Goal: Information Seeking & Learning: Learn about a topic

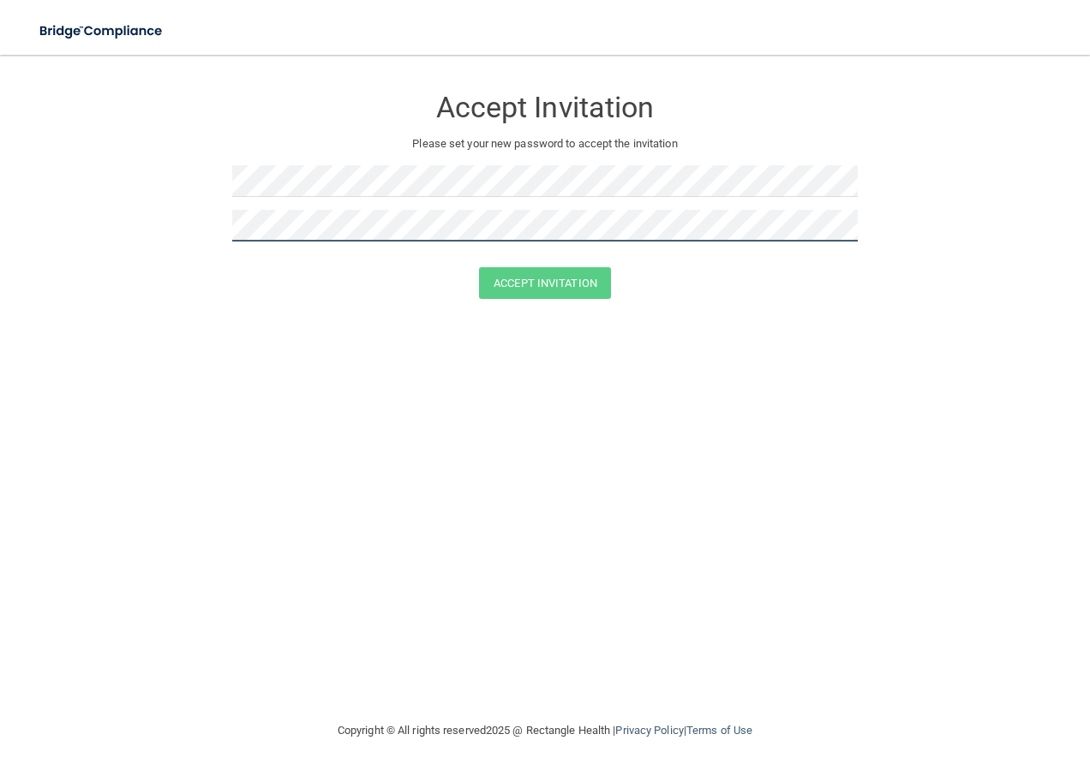
click at [385, 215] on div "Accept Invitation Please set your new password to accept the invitation" at bounding box center [545, 169] width 626 height 195
click at [479, 267] on button "Accept Invitation" at bounding box center [545, 283] width 132 height 32
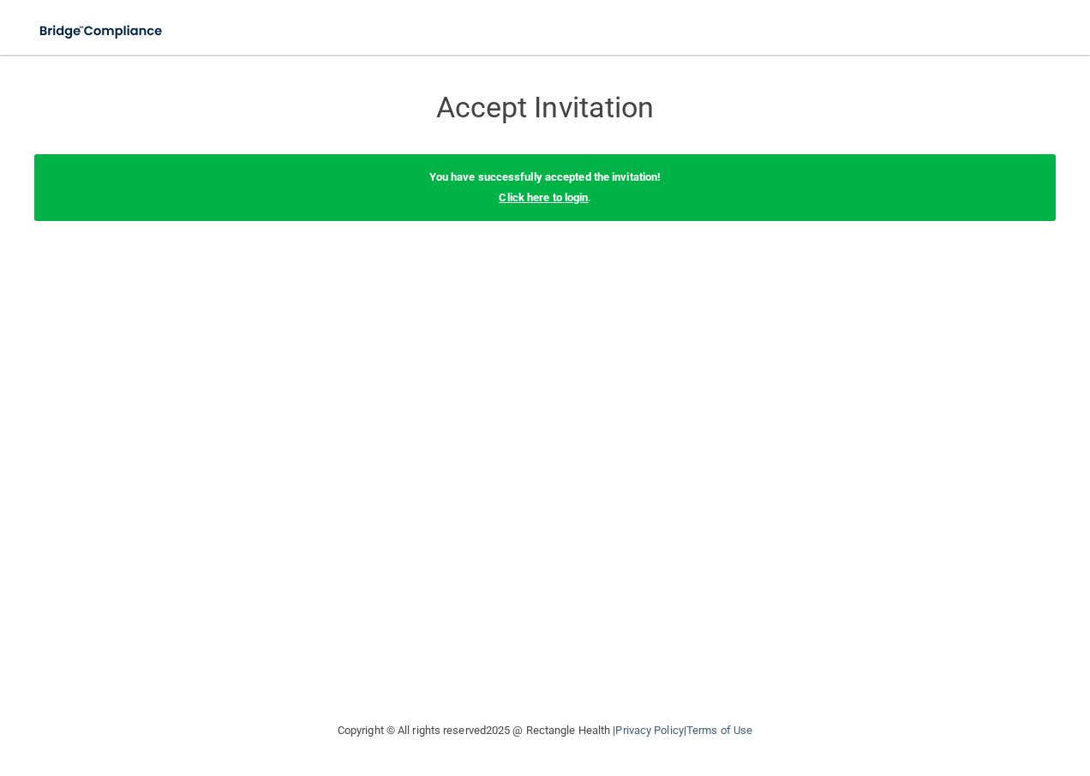
click at [557, 203] on link "Click here to login" at bounding box center [543, 197] width 89 height 13
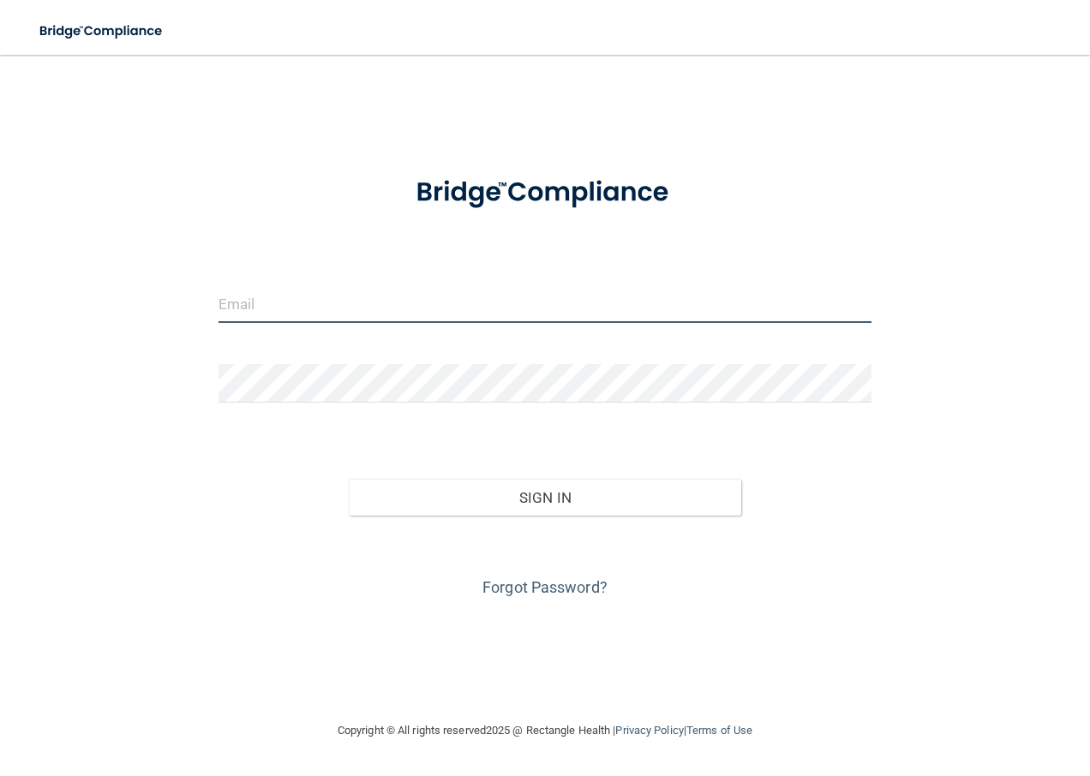
click at [446, 301] on input "email" at bounding box center [546, 304] width 654 height 39
type input "[EMAIL_ADDRESS][PERSON_NAME][DOMAIN_NAME]"
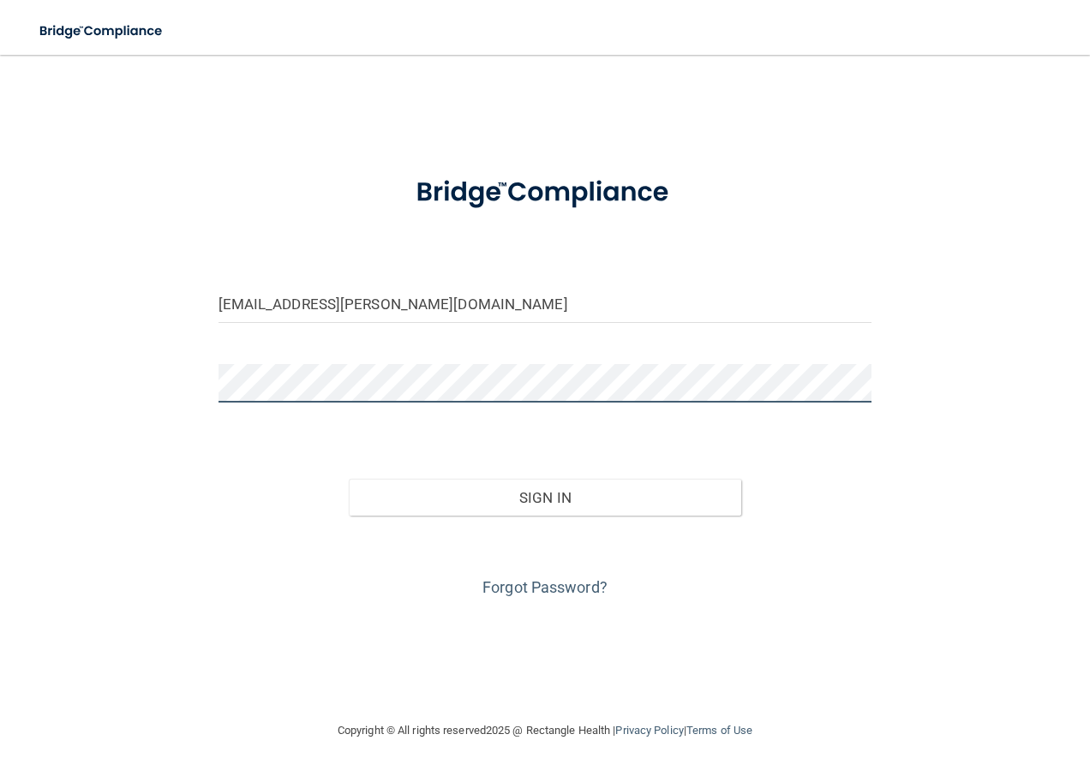
click at [349, 479] on button "Sign In" at bounding box center [545, 498] width 392 height 38
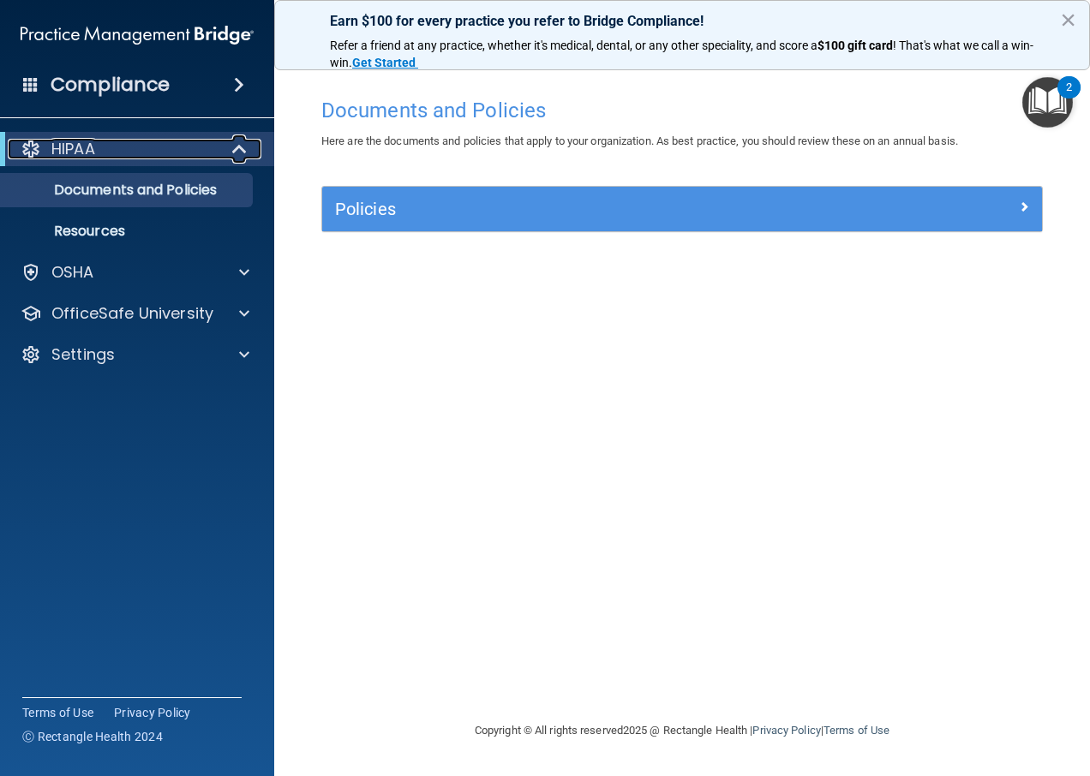
click at [231, 140] on div at bounding box center [240, 149] width 42 height 21
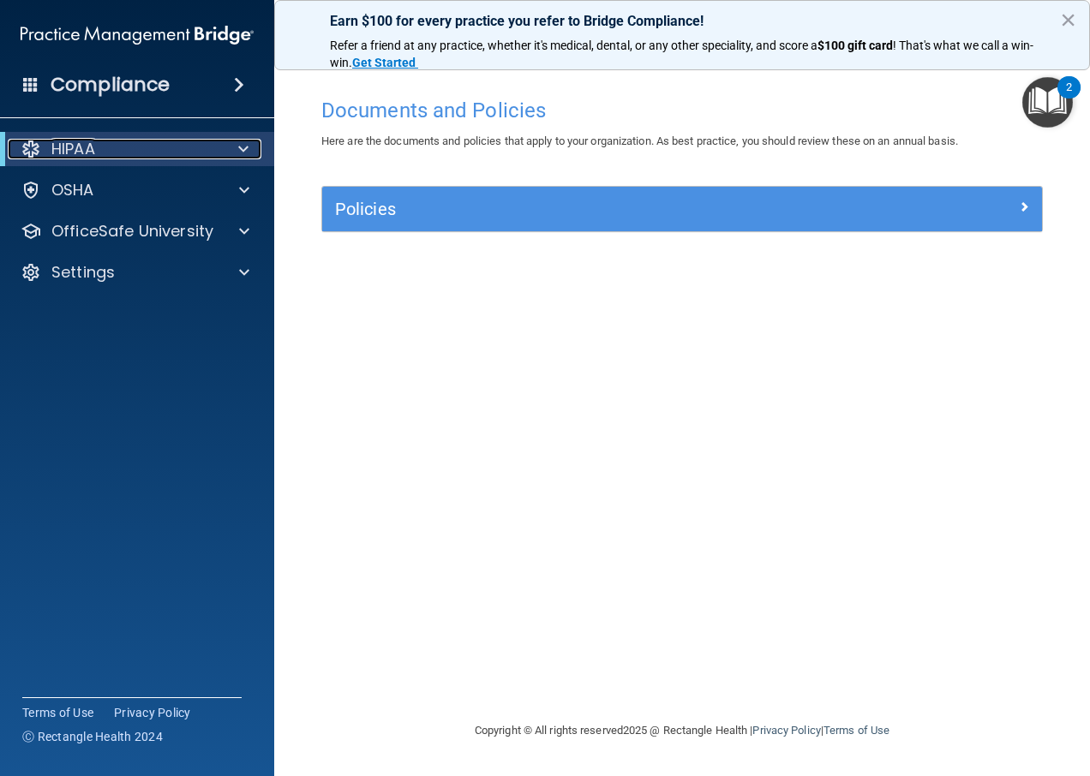
click at [239, 146] on span at bounding box center [243, 149] width 10 height 21
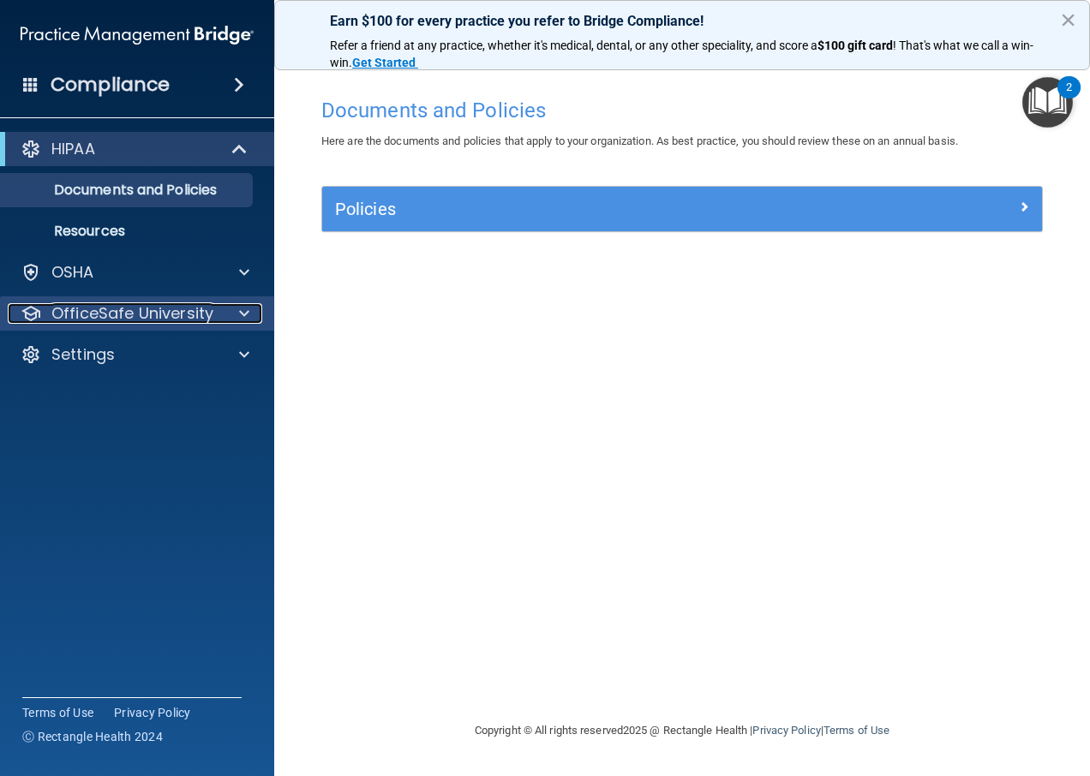
click at [147, 311] on p "OfficeSafe University" at bounding box center [132, 313] width 162 height 21
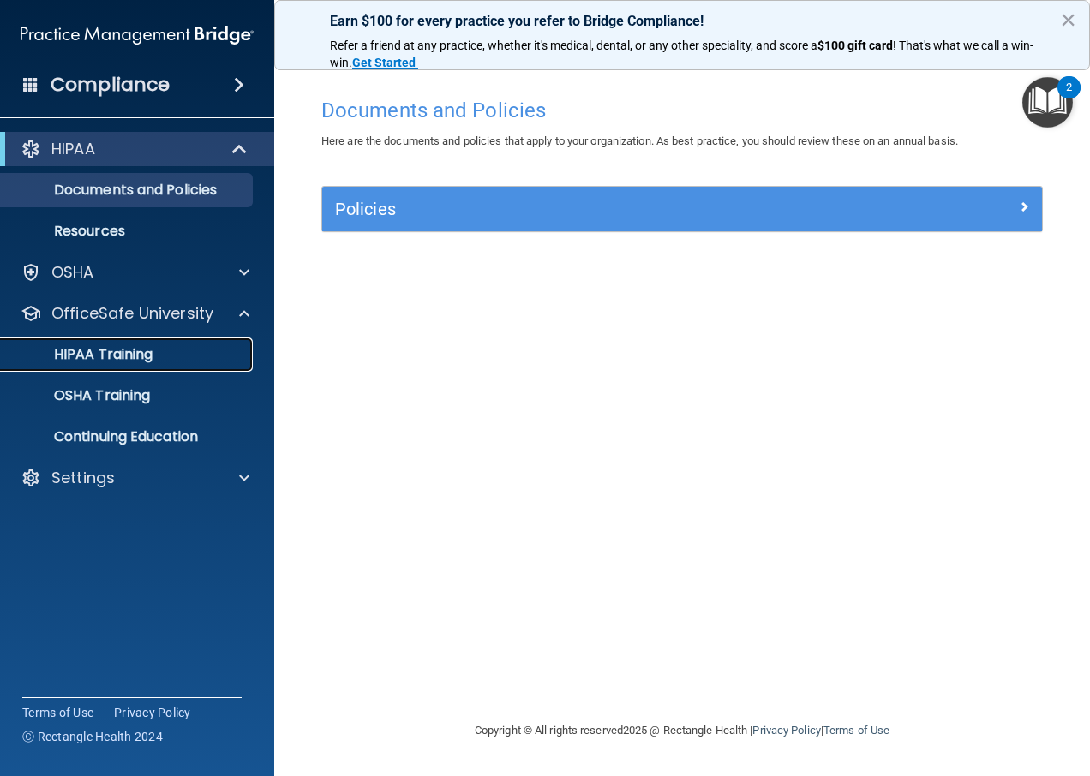
click at [99, 358] on p "HIPAA Training" at bounding box center [81, 354] width 141 height 17
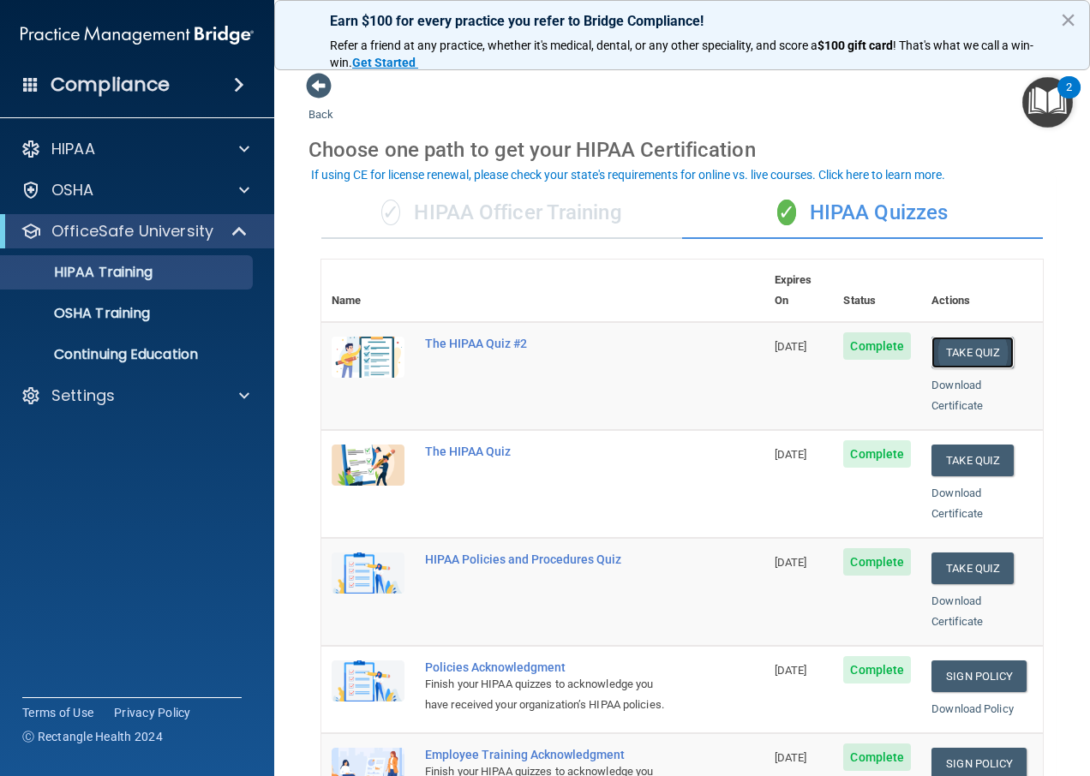
click at [956, 337] on button "Take Quiz" at bounding box center [972, 353] width 82 height 32
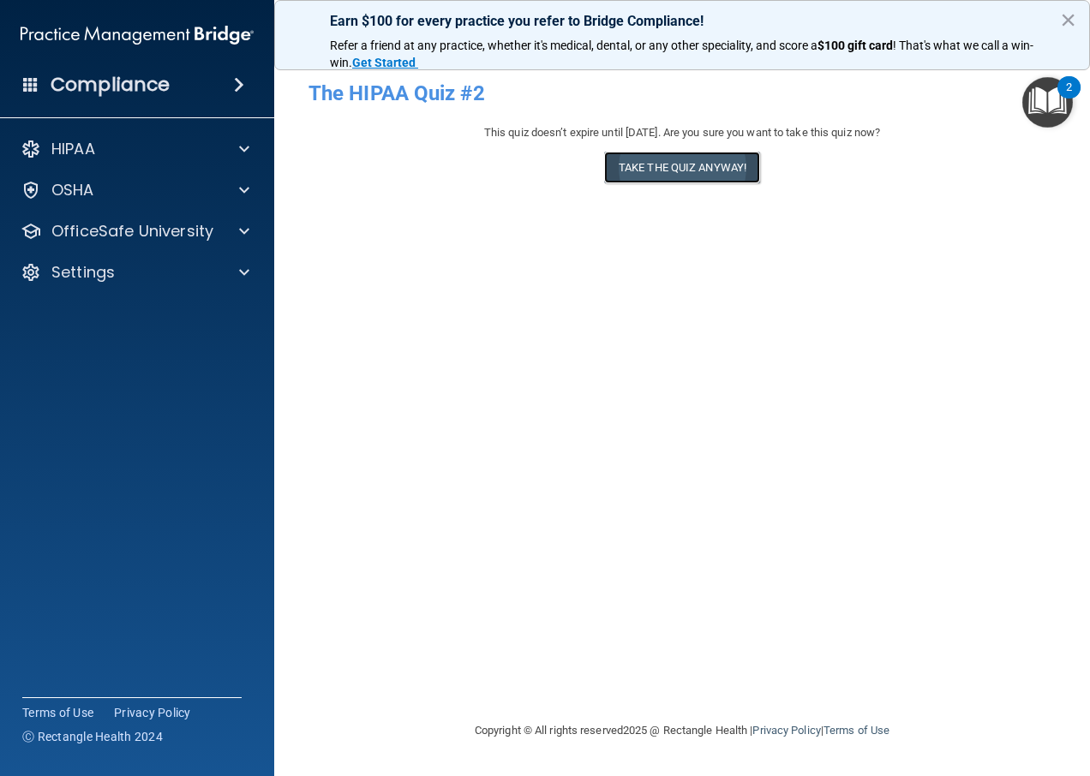
click at [703, 171] on button "Take the quiz anyway!" at bounding box center [682, 168] width 156 height 32
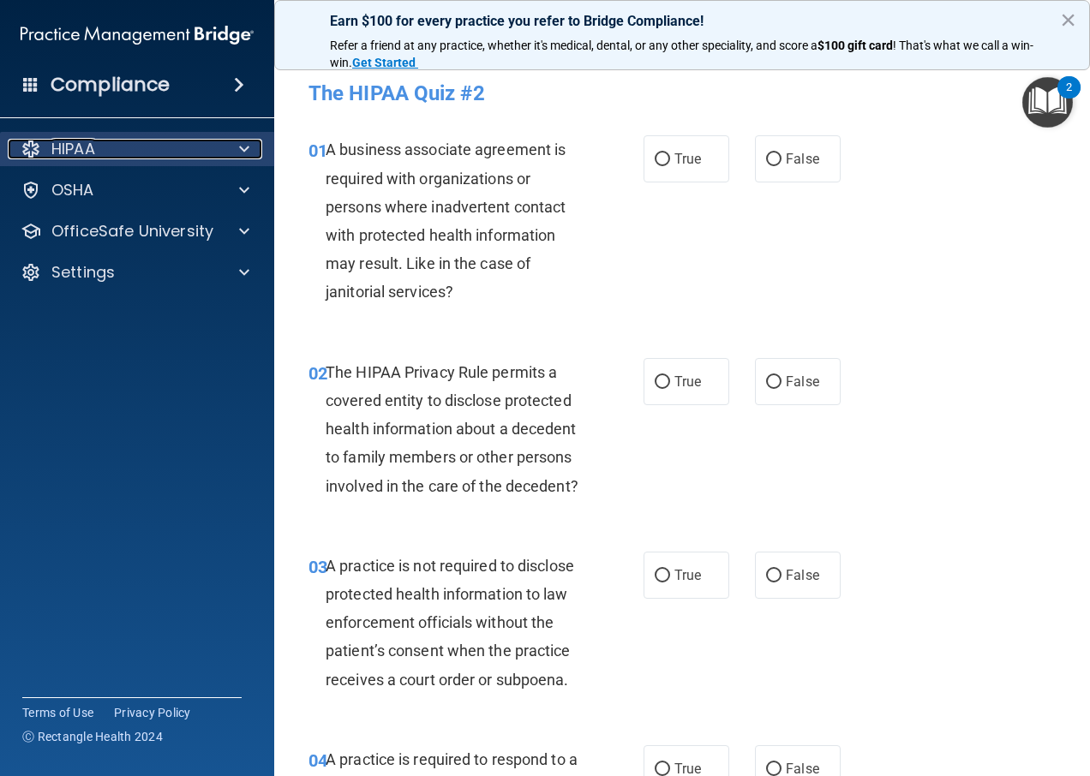
click at [240, 152] on span at bounding box center [244, 149] width 10 height 21
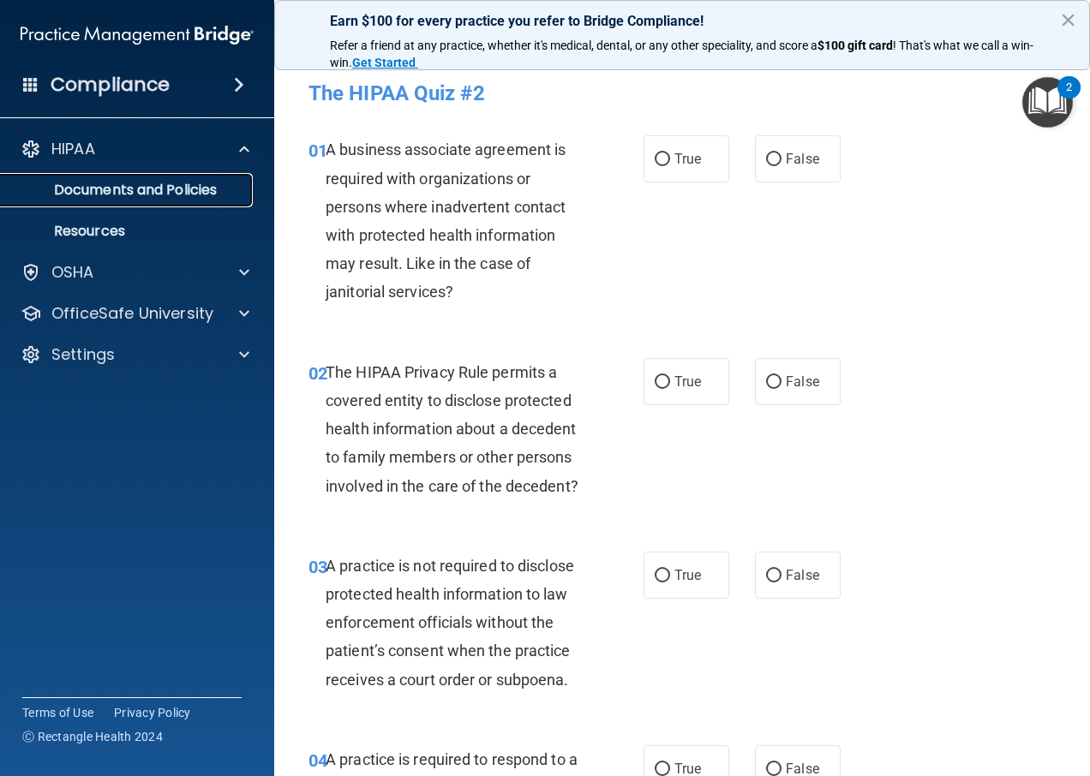
click at [128, 194] on p "Documents and Policies" at bounding box center [128, 190] width 234 height 17
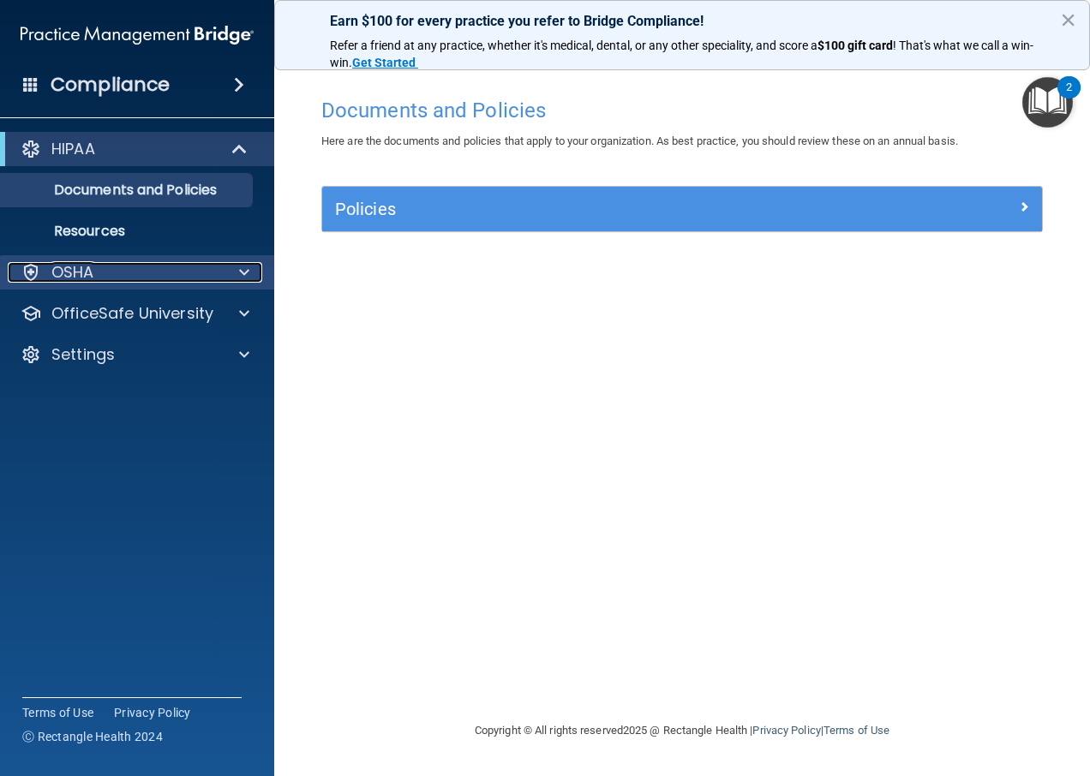
drag, startPoint x: 244, startPoint y: 267, endPoint x: 214, endPoint y: 233, distance: 44.9
click at [243, 266] on span at bounding box center [244, 272] width 10 height 21
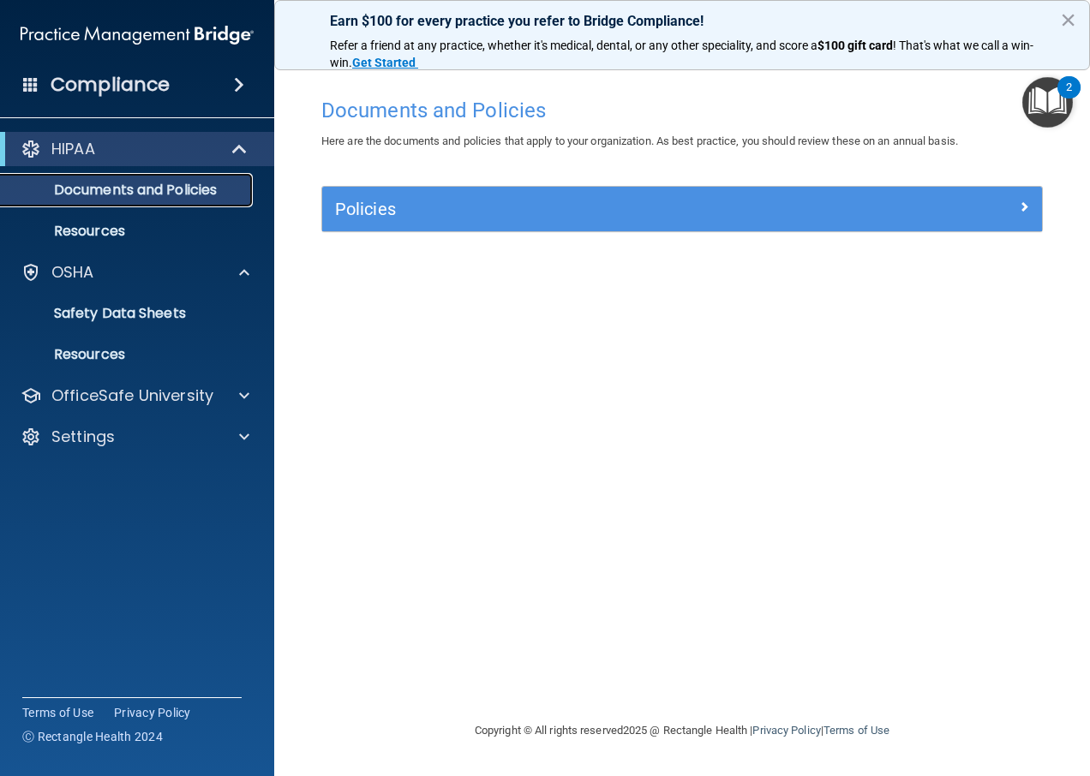
click at [175, 191] on p "Documents and Policies" at bounding box center [128, 190] width 234 height 17
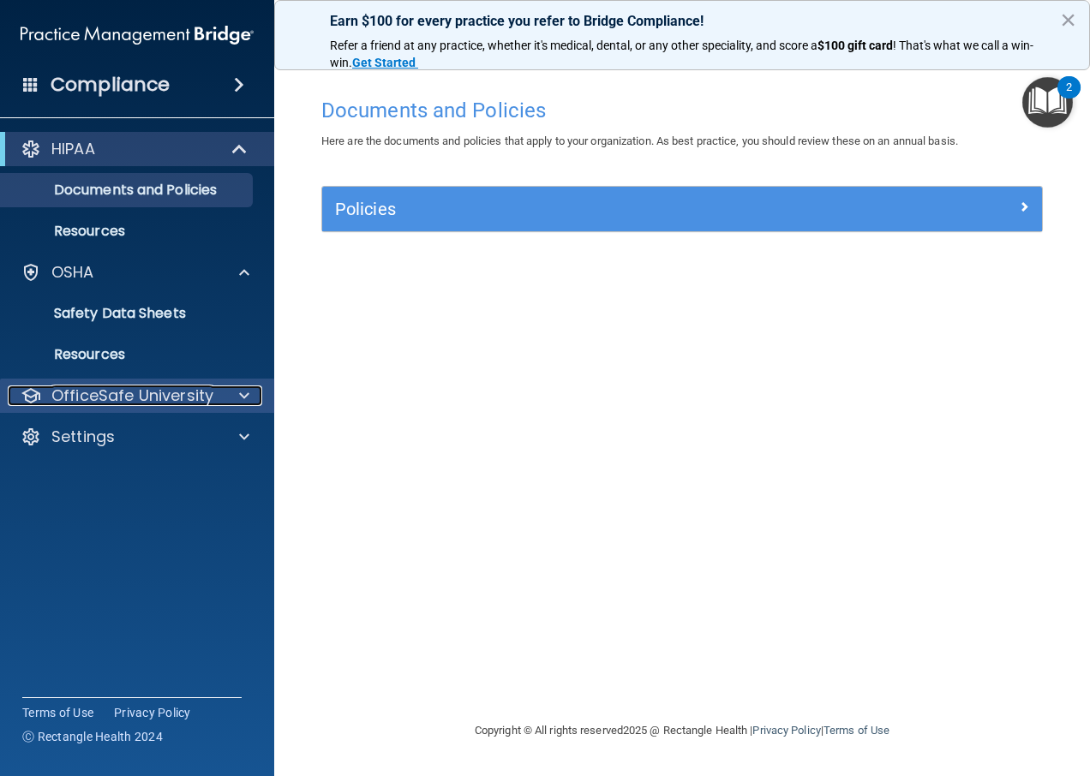
click at [128, 399] on p "OfficeSafe University" at bounding box center [132, 396] width 162 height 21
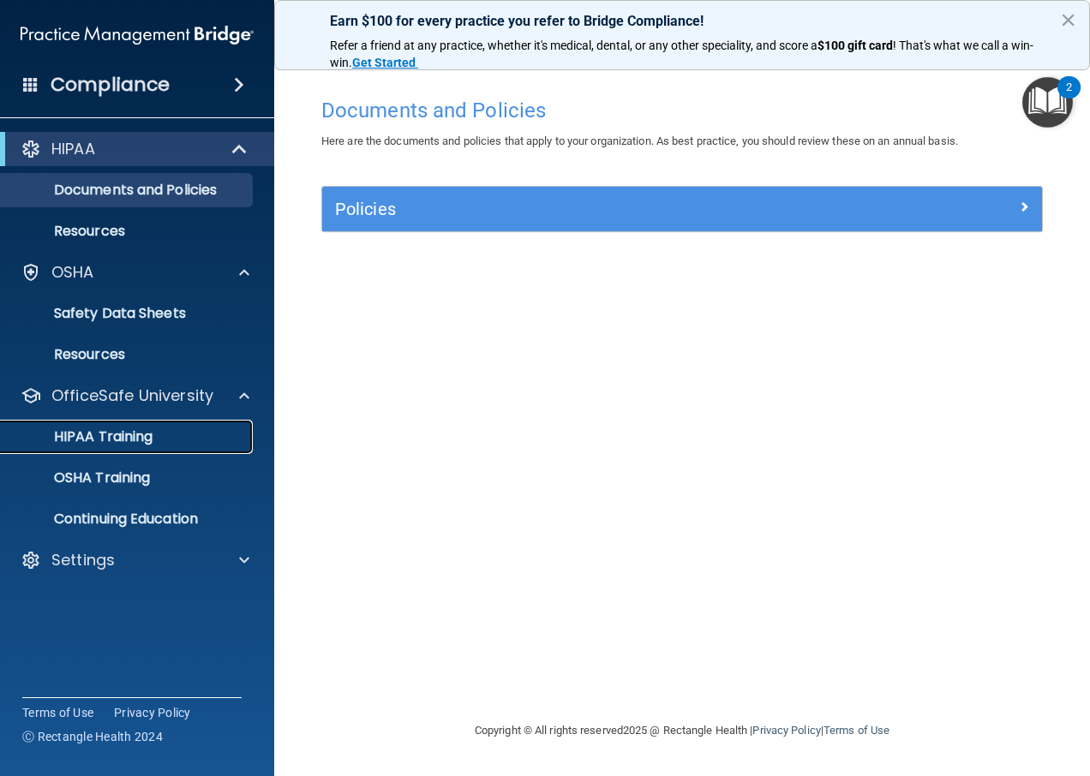
click at [107, 441] on p "HIPAA Training" at bounding box center [81, 436] width 141 height 17
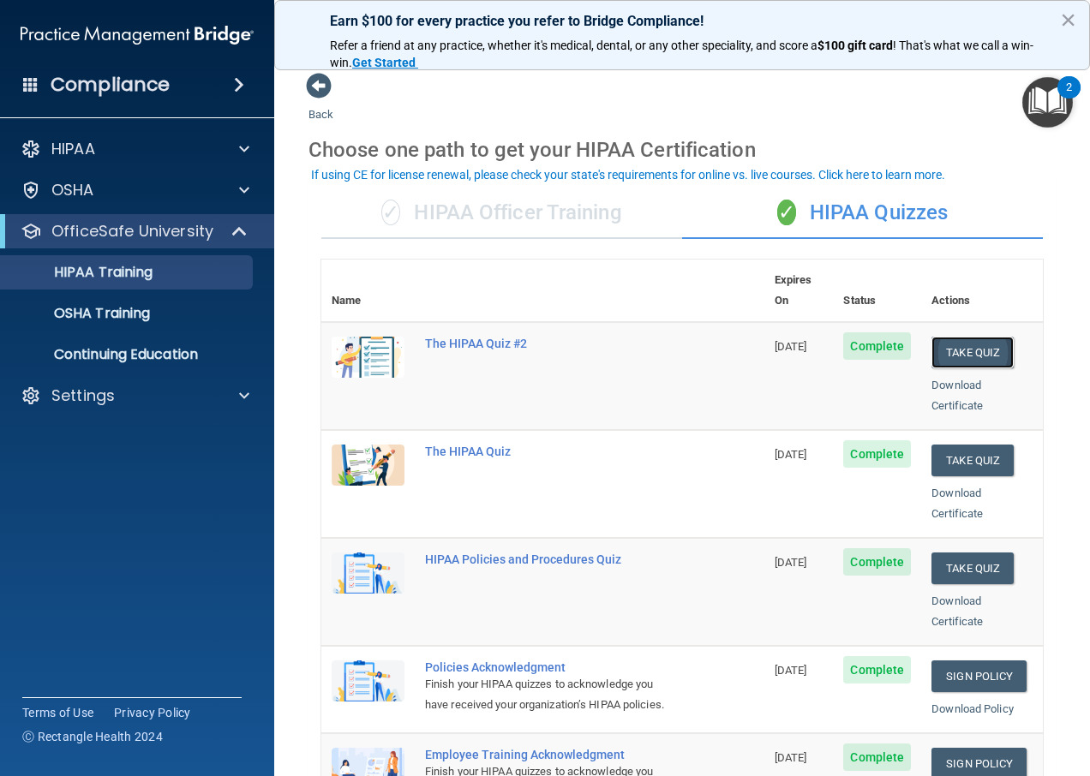
click at [943, 337] on button "Take Quiz" at bounding box center [972, 353] width 82 height 32
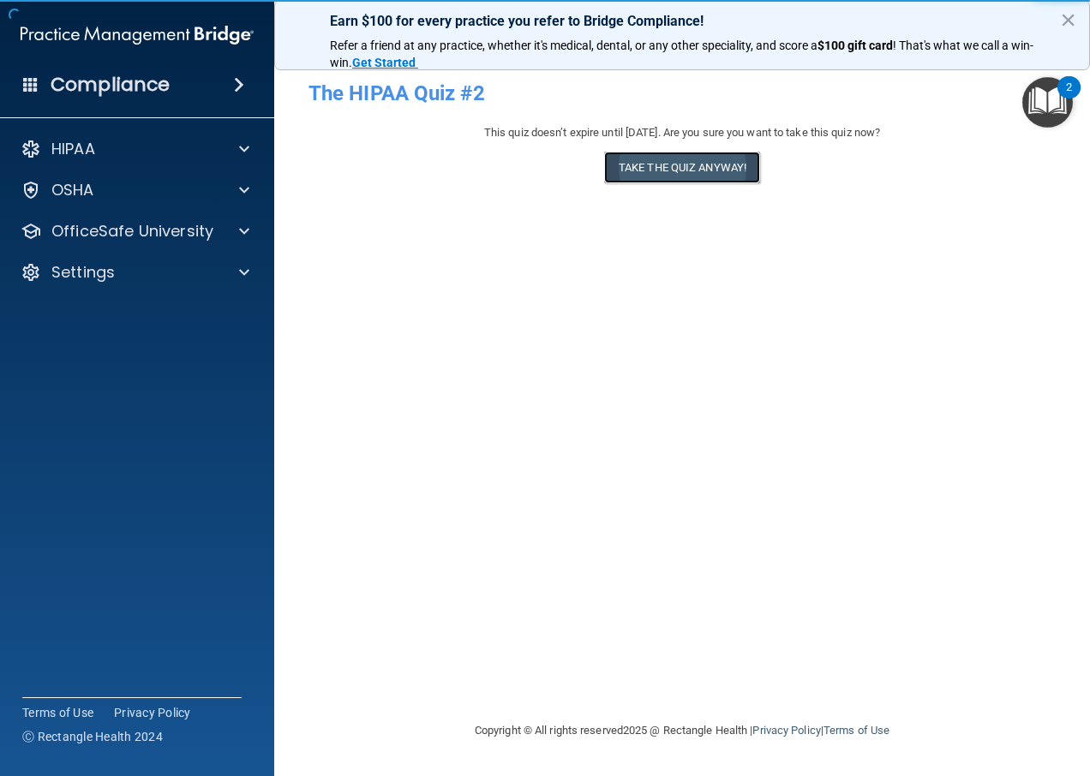
click at [662, 171] on button "Take the quiz anyway!" at bounding box center [682, 168] width 156 height 32
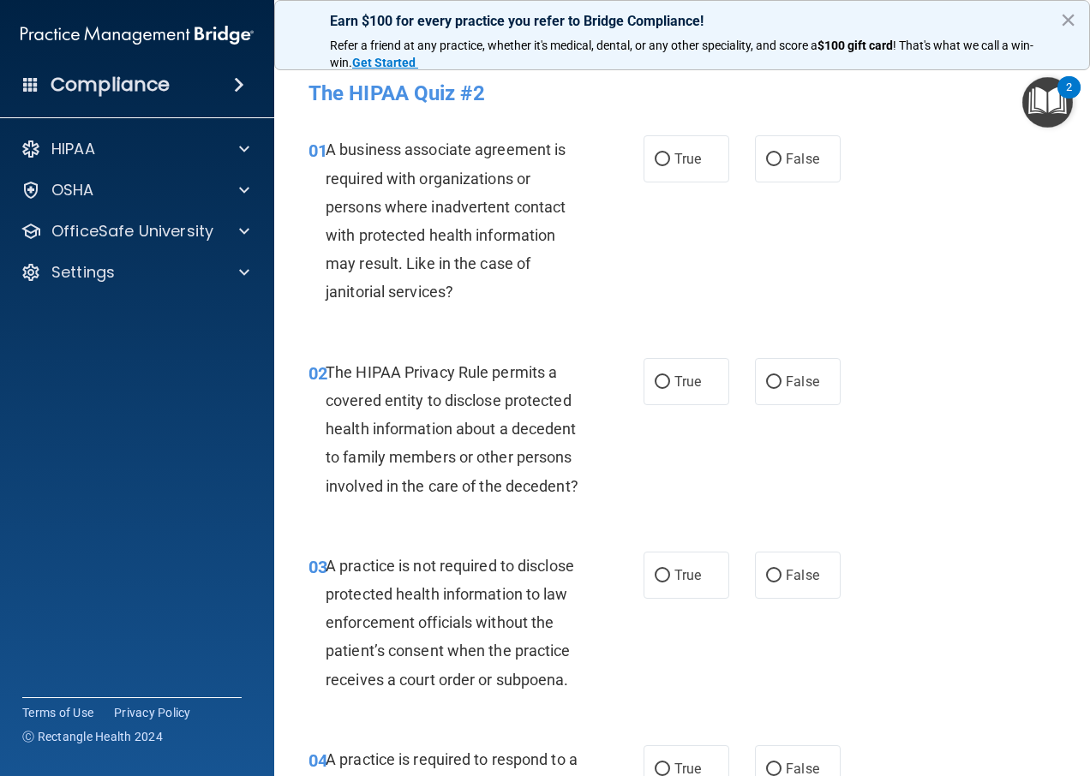
click at [660, 171] on label "True" at bounding box center [687, 158] width 86 height 47
click at [660, 166] on input "True" at bounding box center [662, 159] width 15 height 13
radio input "true"
click at [655, 380] on input "True" at bounding box center [662, 382] width 15 height 13
radio input "true"
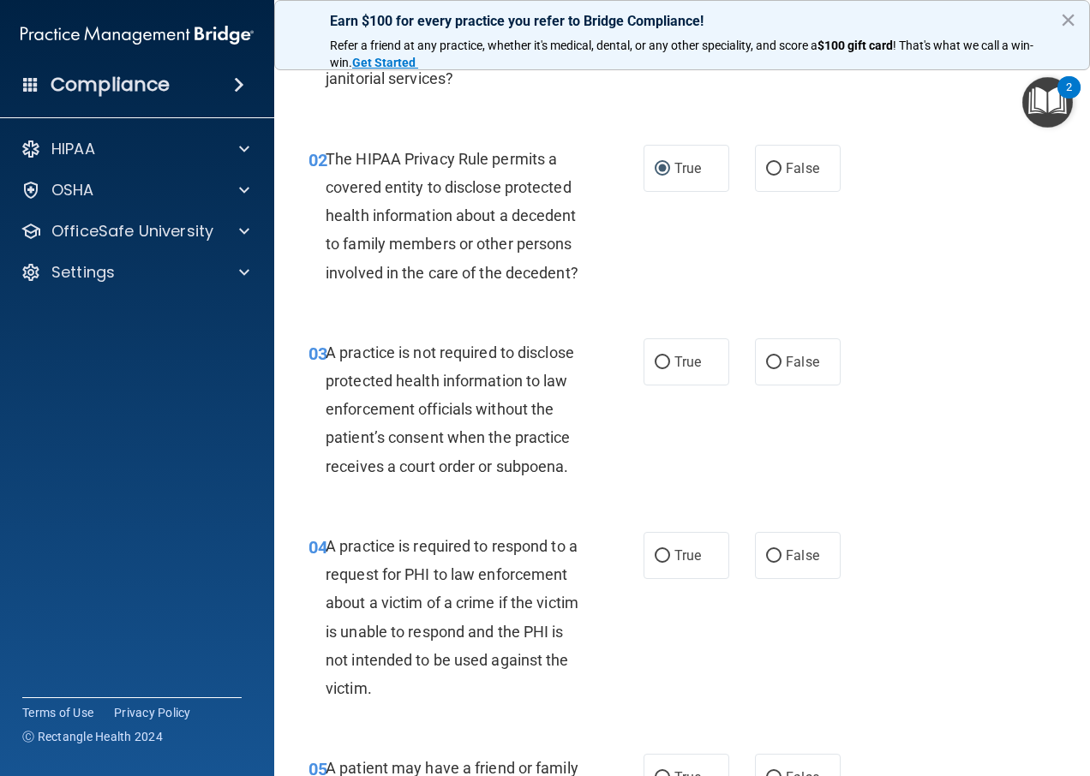
scroll to position [257, 0]
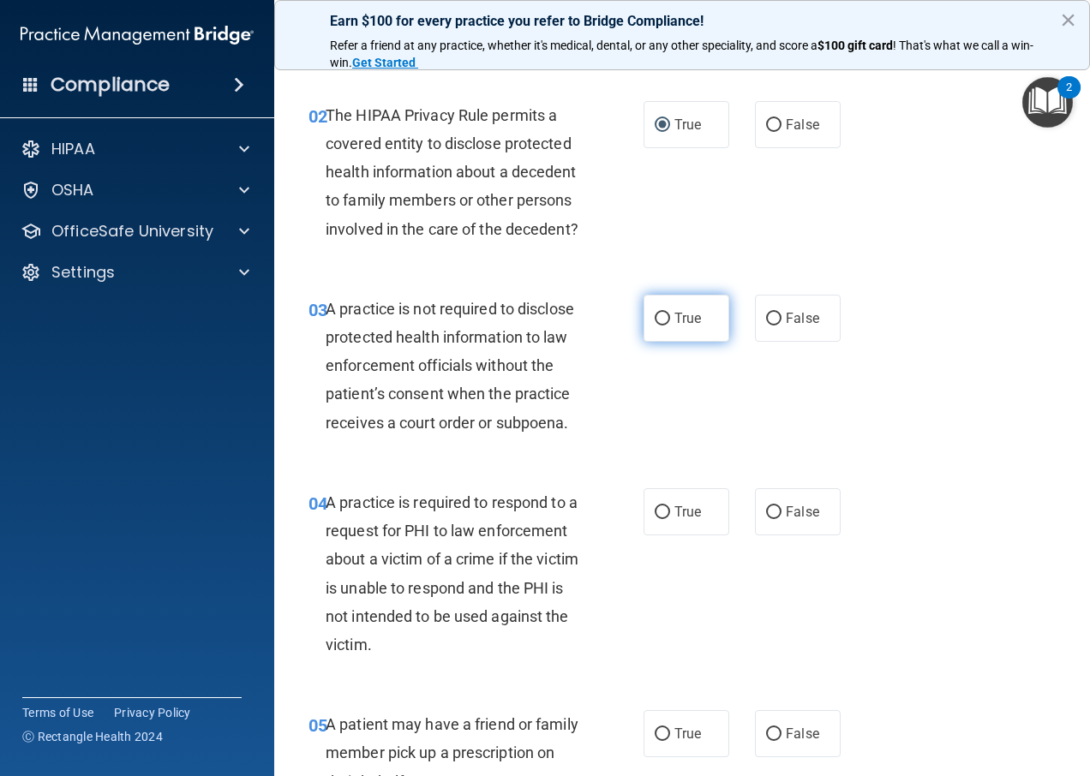
drag, startPoint x: 672, startPoint y: 350, endPoint x: 677, endPoint y: 368, distance: 19.5
click at [677, 342] on label "True" at bounding box center [687, 318] width 86 height 47
drag, startPoint x: 677, startPoint y: 368, endPoint x: 680, endPoint y: 548, distance: 180.0
click at [674, 536] on label "True" at bounding box center [687, 511] width 86 height 47
click at [670, 519] on input "True" at bounding box center [662, 512] width 15 height 13
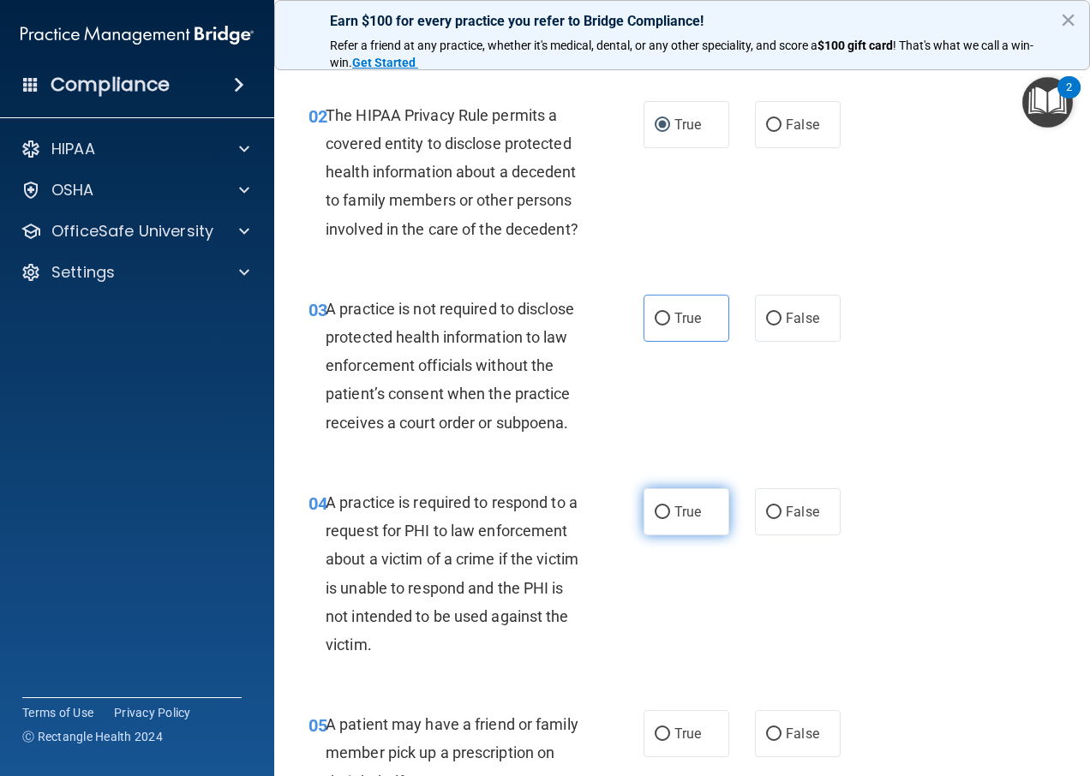
radio input "true"
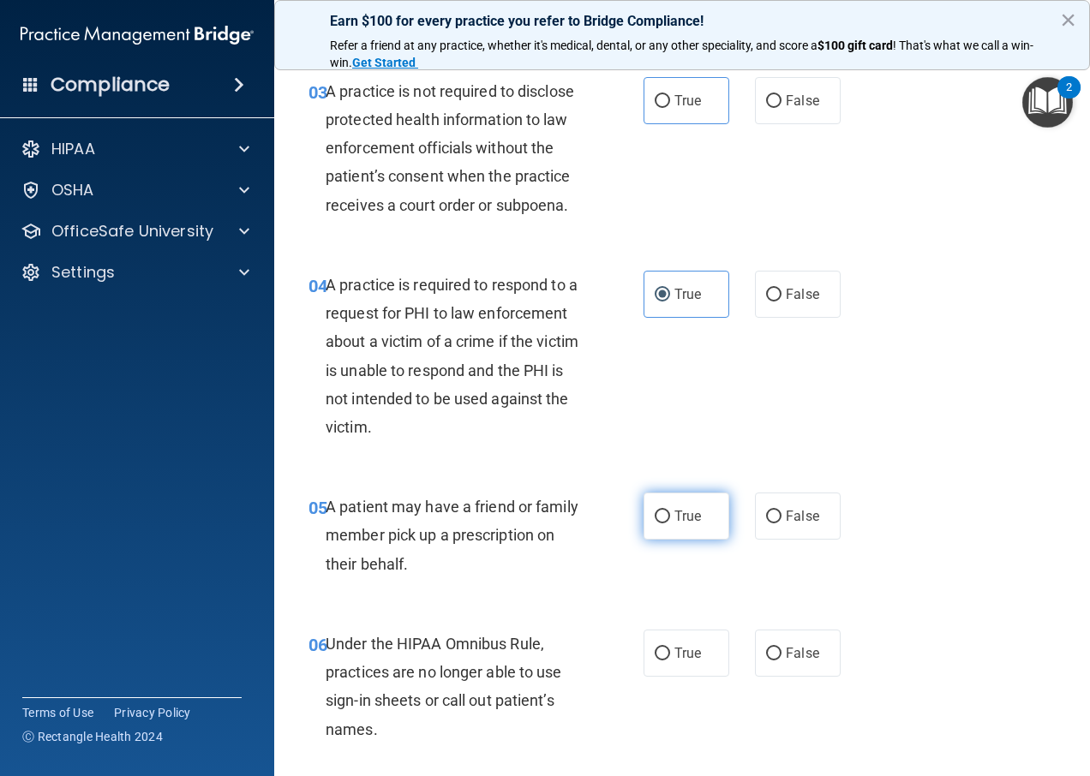
scroll to position [514, 0]
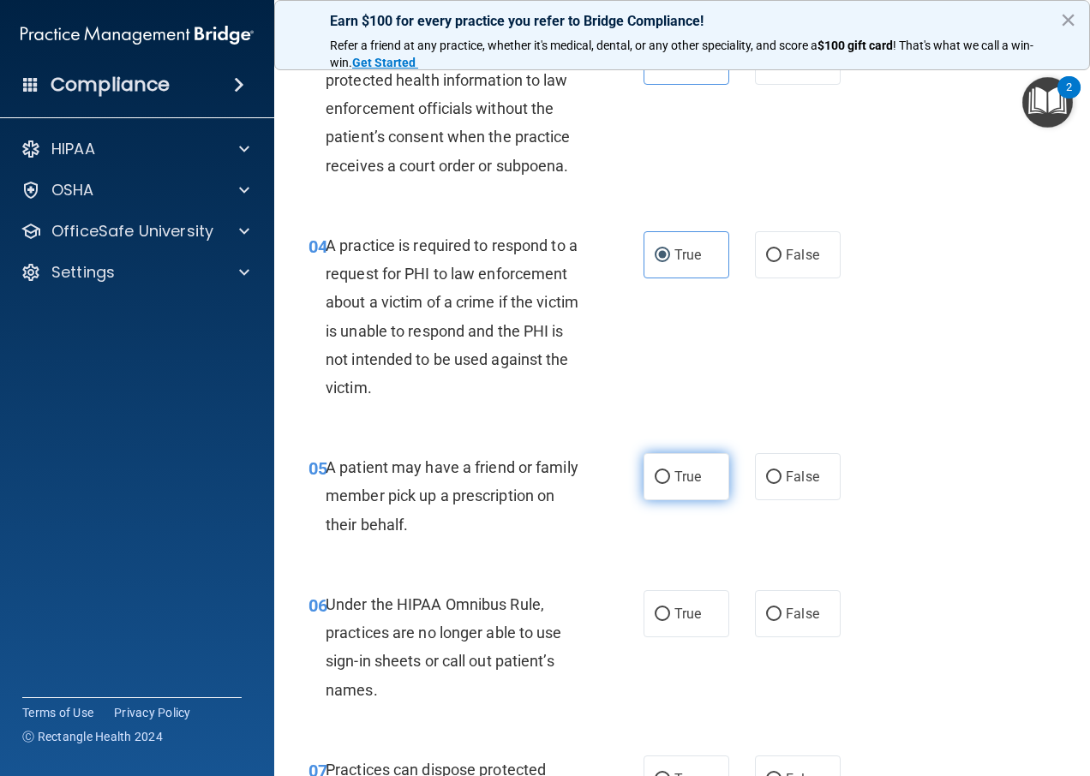
click at [691, 485] on span "True" at bounding box center [687, 477] width 27 height 16
click at [670, 484] on input "True" at bounding box center [662, 477] width 15 height 13
radio input "true"
drag, startPoint x: 680, startPoint y: 625, endPoint x: 674, endPoint y: 632, distance: 10.3
click at [680, 625] on label "True" at bounding box center [687, 613] width 86 height 47
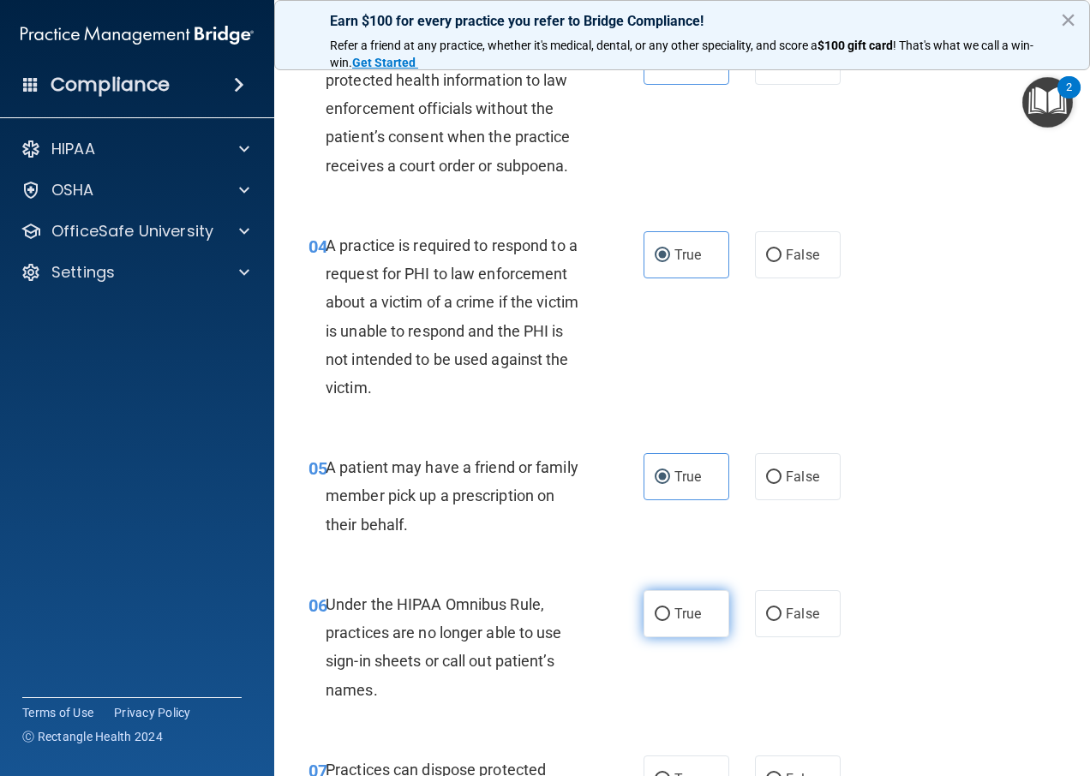
click at [670, 621] on input "True" at bounding box center [662, 614] width 15 height 13
radio input "true"
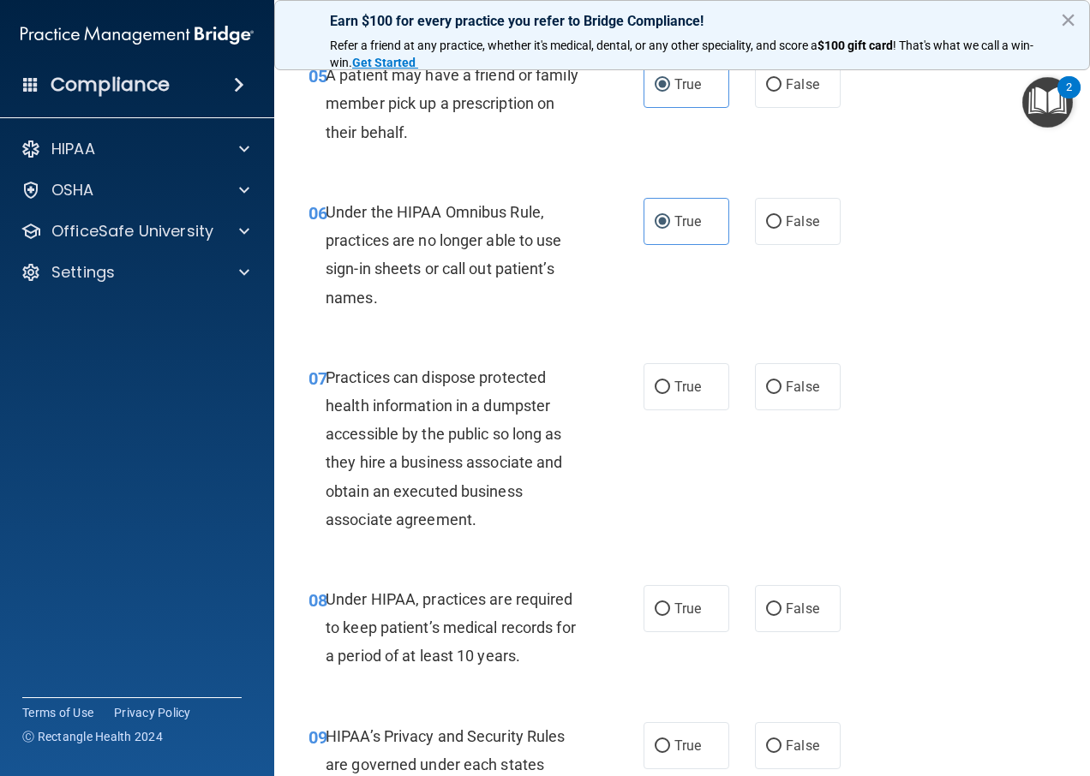
scroll to position [943, 0]
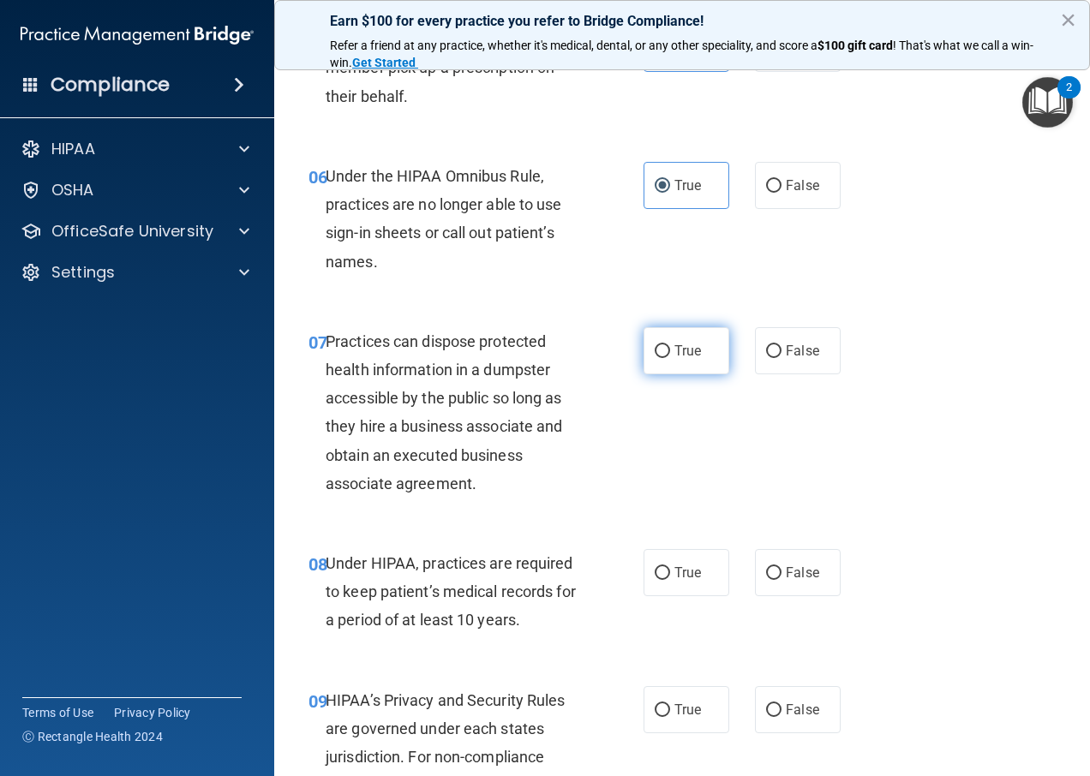
drag, startPoint x: 681, startPoint y: 381, endPoint x: 680, endPoint y: 404, distance: 23.2
click at [680, 359] on span "True" at bounding box center [687, 351] width 27 height 16
click at [670, 358] on input "True" at bounding box center [662, 351] width 15 height 13
radio input "true"
click at [663, 580] on input "True" at bounding box center [662, 573] width 15 height 13
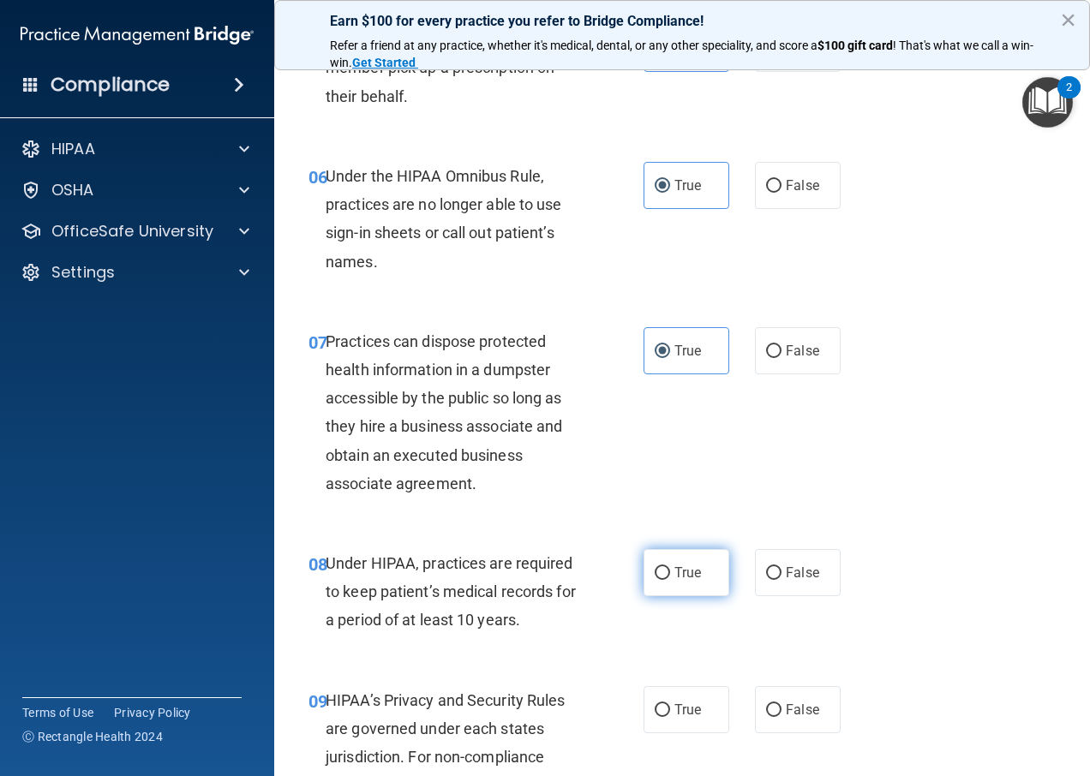
radio input "true"
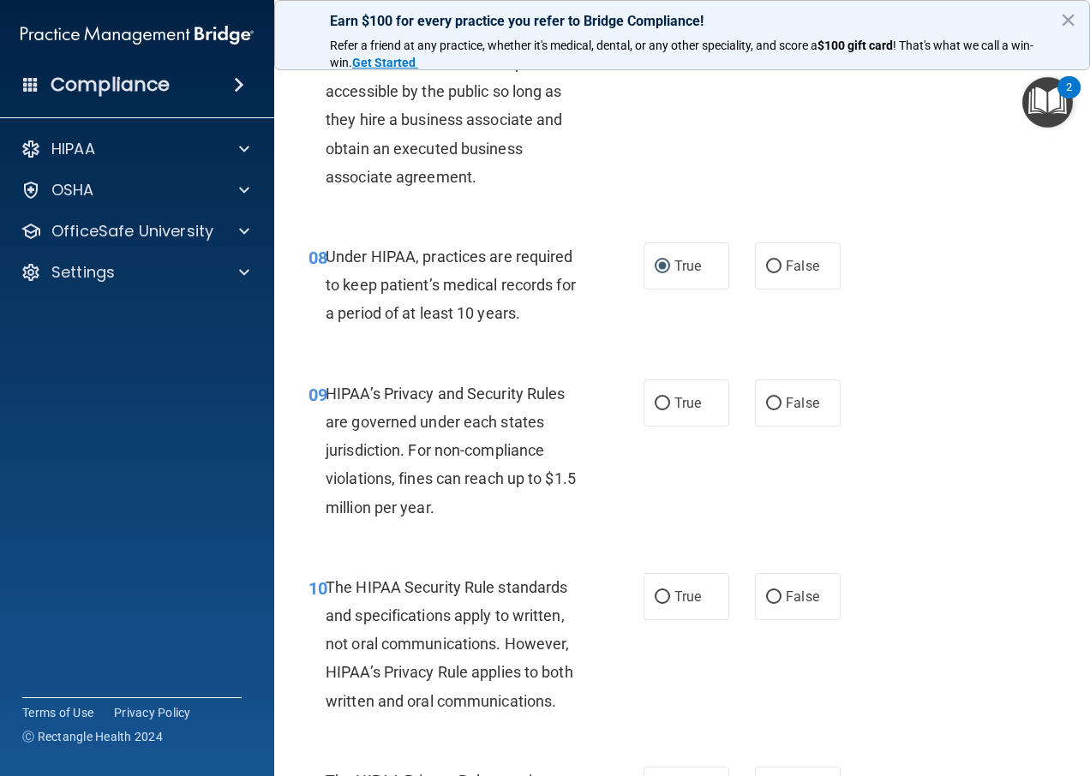
scroll to position [1285, 0]
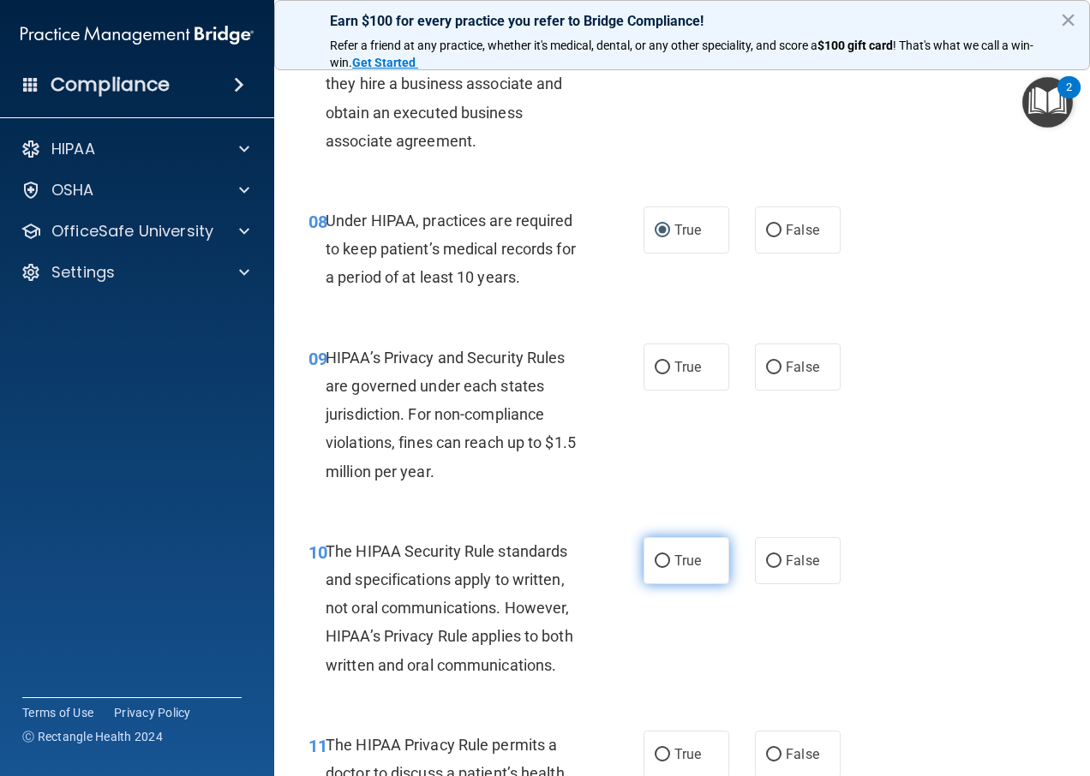
drag, startPoint x: 667, startPoint y: 389, endPoint x: 680, endPoint y: 592, distance: 203.5
click at [669, 391] on label "True" at bounding box center [687, 367] width 86 height 47
click at [669, 374] on input "True" at bounding box center [662, 368] width 15 height 13
radio input "true"
click at [674, 569] on span "True" at bounding box center [687, 561] width 27 height 16
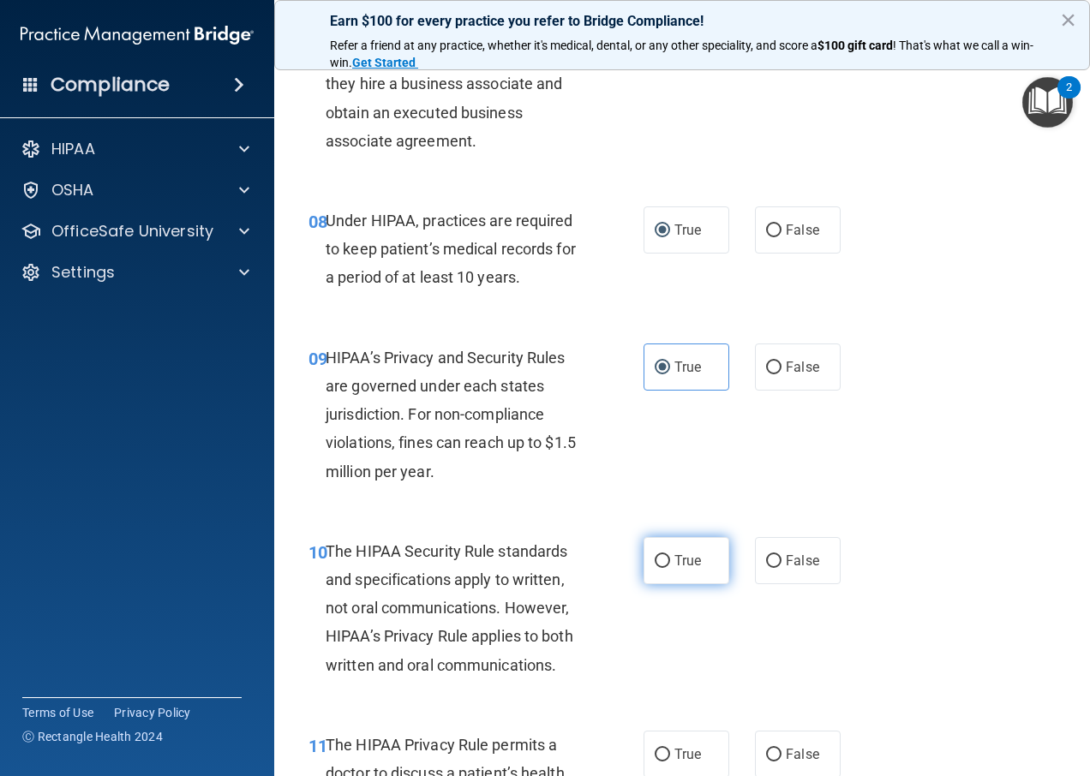
click at [670, 568] on input "True" at bounding box center [662, 561] width 15 height 13
radio input "true"
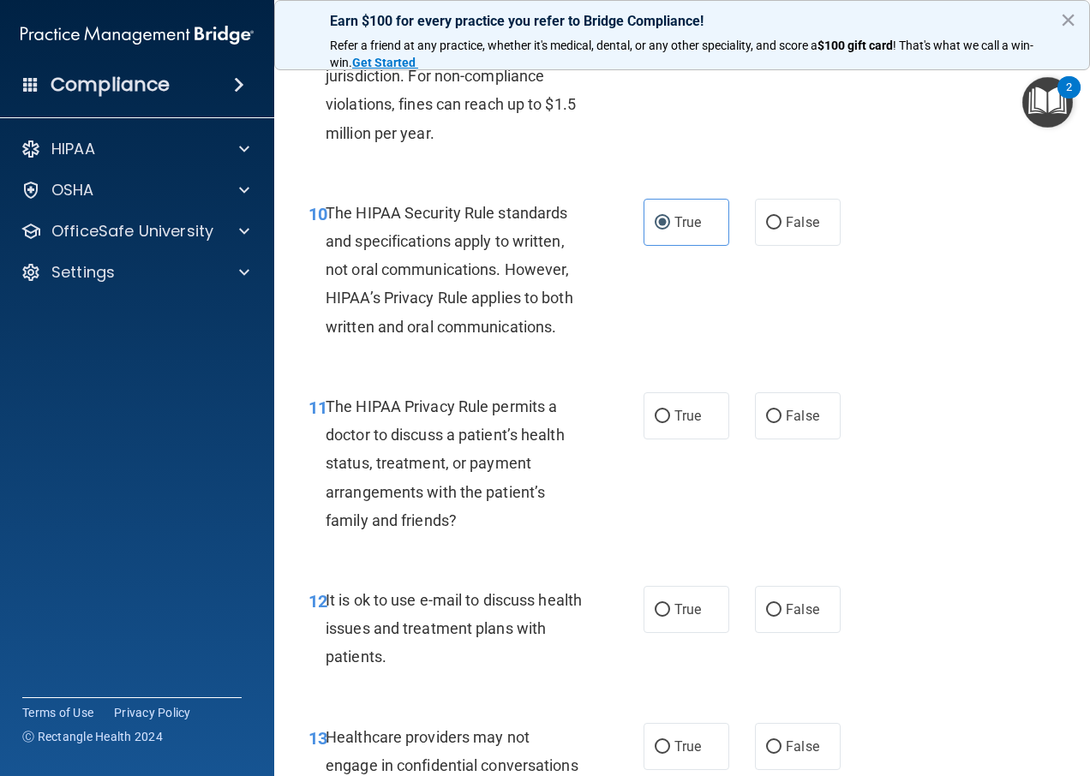
scroll to position [1628, 0]
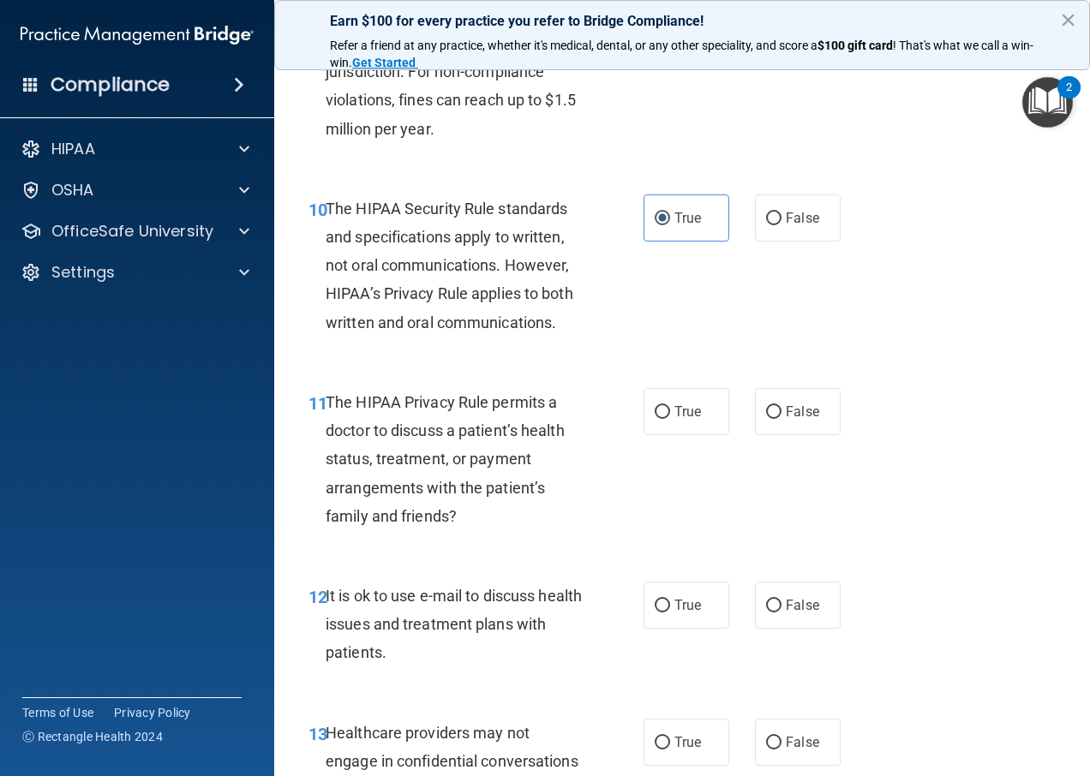
drag, startPoint x: 670, startPoint y: 452, endPoint x: 673, endPoint y: 473, distance: 21.6
click at [671, 435] on label "True" at bounding box center [687, 411] width 86 height 47
click at [670, 419] on input "True" at bounding box center [662, 412] width 15 height 13
radio input "true"
click at [671, 618] on label "True" at bounding box center [687, 605] width 86 height 47
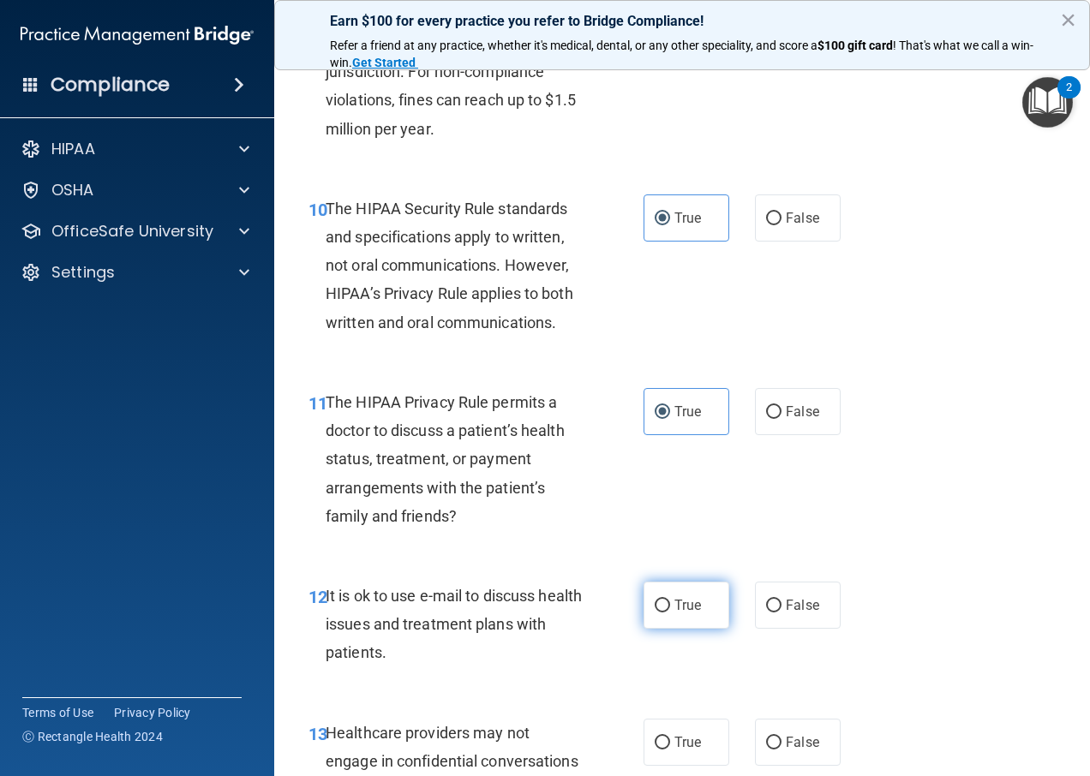
click at [670, 613] on input "True" at bounding box center [662, 606] width 15 height 13
radio input "true"
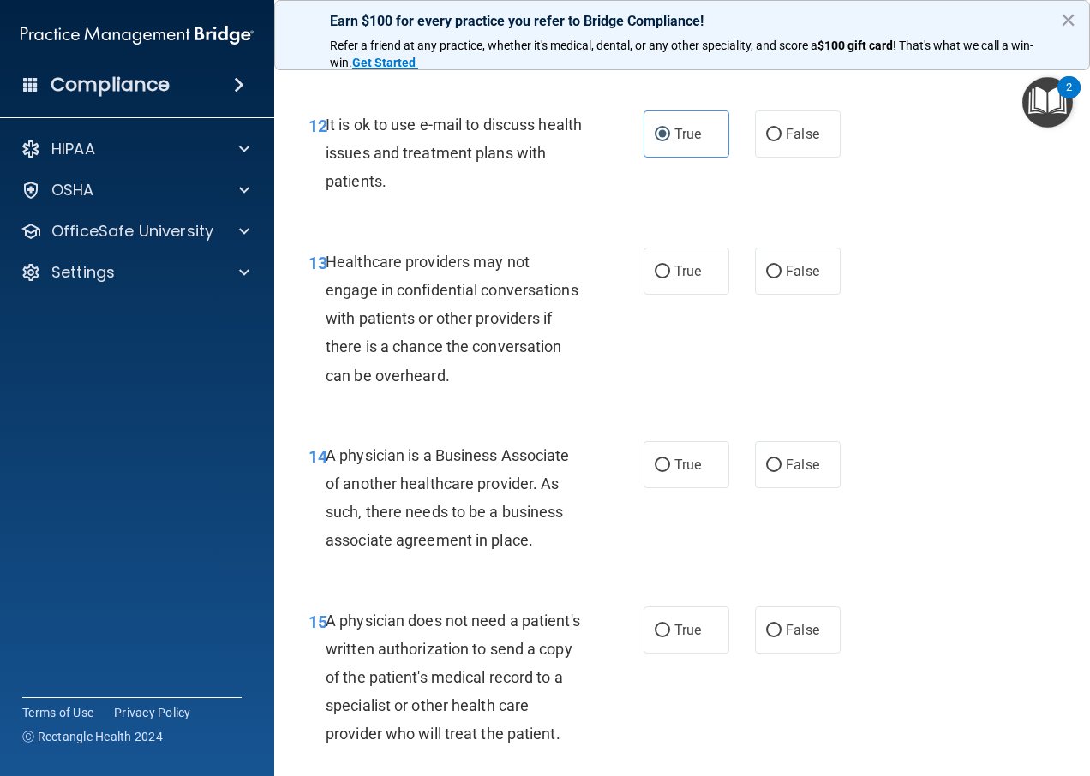
scroll to position [2142, 0]
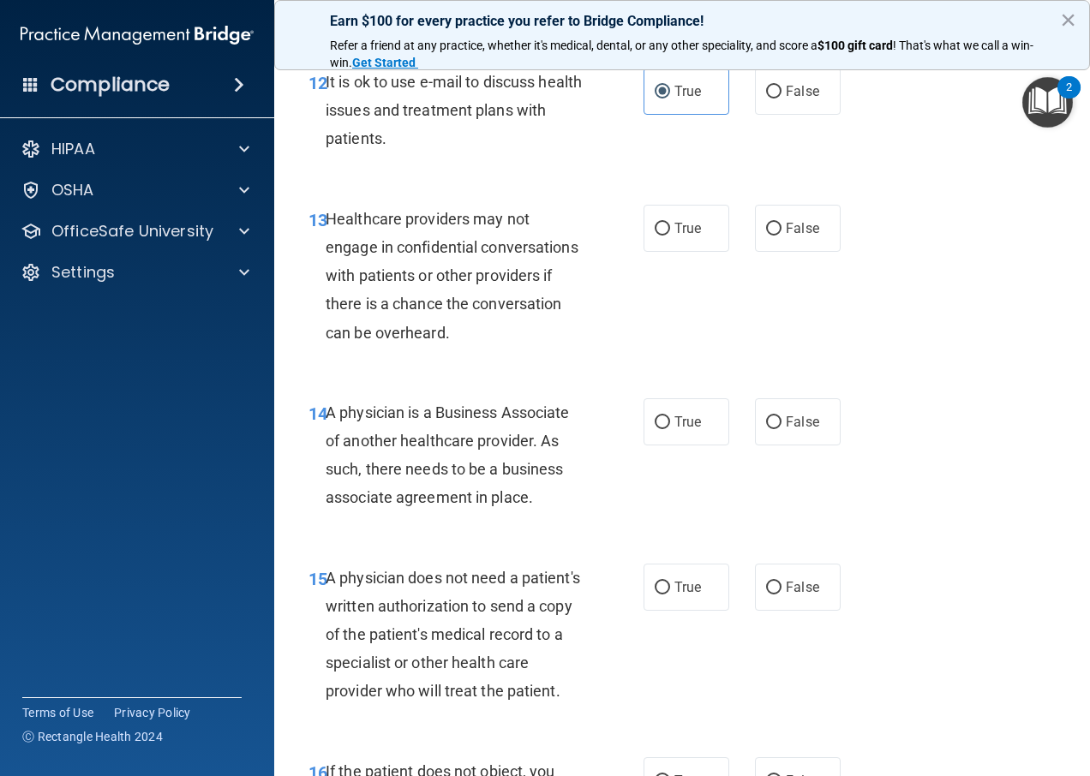
drag, startPoint x: 651, startPoint y: 279, endPoint x: 653, endPoint y: 296, distance: 16.4
click at [850, 205] on ng-form "13 Healthcare providers may not engage in confidential conversations with patie…" at bounding box center [850, 205] width 0 height 0
click at [658, 446] on label "True" at bounding box center [687, 421] width 86 height 47
click at [658, 429] on input "True" at bounding box center [662, 422] width 15 height 13
radio input "true"
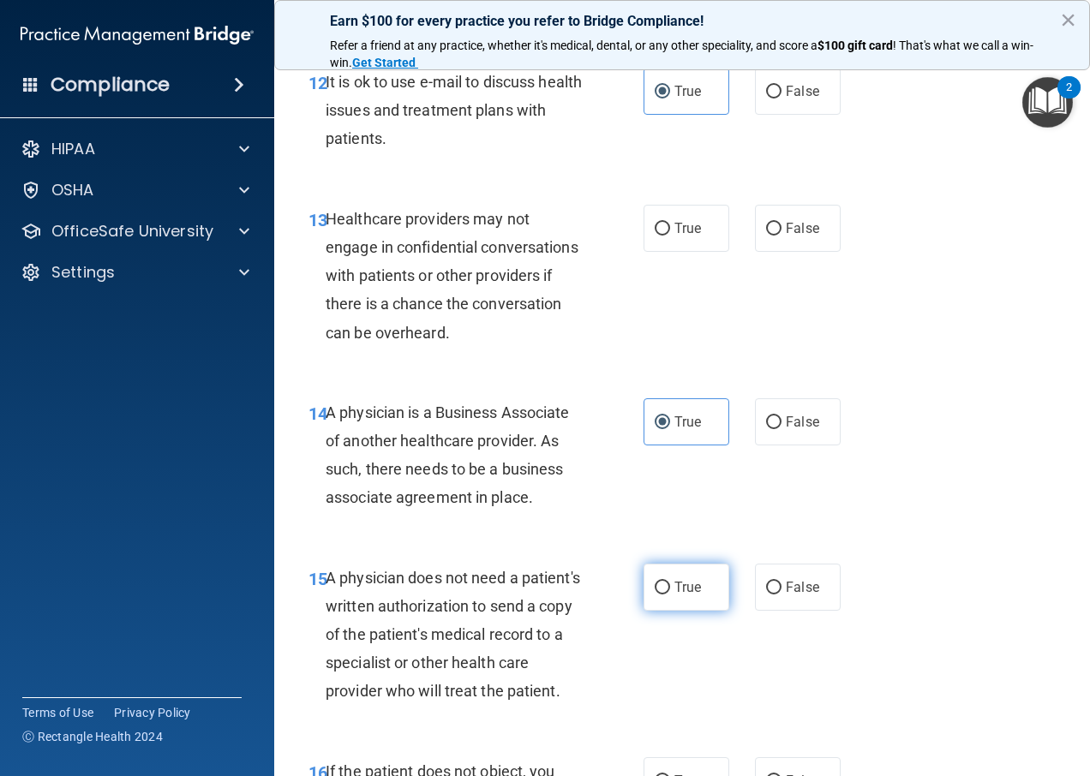
click at [663, 601] on label "True" at bounding box center [687, 587] width 86 height 47
click at [663, 595] on input "True" at bounding box center [662, 588] width 15 height 13
radio input "true"
click at [655, 236] on input "True" at bounding box center [662, 229] width 15 height 13
radio input "true"
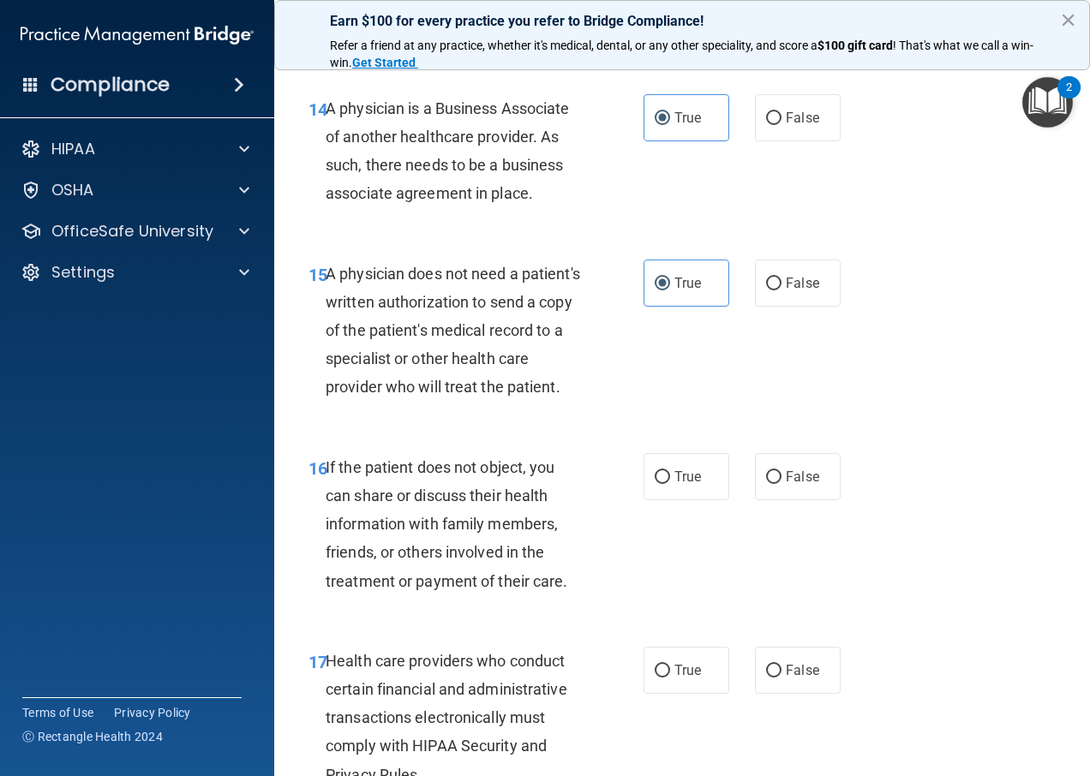
scroll to position [2485, 0]
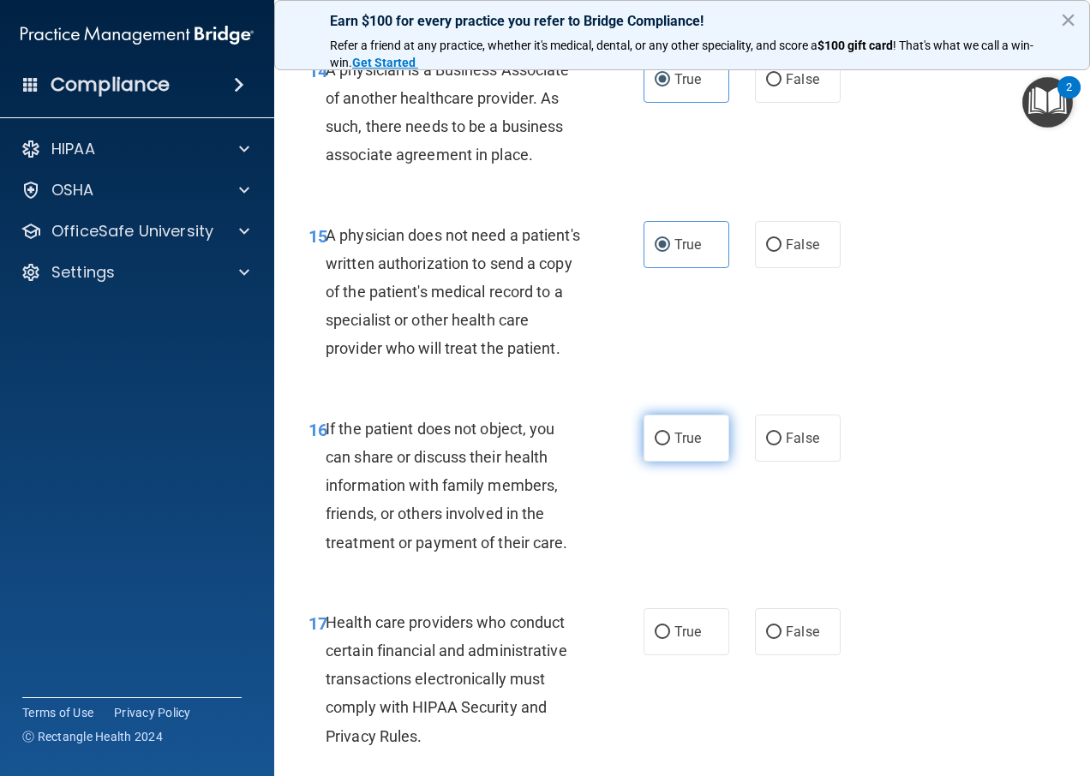
click at [656, 446] on input "True" at bounding box center [662, 439] width 15 height 13
radio input "true"
drag, startPoint x: 663, startPoint y: 685, endPoint x: 664, endPoint y: 668, distance: 16.3
click at [663, 639] on input "True" at bounding box center [662, 632] width 15 height 13
radio input "true"
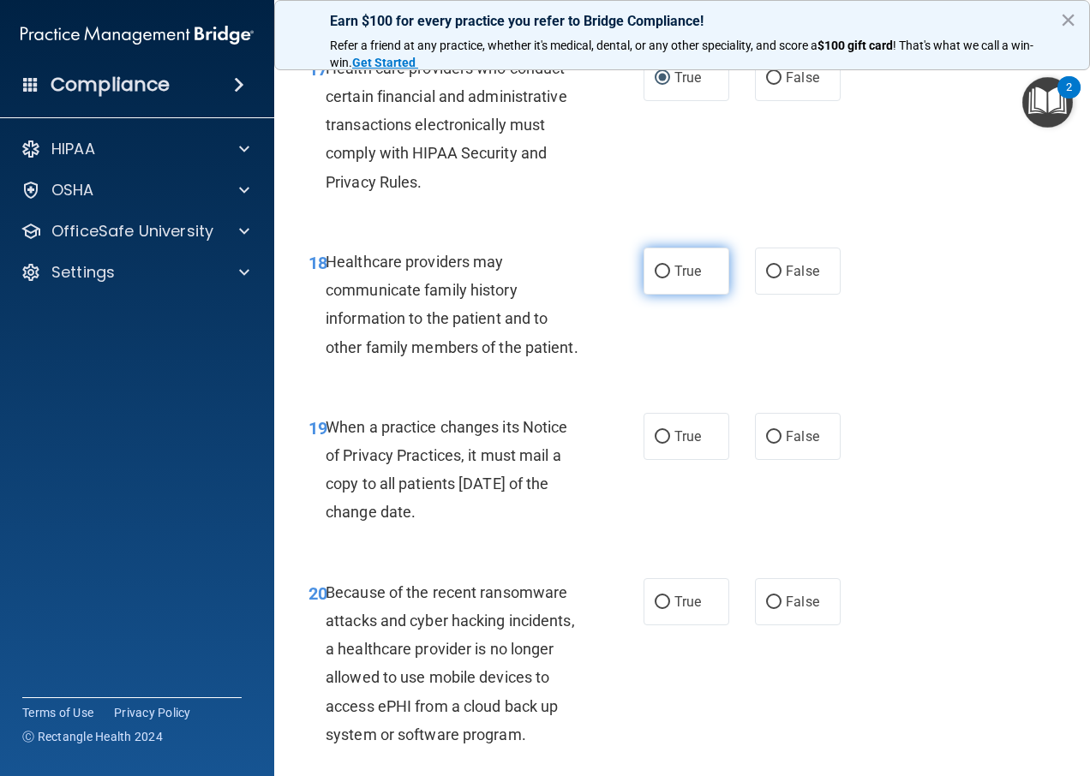
scroll to position [3085, 0]
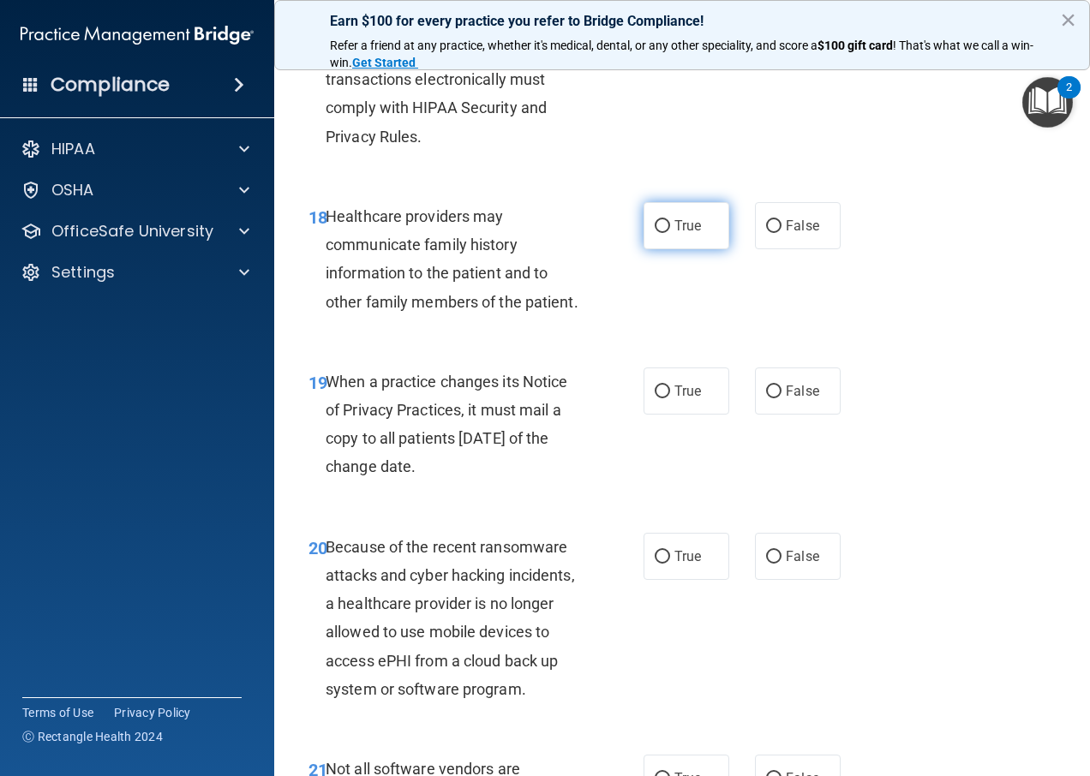
drag, startPoint x: 660, startPoint y: 284, endPoint x: 662, endPoint y: 302, distance: 18.1
click at [660, 249] on label "True" at bounding box center [687, 225] width 86 height 47
click at [660, 233] on input "True" at bounding box center [662, 226] width 15 height 13
radio input "true"
click at [678, 415] on label "True" at bounding box center [687, 391] width 86 height 47
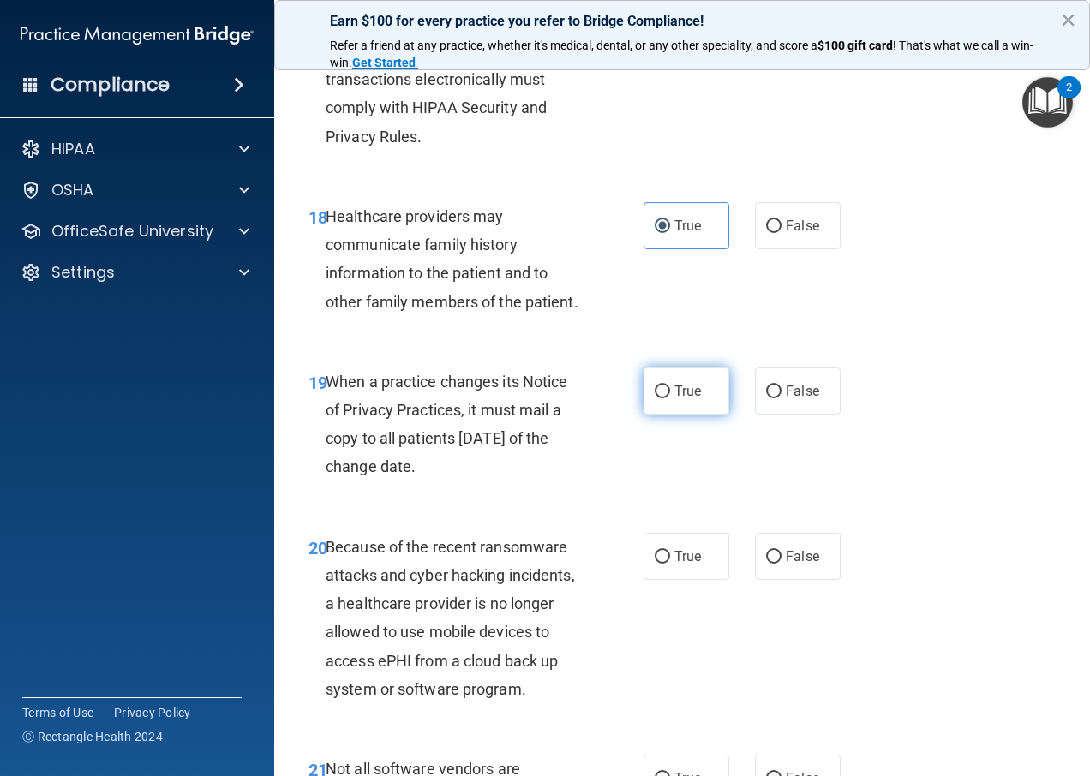
click at [670, 398] on input "True" at bounding box center [662, 392] width 15 height 13
radio input "true"
click at [674, 565] on span "True" at bounding box center [687, 556] width 27 height 16
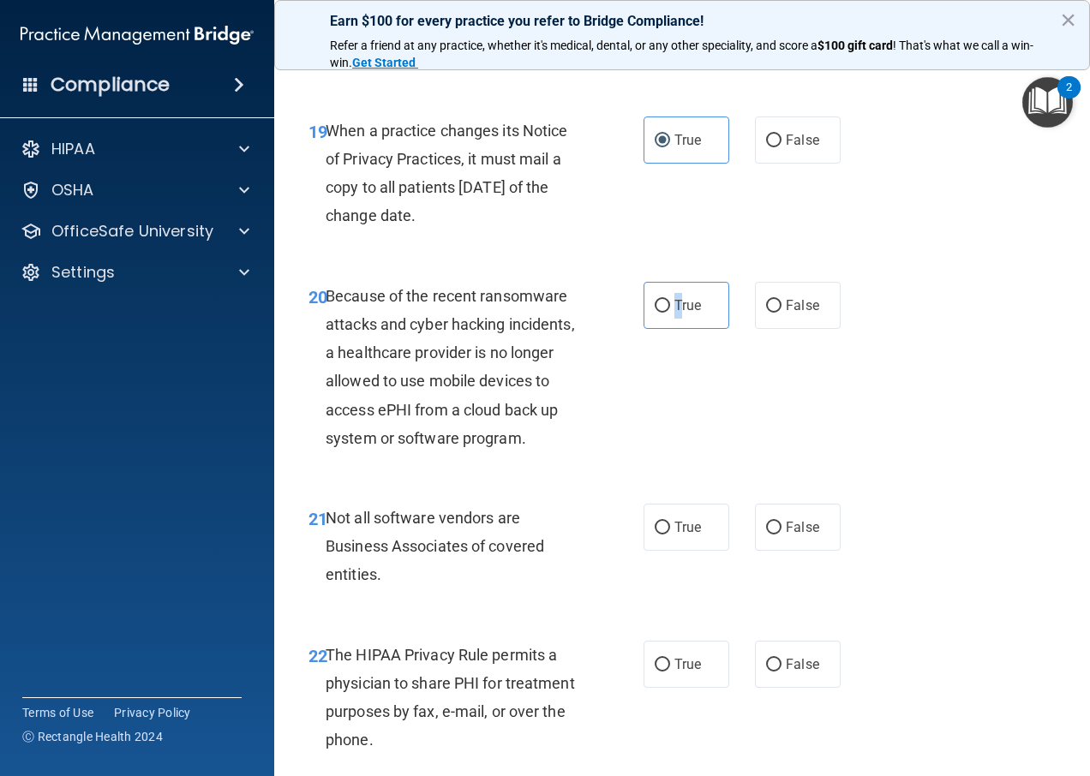
scroll to position [3428, 0]
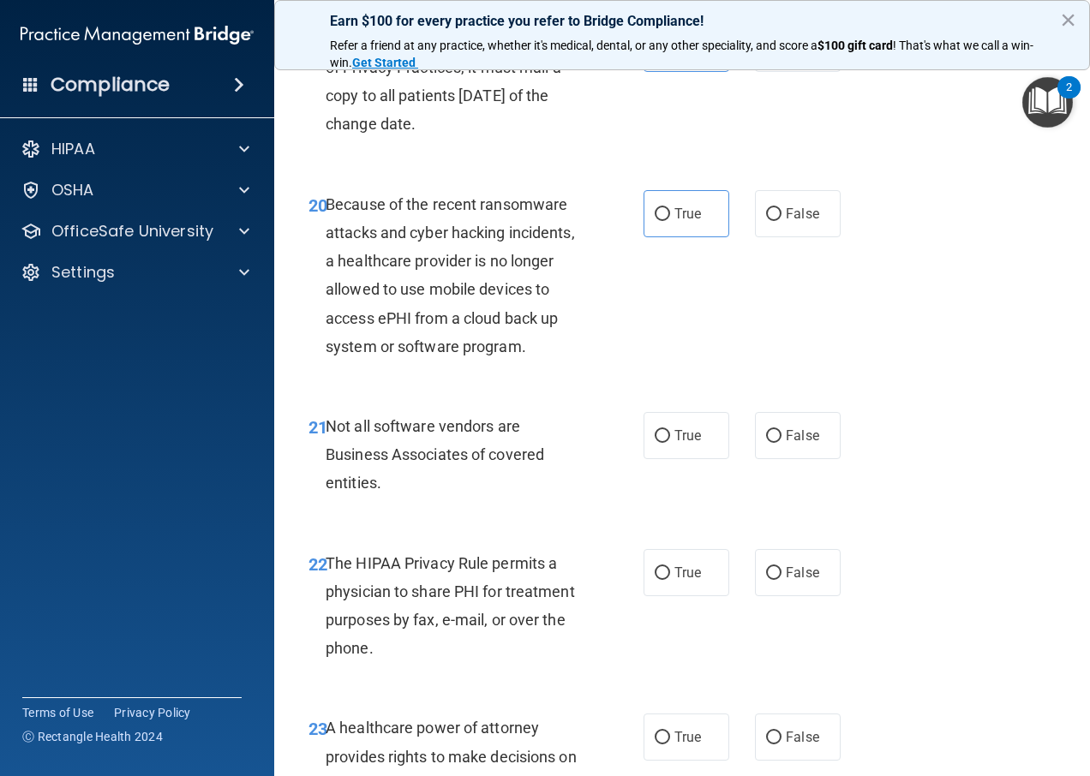
drag, startPoint x: 675, startPoint y: 498, endPoint x: 678, endPoint y: 541, distance: 42.9
click at [676, 444] on span "True" at bounding box center [687, 436] width 27 height 16
click at [670, 443] on input "True" at bounding box center [662, 436] width 15 height 13
radio input "true"
click at [659, 596] on label "True" at bounding box center [687, 572] width 86 height 47
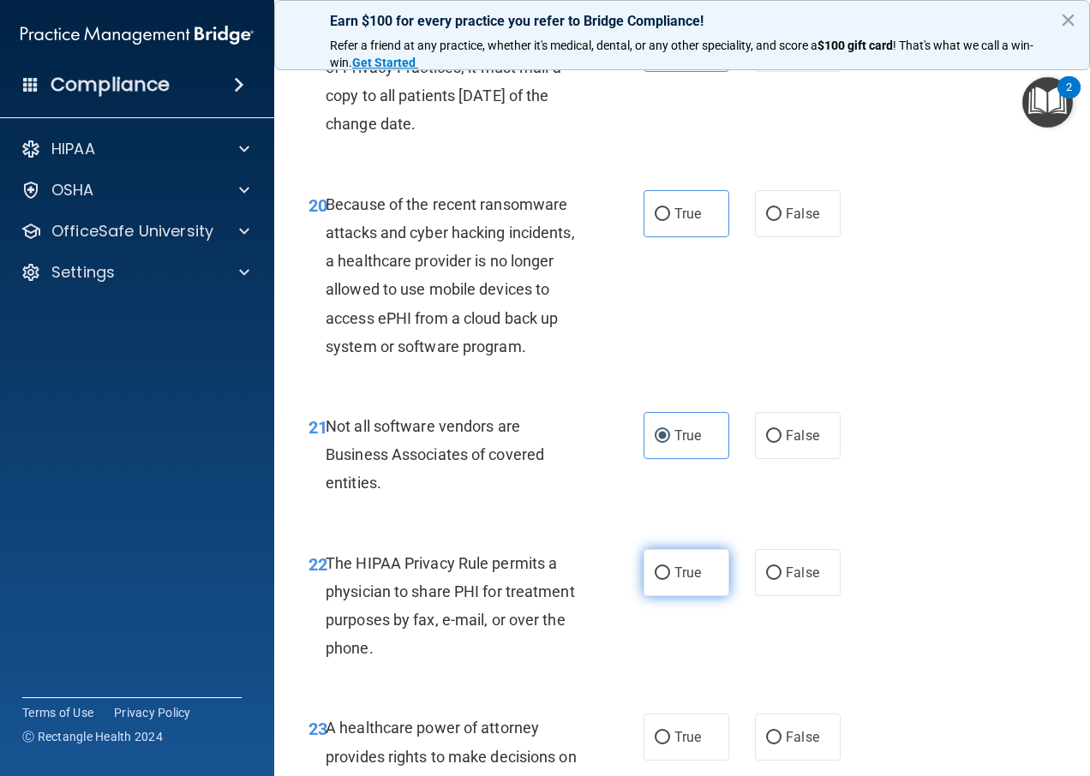
click at [659, 580] on input "True" at bounding box center [662, 573] width 15 height 13
radio input "true"
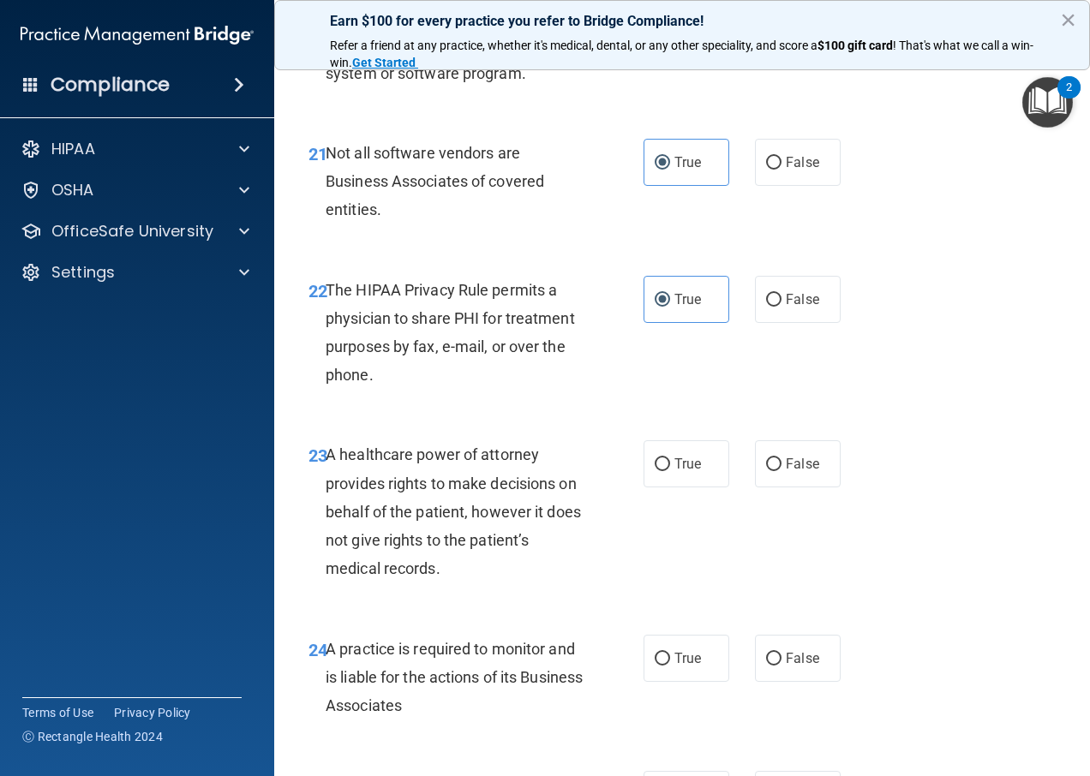
scroll to position [3771, 0]
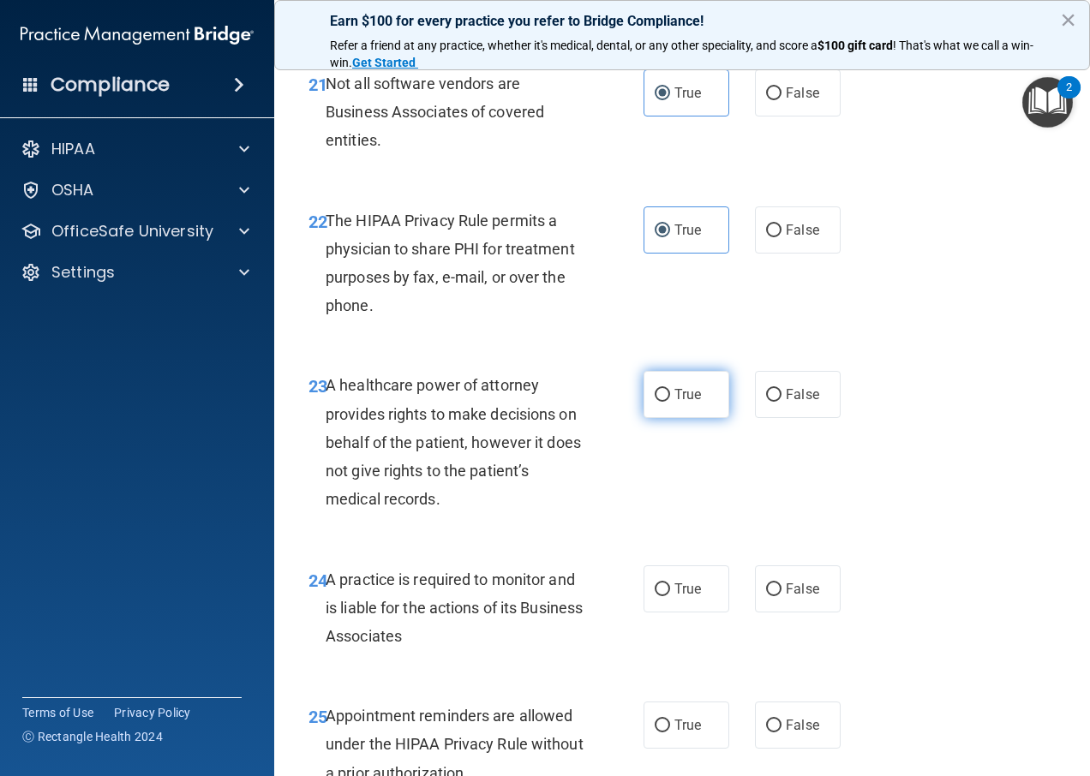
drag, startPoint x: 682, startPoint y: 423, endPoint x: 679, endPoint y: 434, distance: 10.8
click at [679, 434] on div "23 A healthcare power of attorney provides rights to make decisions on behalf o…" at bounding box center [682, 447] width 773 height 194
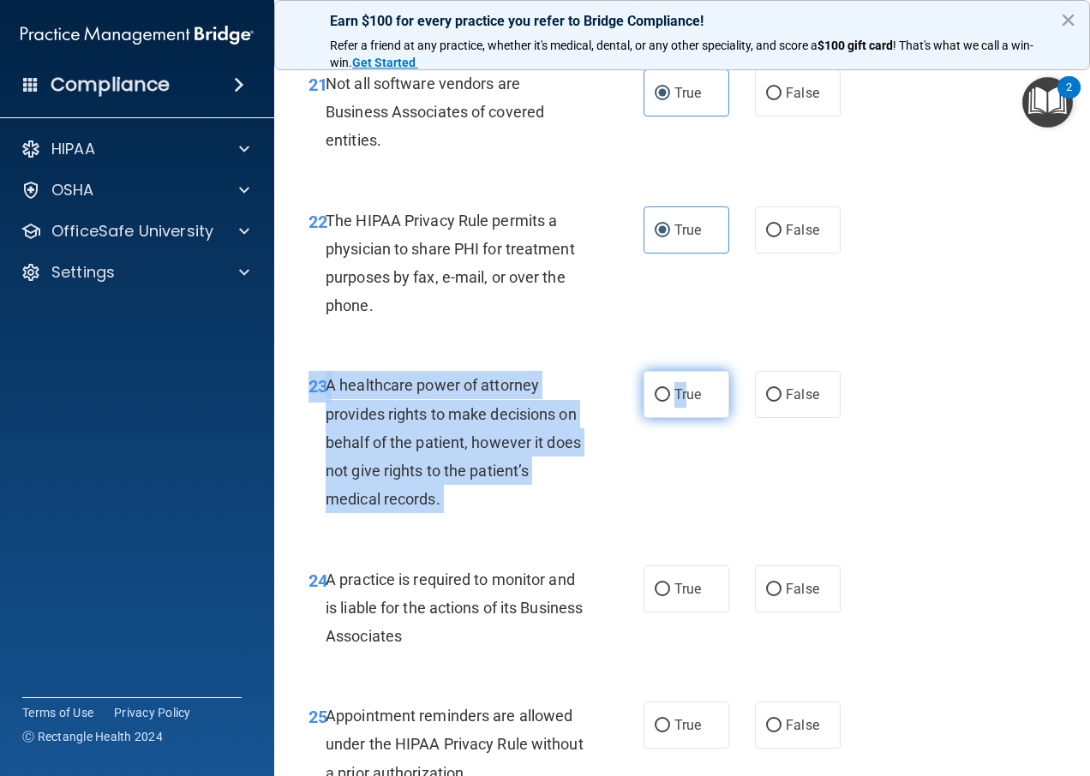
drag, startPoint x: 679, startPoint y: 434, endPoint x: 663, endPoint y: 457, distance: 27.8
click at [674, 403] on span "True" at bounding box center [687, 394] width 27 height 16
click at [670, 402] on input "True" at bounding box center [662, 395] width 15 height 13
radio input "true"
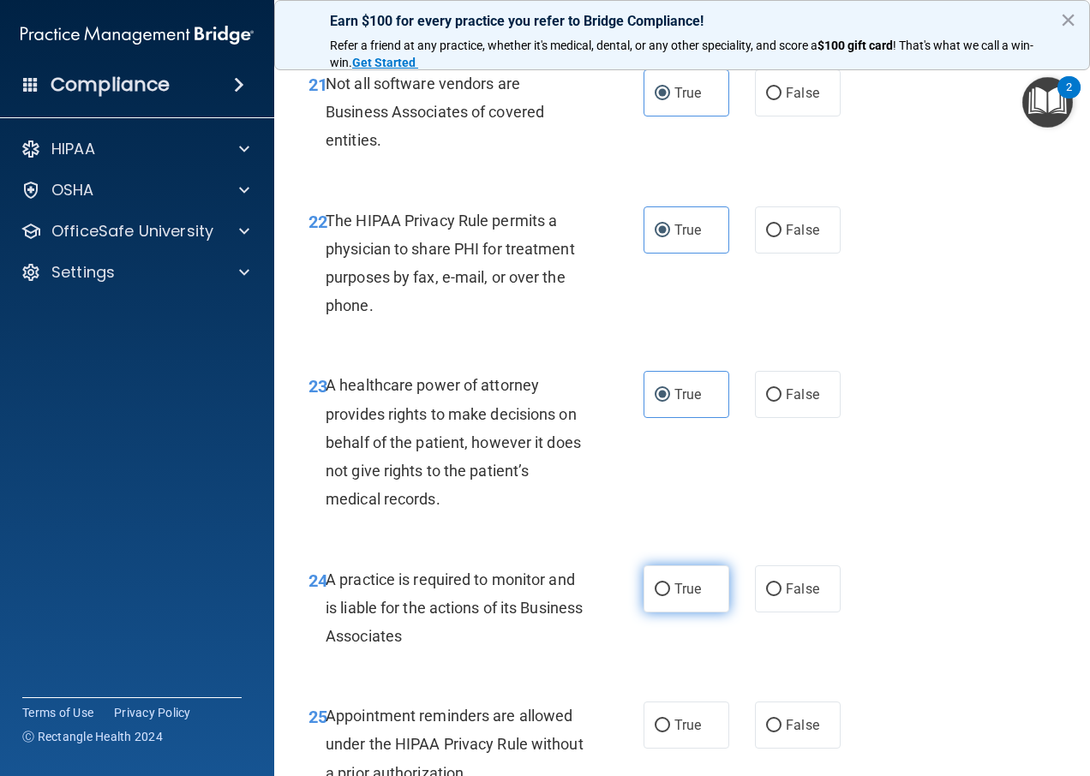
click at [685, 613] on label "True" at bounding box center [687, 589] width 86 height 47
click at [670, 596] on input "True" at bounding box center [662, 590] width 15 height 13
radio input "true"
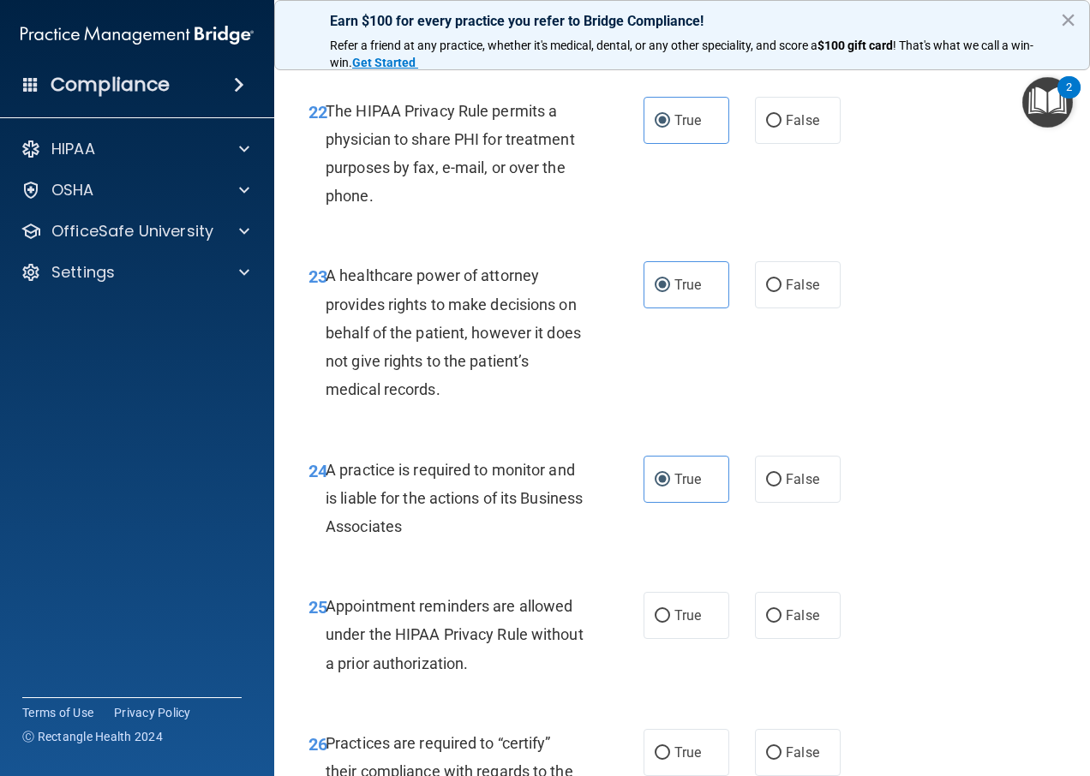
scroll to position [4113, 0]
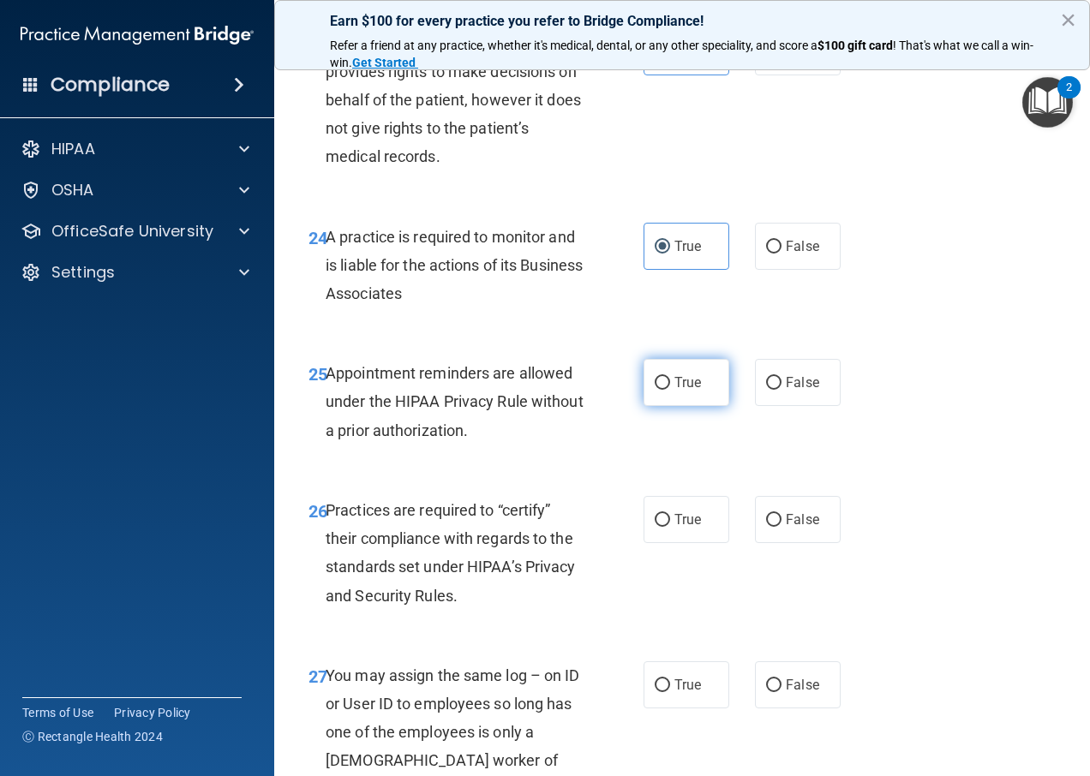
click at [665, 406] on label "True" at bounding box center [687, 382] width 86 height 47
click at [665, 390] on input "True" at bounding box center [662, 383] width 15 height 13
radio input "true"
click at [665, 543] on label "True" at bounding box center [687, 519] width 86 height 47
click at [665, 527] on input "True" at bounding box center [662, 520] width 15 height 13
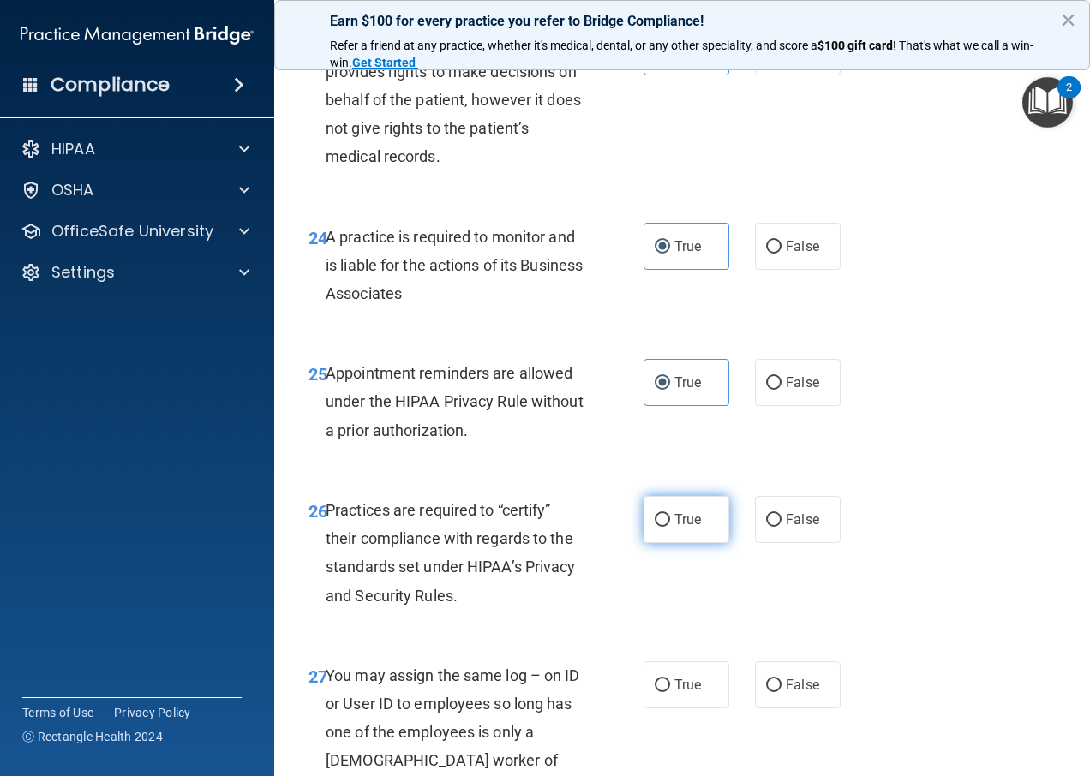
radio input "true"
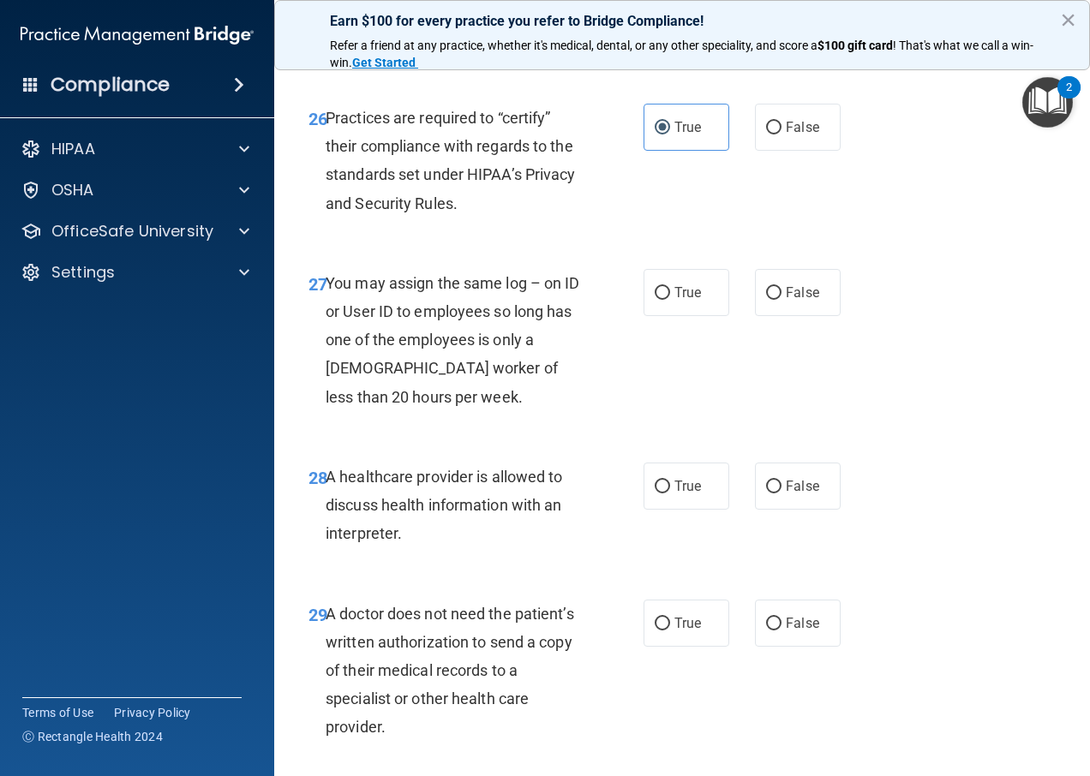
scroll to position [4542, 0]
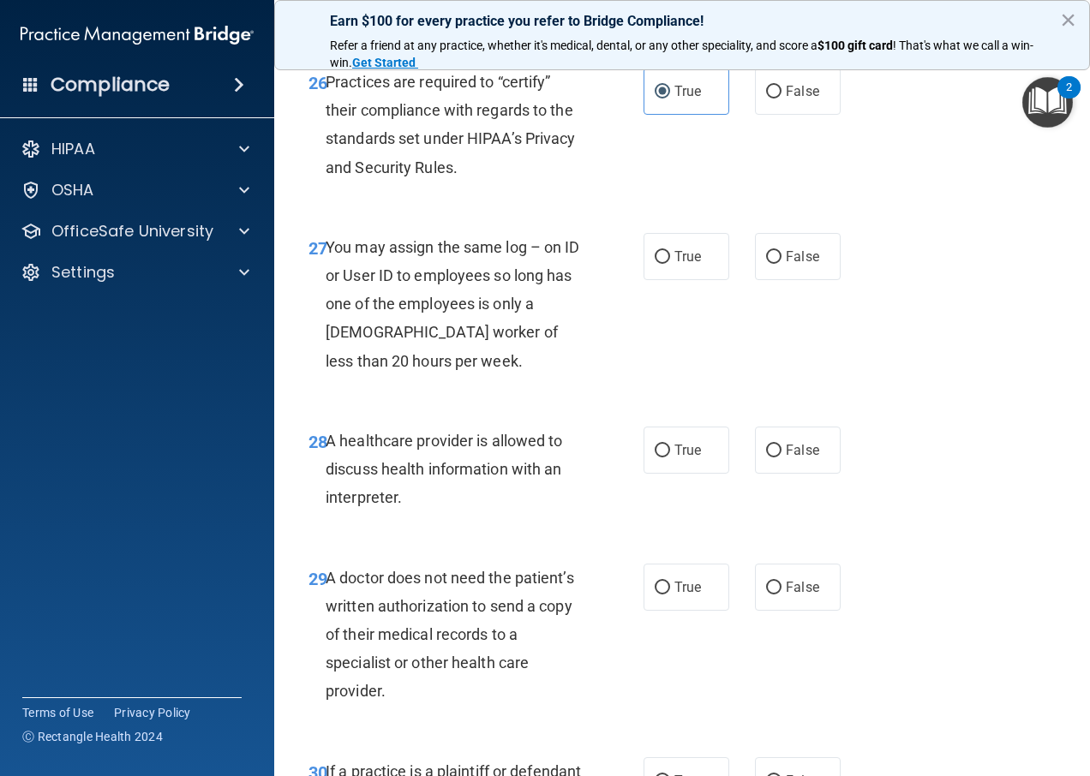
click at [663, 280] on label "True" at bounding box center [687, 256] width 86 height 47
click at [663, 264] on input "True" at bounding box center [662, 257] width 15 height 13
radio input "true"
click at [663, 458] on input "True" at bounding box center [662, 451] width 15 height 13
radio input "true"
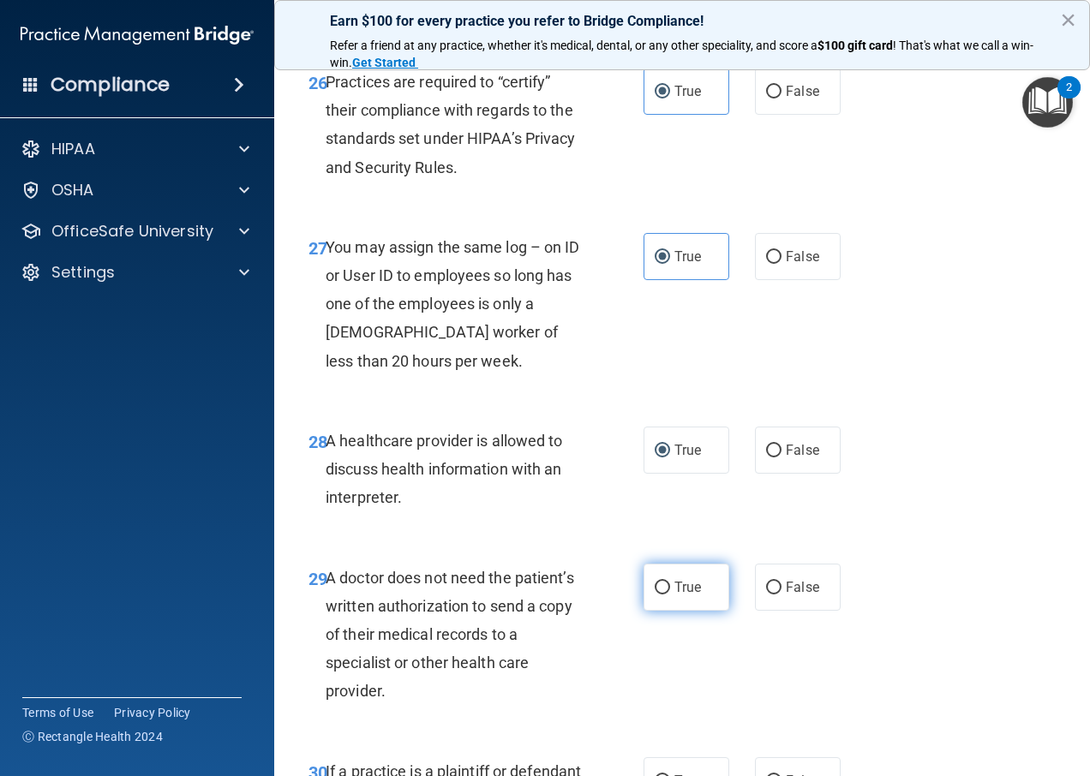
click at [662, 595] on input "True" at bounding box center [662, 588] width 15 height 13
radio input "true"
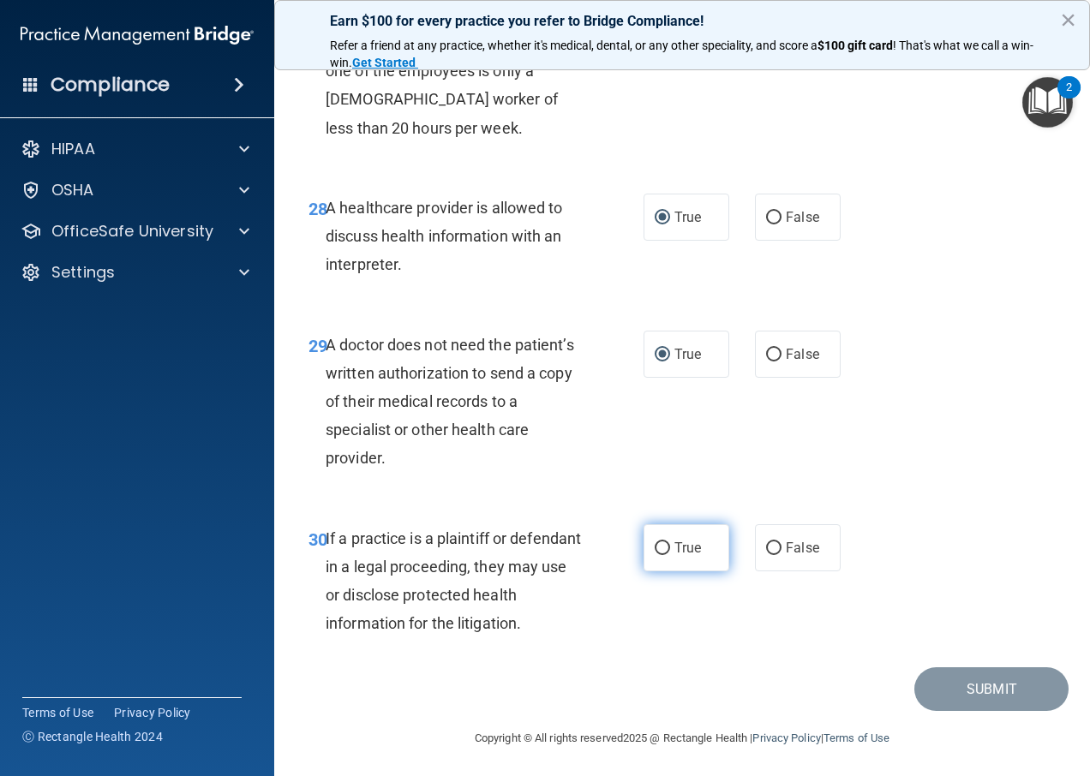
scroll to position [4835, 0]
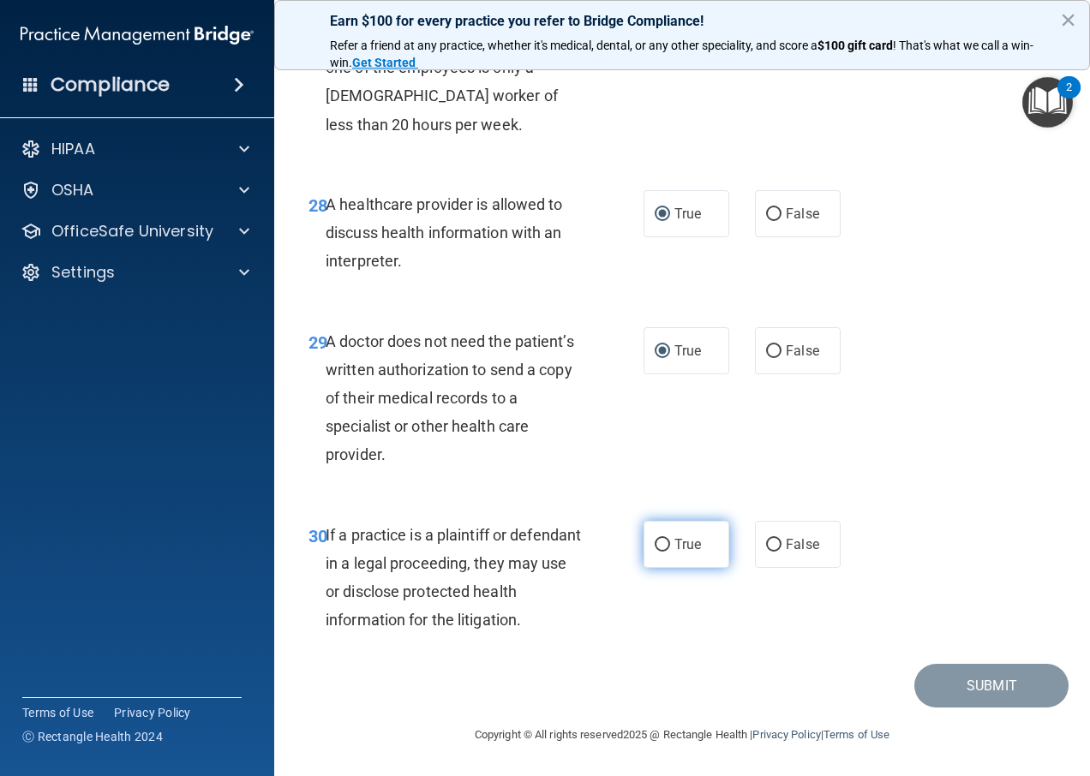
click at [669, 528] on label "True" at bounding box center [687, 544] width 86 height 47
click at [669, 539] on input "True" at bounding box center [662, 545] width 15 height 13
radio input "true"
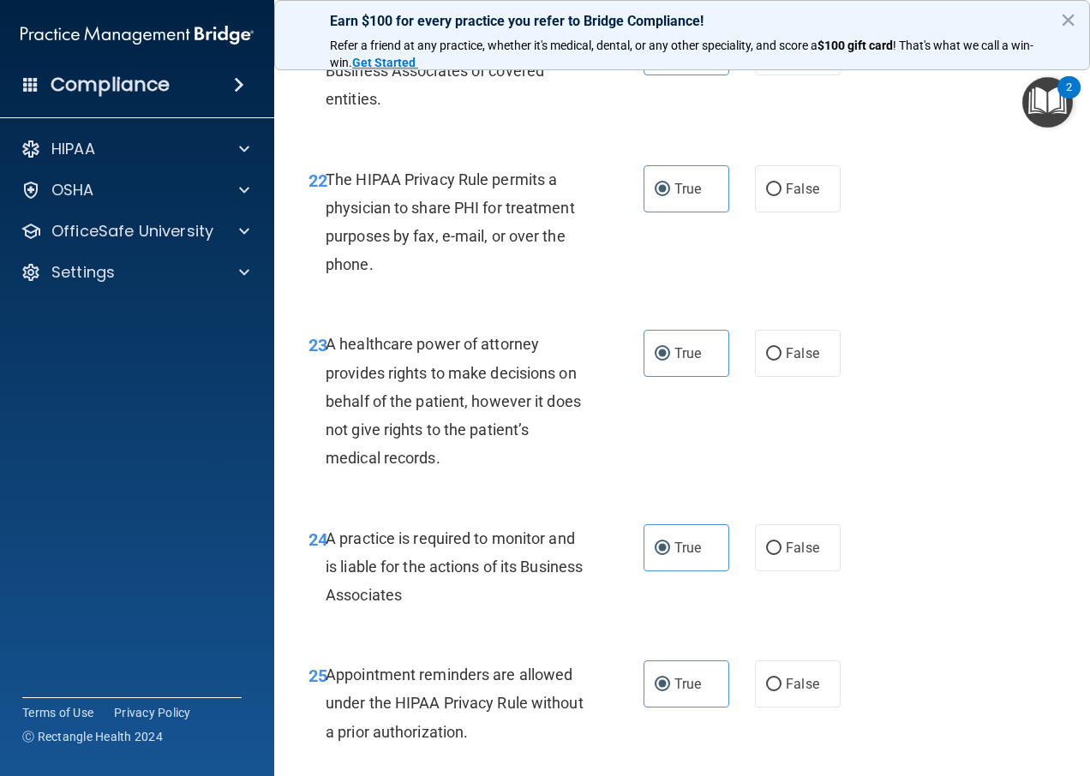
scroll to position [3635, 0]
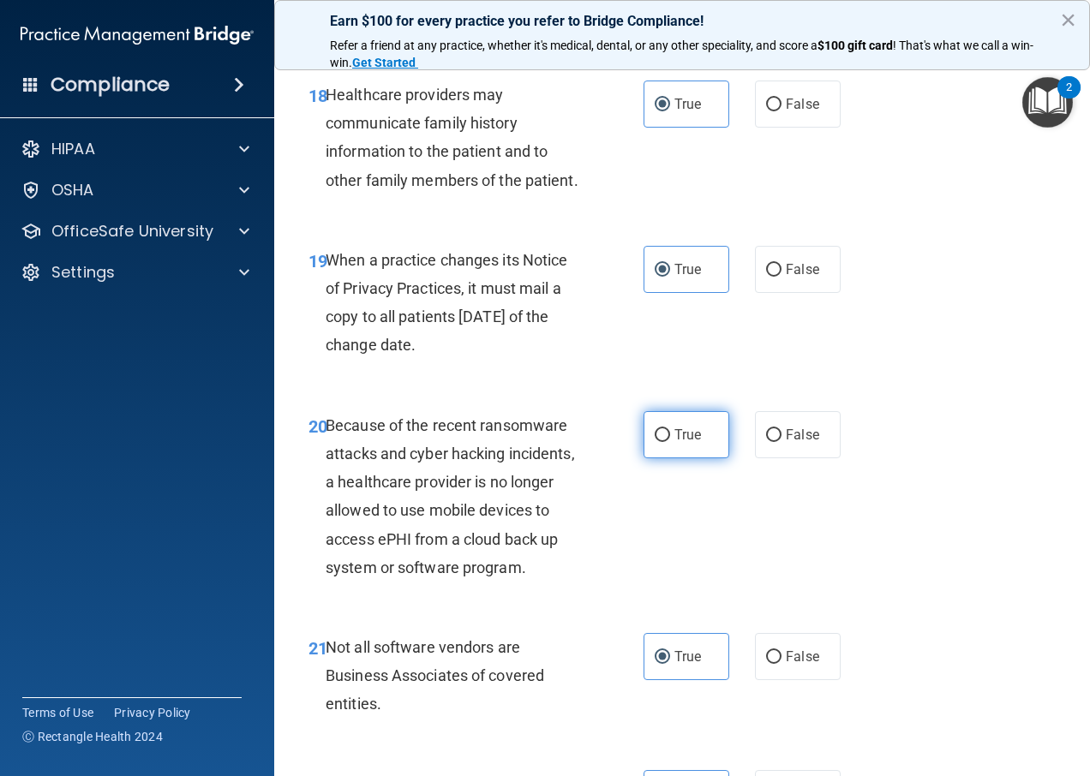
click at [693, 443] on span "True" at bounding box center [687, 435] width 27 height 16
click at [670, 442] on input "True" at bounding box center [662, 435] width 15 height 13
radio input "true"
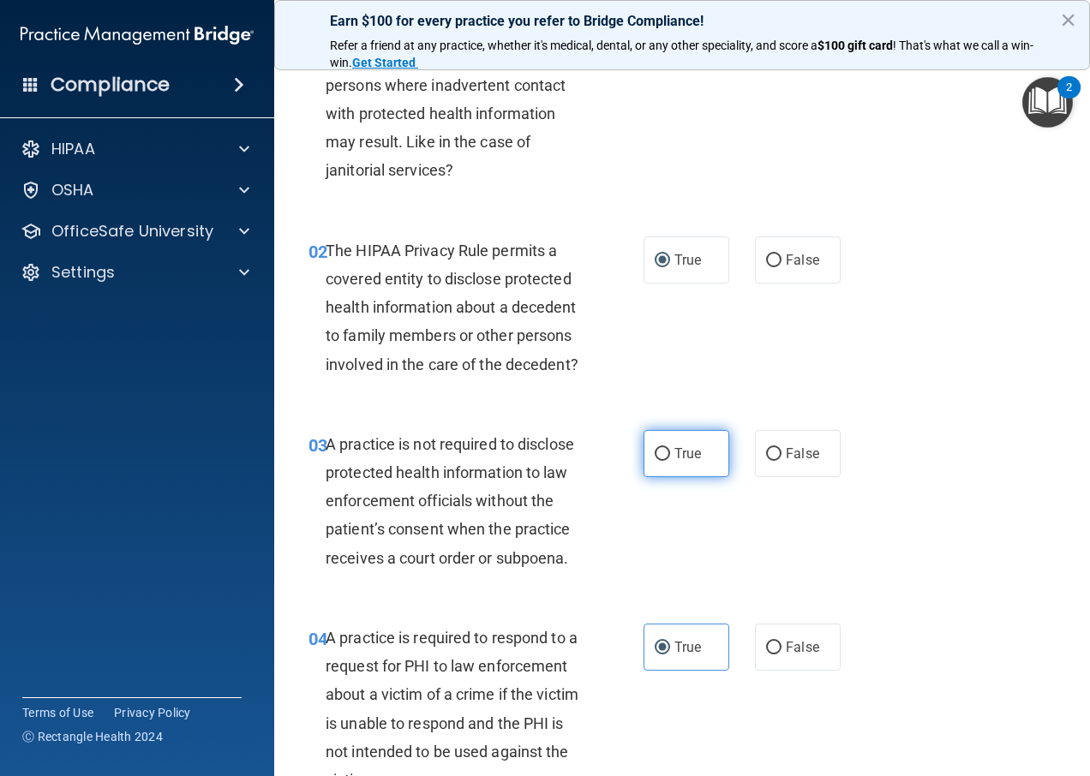
click at [668, 477] on label "True" at bounding box center [687, 453] width 86 height 47
click at [668, 461] on input "True" at bounding box center [662, 454] width 15 height 13
radio input "true"
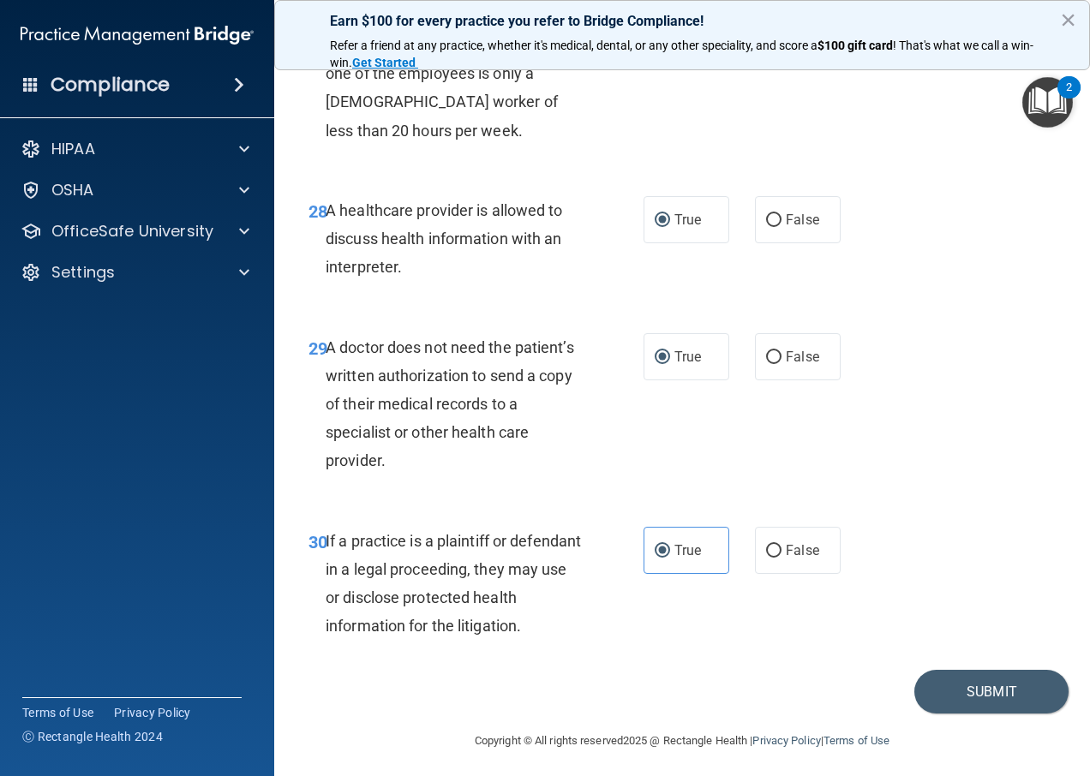
scroll to position [4835, 0]
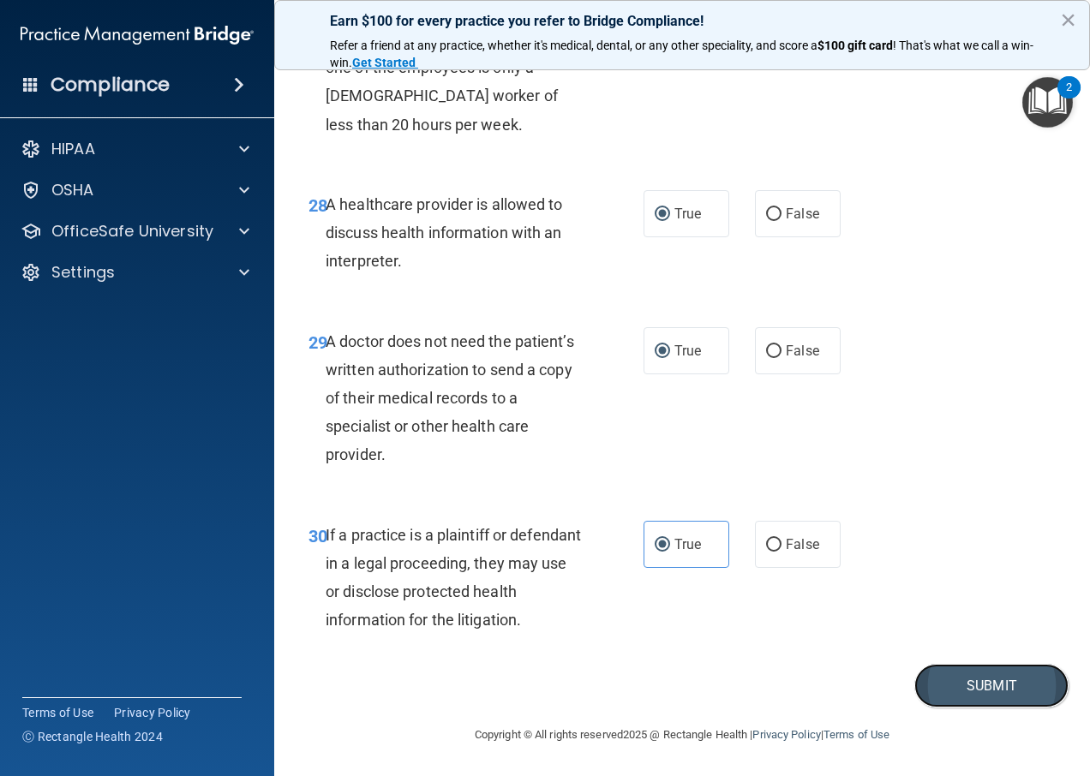
click at [956, 683] on button "Submit" at bounding box center [991, 686] width 154 height 44
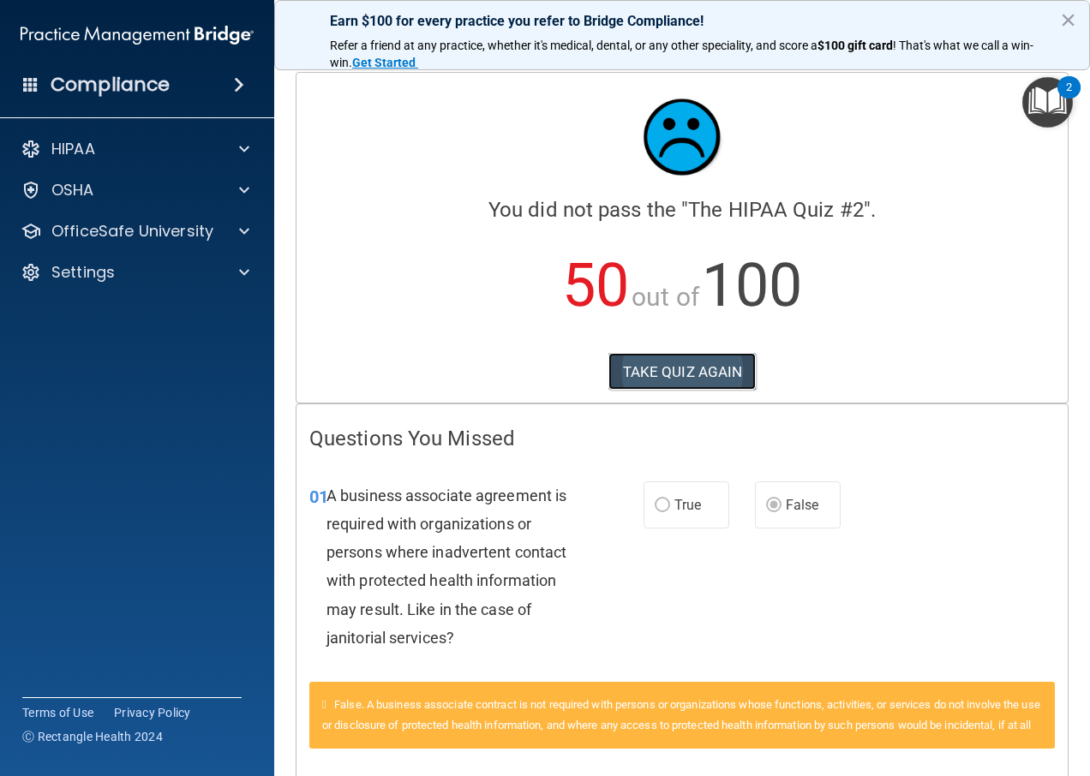
click at [656, 364] on button "TAKE QUIZ AGAIN" at bounding box center [682, 372] width 148 height 38
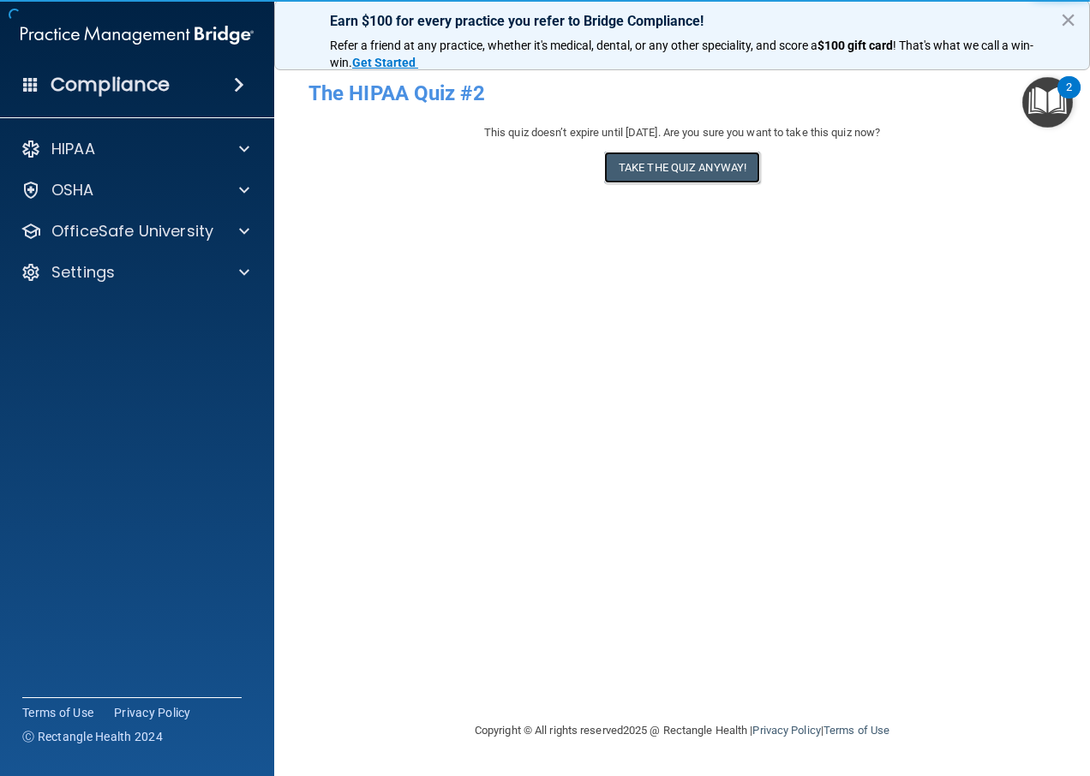
drag, startPoint x: 646, startPoint y: 168, endPoint x: 633, endPoint y: 171, distance: 13.1
click at [645, 168] on button "Take the quiz anyway!" at bounding box center [682, 168] width 156 height 32
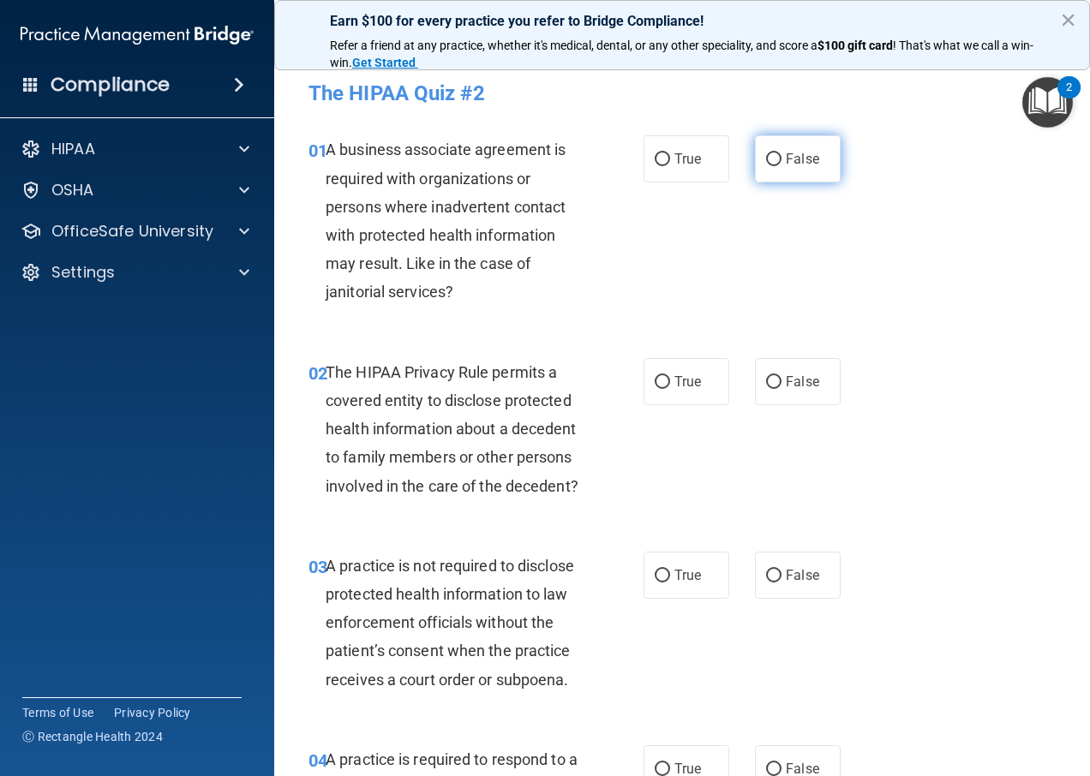
click at [790, 169] on label "False" at bounding box center [798, 158] width 86 height 47
click at [782, 166] on input "False" at bounding box center [773, 159] width 15 height 13
radio input "true"
click at [685, 386] on span "True" at bounding box center [687, 382] width 27 height 16
click at [670, 386] on input "True" at bounding box center [662, 382] width 15 height 13
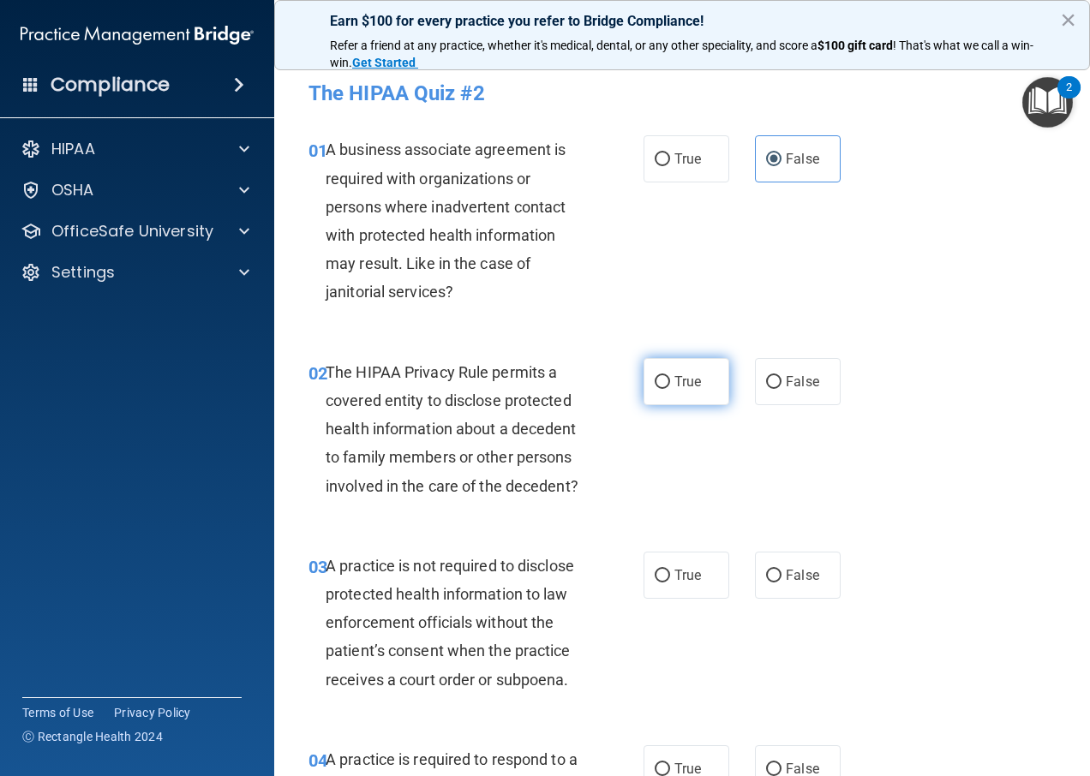
radio input "true"
click at [786, 584] on span "False" at bounding box center [802, 575] width 33 height 16
click at [782, 583] on input "False" at bounding box center [773, 576] width 15 height 13
radio input "true"
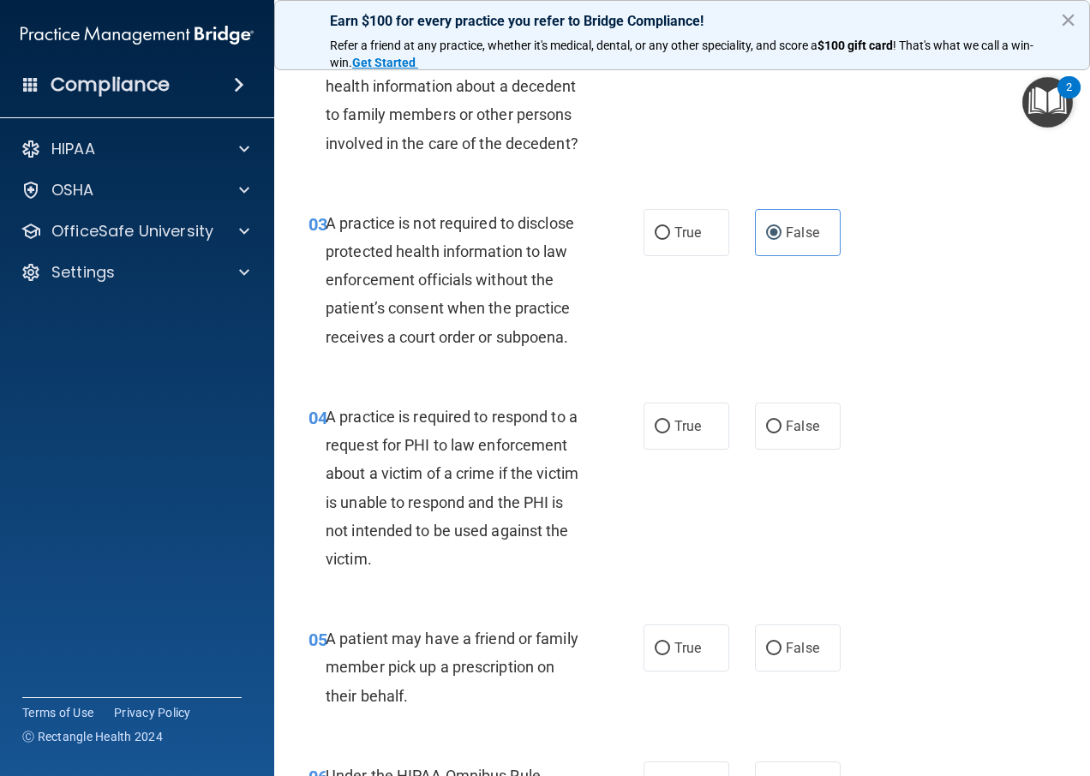
scroll to position [428, 0]
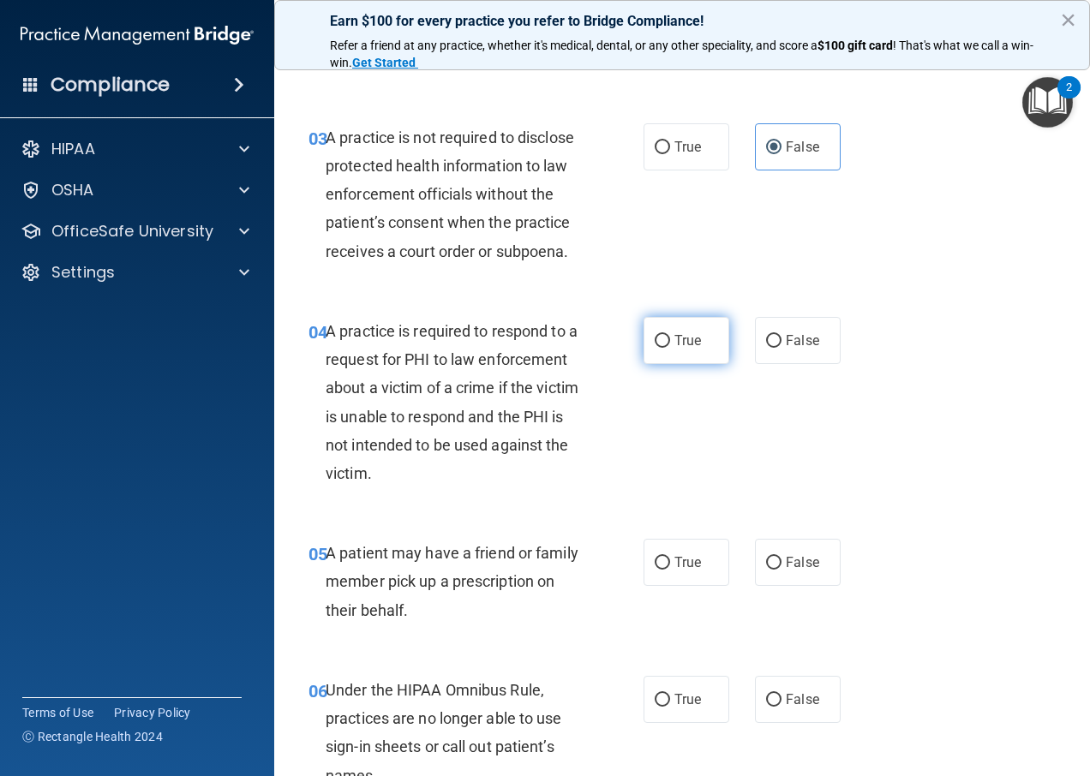
click at [661, 359] on label "True" at bounding box center [687, 340] width 86 height 47
click at [661, 348] on input "True" at bounding box center [662, 341] width 15 height 13
radio input "true"
click at [674, 571] on span "True" at bounding box center [687, 562] width 27 height 16
click at [670, 570] on input "True" at bounding box center [662, 563] width 15 height 13
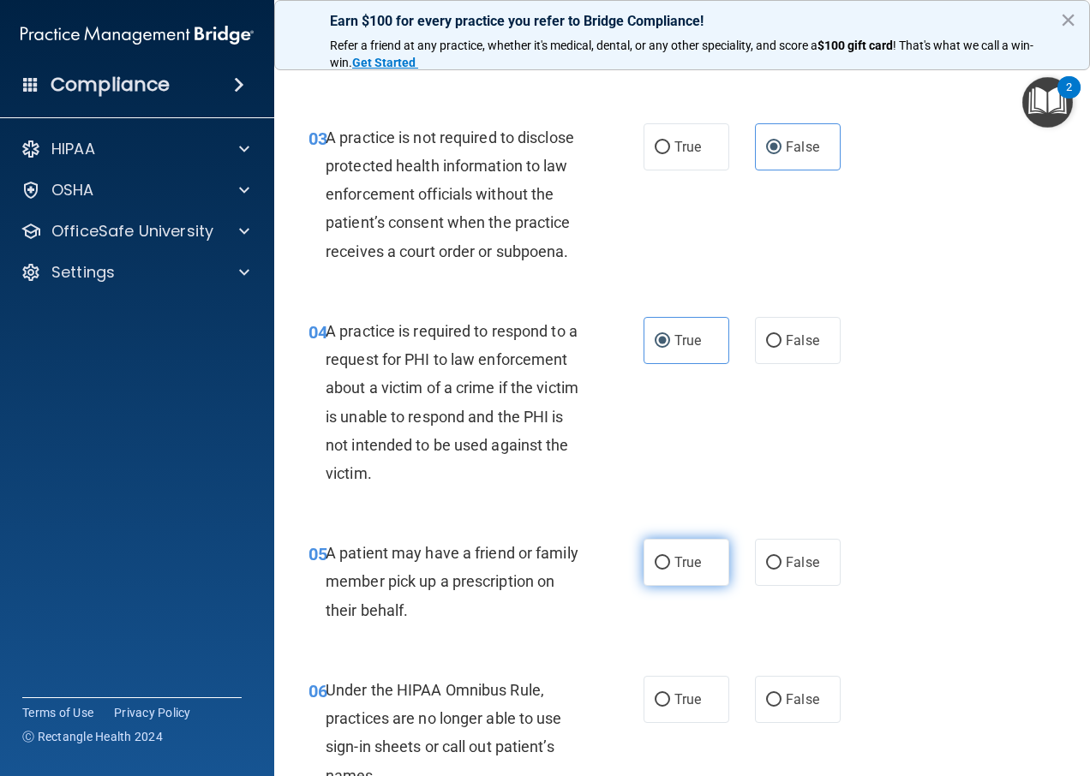
radio input "true"
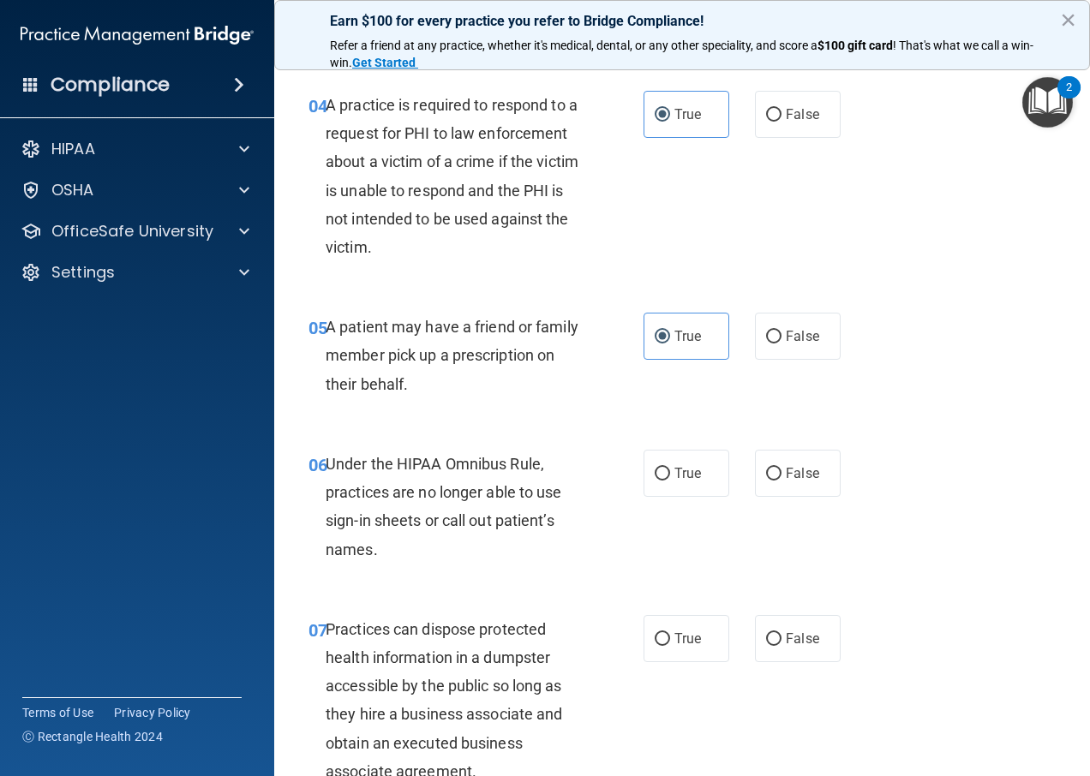
scroll to position [686, 0]
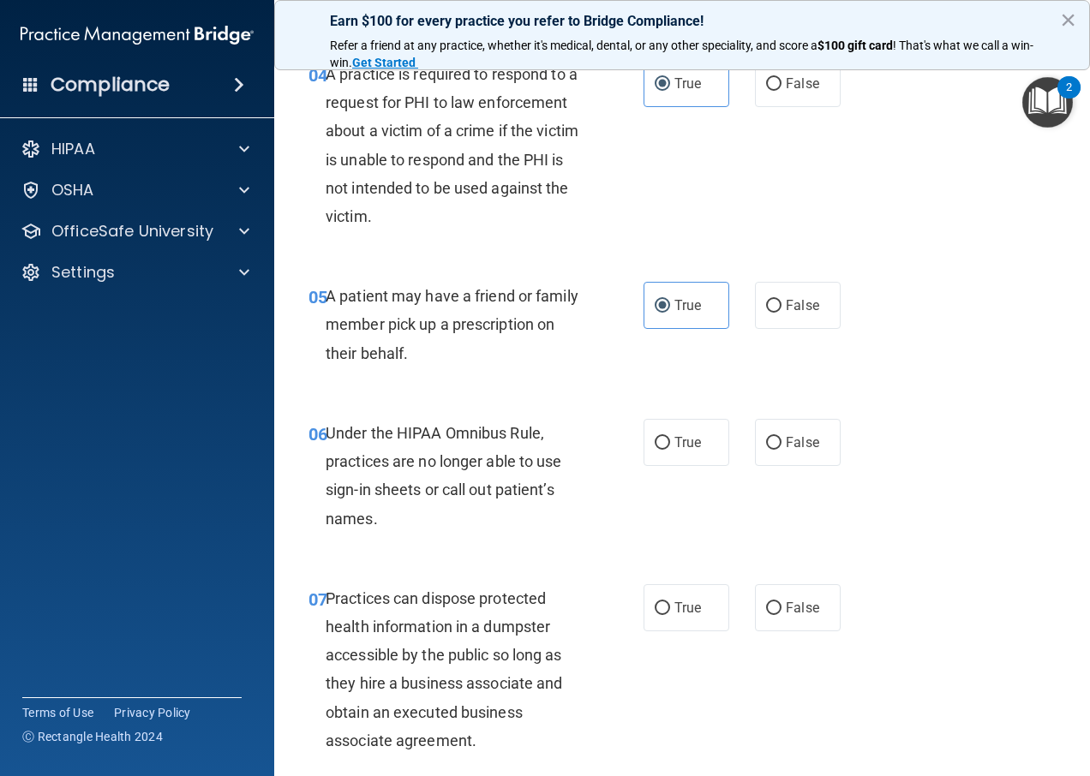
drag, startPoint x: 797, startPoint y: 470, endPoint x: 800, endPoint y: 530, distance: 60.9
click at [798, 451] on span "False" at bounding box center [802, 442] width 33 height 16
click at [782, 450] on input "False" at bounding box center [773, 443] width 15 height 13
radio input "true"
click at [793, 616] on span "False" at bounding box center [802, 608] width 33 height 16
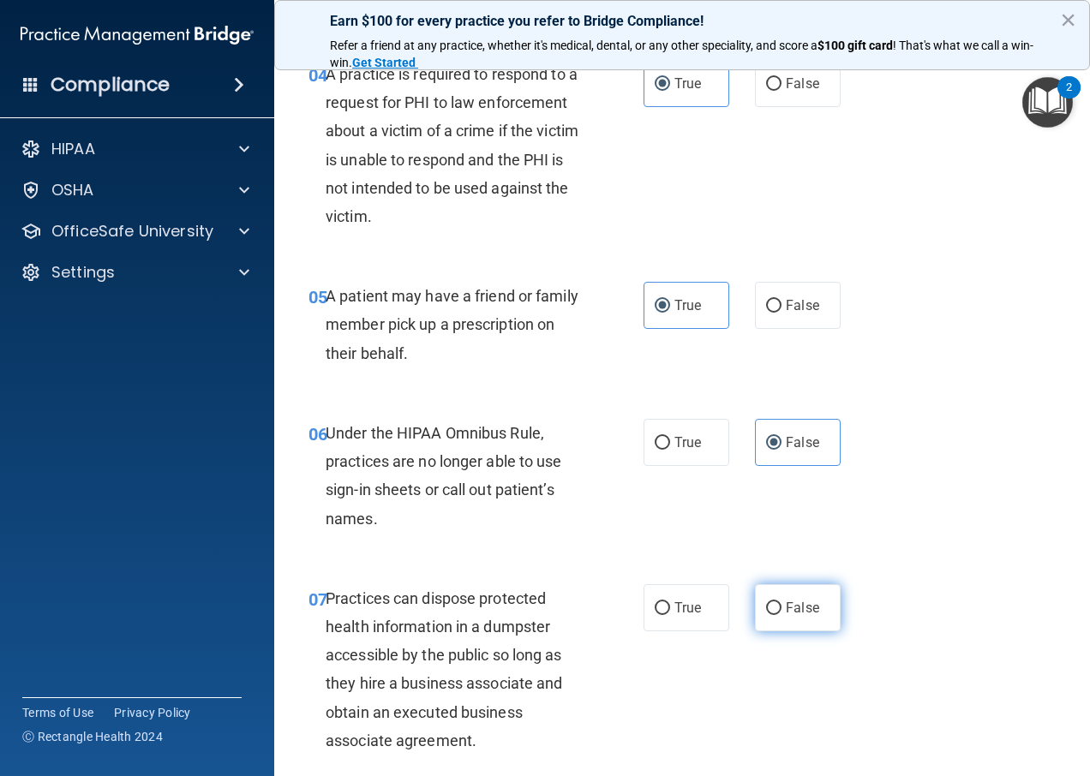
click at [782, 615] on input "False" at bounding box center [773, 608] width 15 height 13
radio input "true"
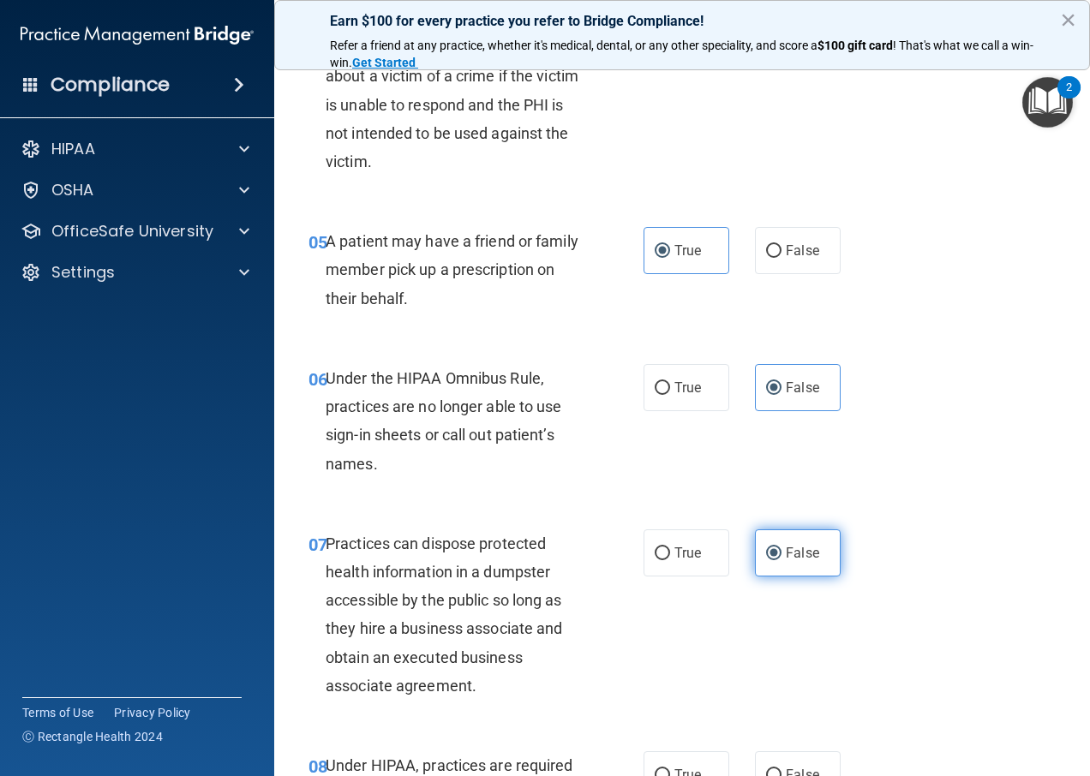
scroll to position [771, 0]
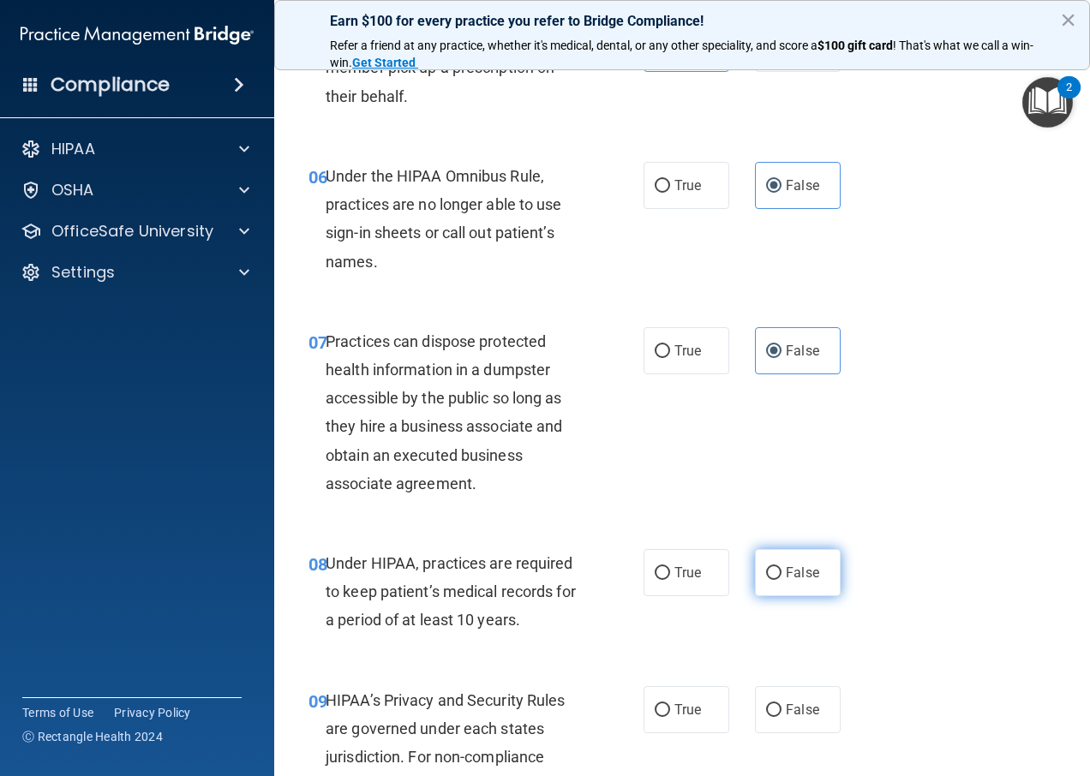
click at [786, 581] on span "False" at bounding box center [802, 573] width 33 height 16
click at [779, 580] on input "False" at bounding box center [773, 573] width 15 height 13
radio input "true"
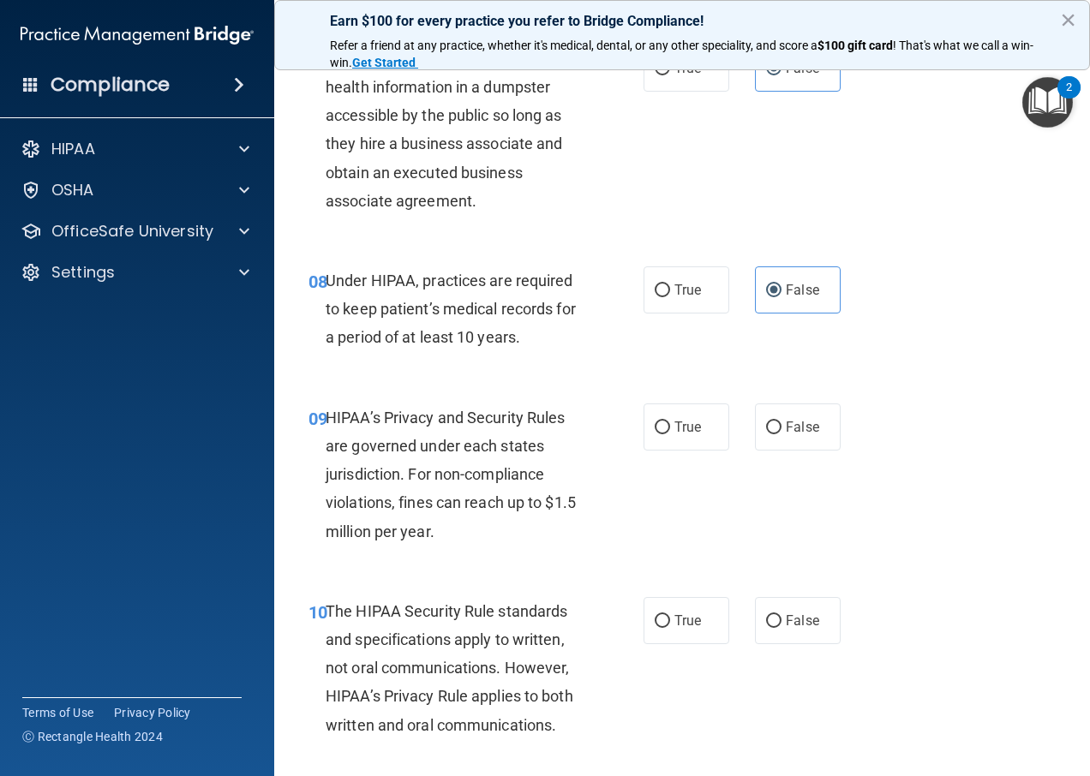
scroll to position [1285, 0]
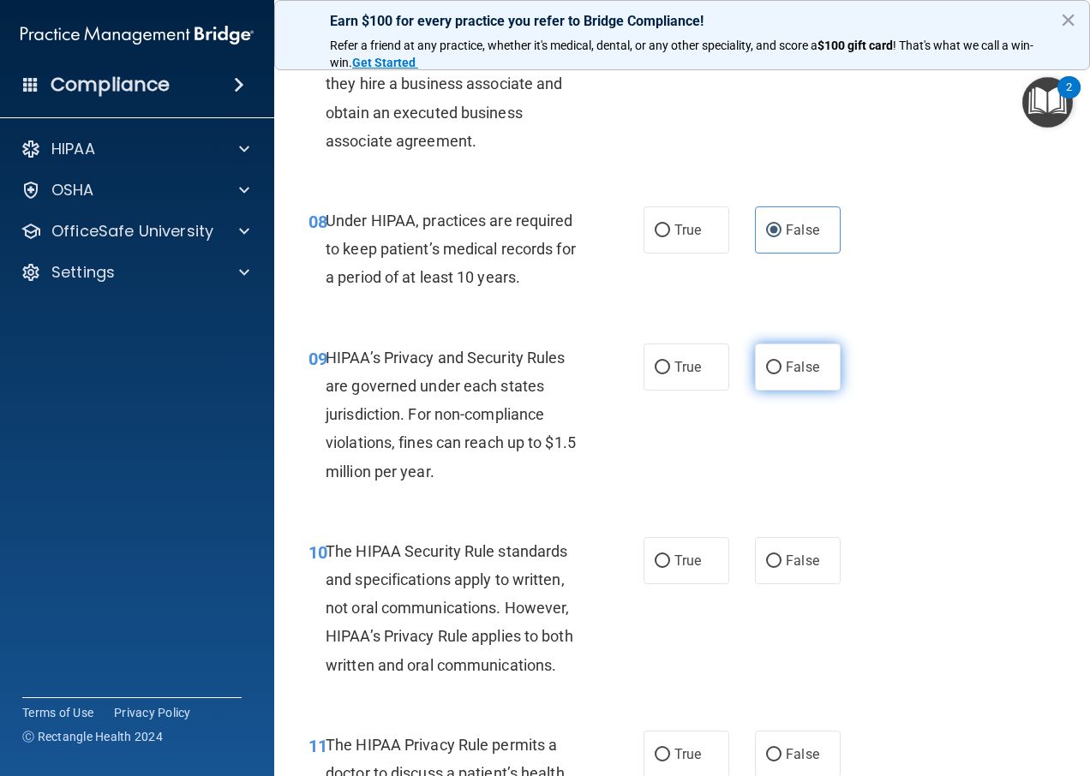
click at [806, 375] on span "False" at bounding box center [802, 367] width 33 height 16
click at [782, 374] on input "False" at bounding box center [773, 368] width 15 height 13
radio input "true"
click at [652, 584] on label "True" at bounding box center [687, 560] width 86 height 47
click at [655, 568] on input "True" at bounding box center [662, 561] width 15 height 13
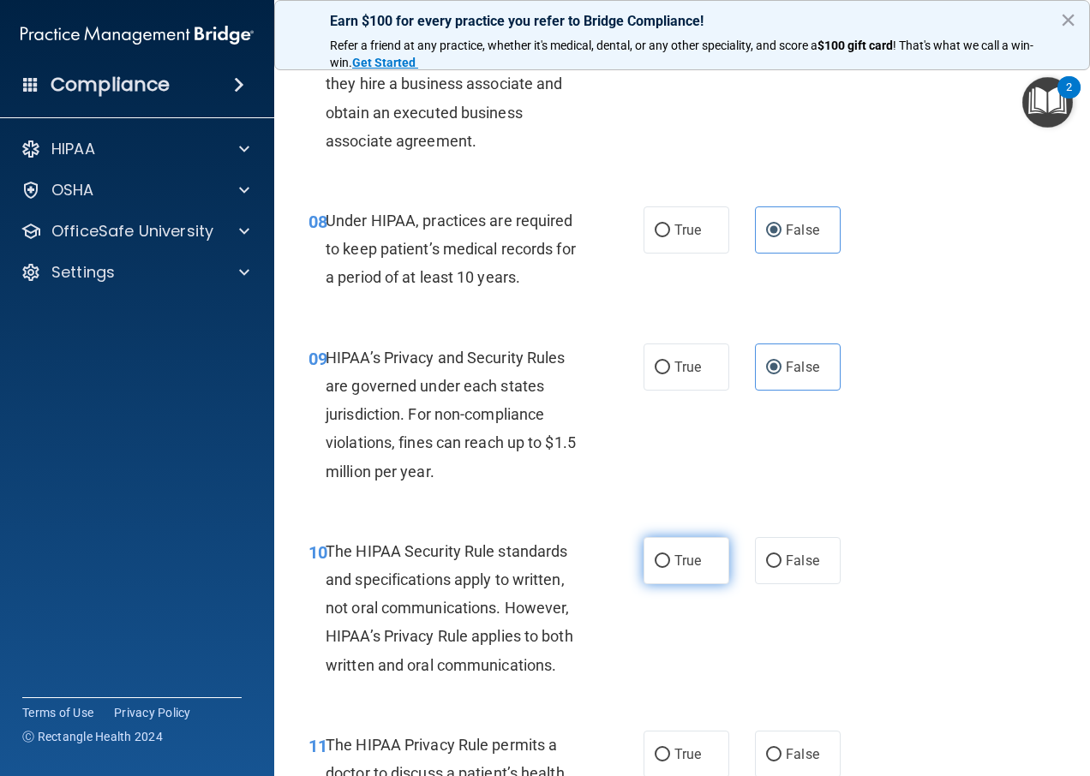
radio input "true"
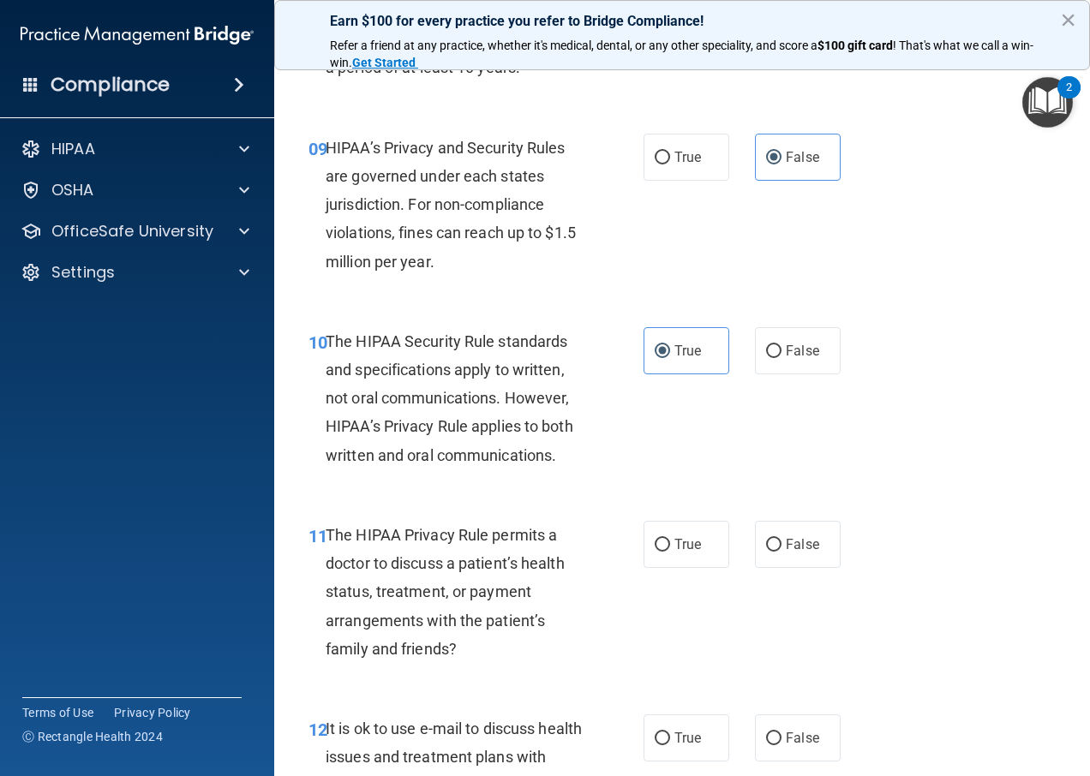
scroll to position [1542, 0]
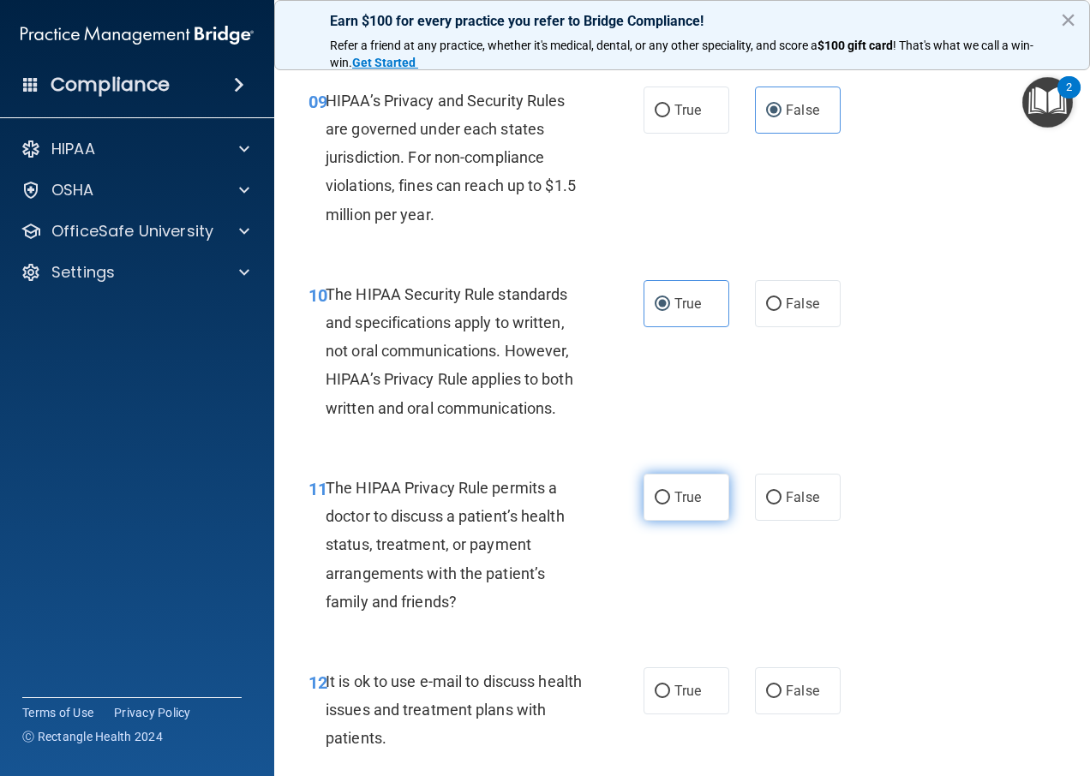
click at [670, 521] on label "True" at bounding box center [687, 497] width 86 height 47
click at [670, 505] on input "True" at bounding box center [662, 498] width 15 height 13
radio input "true"
click at [698, 712] on label "True" at bounding box center [687, 691] width 86 height 47
click at [670, 698] on input "True" at bounding box center [662, 692] width 15 height 13
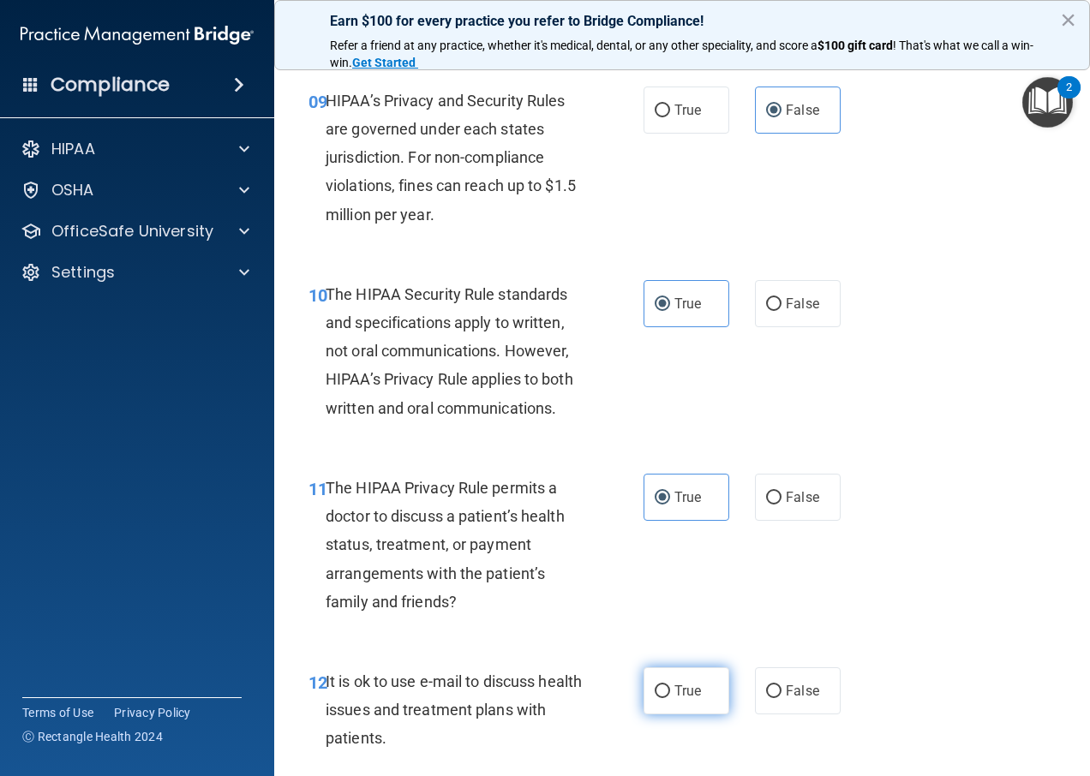
radio input "true"
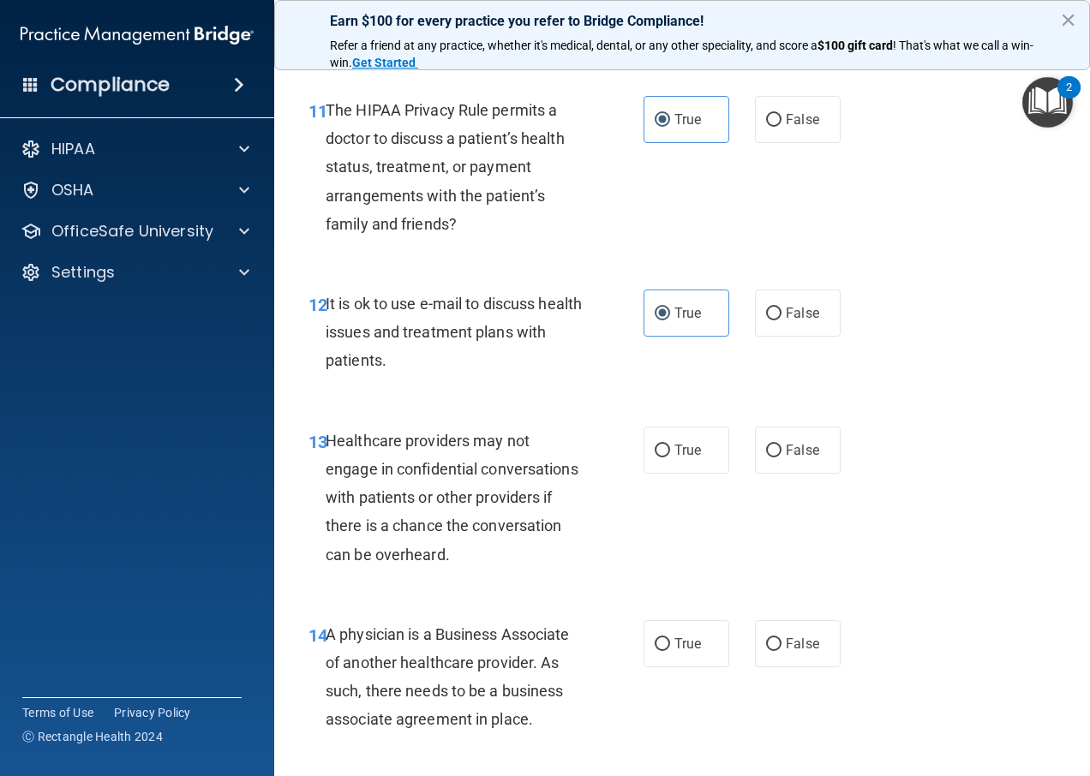
scroll to position [1971, 0]
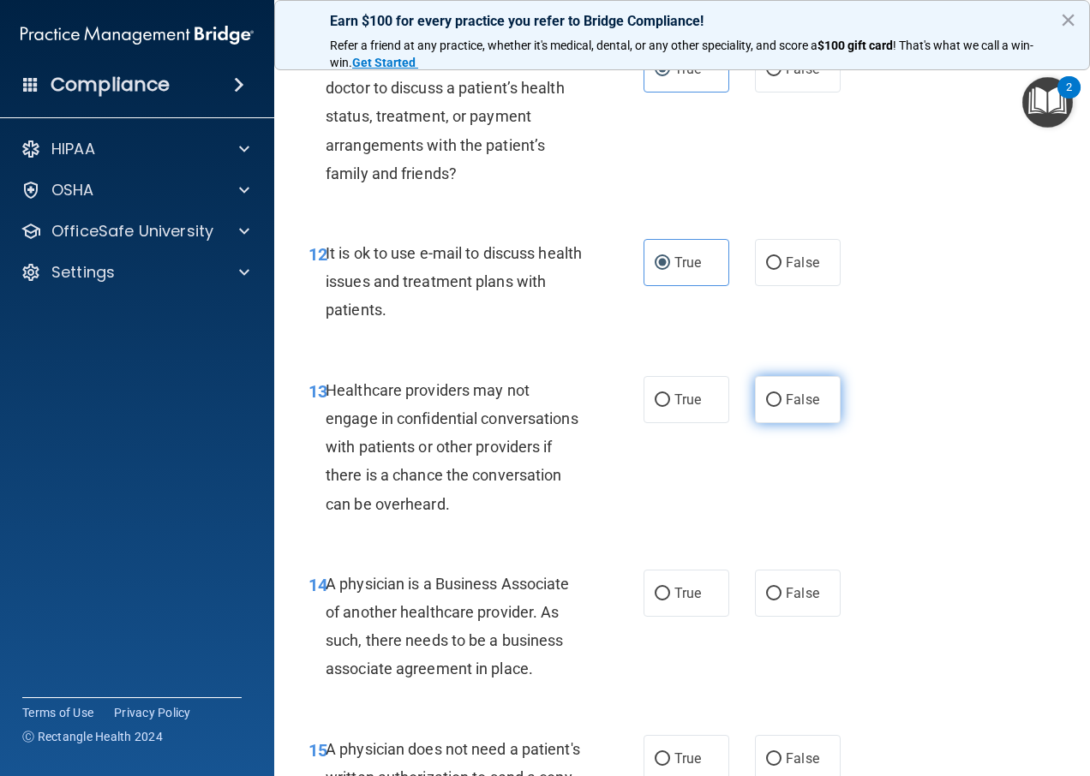
click at [769, 407] on input "False" at bounding box center [773, 400] width 15 height 13
radio input "true"
click at [793, 602] on span "False" at bounding box center [802, 593] width 33 height 16
click at [782, 601] on input "False" at bounding box center [773, 594] width 15 height 13
radio input "true"
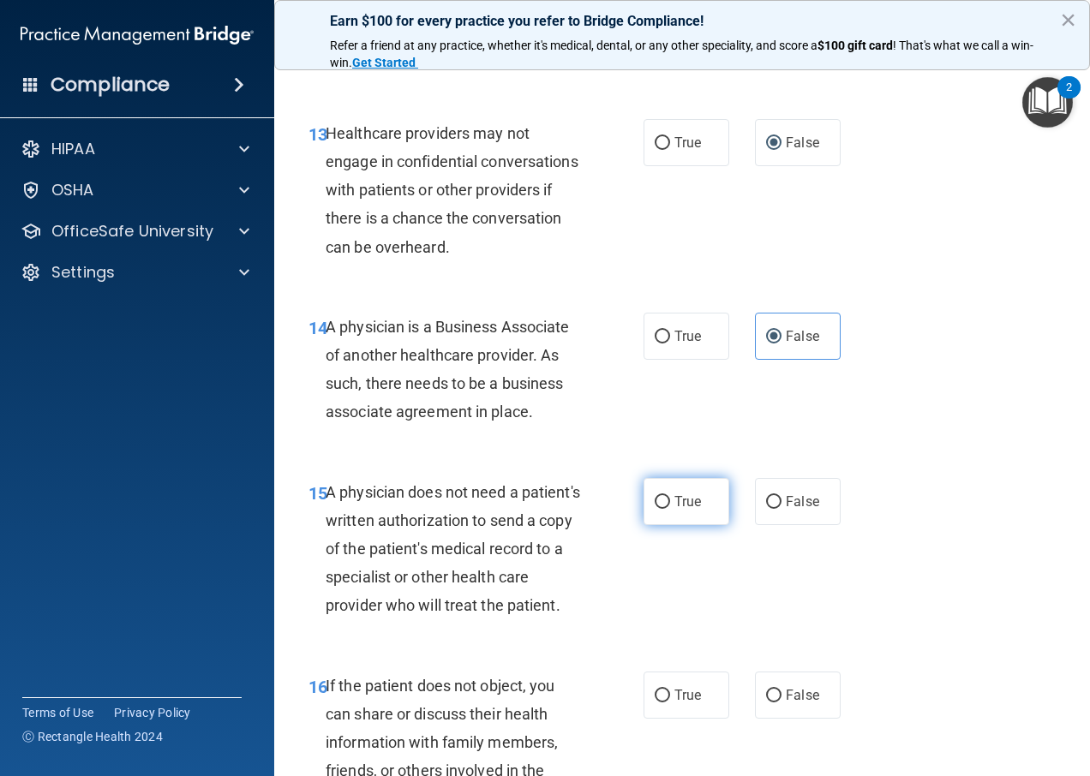
click at [674, 510] on span "True" at bounding box center [687, 502] width 27 height 16
click at [670, 509] on input "True" at bounding box center [662, 502] width 15 height 13
radio input "true"
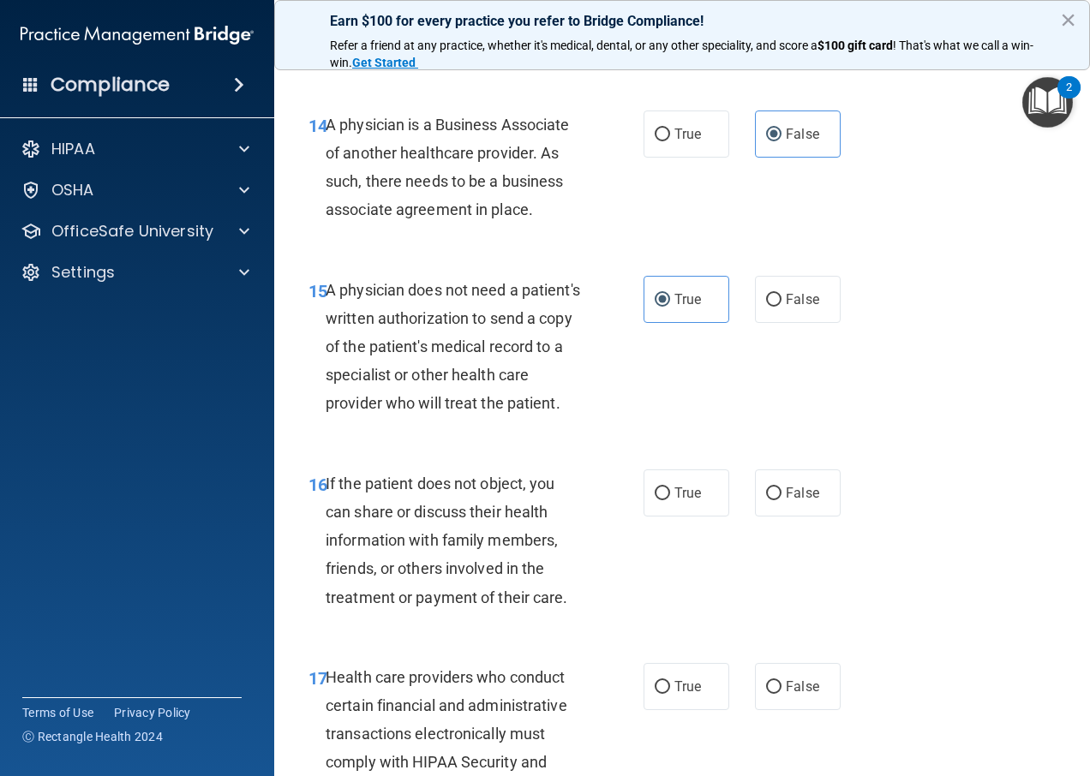
scroll to position [2485, 0]
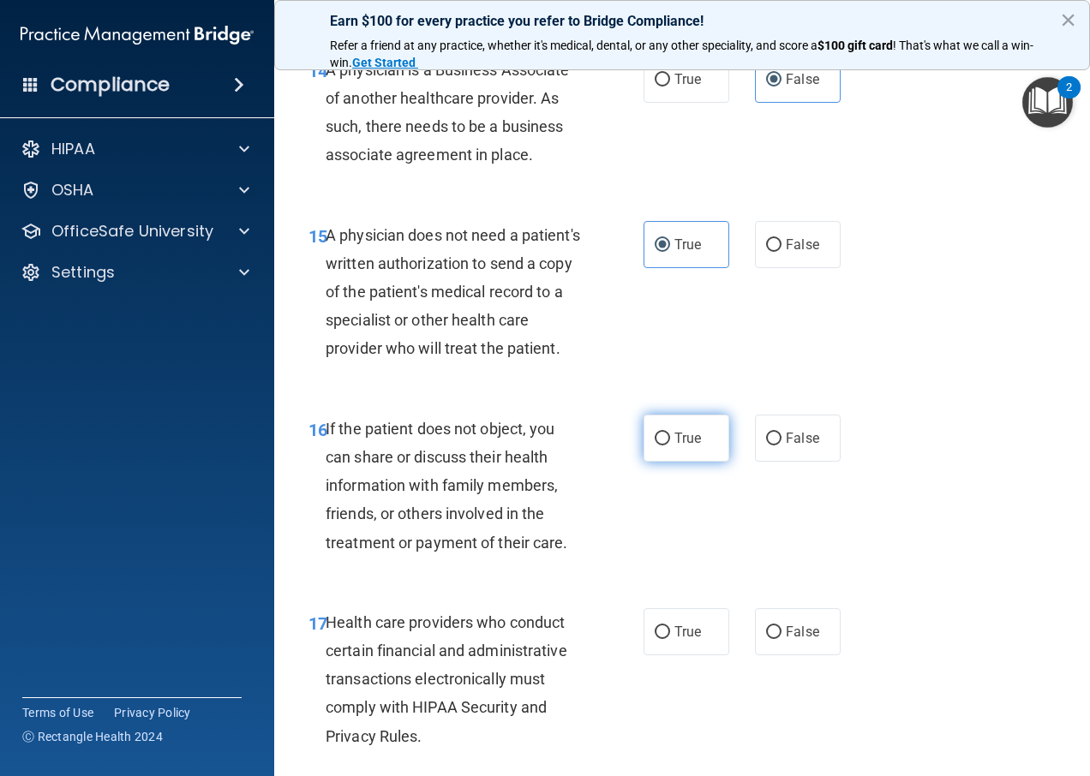
click at [668, 462] on label "True" at bounding box center [687, 438] width 86 height 47
click at [668, 446] on input "True" at bounding box center [662, 439] width 15 height 13
radio input "true"
click at [674, 640] on span "True" at bounding box center [687, 632] width 27 height 16
click at [669, 639] on input "True" at bounding box center [662, 632] width 15 height 13
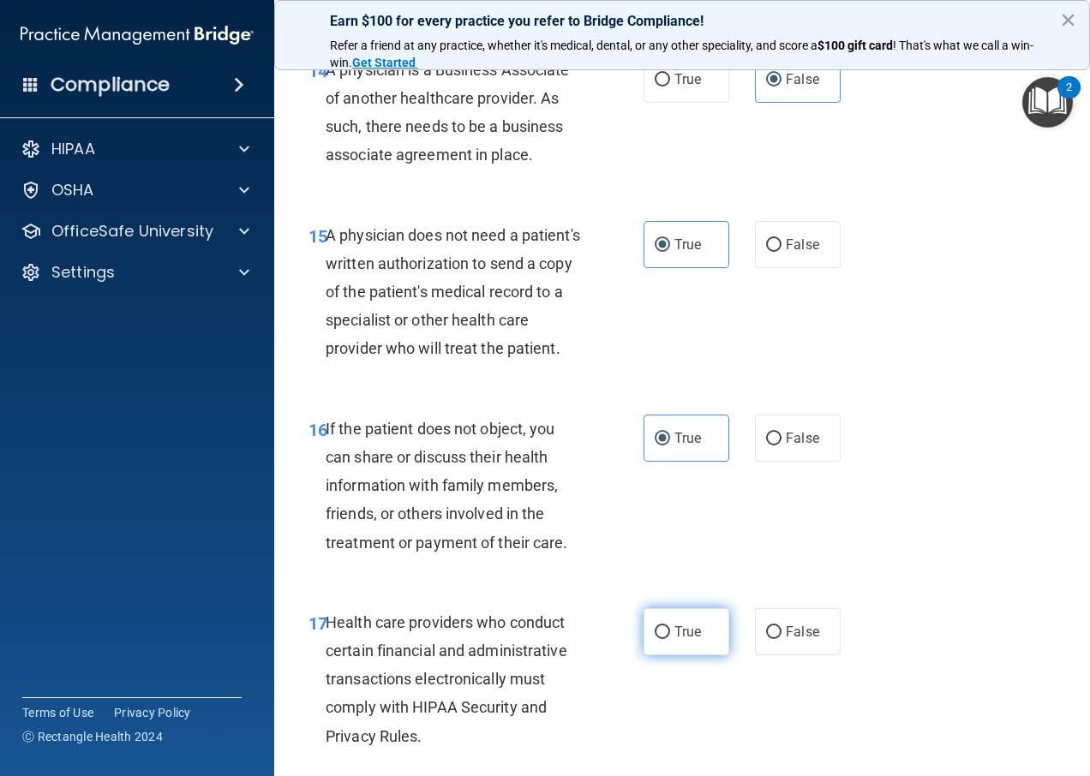
radio input "true"
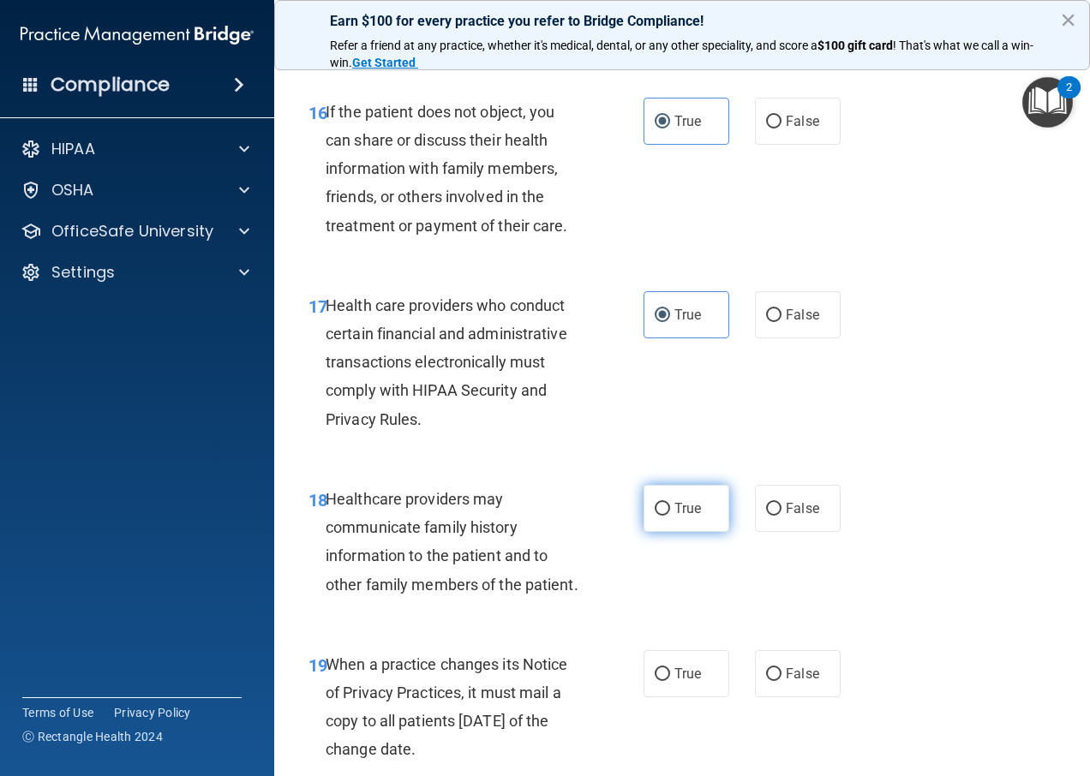
scroll to position [2828, 0]
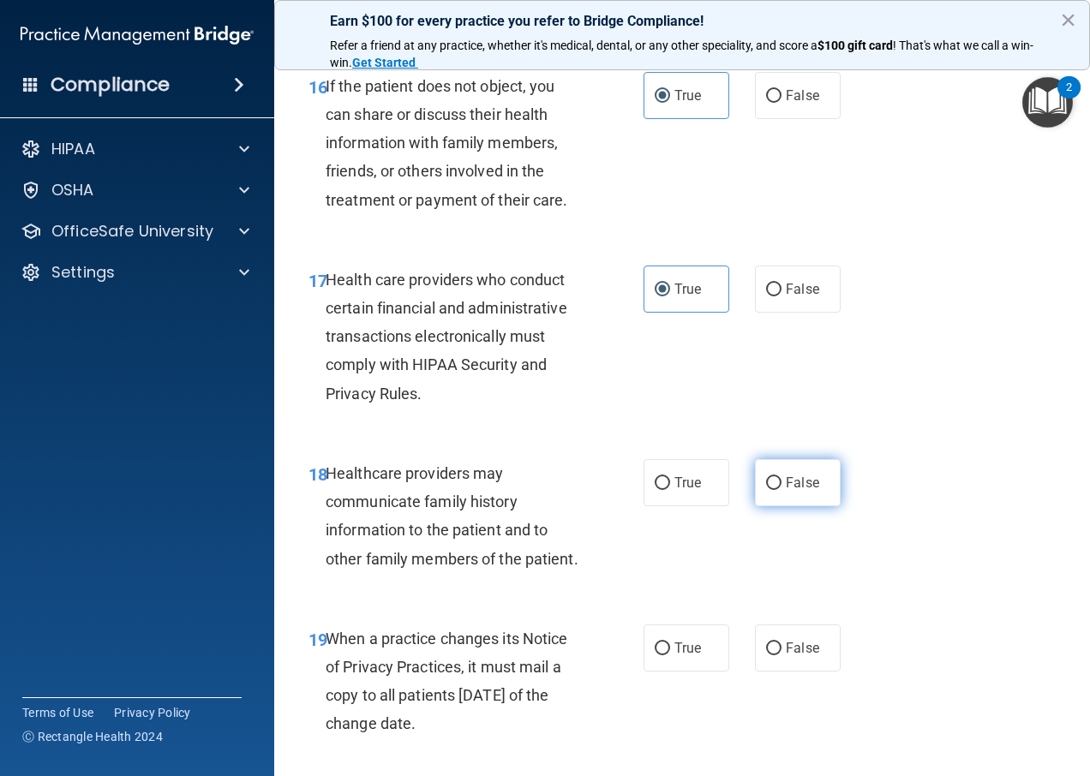
click at [769, 490] on input "False" at bounding box center [773, 483] width 15 height 13
radio input "true"
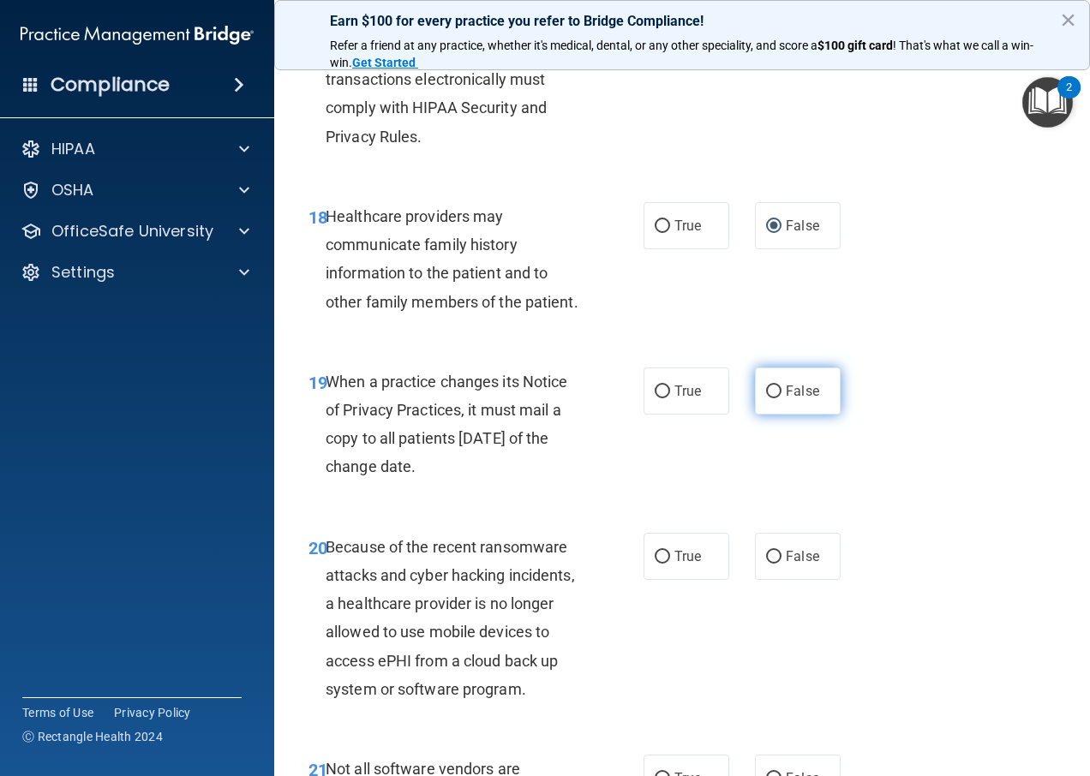
click at [790, 399] on span "False" at bounding box center [802, 391] width 33 height 16
click at [782, 398] on input "False" at bounding box center [773, 392] width 15 height 13
radio input "true"
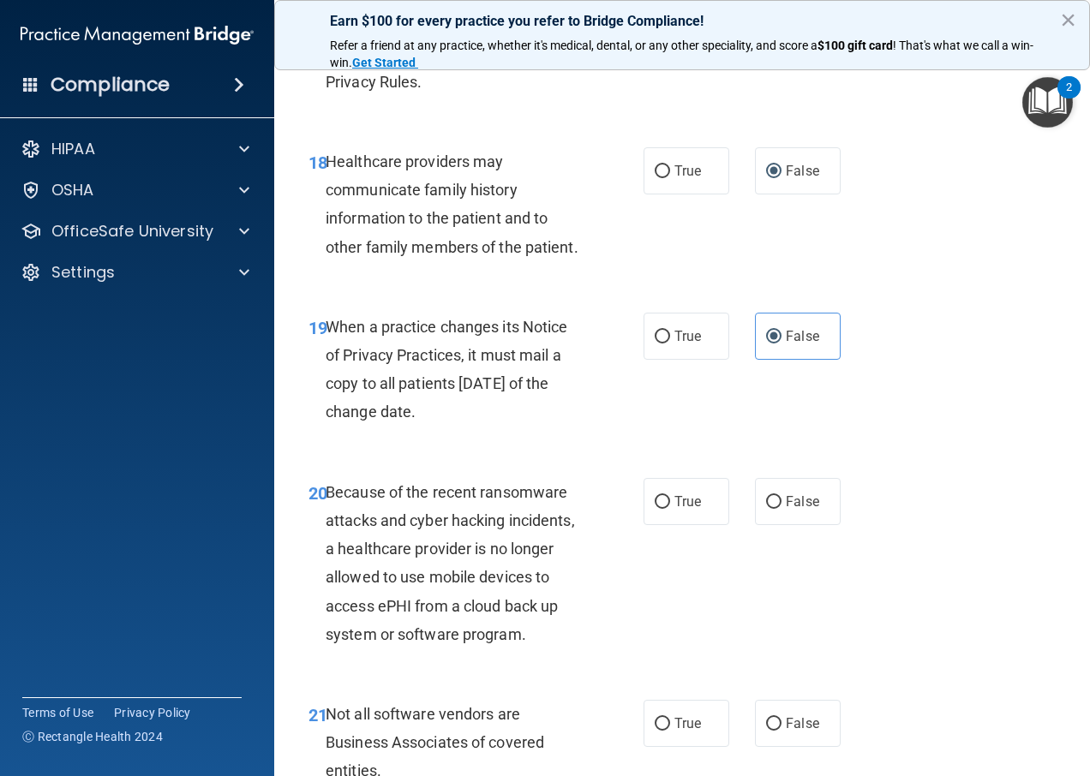
scroll to position [3171, 0]
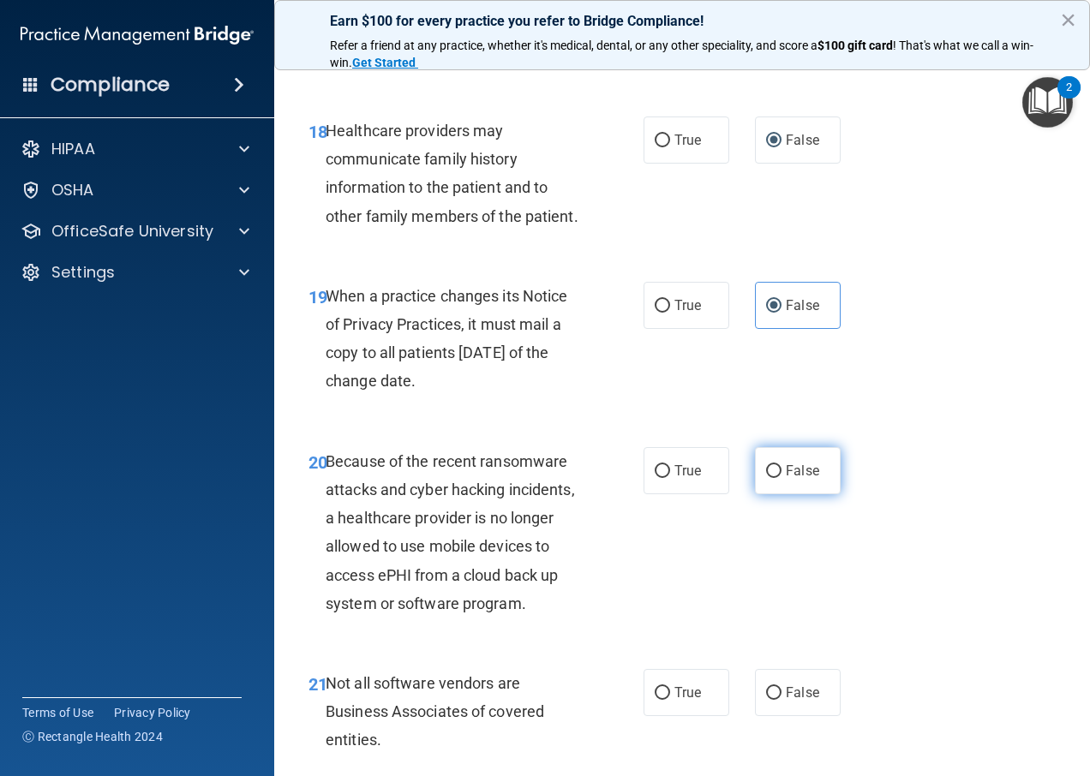
click at [769, 478] on input "False" at bounding box center [773, 471] width 15 height 13
radio input "true"
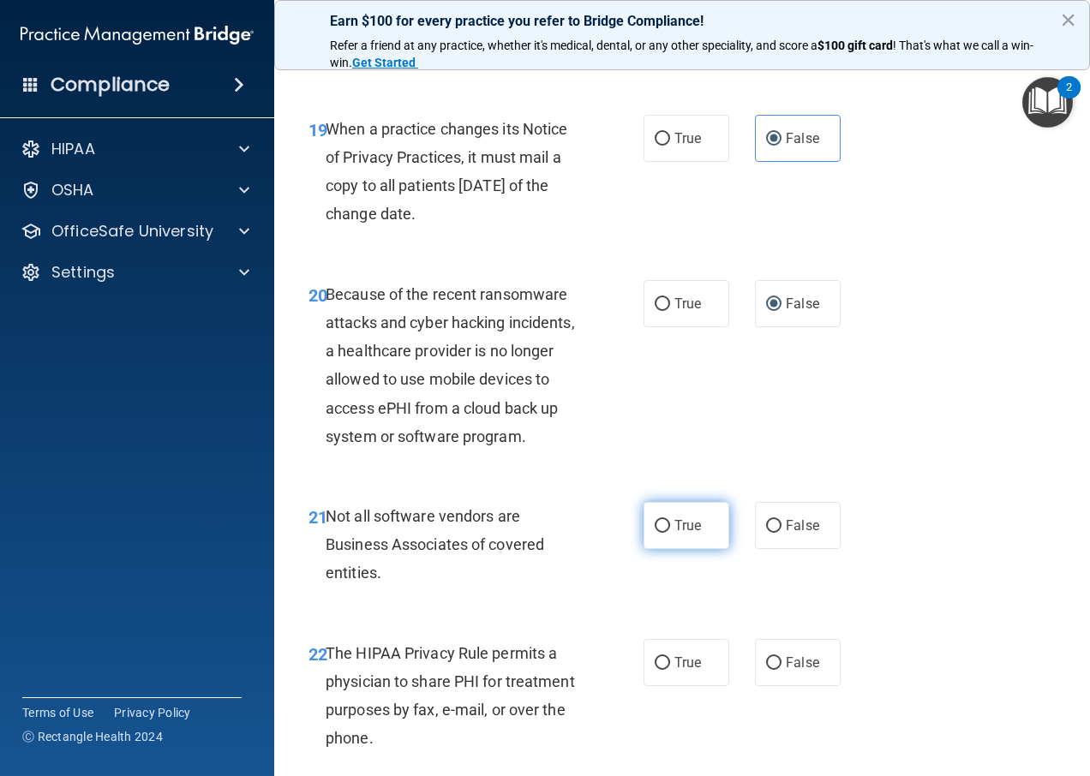
scroll to position [3342, 0]
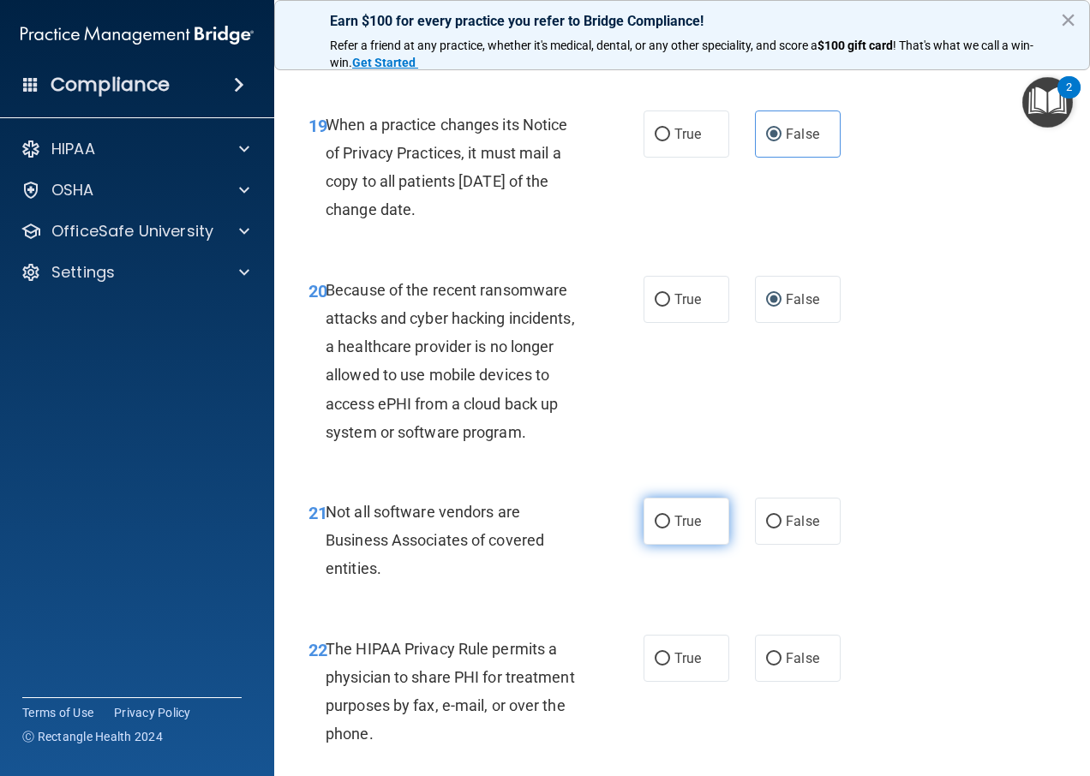
click at [662, 545] on label "True" at bounding box center [687, 521] width 86 height 47
click at [662, 529] on input "True" at bounding box center [662, 522] width 15 height 13
radio input "true"
click at [679, 682] on label "True" at bounding box center [687, 658] width 86 height 47
click at [670, 666] on input "True" at bounding box center [662, 659] width 15 height 13
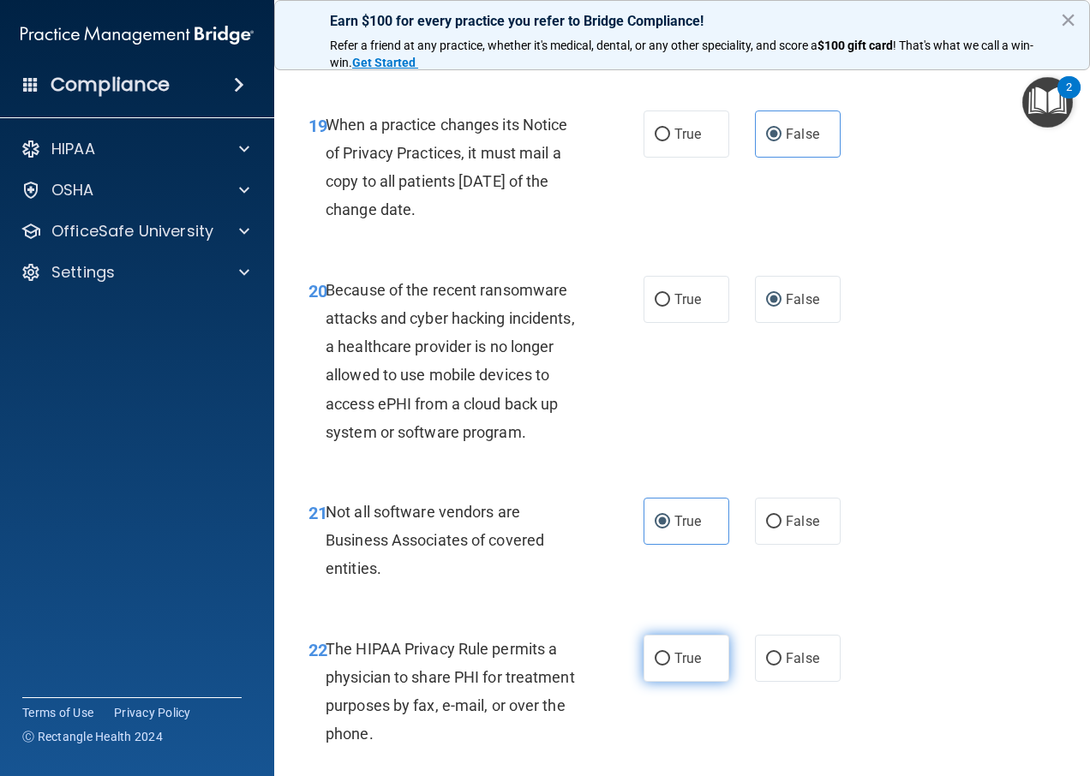
radio input "true"
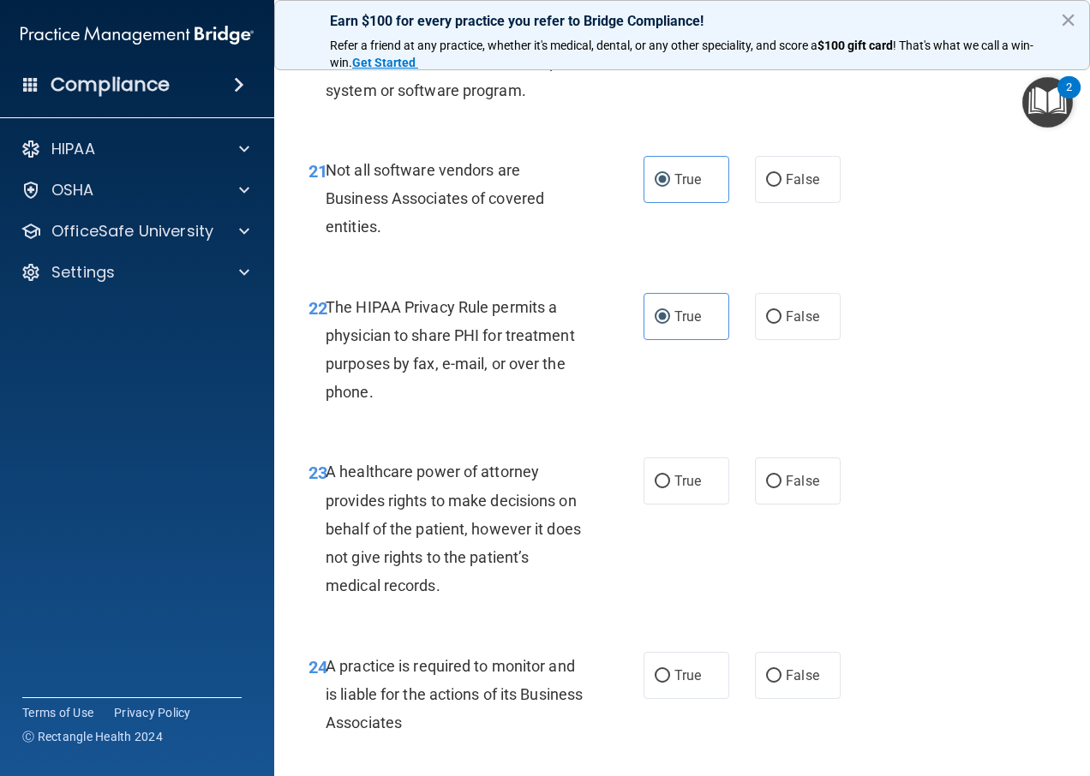
scroll to position [3685, 0]
click at [799, 504] on label "False" at bounding box center [798, 480] width 86 height 47
click at [782, 488] on input "False" at bounding box center [773, 481] width 15 height 13
radio input "true"
drag, startPoint x: 768, startPoint y: 733, endPoint x: 769, endPoint y: 724, distance: 8.6
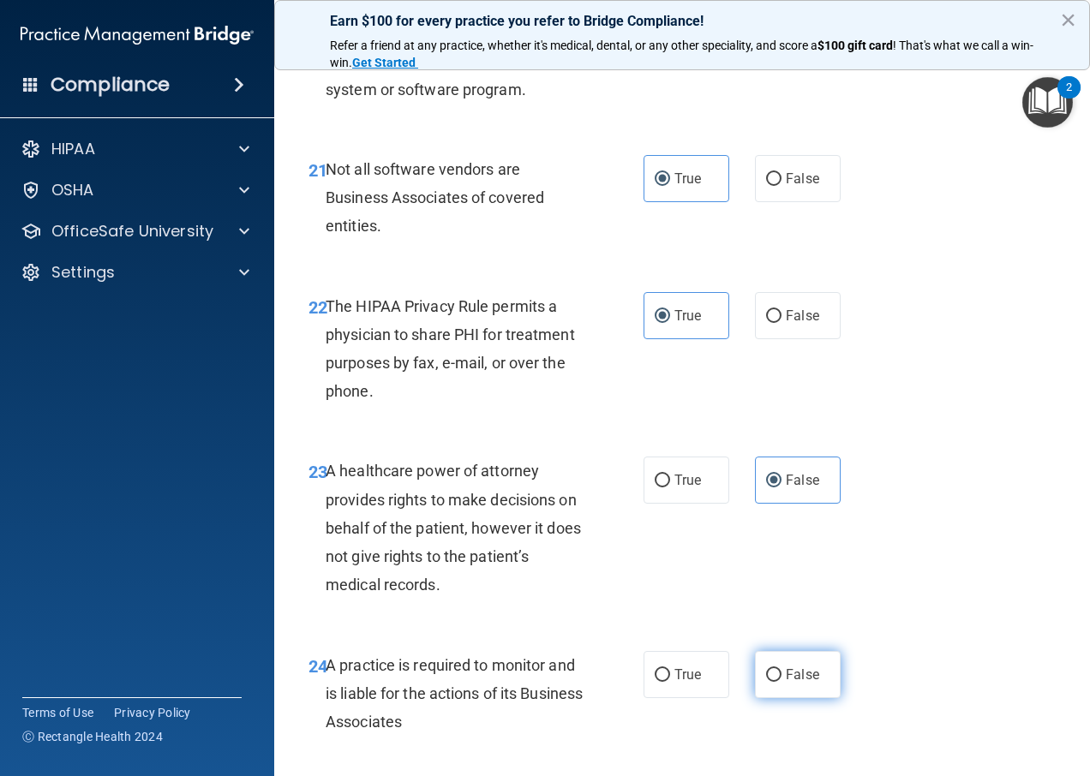
click at [769, 682] on input "False" at bounding box center [773, 675] width 15 height 13
radio input "true"
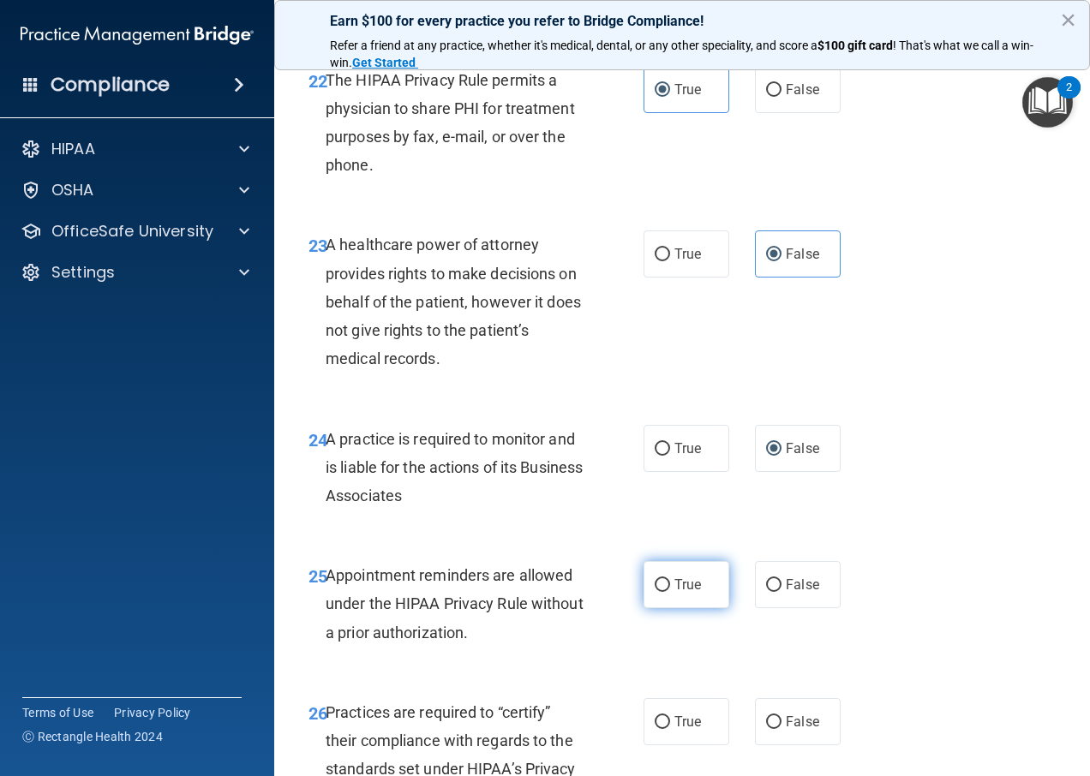
scroll to position [3942, 0]
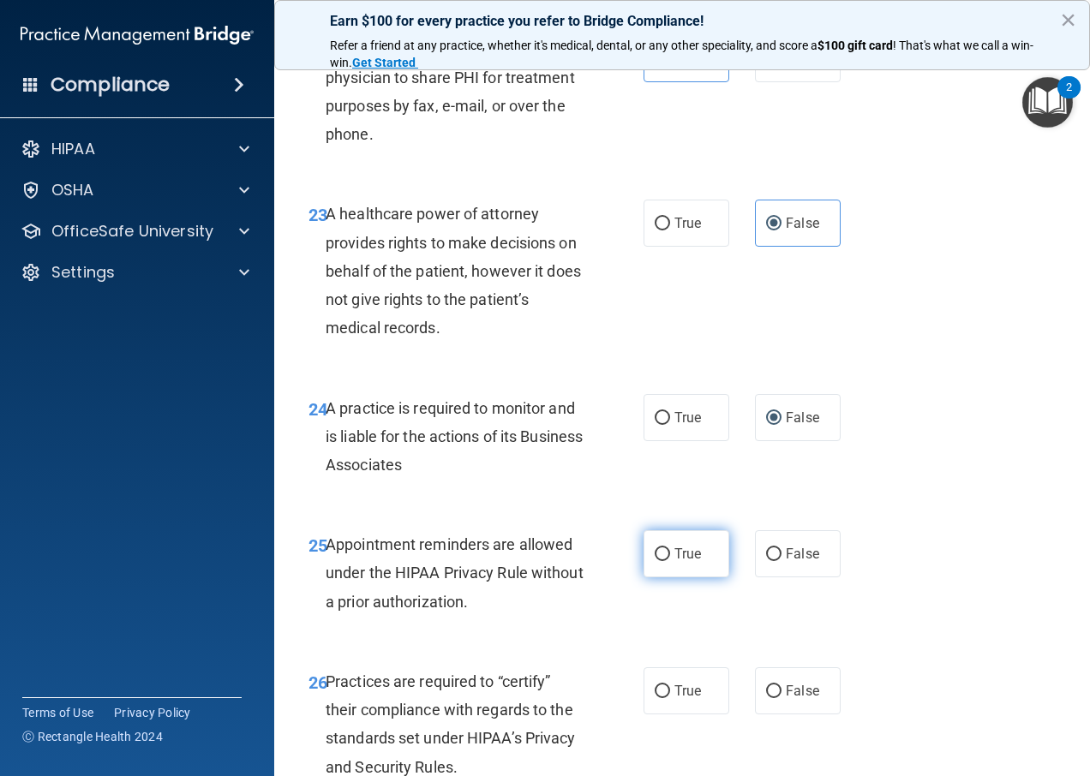
click at [661, 578] on label "True" at bounding box center [687, 553] width 86 height 47
click at [661, 561] on input "True" at bounding box center [662, 554] width 15 height 13
radio input "true"
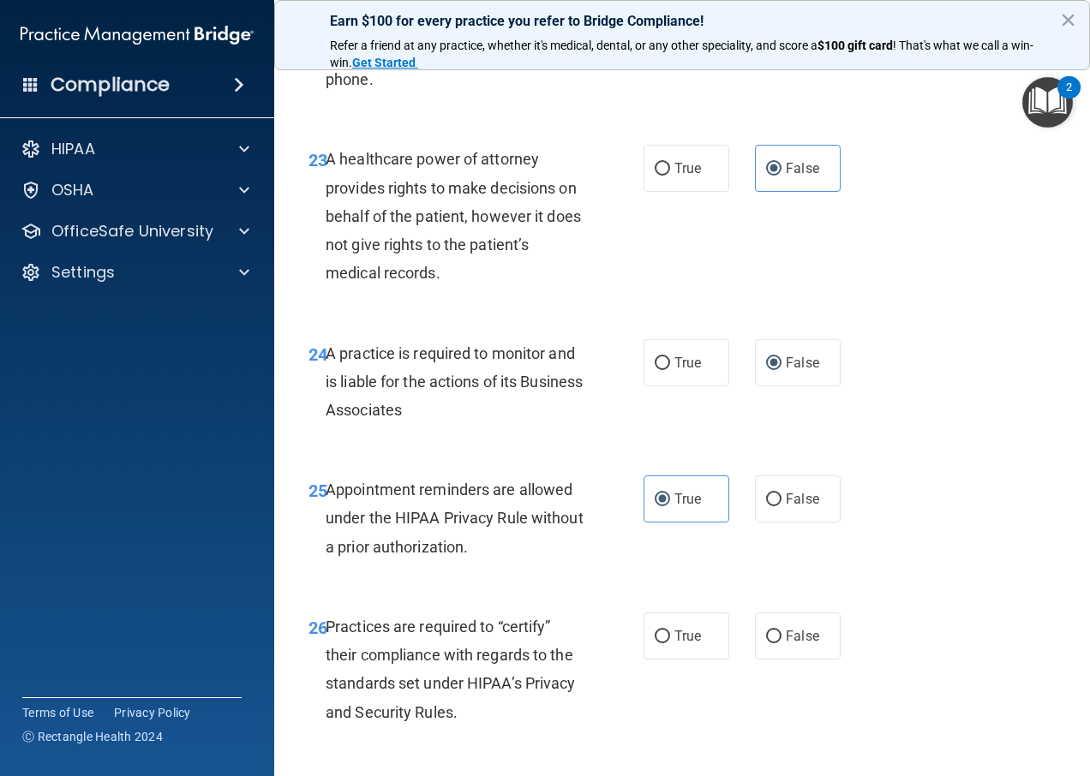
scroll to position [4028, 0]
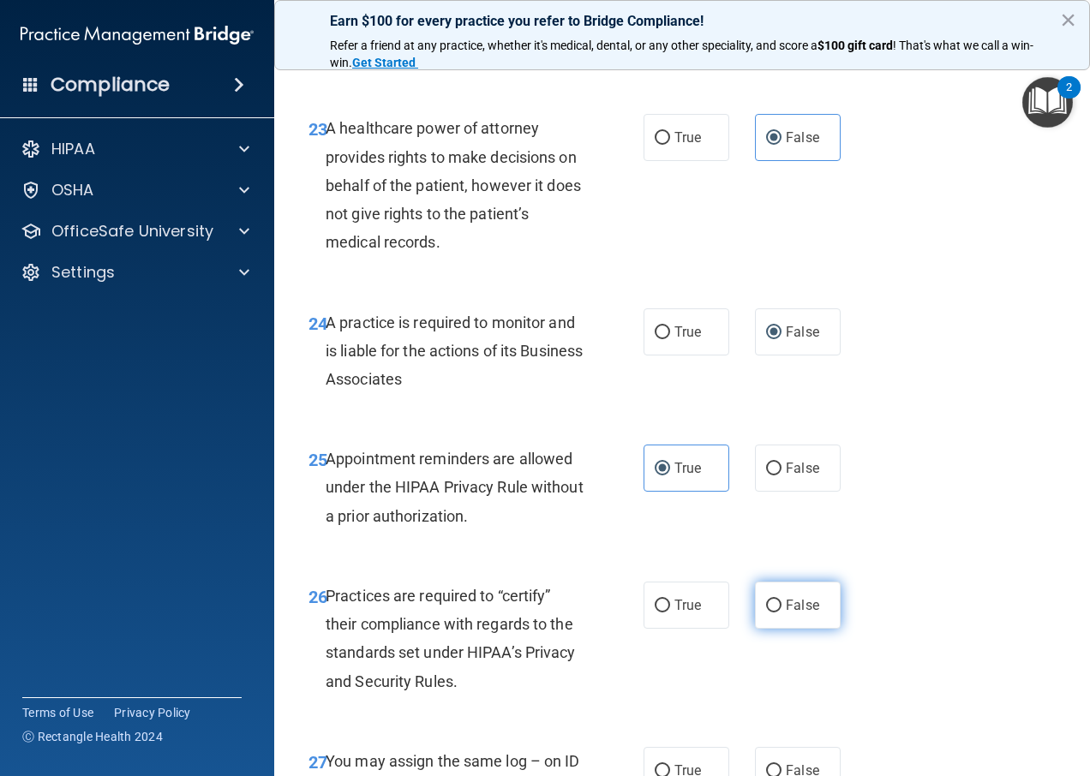
click at [773, 629] on label "False" at bounding box center [798, 605] width 86 height 47
click at [773, 613] on input "False" at bounding box center [773, 606] width 15 height 13
radio input "true"
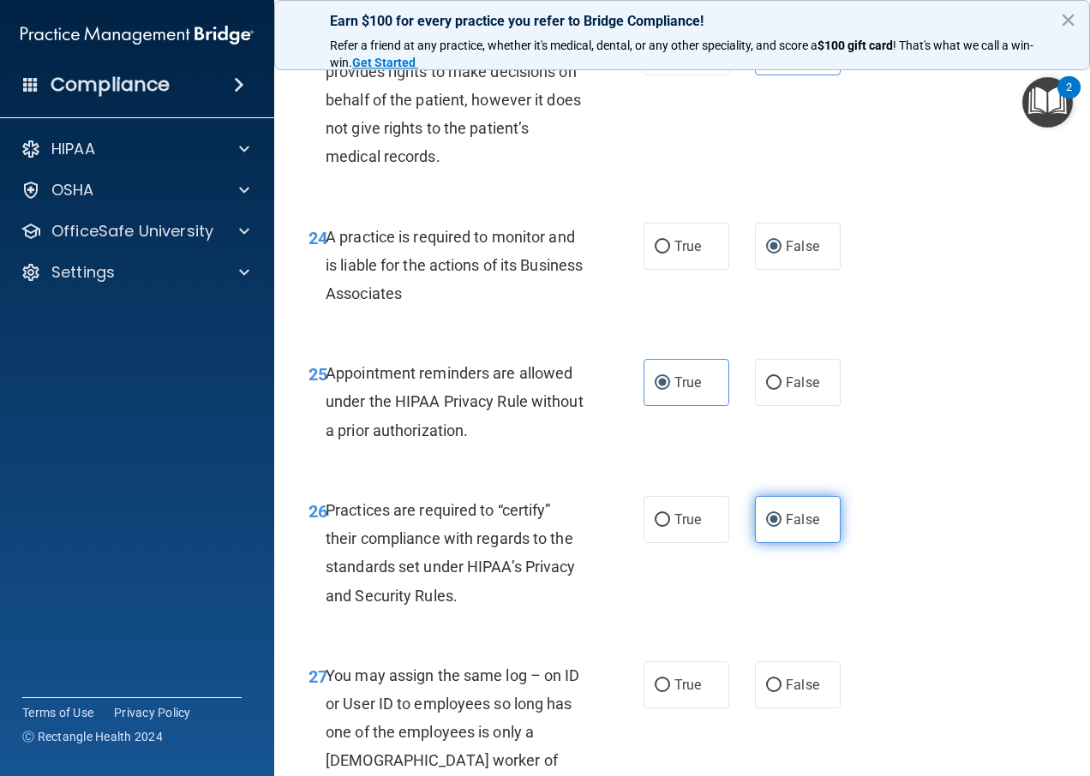
scroll to position [4199, 0]
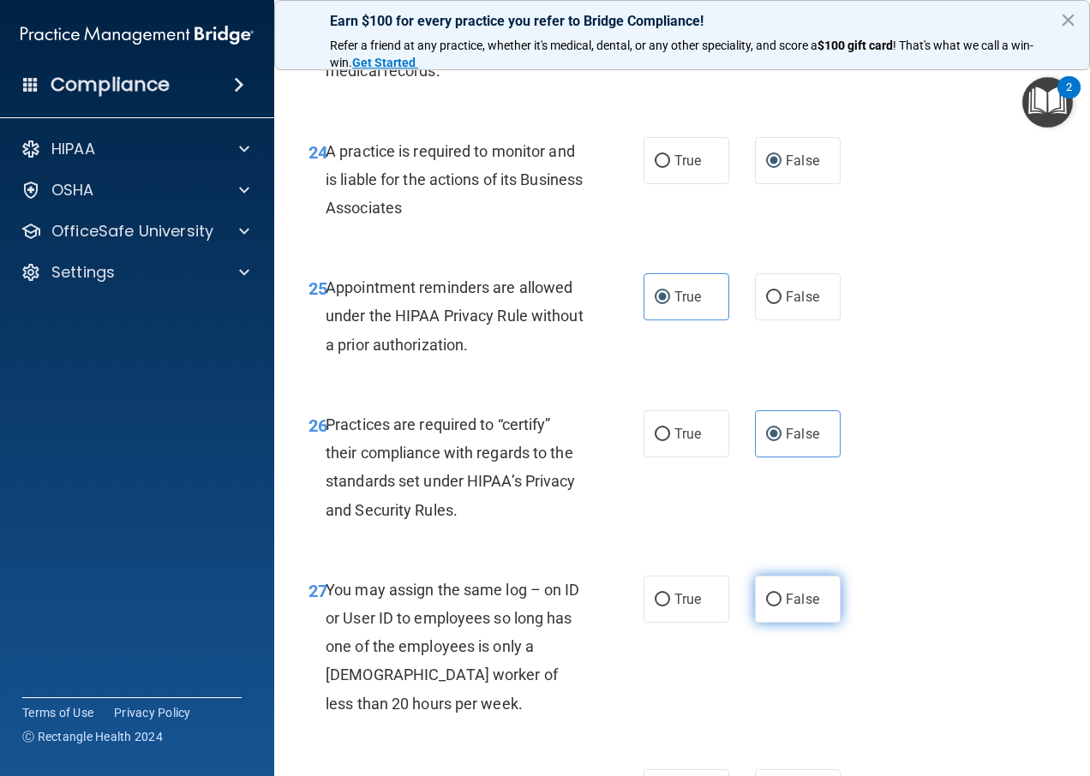
click at [786, 608] on span "False" at bounding box center [802, 599] width 33 height 16
click at [778, 607] on input "False" at bounding box center [773, 600] width 15 height 13
radio input "true"
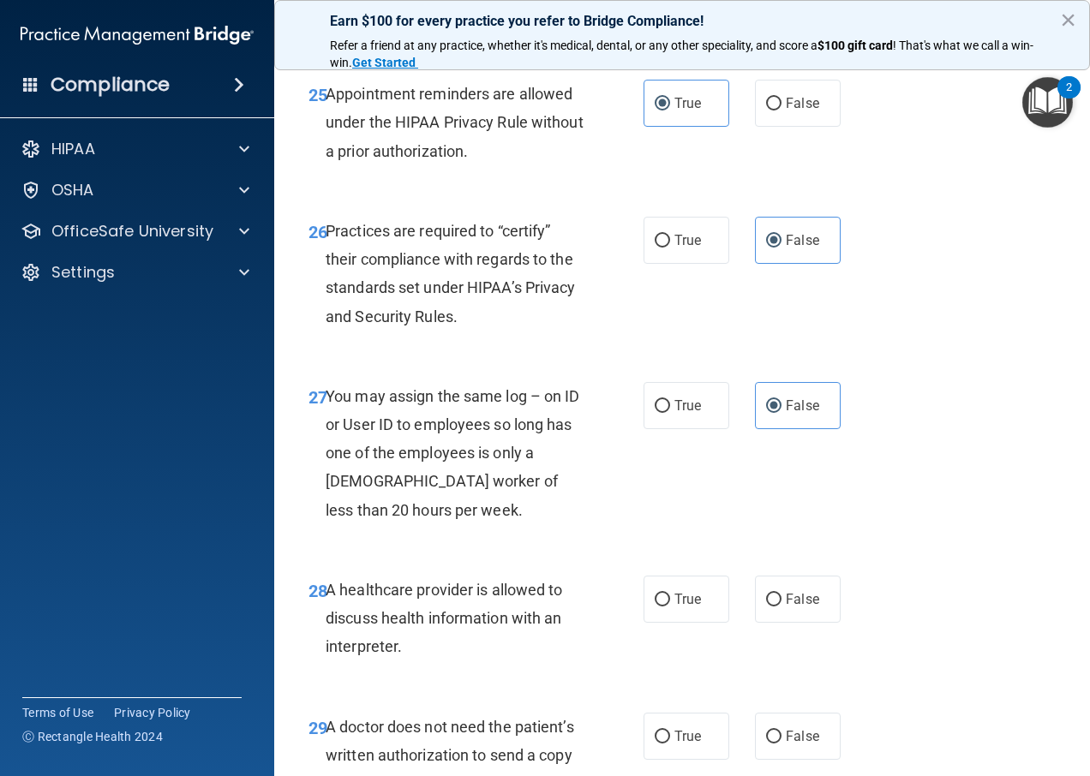
scroll to position [4456, 0]
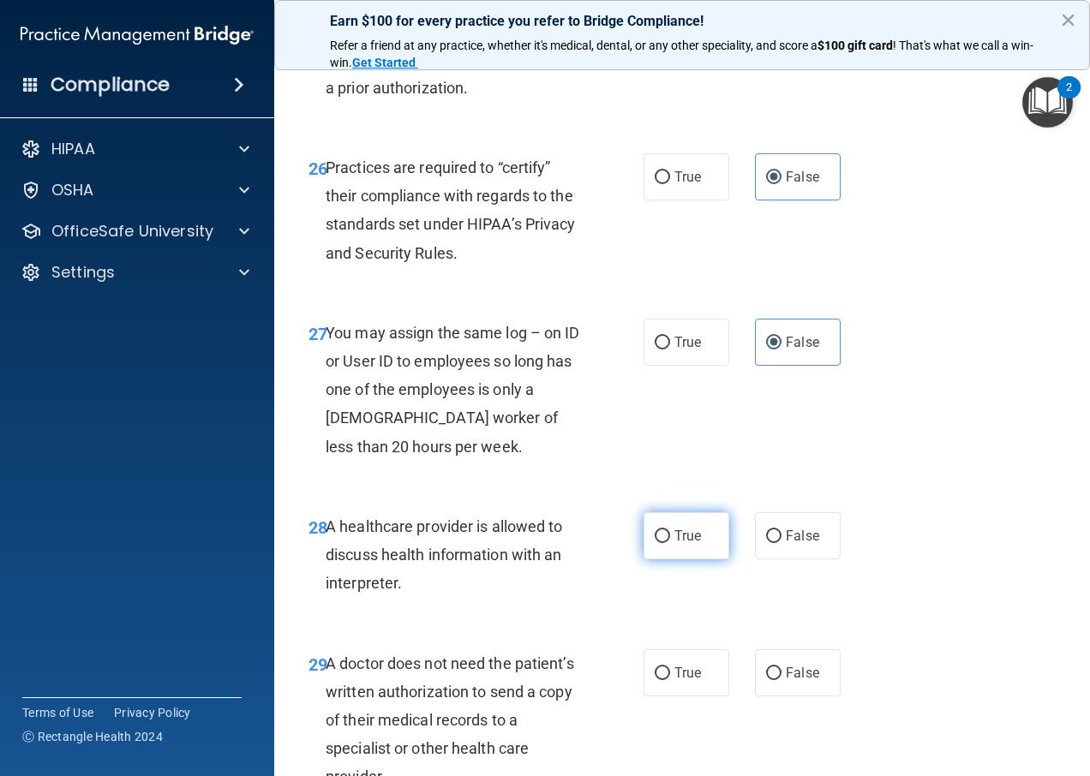
drag, startPoint x: 700, startPoint y: 598, endPoint x: 687, endPoint y: 599, distance: 12.9
click at [698, 560] on label "True" at bounding box center [687, 535] width 86 height 47
click at [670, 543] on input "True" at bounding box center [662, 536] width 15 height 13
radio input "true"
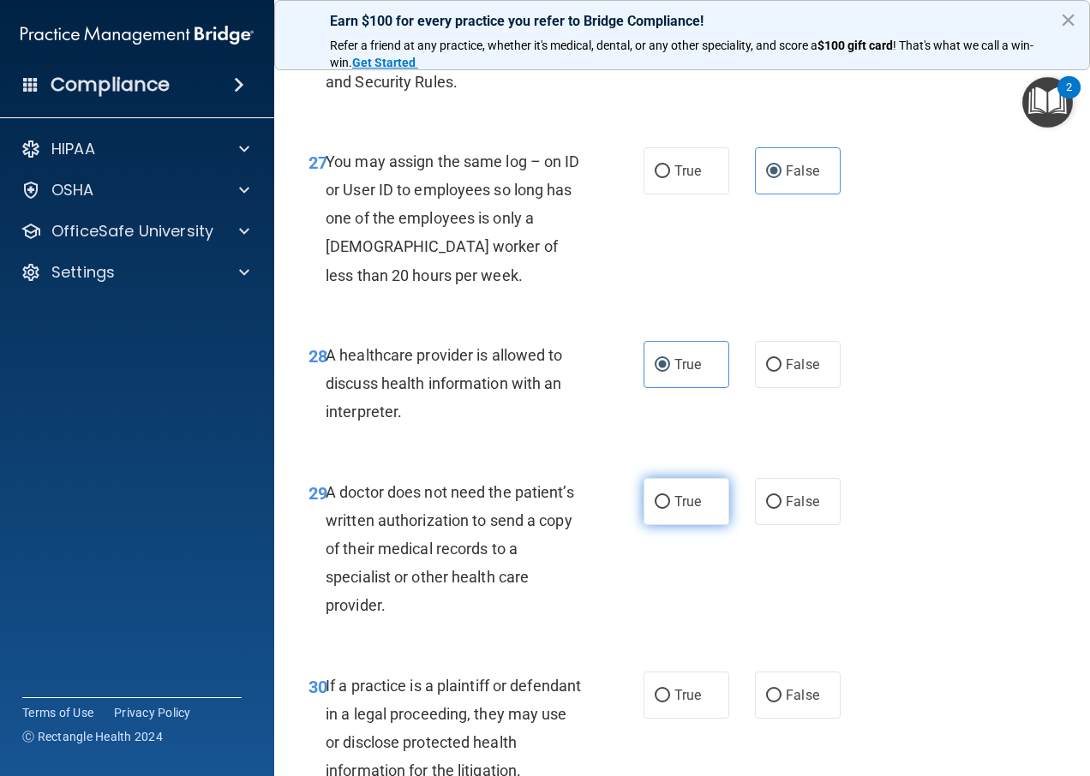
click at [688, 525] on label "True" at bounding box center [687, 501] width 86 height 47
click at [670, 509] on input "True" at bounding box center [662, 502] width 15 height 13
radio input "true"
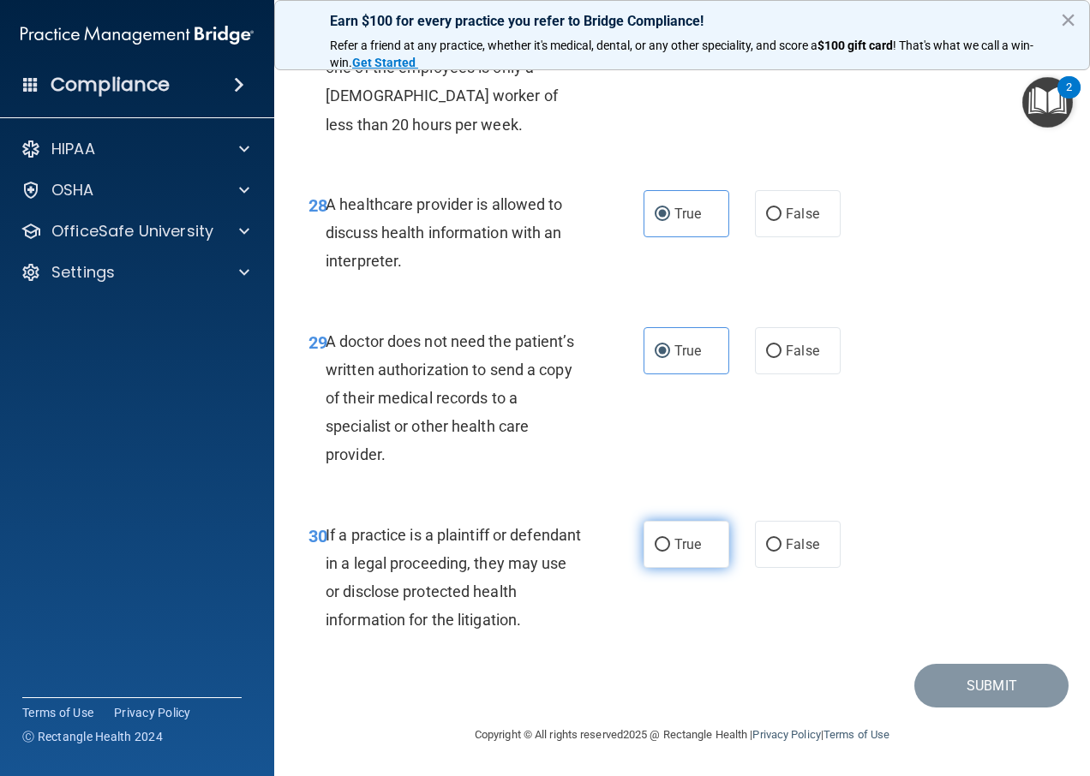
scroll to position [4835, 0]
click at [655, 533] on label "True" at bounding box center [687, 544] width 86 height 47
click at [655, 539] on input "True" at bounding box center [662, 545] width 15 height 13
radio input "true"
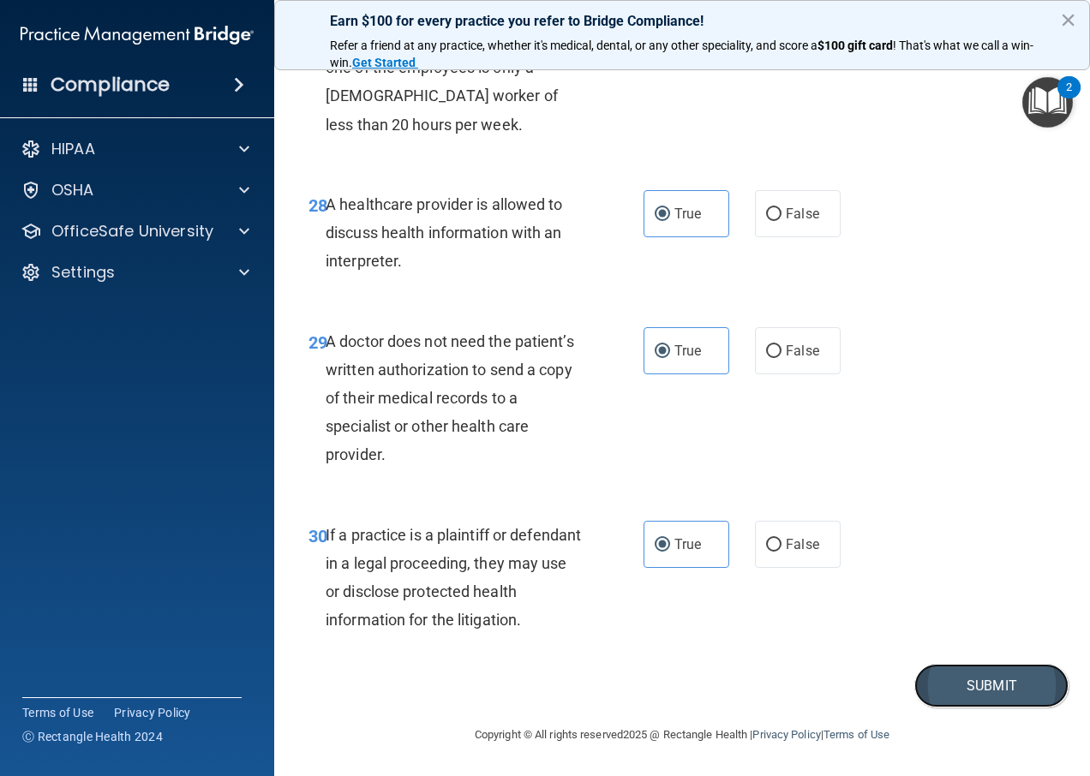
click at [937, 684] on button "Submit" at bounding box center [991, 686] width 154 height 44
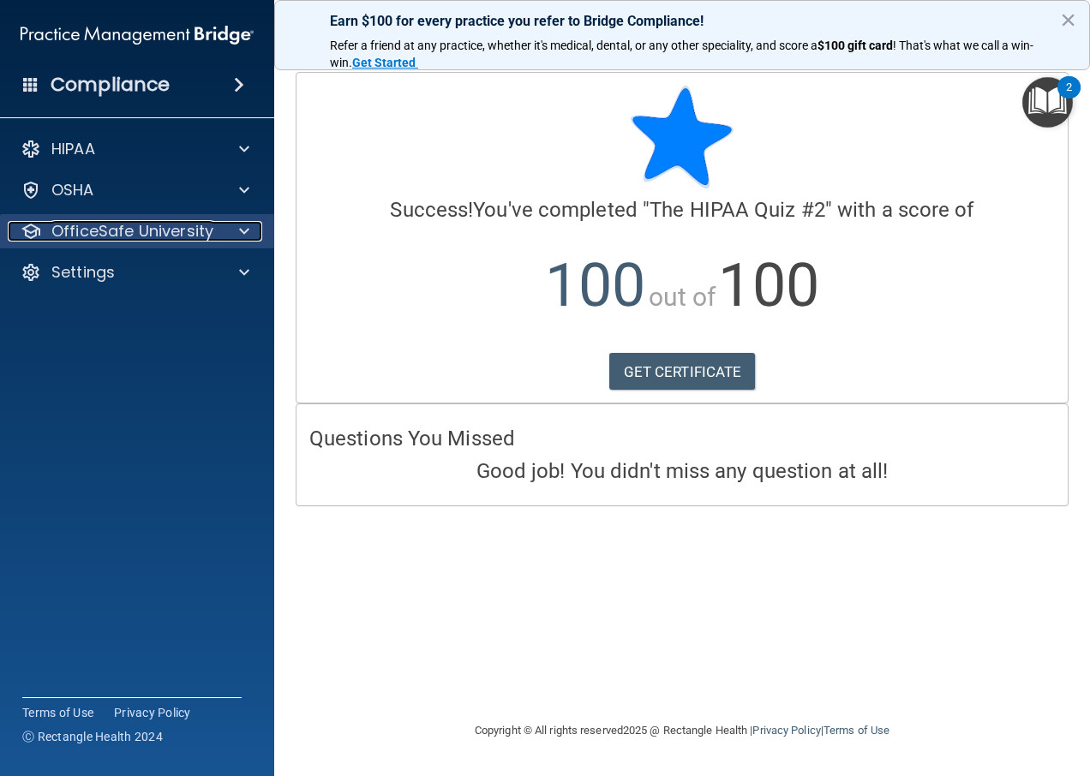
click at [227, 233] on div at bounding box center [241, 231] width 43 height 21
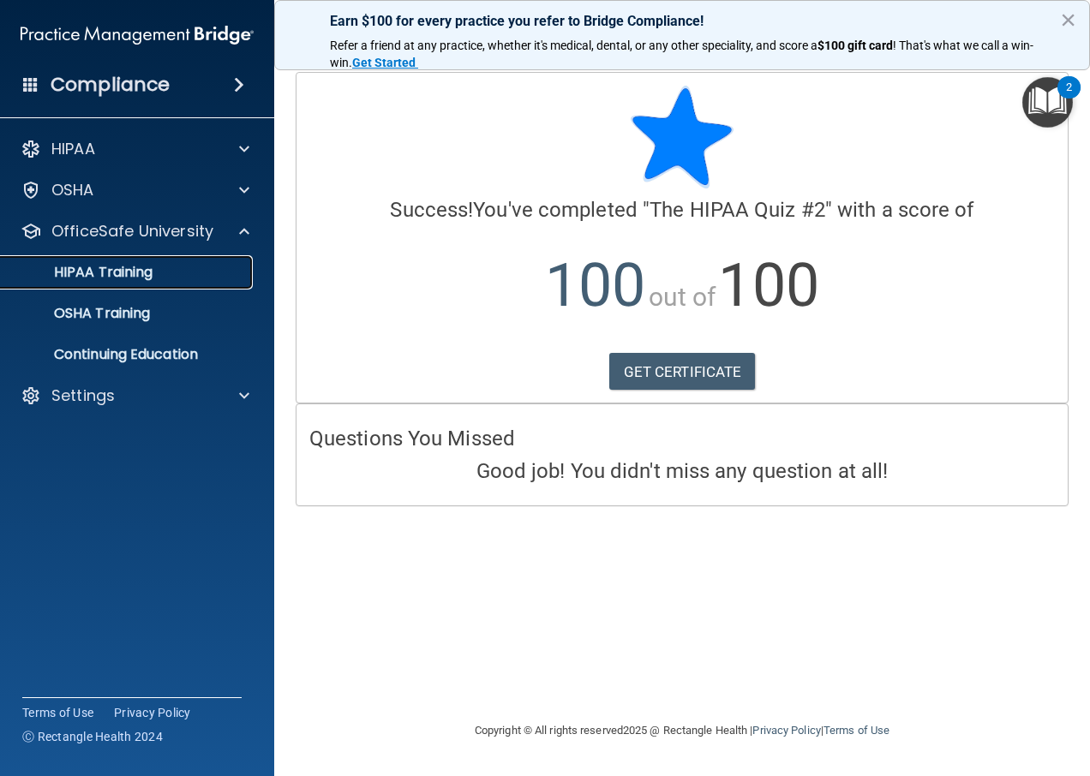
click at [129, 273] on p "HIPAA Training" at bounding box center [81, 272] width 141 height 17
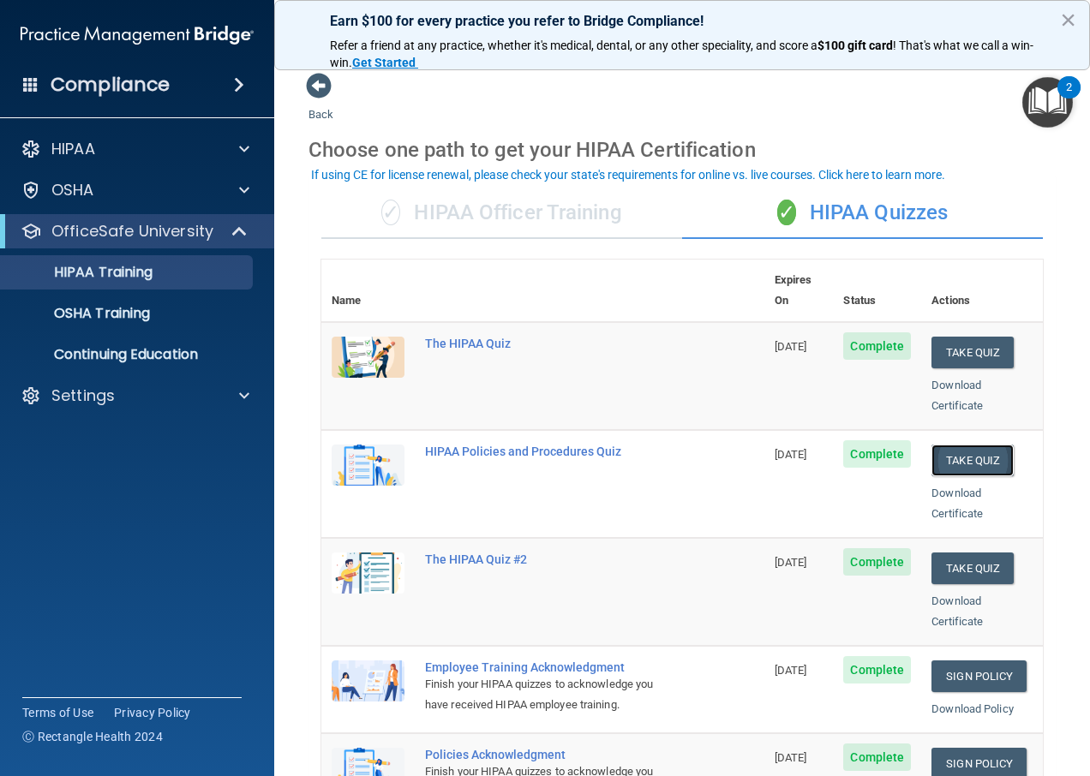
click at [958, 445] on button "Take Quiz" at bounding box center [972, 461] width 82 height 32
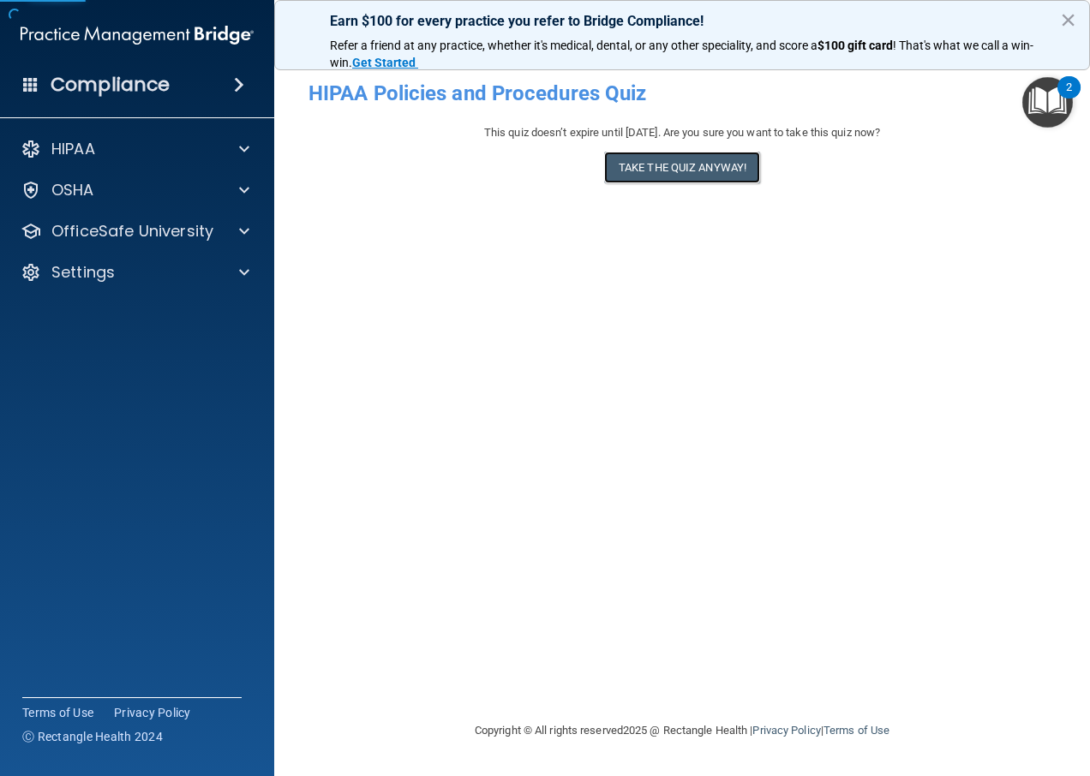
click at [653, 167] on button "Take the quiz anyway!" at bounding box center [682, 168] width 156 height 32
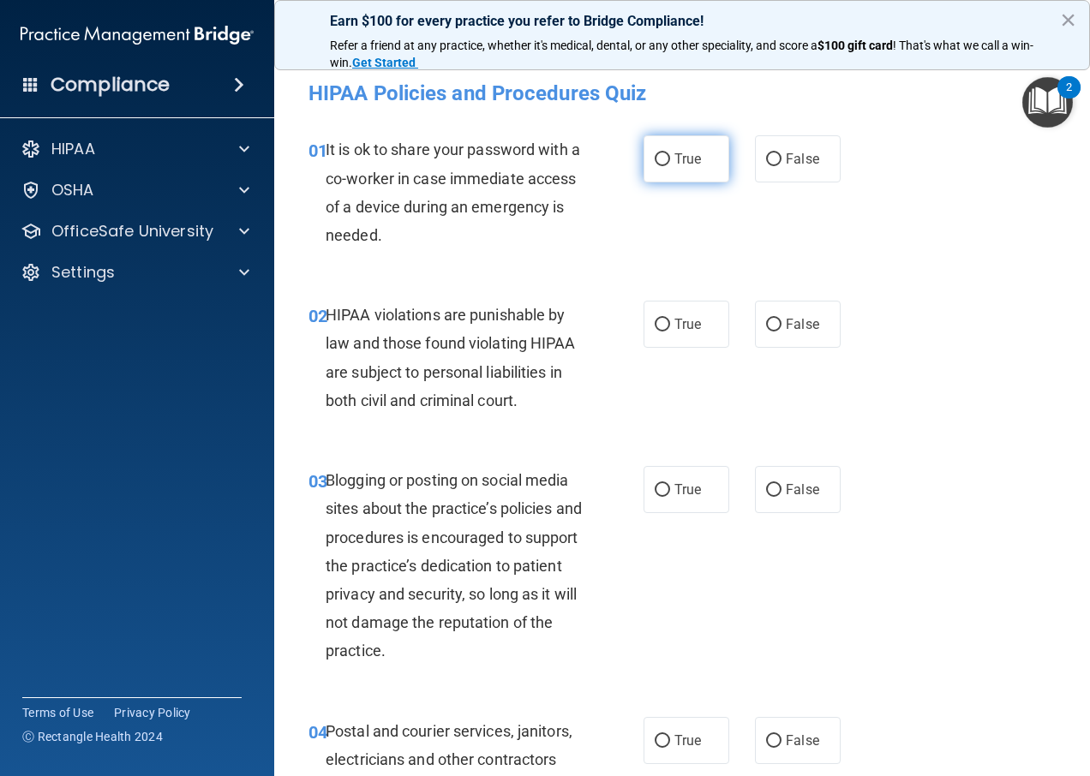
click at [662, 154] on input "True" at bounding box center [662, 159] width 15 height 13
radio input "true"
click at [669, 310] on label "True" at bounding box center [687, 324] width 86 height 47
click at [669, 319] on input "True" at bounding box center [662, 325] width 15 height 13
radio input "true"
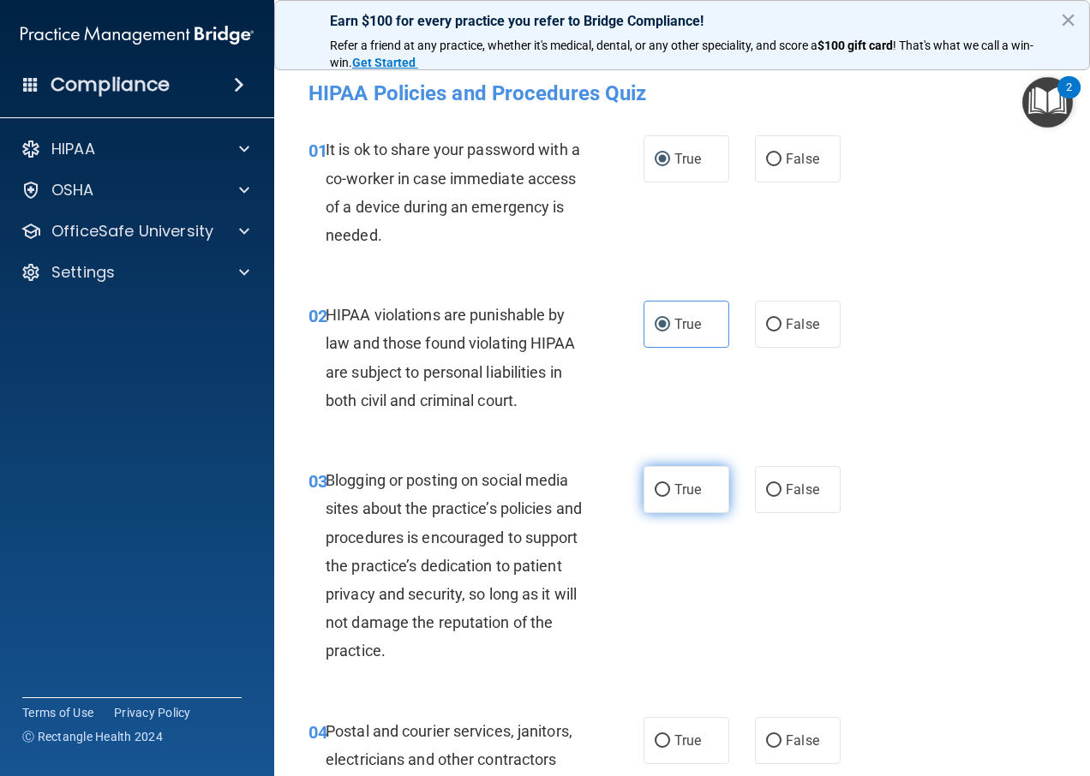
click at [660, 498] on label "True" at bounding box center [687, 489] width 86 height 47
click at [660, 497] on input "True" at bounding box center [662, 490] width 15 height 13
radio input "true"
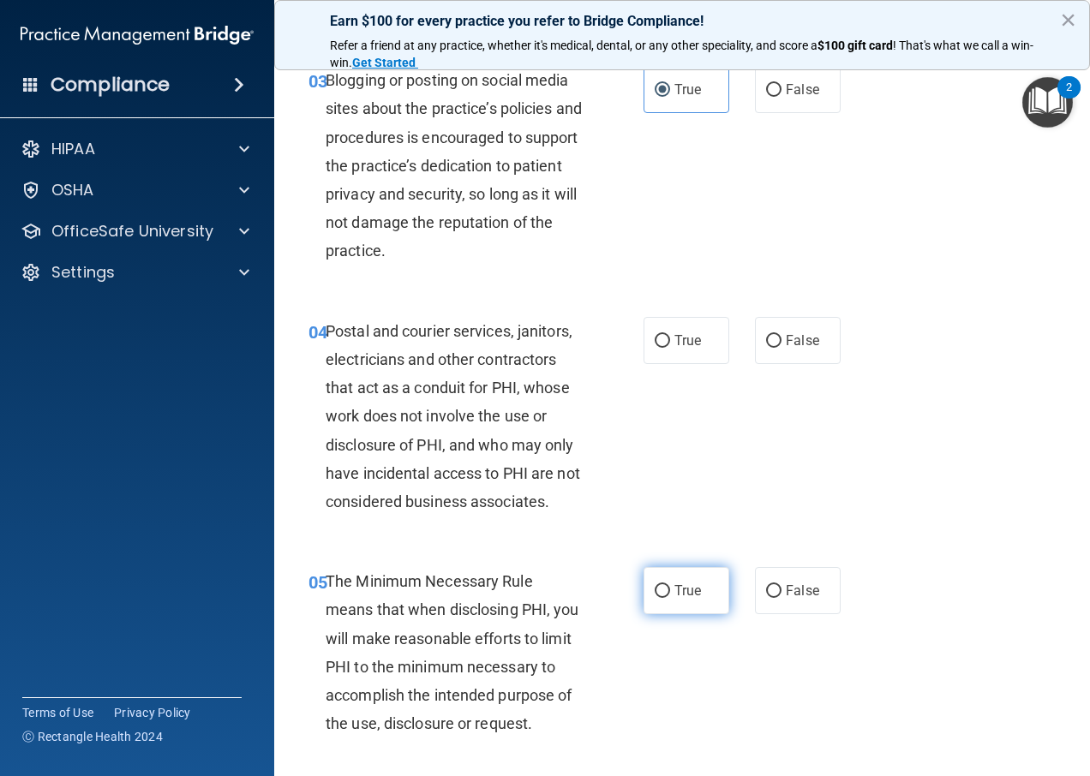
scroll to position [514, 0]
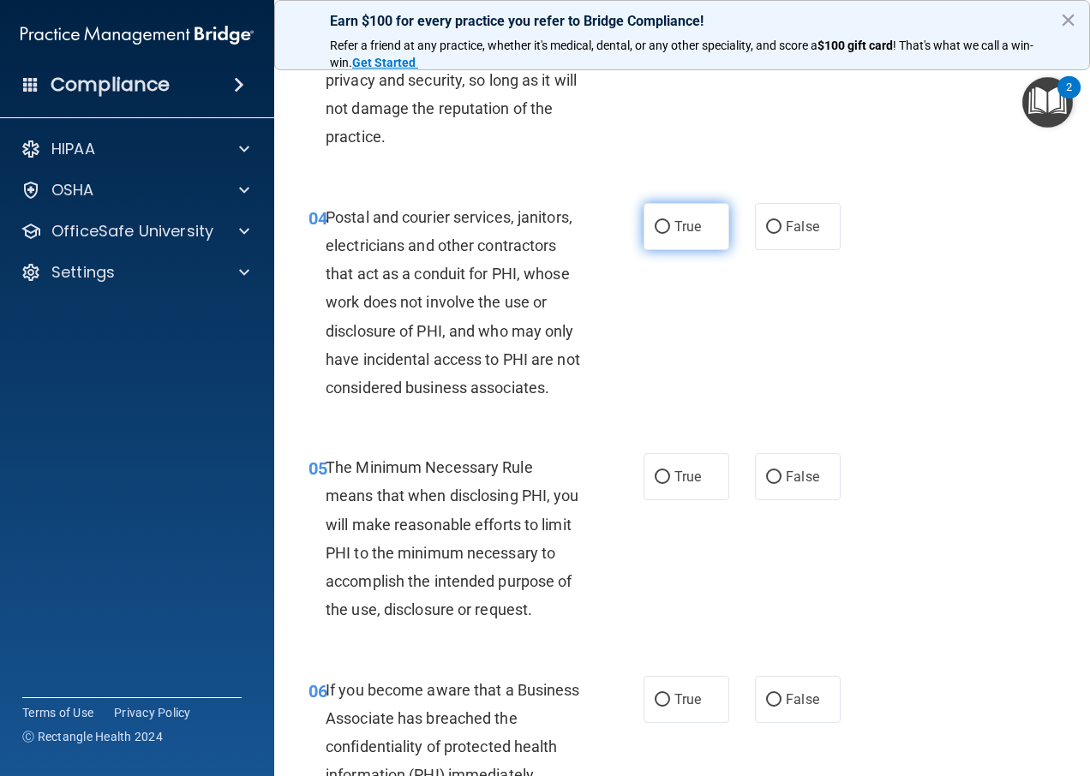
click at [674, 219] on span "True" at bounding box center [687, 227] width 27 height 16
click at [670, 221] on input "True" at bounding box center [662, 227] width 15 height 13
radio input "true"
click at [674, 473] on span "True" at bounding box center [687, 477] width 27 height 16
click at [669, 473] on input "True" at bounding box center [662, 477] width 15 height 13
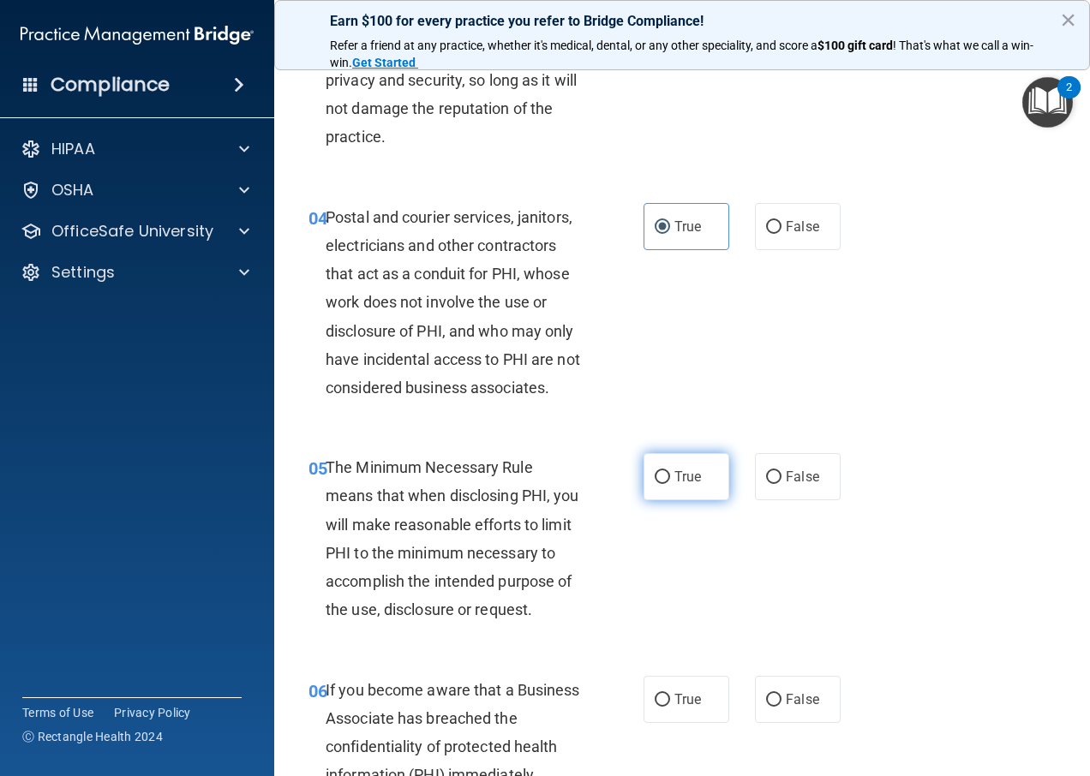
radio input "true"
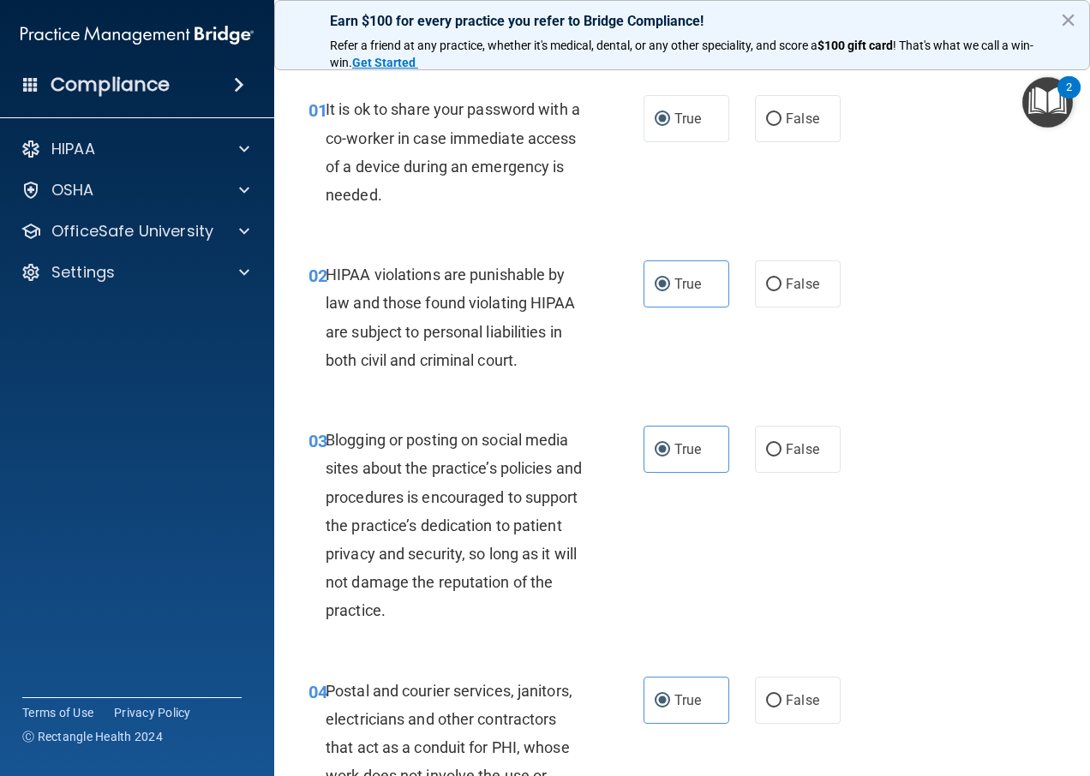
scroll to position [0, 0]
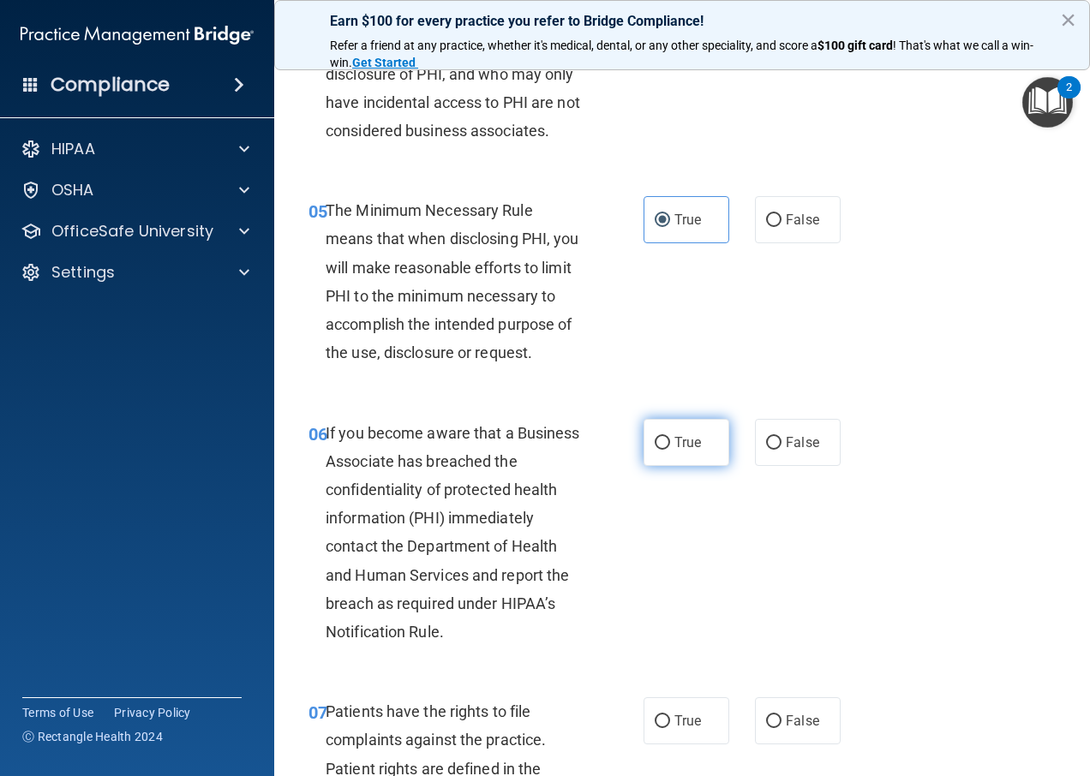
click at [677, 446] on span "True" at bounding box center [687, 442] width 27 height 16
click at [670, 446] on input "True" at bounding box center [662, 443] width 15 height 13
radio input "true"
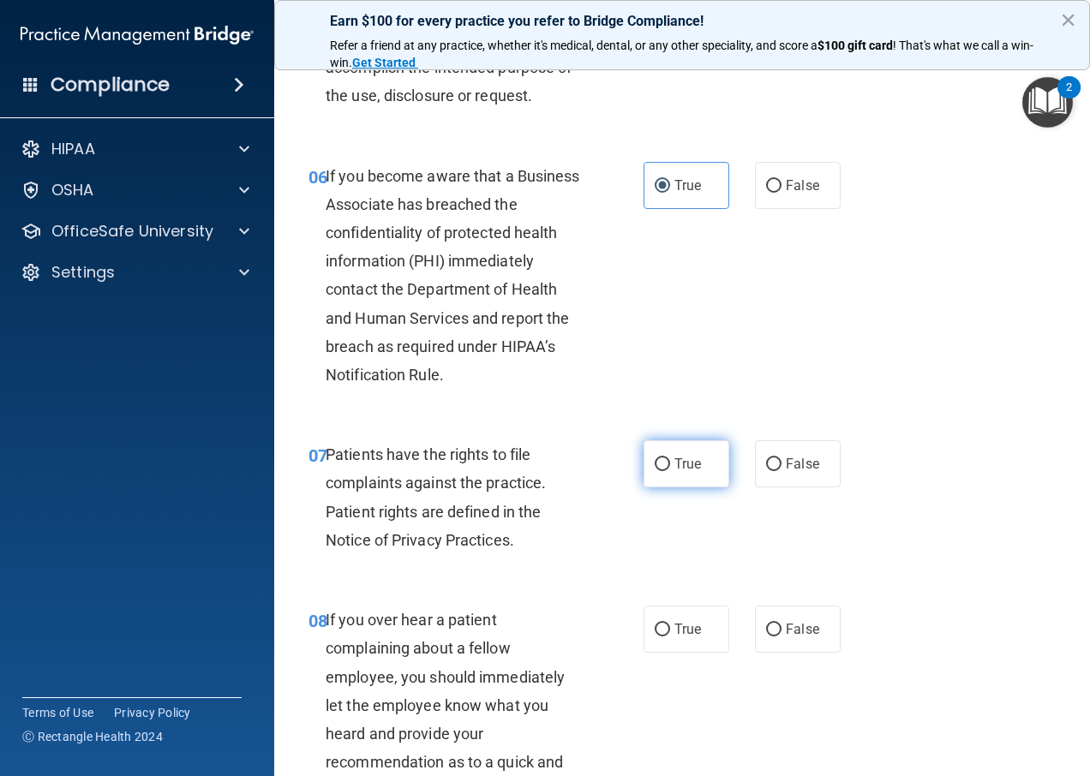
click at [661, 471] on input "True" at bounding box center [662, 464] width 15 height 13
radio input "true"
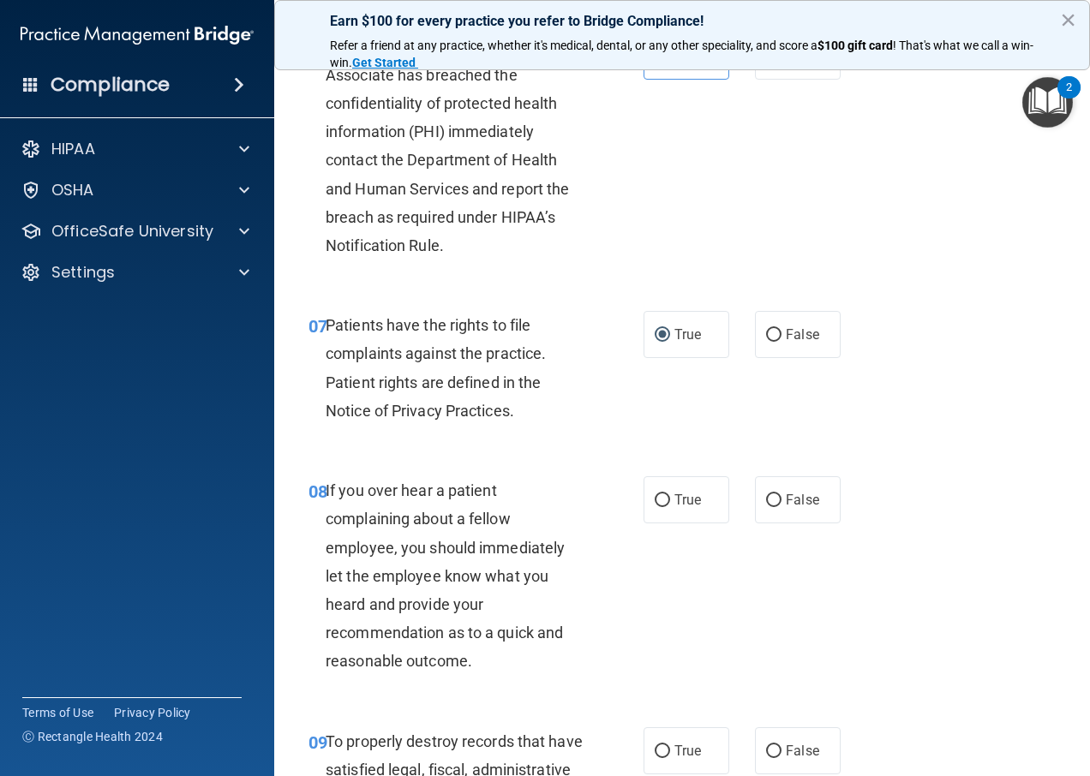
scroll to position [1285, 0]
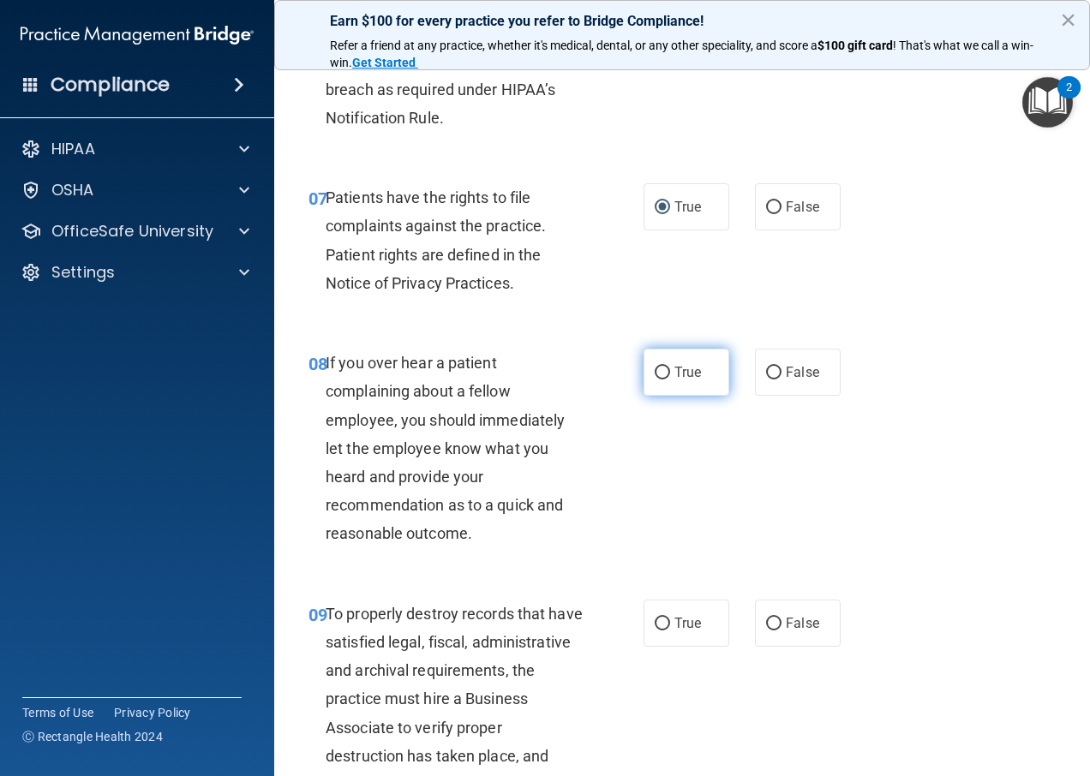
click at [680, 396] on label "True" at bounding box center [687, 372] width 86 height 47
click at [670, 380] on input "True" at bounding box center [662, 373] width 15 height 13
radio input "true"
click at [697, 647] on label "True" at bounding box center [687, 623] width 86 height 47
click at [670, 631] on input "True" at bounding box center [662, 624] width 15 height 13
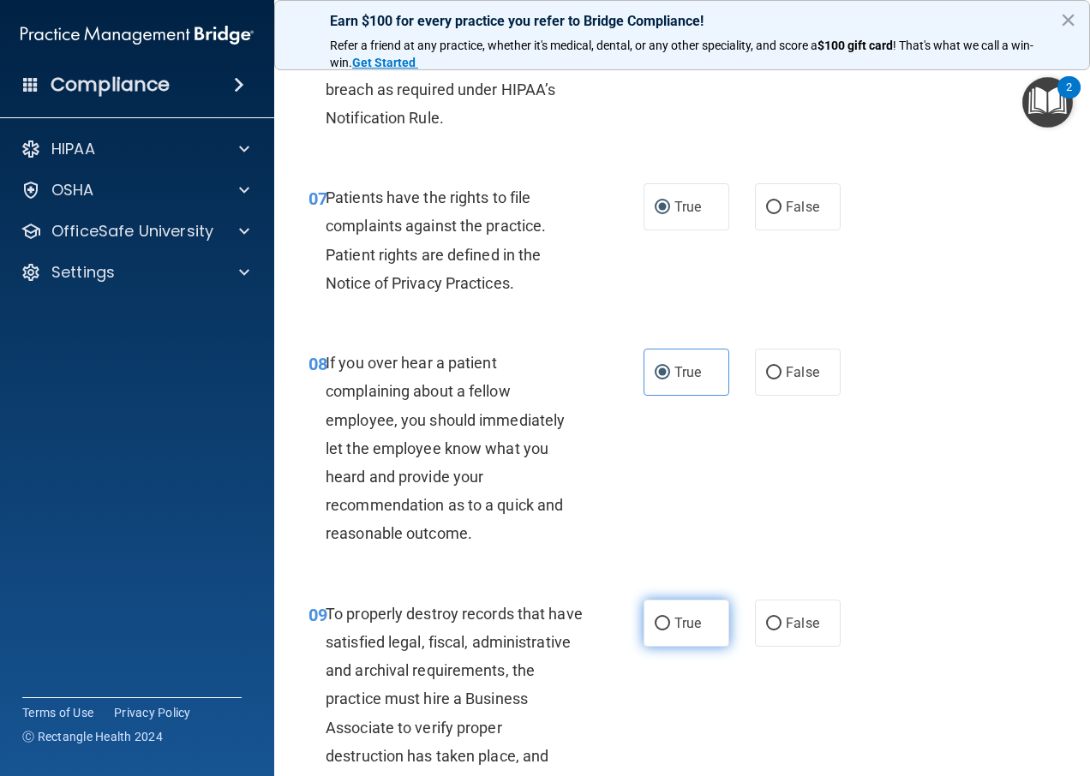
radio input "true"
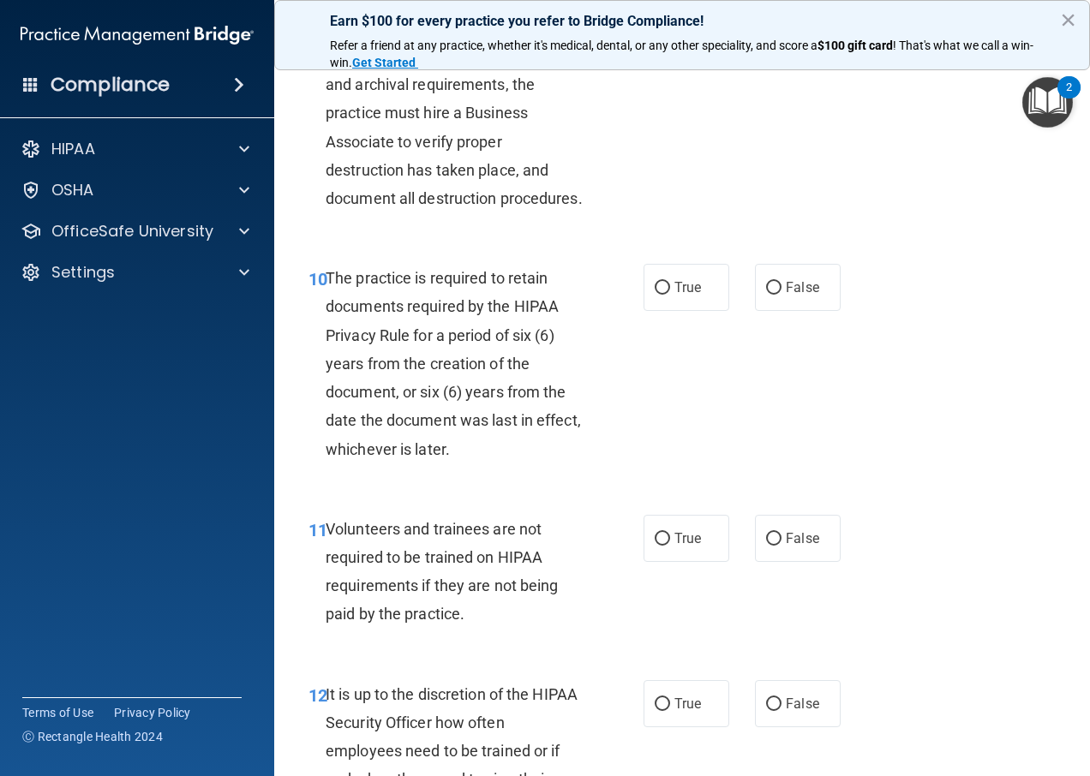
scroll to position [1885, 0]
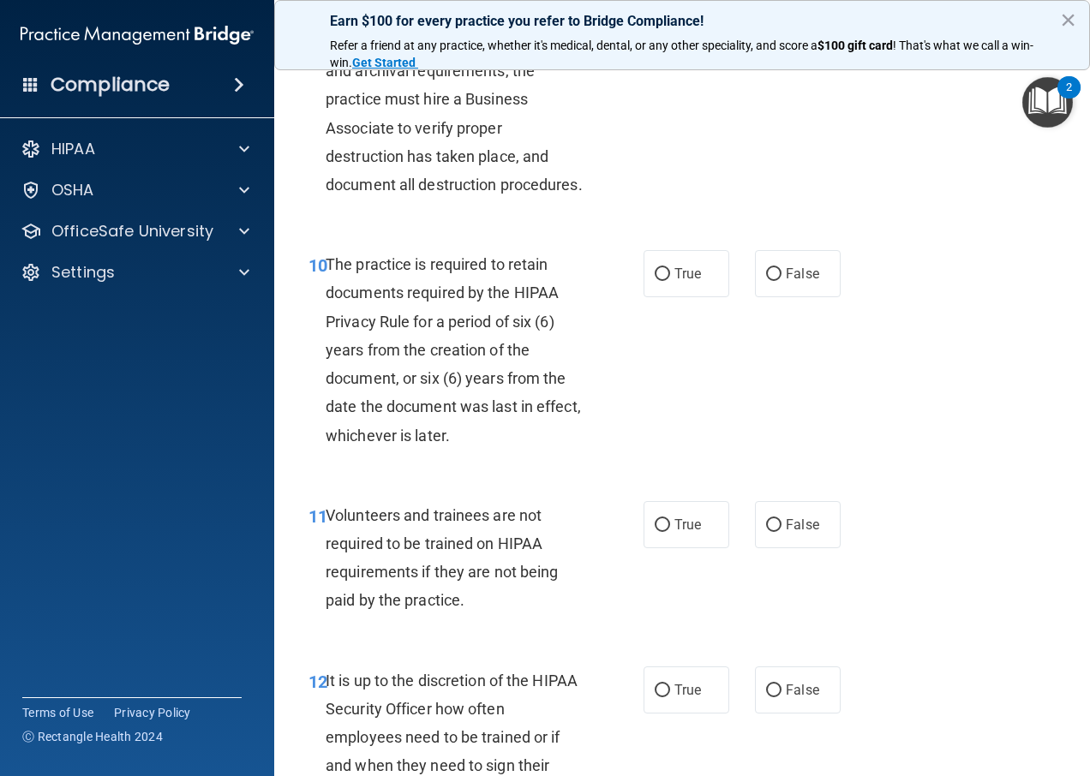
drag, startPoint x: 677, startPoint y: 322, endPoint x: 696, endPoint y: 482, distance: 161.4
click at [676, 297] on label "True" at bounding box center [687, 273] width 86 height 47
click at [670, 281] on input "True" at bounding box center [662, 274] width 15 height 13
radio input "true"
click at [692, 533] on span "True" at bounding box center [687, 525] width 27 height 16
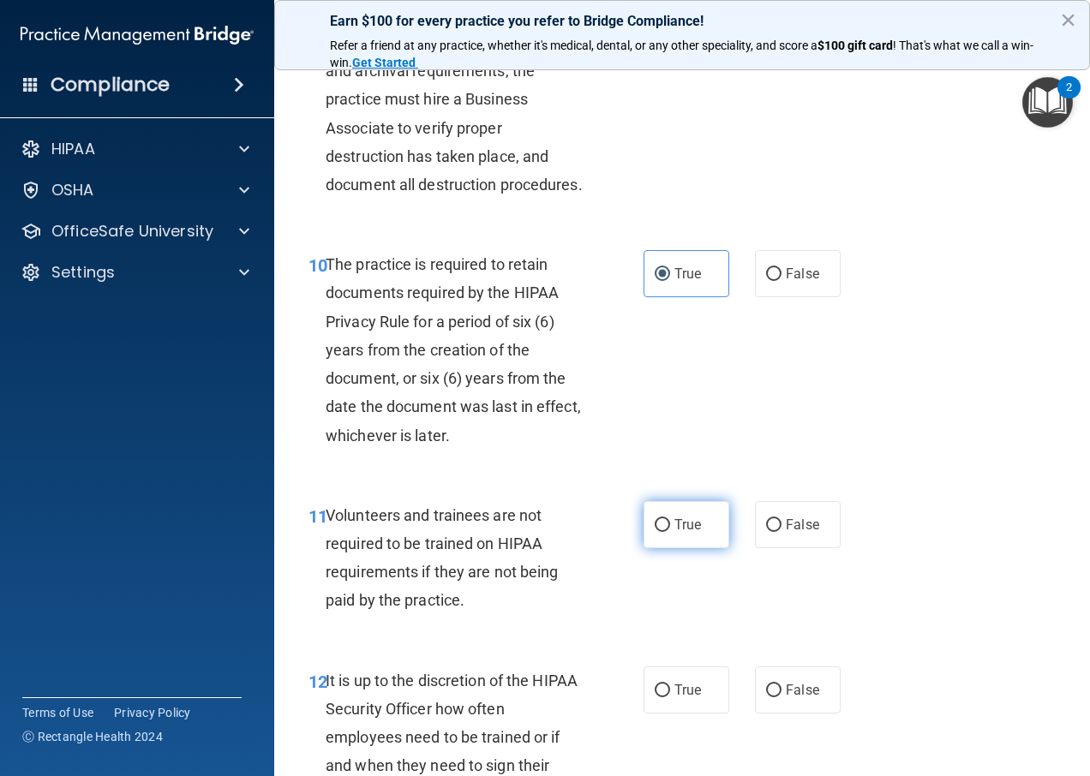
click at [670, 532] on input "True" at bounding box center [662, 525] width 15 height 13
radio input "true"
click at [664, 714] on label "True" at bounding box center [687, 690] width 86 height 47
click at [664, 698] on input "True" at bounding box center [662, 691] width 15 height 13
radio input "true"
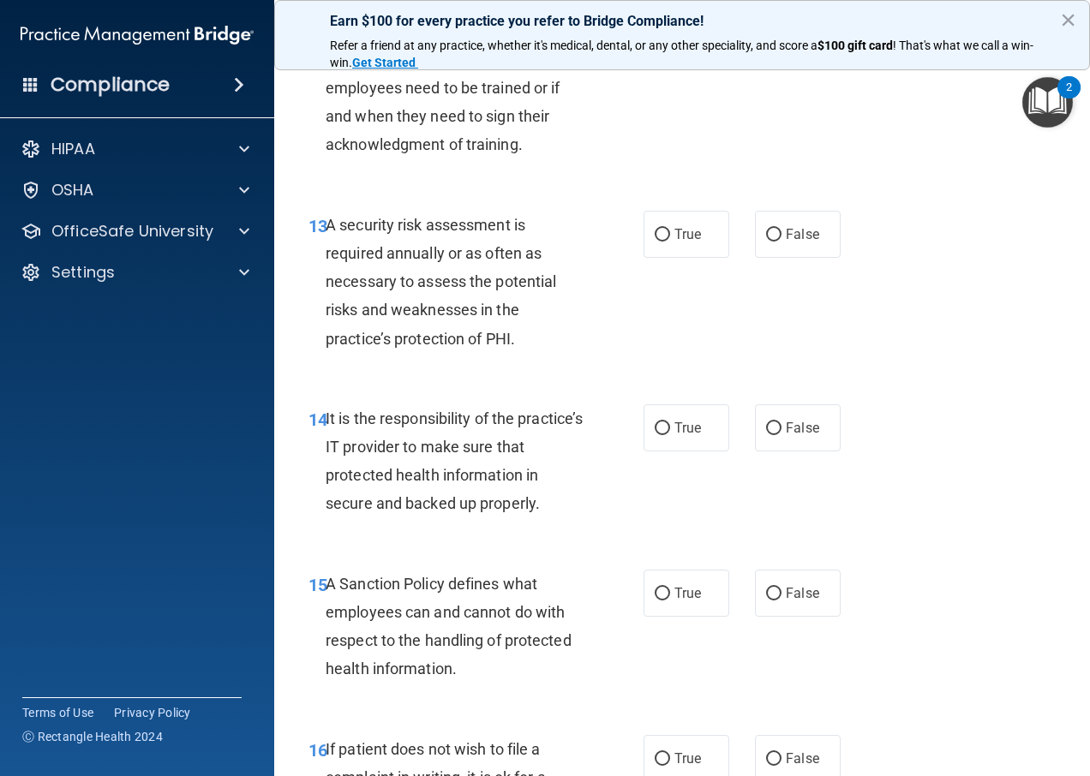
scroll to position [2571, 0]
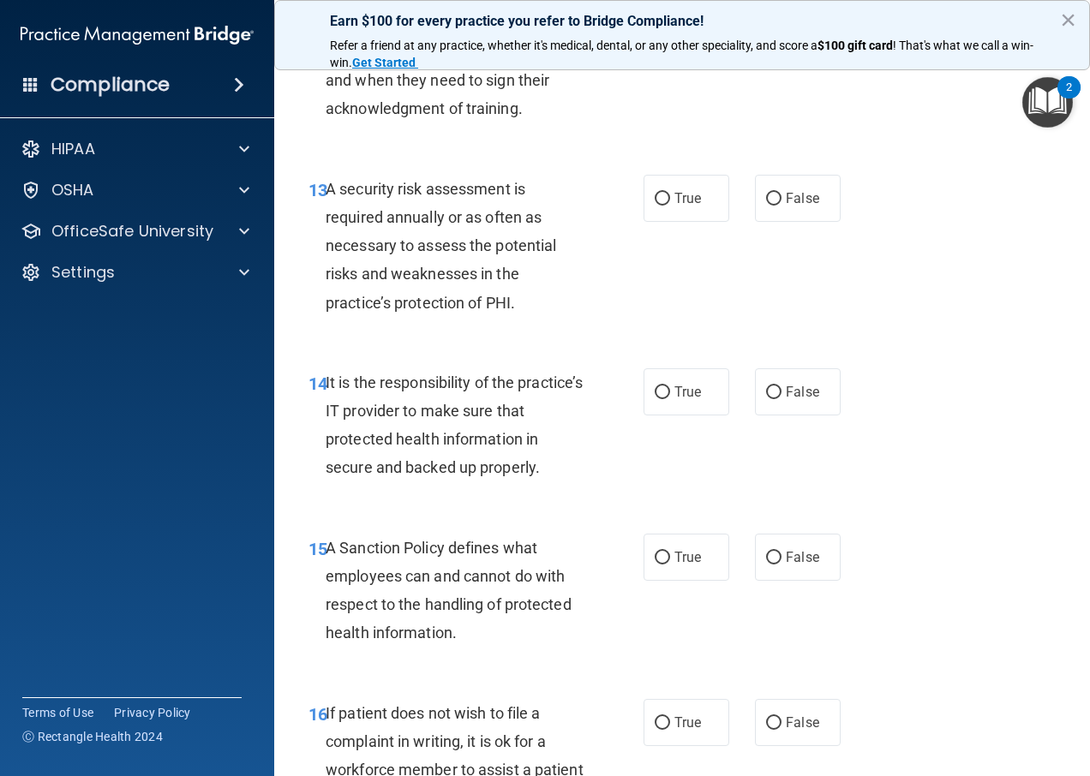
drag, startPoint x: 655, startPoint y: 266, endPoint x: 666, endPoint y: 369, distance: 104.3
click at [656, 222] on label "True" at bounding box center [687, 198] width 86 height 47
click at [656, 206] on input "True" at bounding box center [662, 199] width 15 height 13
radio input "true"
drag, startPoint x: 673, startPoint y: 450, endPoint x: 689, endPoint y: 606, distance: 156.8
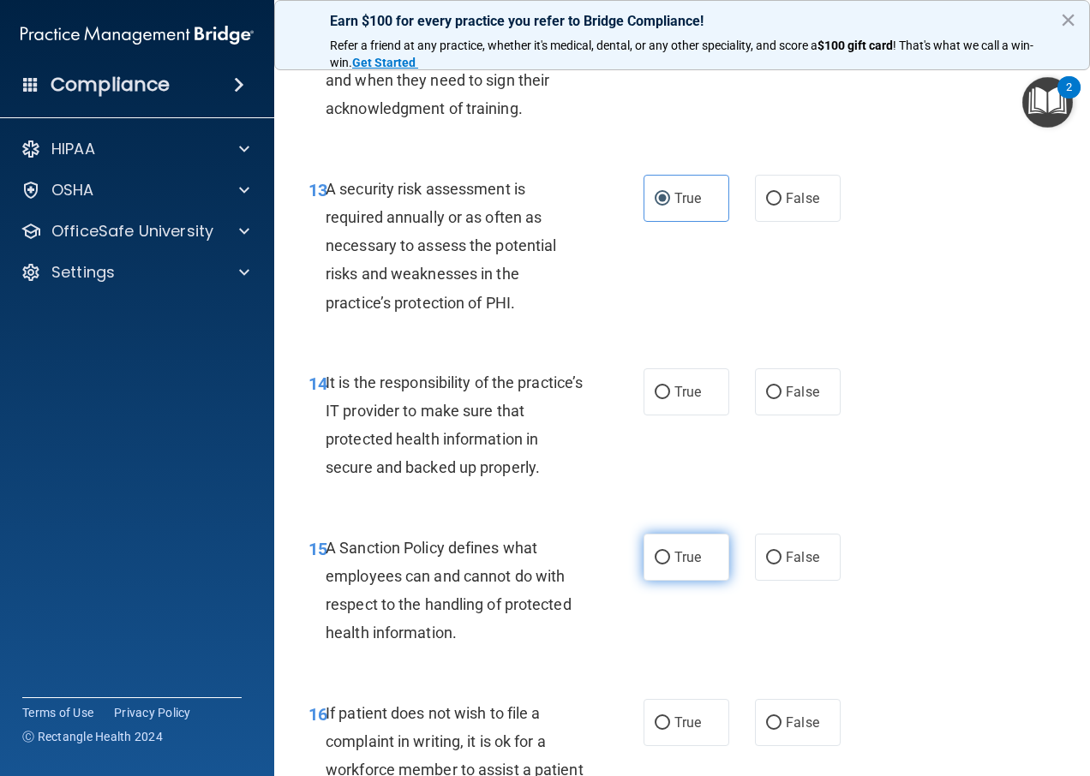
click at [674, 400] on span "True" at bounding box center [687, 392] width 27 height 16
click at [670, 399] on input "True" at bounding box center [662, 392] width 15 height 13
radio input "true"
click at [690, 566] on span "True" at bounding box center [687, 557] width 27 height 16
click at [670, 565] on input "True" at bounding box center [662, 558] width 15 height 13
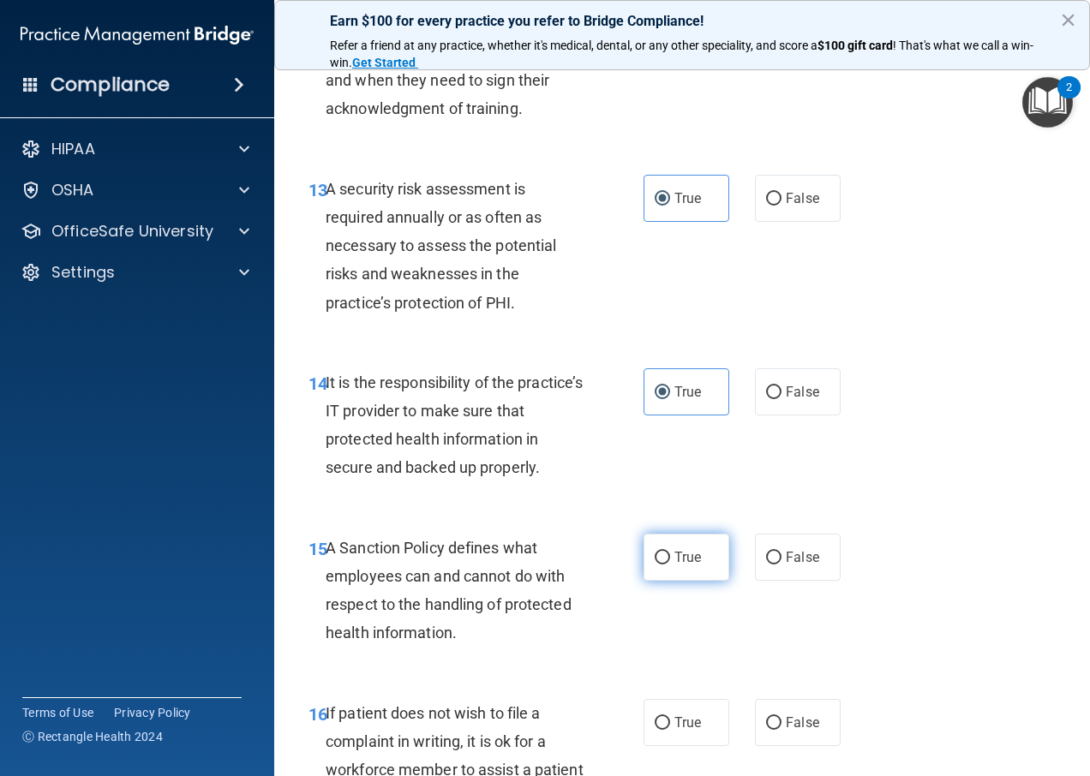
radio input "true"
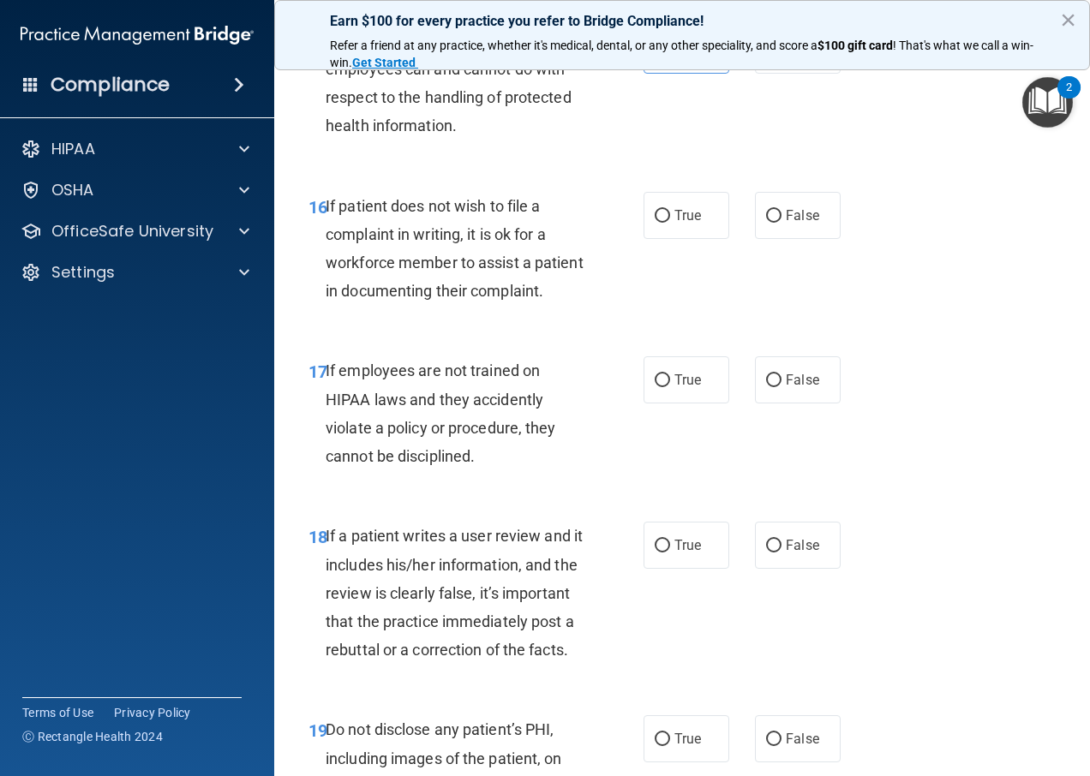
scroll to position [3085, 0]
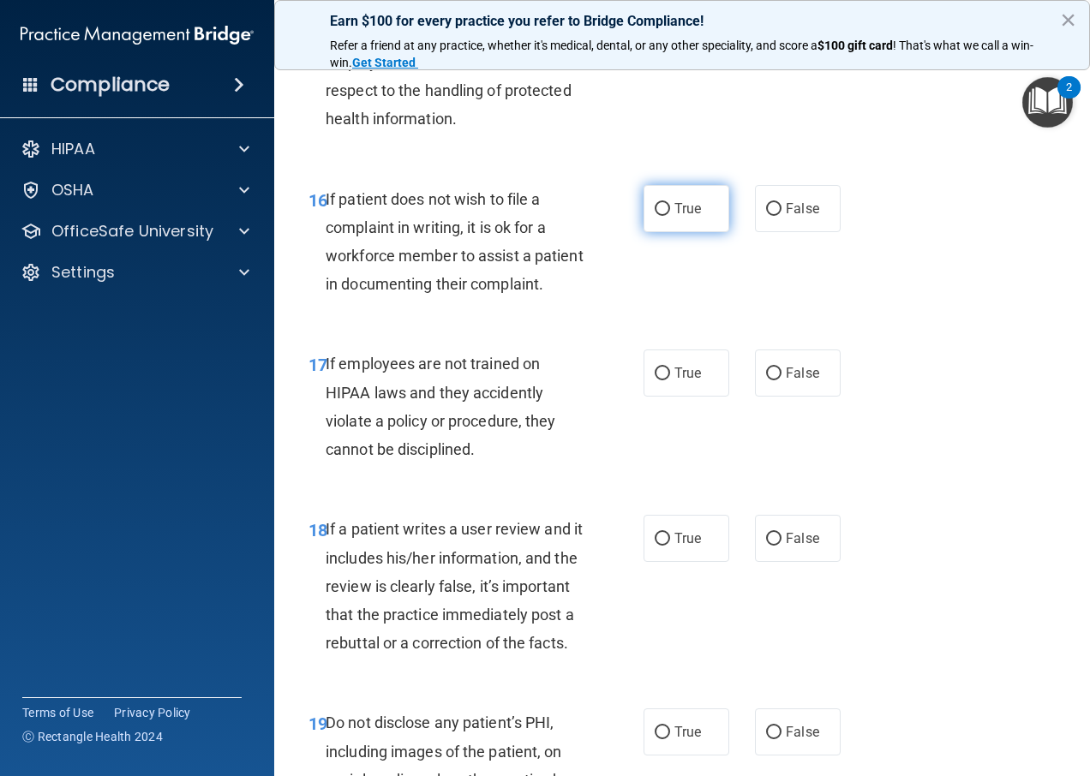
click at [653, 232] on label "True" at bounding box center [687, 208] width 86 height 47
click at [655, 216] on input "True" at bounding box center [662, 209] width 15 height 13
radio input "true"
drag, startPoint x: 710, startPoint y: 494, endPoint x: 686, endPoint y: 464, distance: 37.9
click at [708, 489] on div "17 If employees are not trained on HIPAA laws and they accidently violate a pol…" at bounding box center [682, 410] width 773 height 165
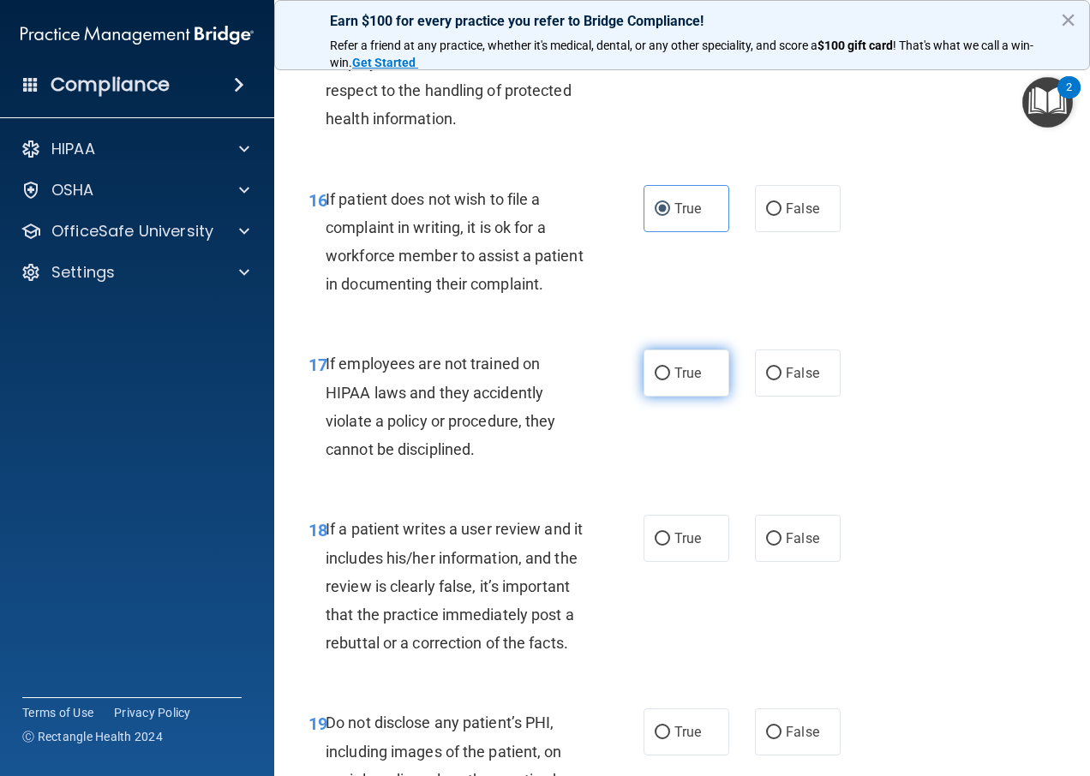
click at [674, 381] on span "True" at bounding box center [687, 373] width 27 height 16
click at [670, 380] on input "True" at bounding box center [662, 374] width 15 height 13
radio input "true"
click at [685, 562] on label "True" at bounding box center [687, 538] width 86 height 47
click at [670, 546] on input "True" at bounding box center [662, 539] width 15 height 13
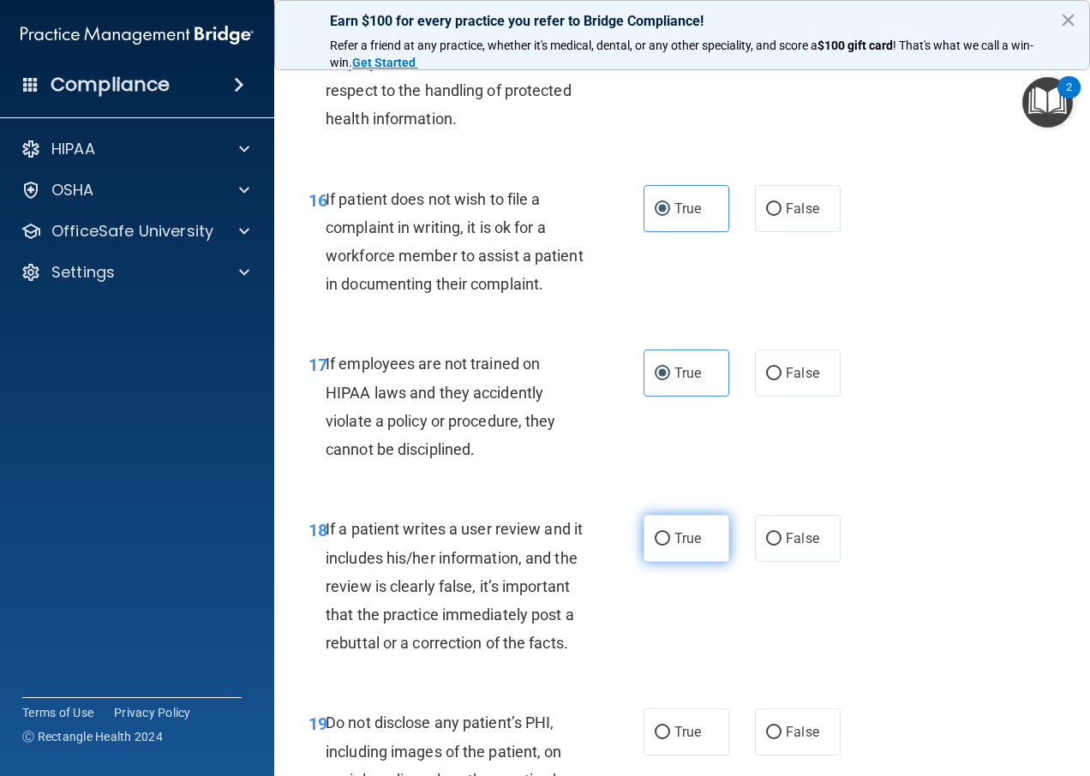
radio input "true"
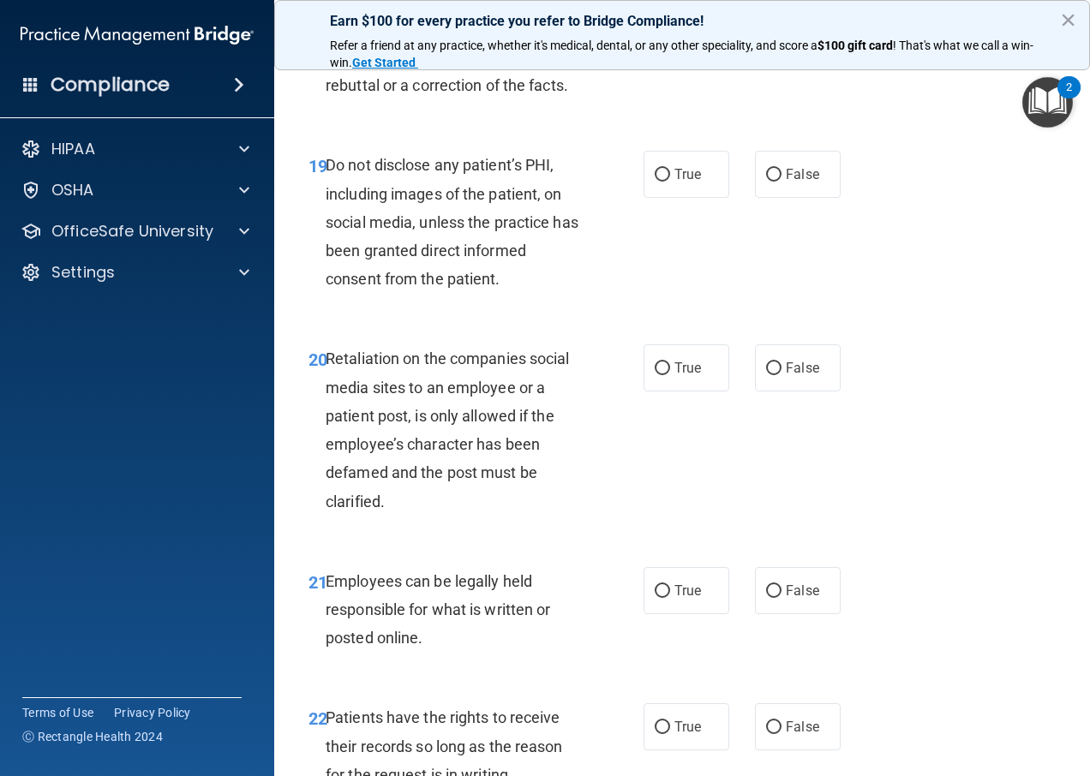
scroll to position [3685, 0]
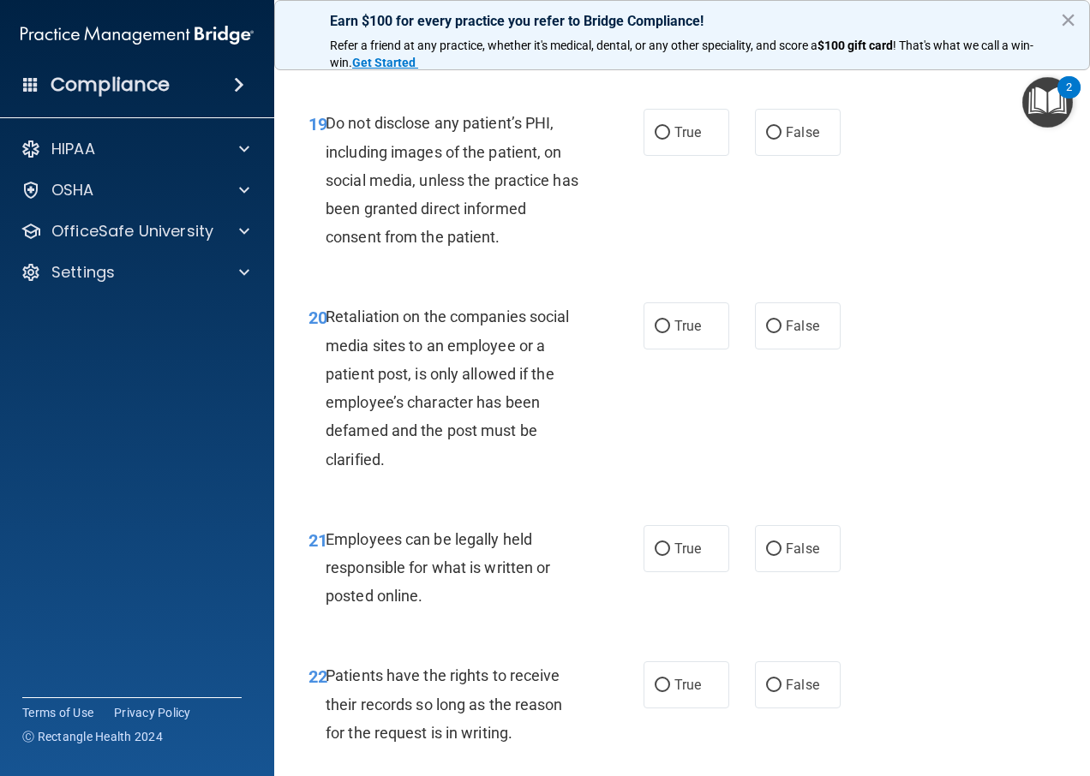
drag, startPoint x: 659, startPoint y: 256, endPoint x: 668, endPoint y: 301, distance: 45.5
click at [668, 281] on div "19 Do not disclose any patient’s PHI, including images of the patient, on socia…" at bounding box center [682, 184] width 773 height 194
drag, startPoint x: 668, startPoint y: 301, endPoint x: 679, endPoint y: 422, distance: 121.3
click at [679, 350] on label "True" at bounding box center [687, 325] width 86 height 47
click at [670, 333] on input "True" at bounding box center [662, 326] width 15 height 13
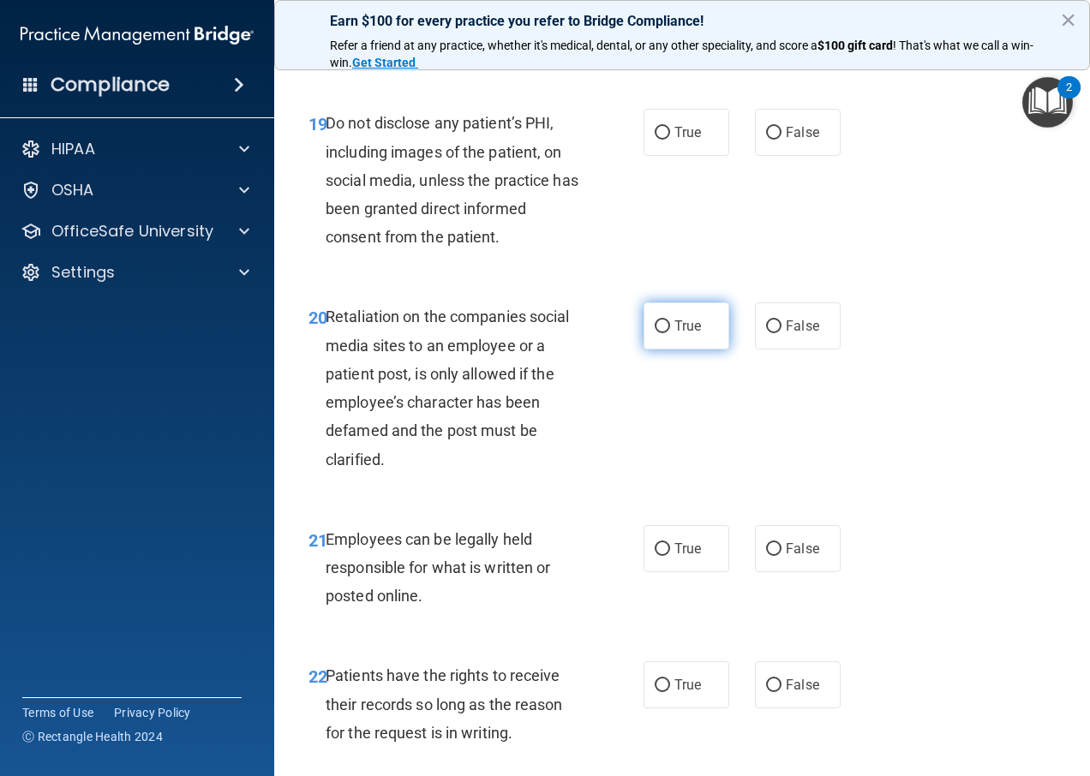
radio input "true"
drag, startPoint x: 662, startPoint y: 252, endPoint x: 686, endPoint y: 351, distance: 102.3
click at [664, 156] on label "True" at bounding box center [687, 132] width 86 height 47
click at [664, 140] on input "True" at bounding box center [662, 133] width 15 height 13
radio input "true"
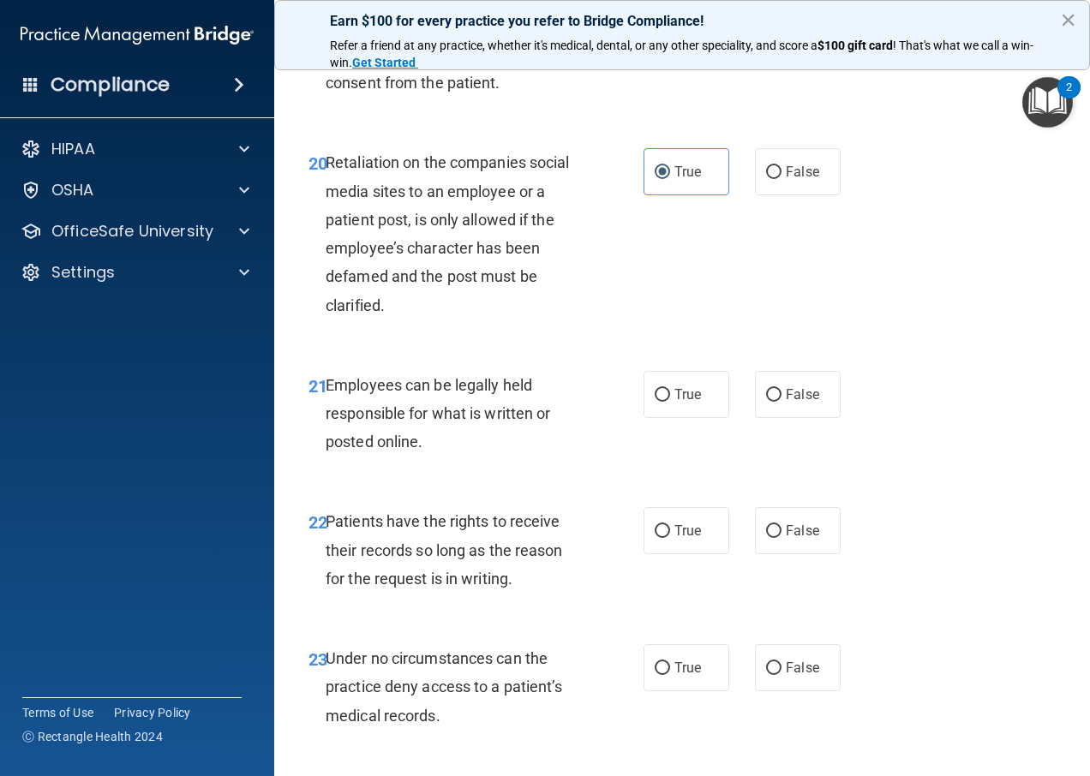
scroll to position [3856, 0]
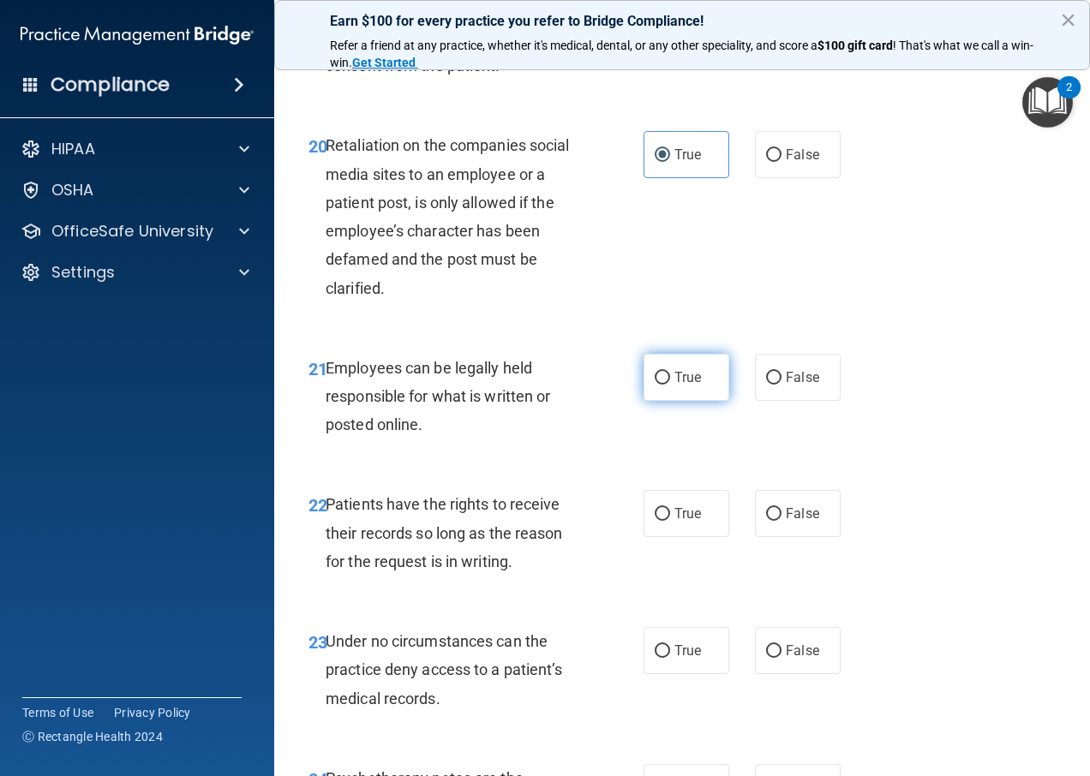
click at [667, 401] on label "True" at bounding box center [687, 377] width 86 height 47
click at [667, 385] on input "True" at bounding box center [662, 378] width 15 height 13
radio input "true"
click at [667, 537] on label "True" at bounding box center [687, 513] width 86 height 47
click at [667, 521] on input "True" at bounding box center [662, 514] width 15 height 13
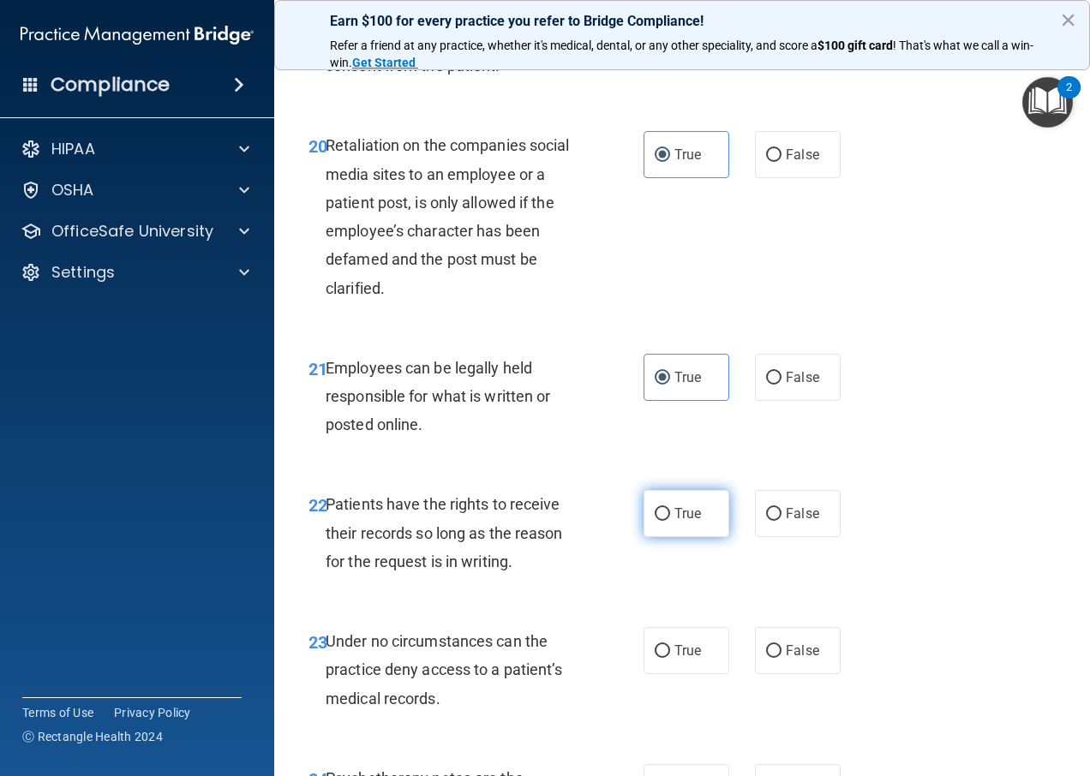
radio input "true"
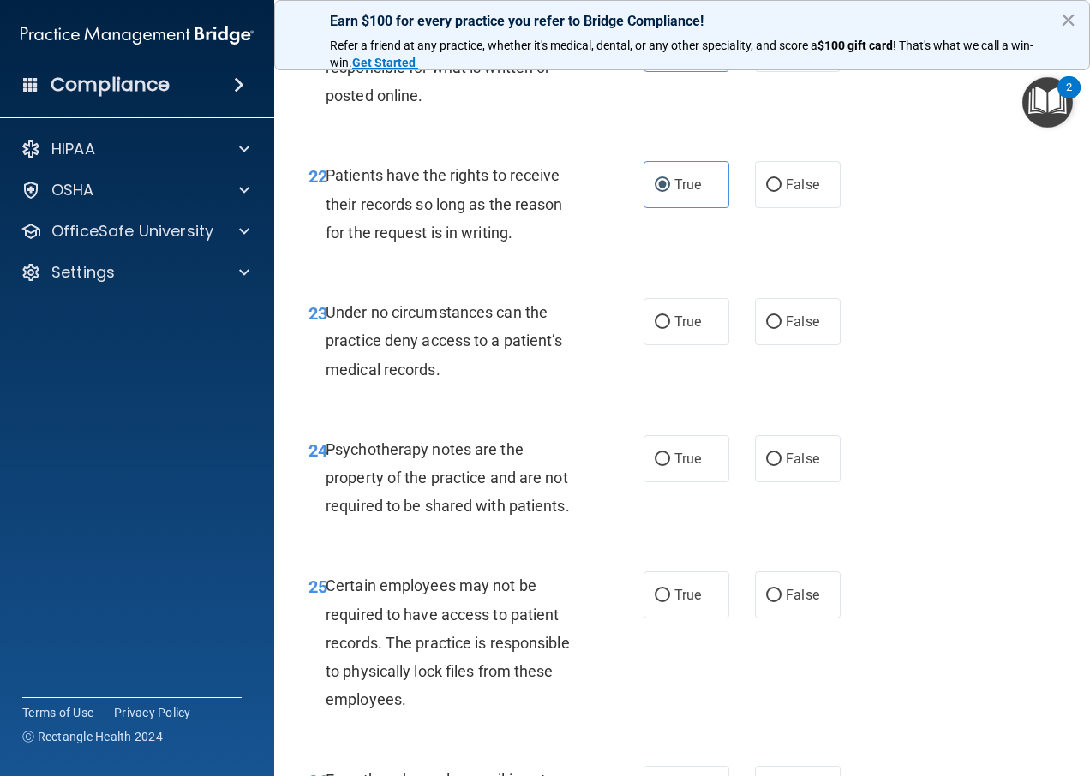
scroll to position [4199, 0]
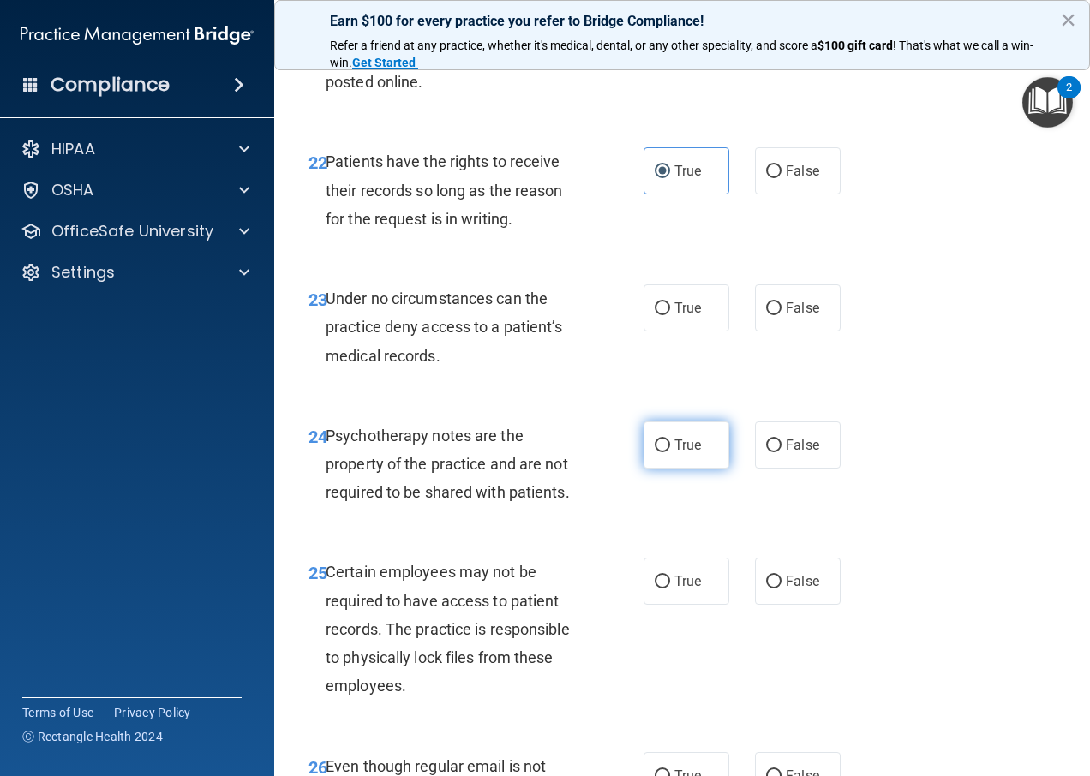
drag, startPoint x: 656, startPoint y: 414, endPoint x: 669, endPoint y: 545, distance: 131.7
click at [660, 332] on label "True" at bounding box center [687, 308] width 86 height 47
click at [660, 315] on input "True" at bounding box center [662, 308] width 15 height 13
radio input "true"
click at [674, 453] on span "True" at bounding box center [687, 445] width 27 height 16
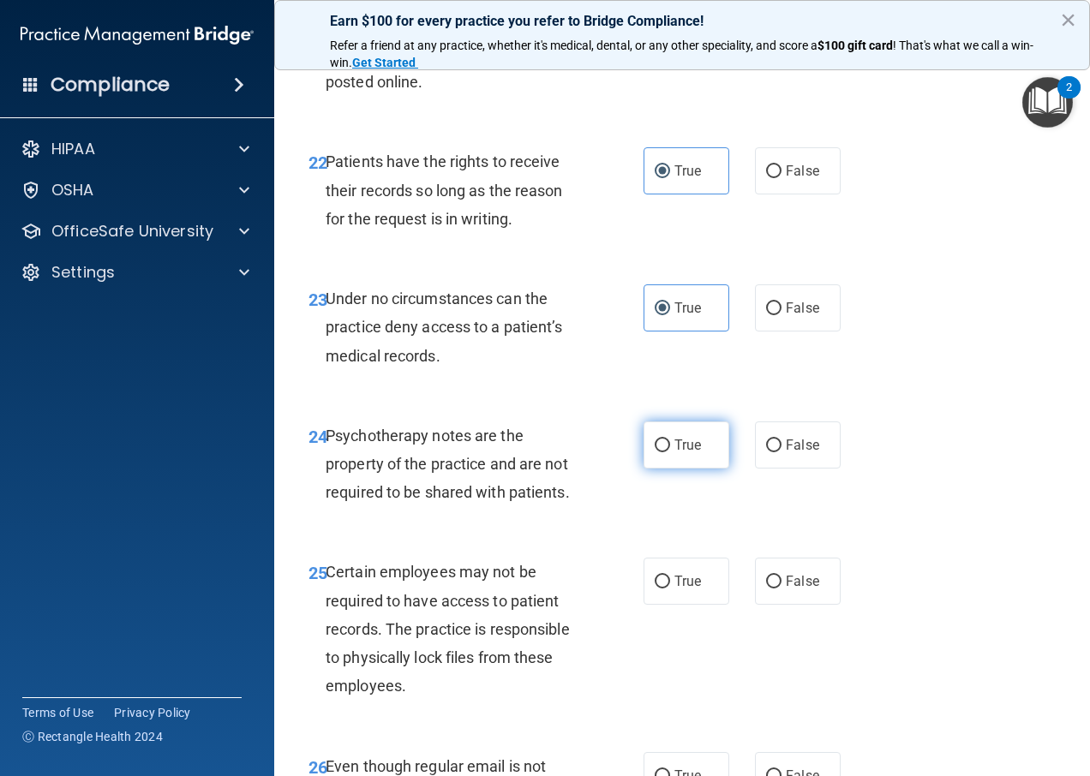
click at [670, 452] on input "True" at bounding box center [662, 446] width 15 height 13
radio input "true"
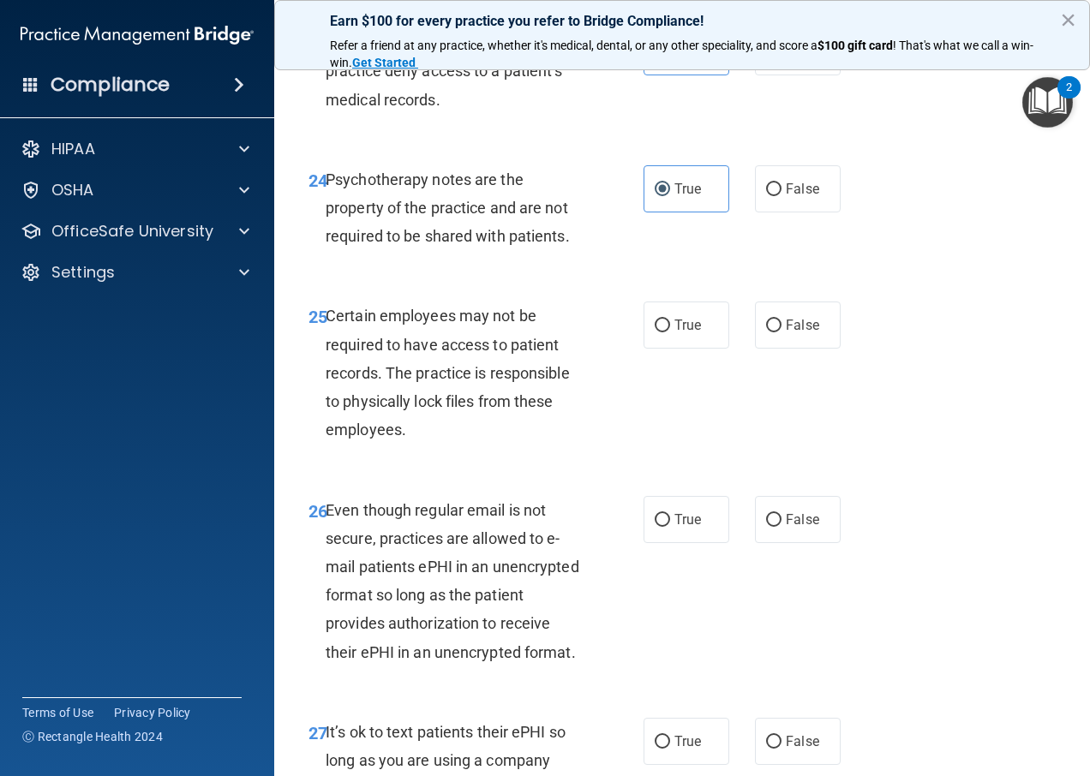
scroll to position [4456, 0]
click at [668, 348] on label "True" at bounding box center [687, 324] width 86 height 47
click at [668, 332] on input "True" at bounding box center [662, 325] width 15 height 13
radio input "true"
click at [676, 542] on label "True" at bounding box center [687, 518] width 86 height 47
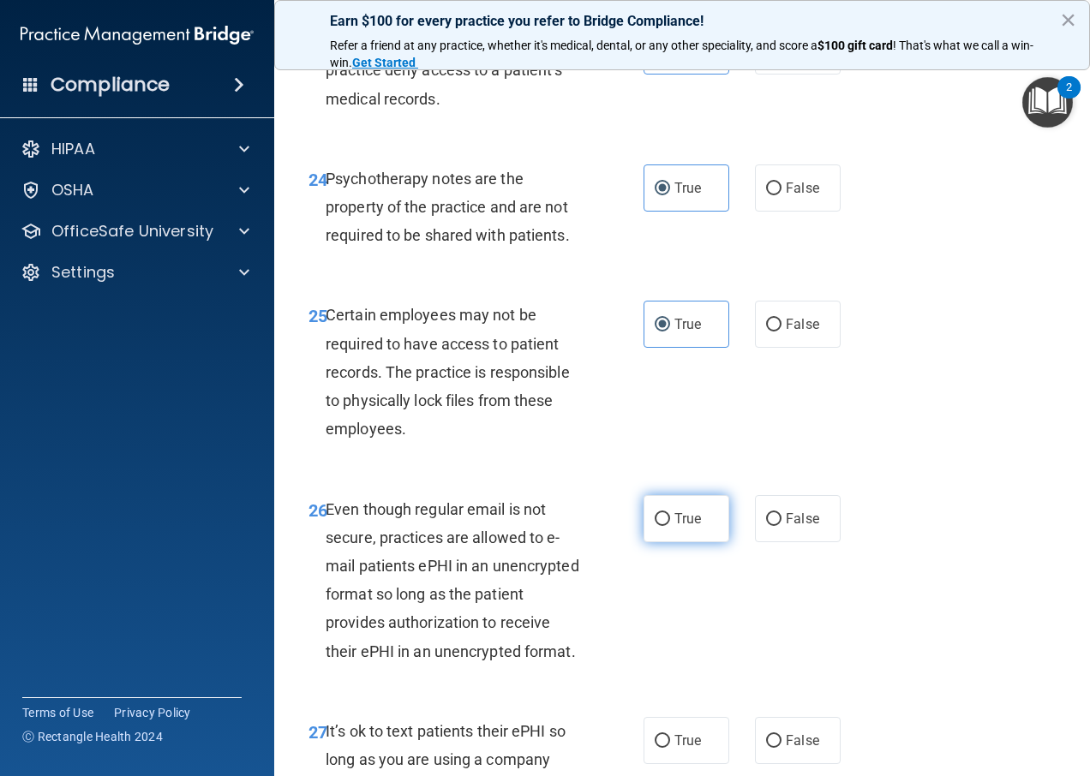
click at [670, 526] on input "True" at bounding box center [662, 519] width 15 height 13
radio input "true"
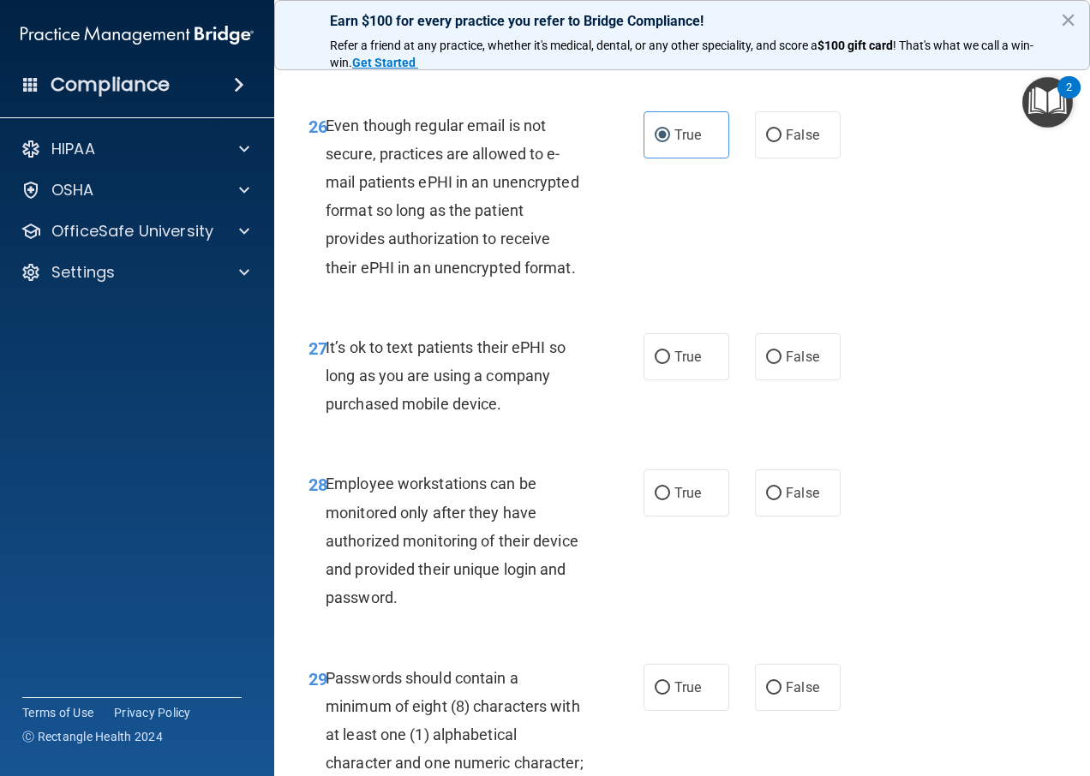
scroll to position [4885, 0]
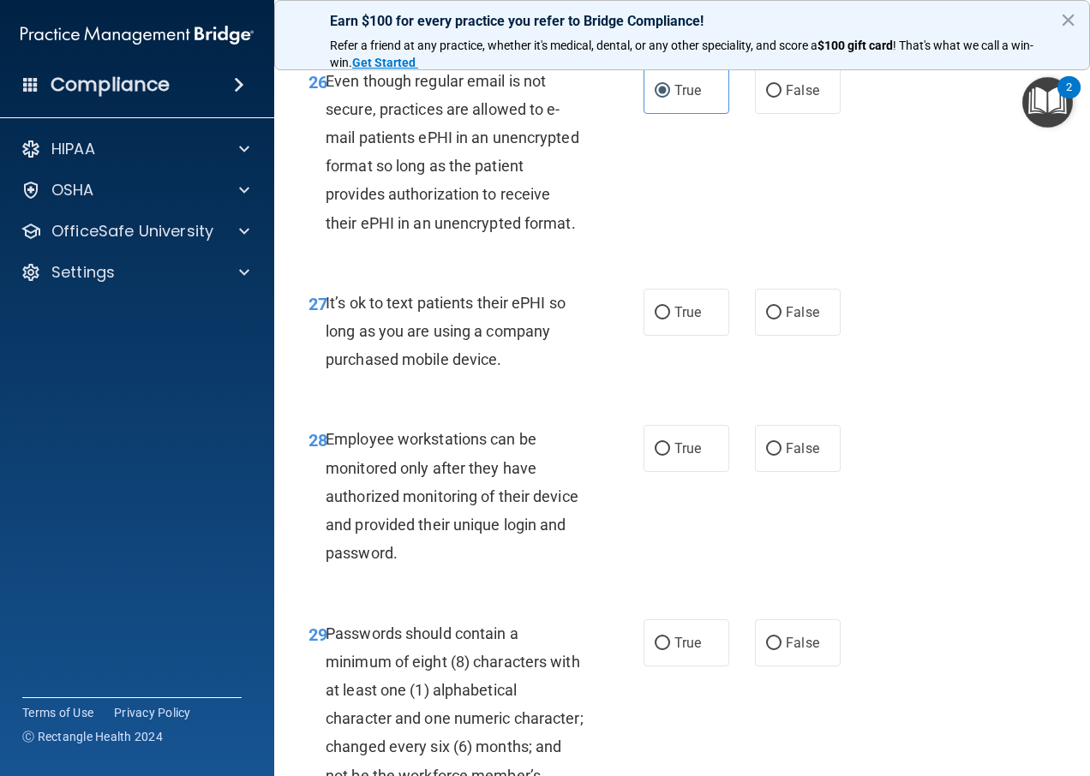
drag, startPoint x: 662, startPoint y: 468, endPoint x: 660, endPoint y: 482, distance: 13.9
click at [850, 289] on ng-form "27 It’s ok to text patients their ePHI so long as you are using a company purch…" at bounding box center [850, 289] width 0 height 0
drag, startPoint x: 660, startPoint y: 482, endPoint x: 674, endPoint y: 578, distance: 97.0
click at [674, 472] on label "True" at bounding box center [687, 448] width 86 height 47
click at [670, 456] on input "True" at bounding box center [662, 449] width 15 height 13
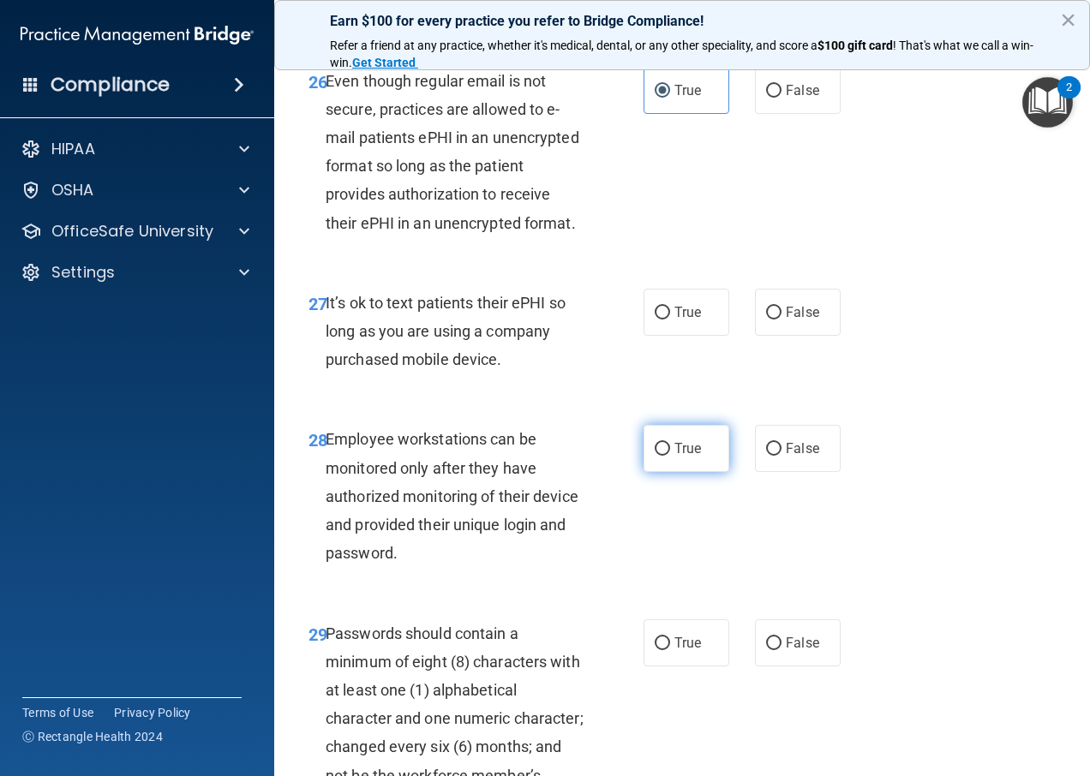
radio input "true"
click at [655, 336] on label "True" at bounding box center [687, 312] width 86 height 47
click at [655, 320] on input "True" at bounding box center [662, 313] width 15 height 13
radio input "true"
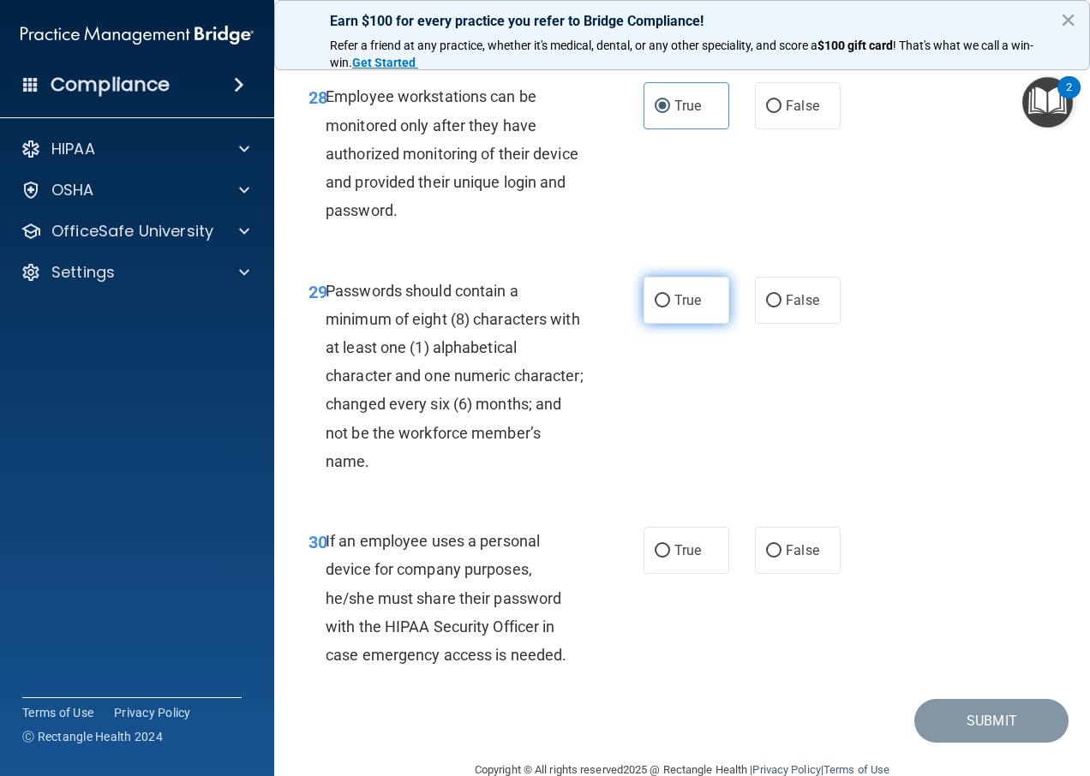
click at [674, 308] on span "True" at bounding box center [687, 300] width 27 height 16
click at [670, 308] on input "True" at bounding box center [662, 301] width 15 height 13
radio input "true"
click at [674, 559] on span "True" at bounding box center [687, 550] width 27 height 16
click at [669, 558] on input "True" at bounding box center [662, 551] width 15 height 13
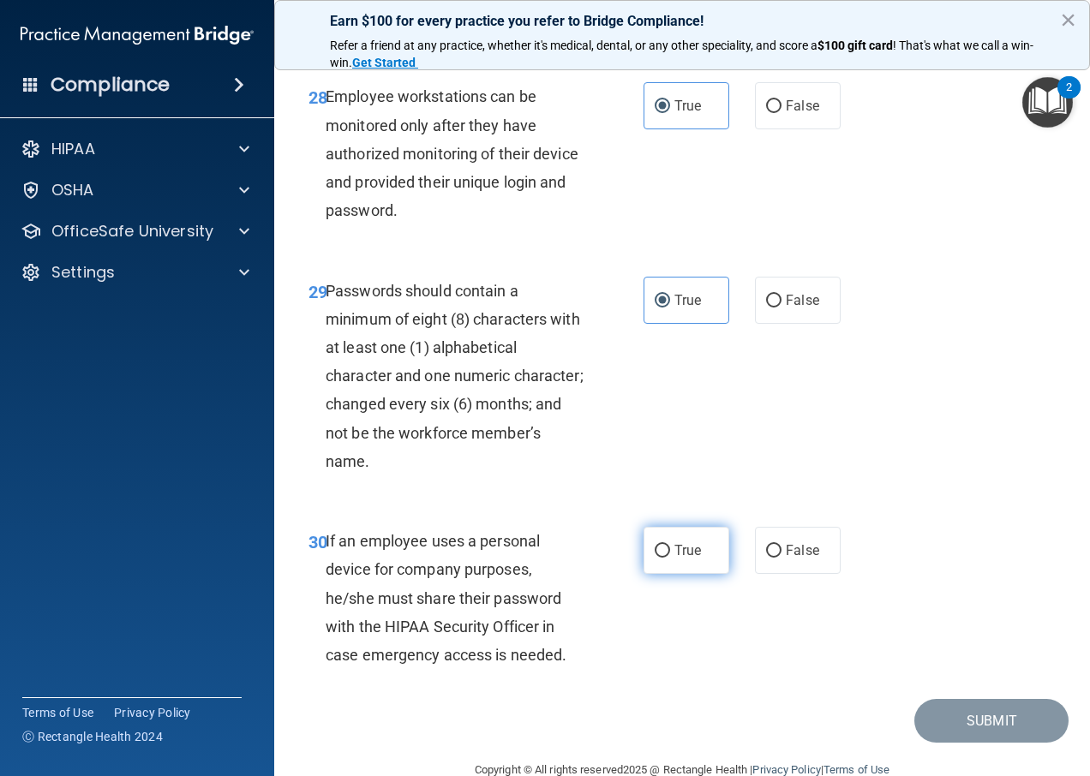
radio input "true"
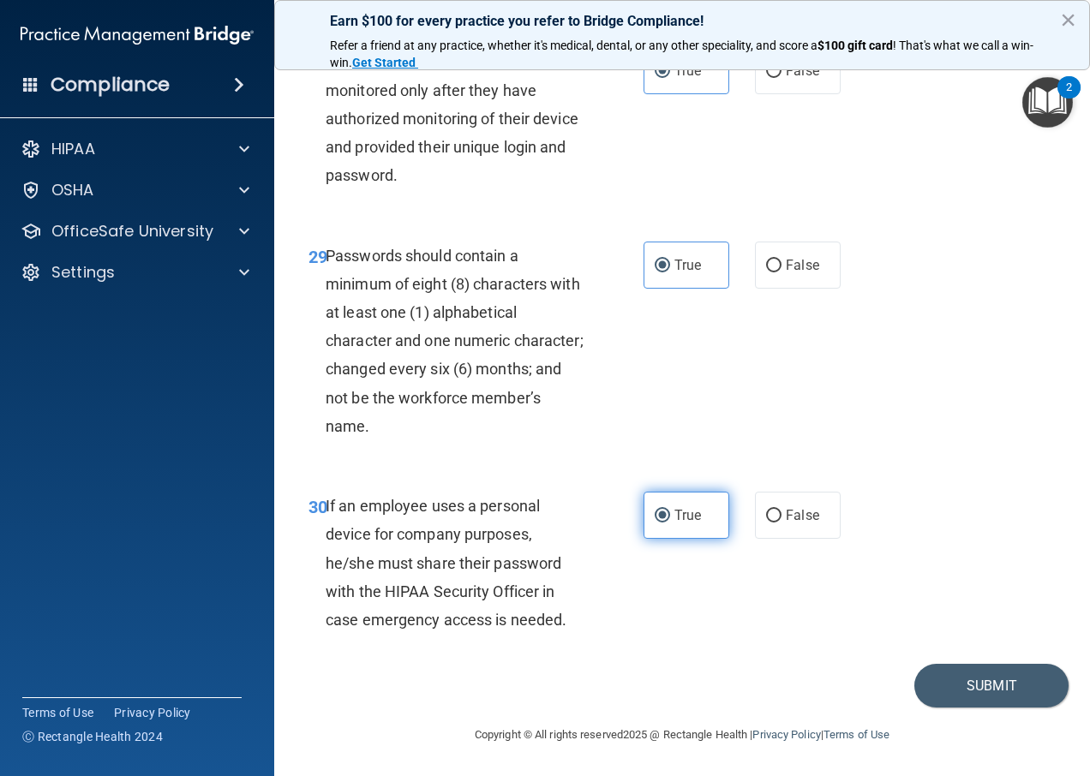
scroll to position [5405, 0]
click at [931, 685] on button "Submit" at bounding box center [991, 686] width 154 height 44
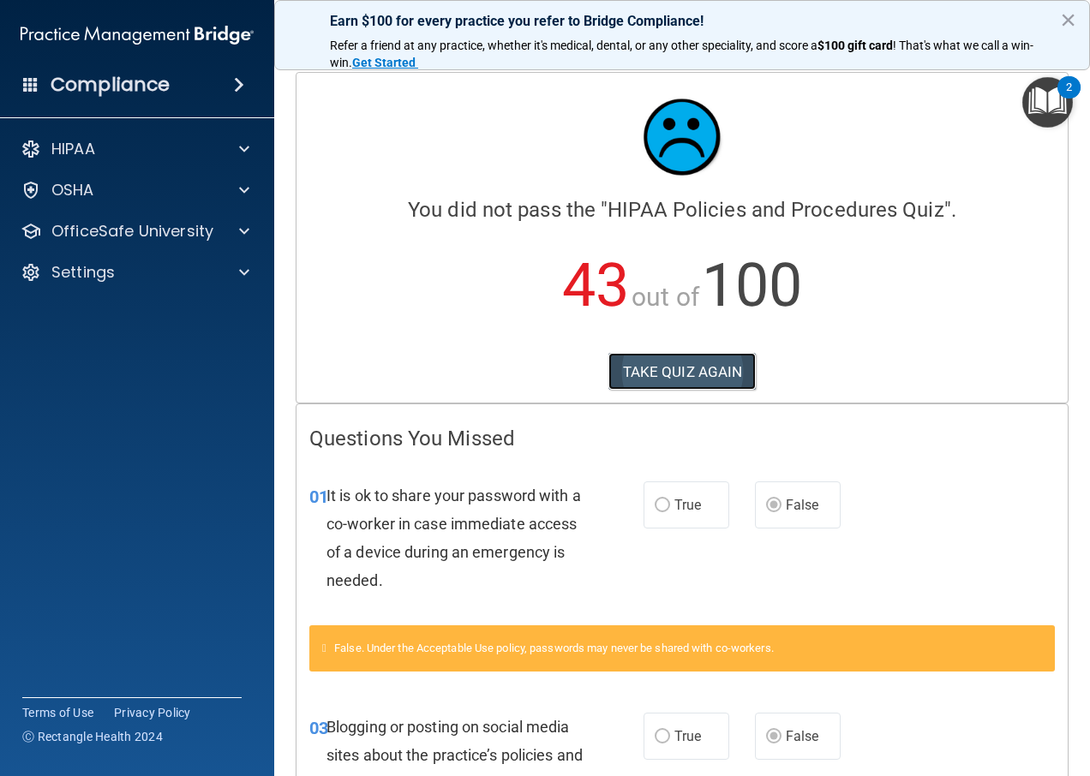
click at [686, 369] on button "TAKE QUIZ AGAIN" at bounding box center [682, 372] width 148 height 38
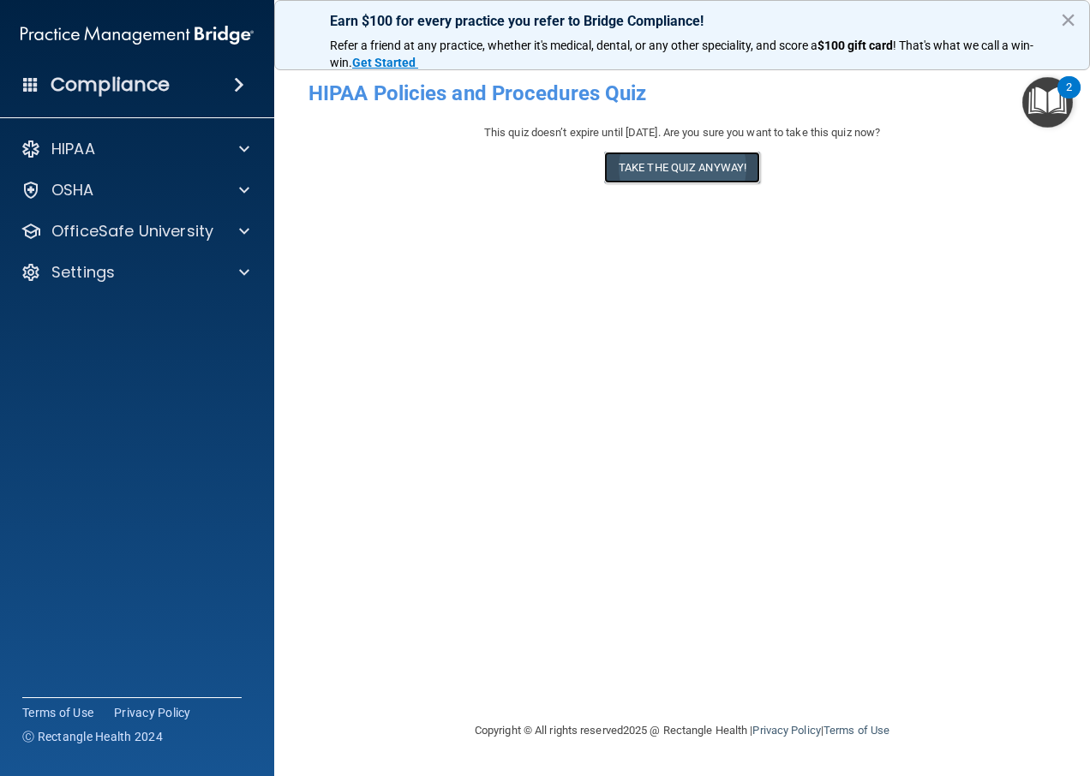
click at [672, 172] on button "Take the quiz anyway!" at bounding box center [682, 168] width 156 height 32
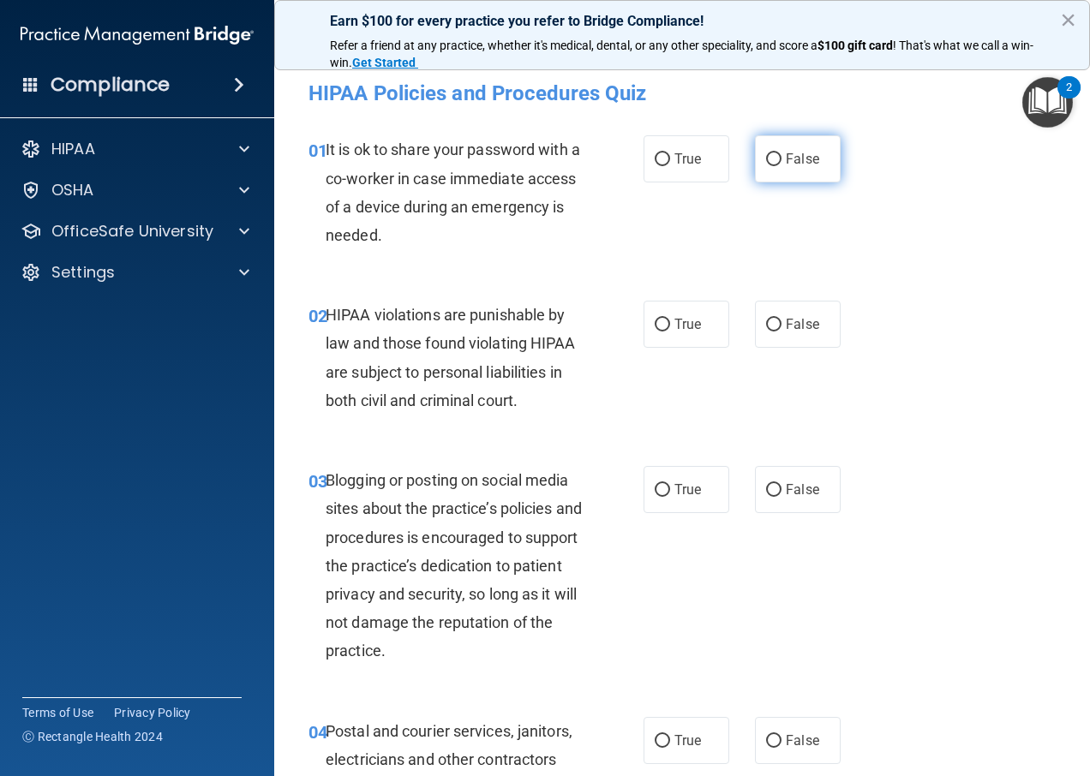
click at [786, 159] on span "False" at bounding box center [802, 159] width 33 height 16
click at [782, 159] on input "False" at bounding box center [773, 159] width 15 height 13
radio input "true"
click at [777, 334] on label "False" at bounding box center [798, 324] width 86 height 47
click at [777, 332] on input "False" at bounding box center [773, 325] width 15 height 13
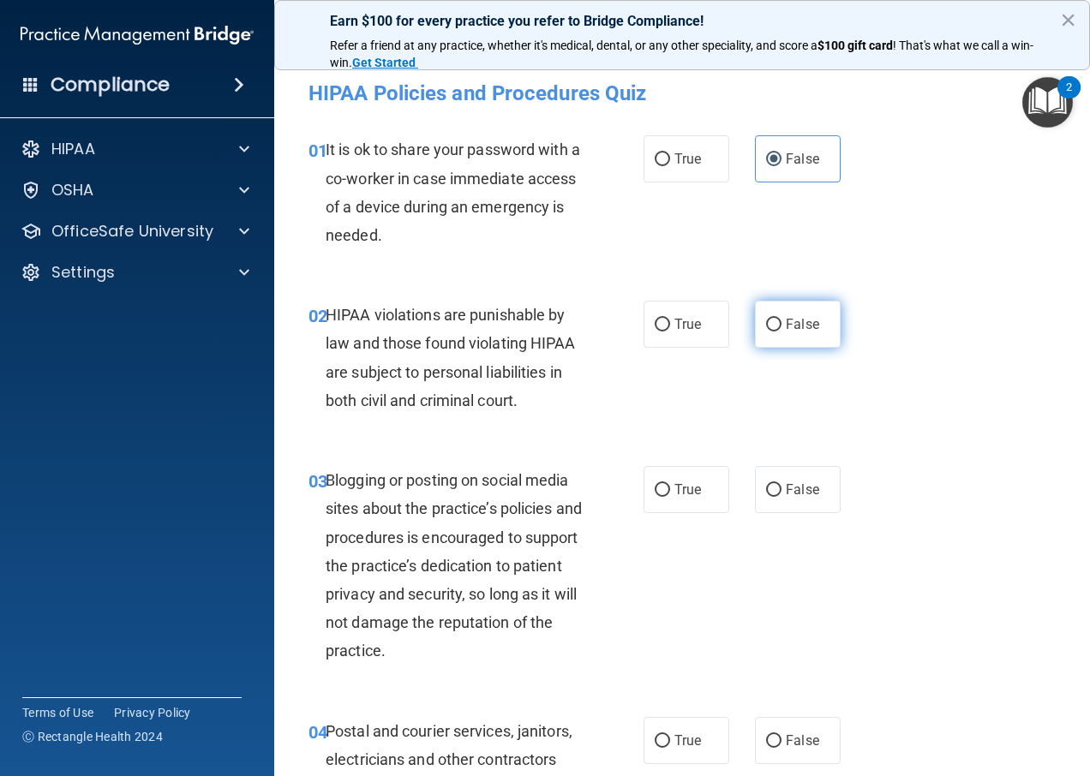
radio input "true"
click at [661, 310] on label "True" at bounding box center [687, 324] width 86 height 47
click at [661, 319] on input "True" at bounding box center [662, 325] width 15 height 13
radio input "true"
radio input "false"
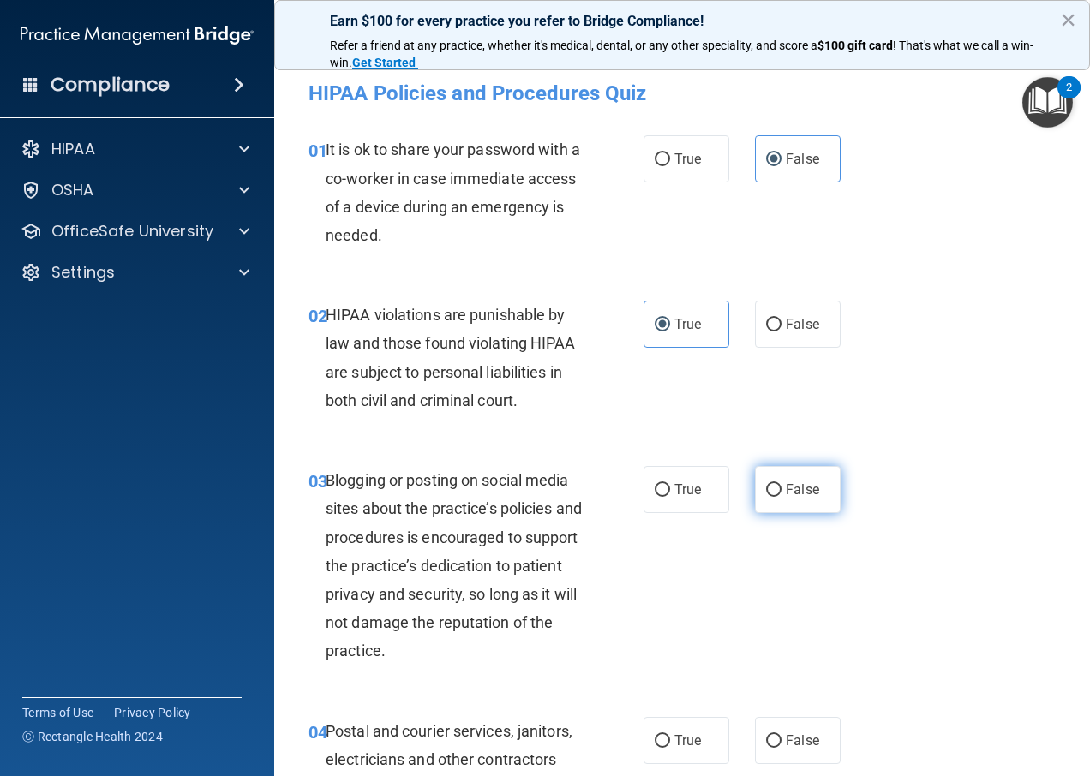
click at [770, 485] on input "False" at bounding box center [773, 490] width 15 height 13
radio input "true"
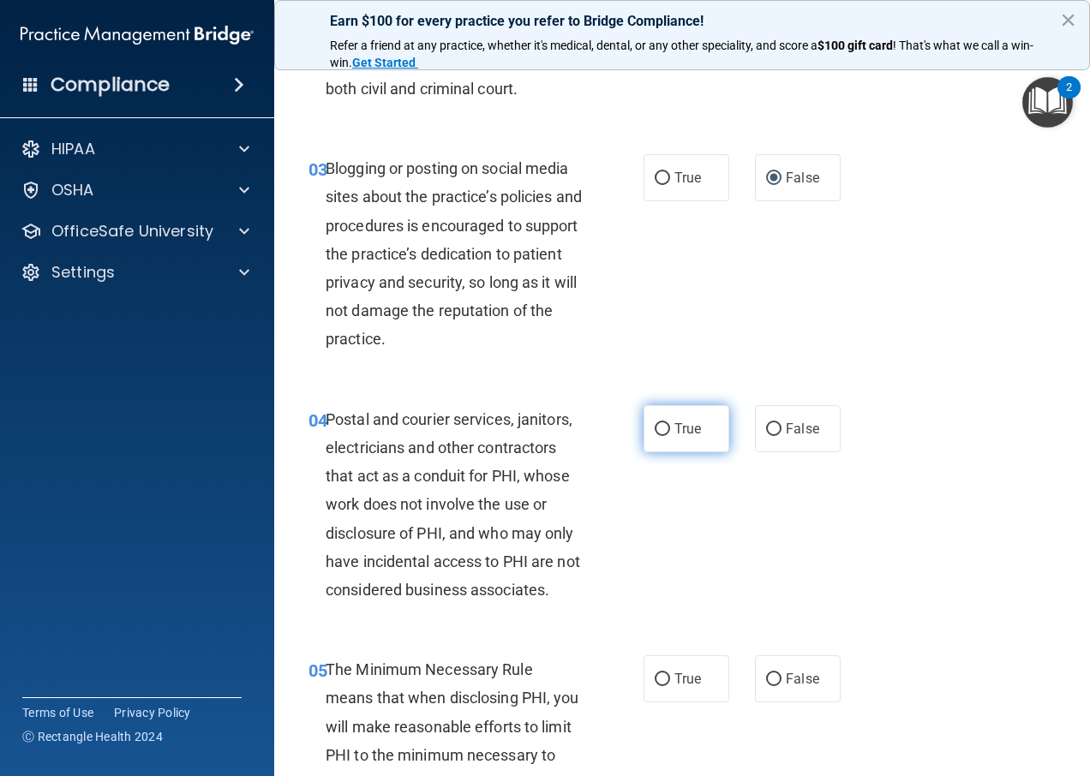
scroll to position [343, 0]
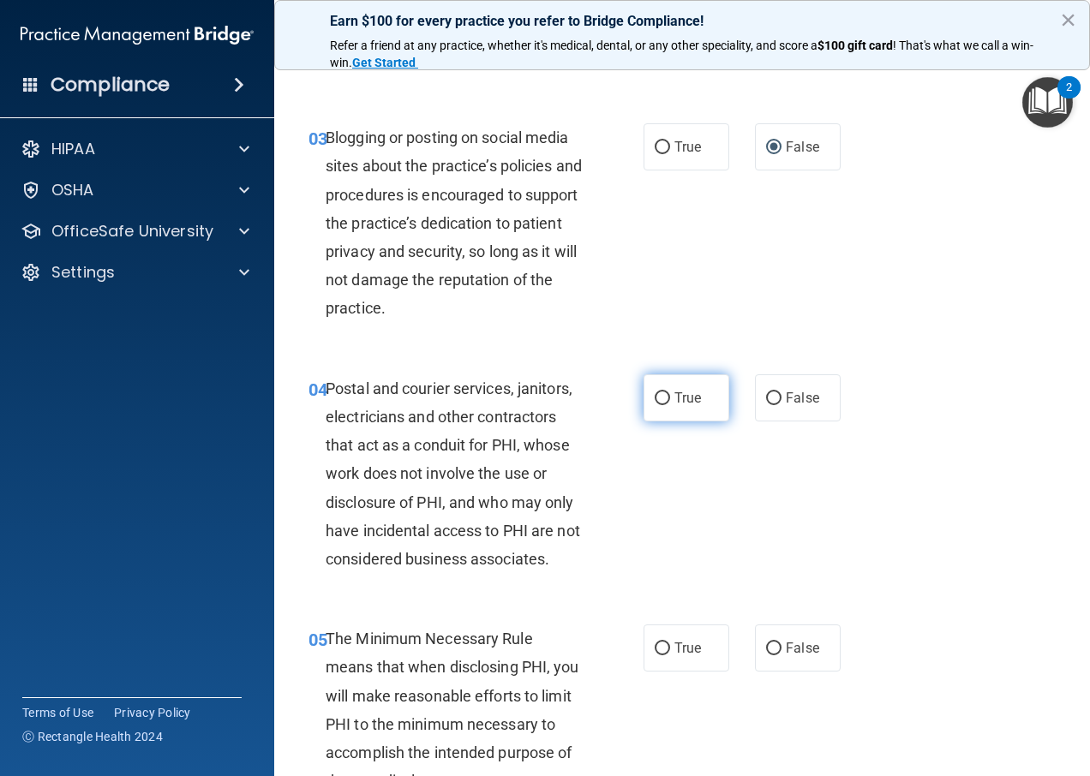
click at [683, 412] on label "True" at bounding box center [687, 397] width 86 height 47
click at [670, 405] on input "True" at bounding box center [662, 398] width 15 height 13
radio input "true"
click at [655, 648] on input "True" at bounding box center [662, 649] width 15 height 13
radio input "true"
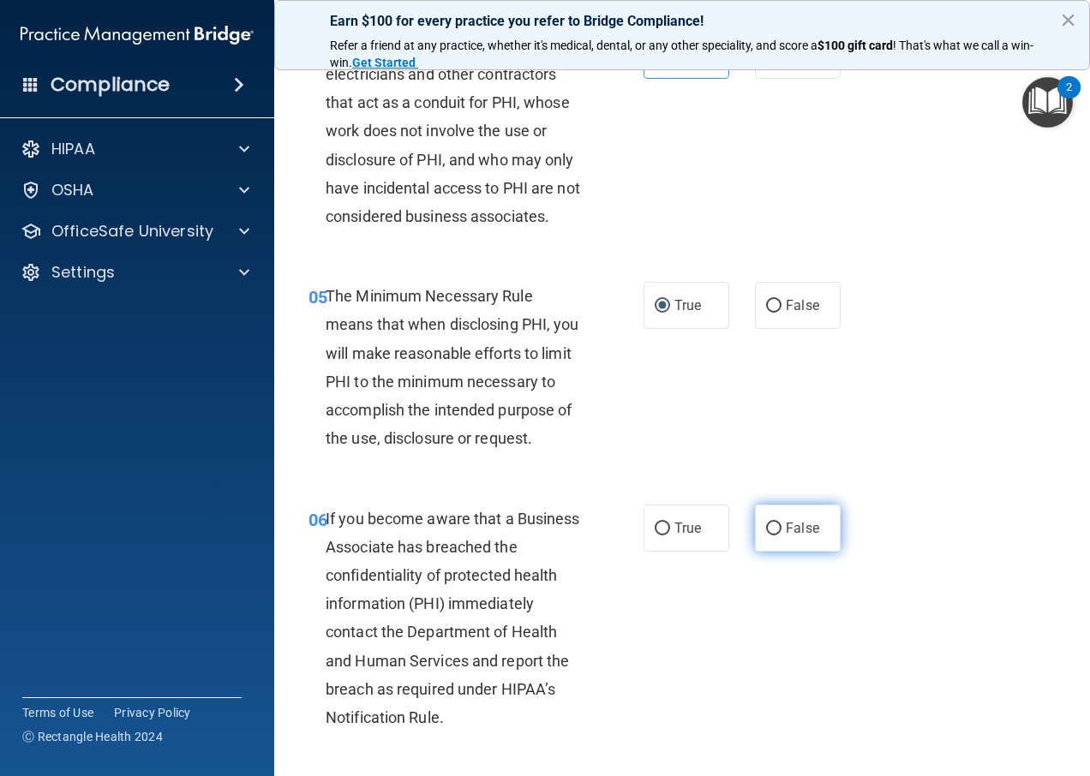
click at [786, 535] on span "False" at bounding box center [802, 528] width 33 height 16
click at [782, 535] on input "False" at bounding box center [773, 529] width 15 height 13
radio input "true"
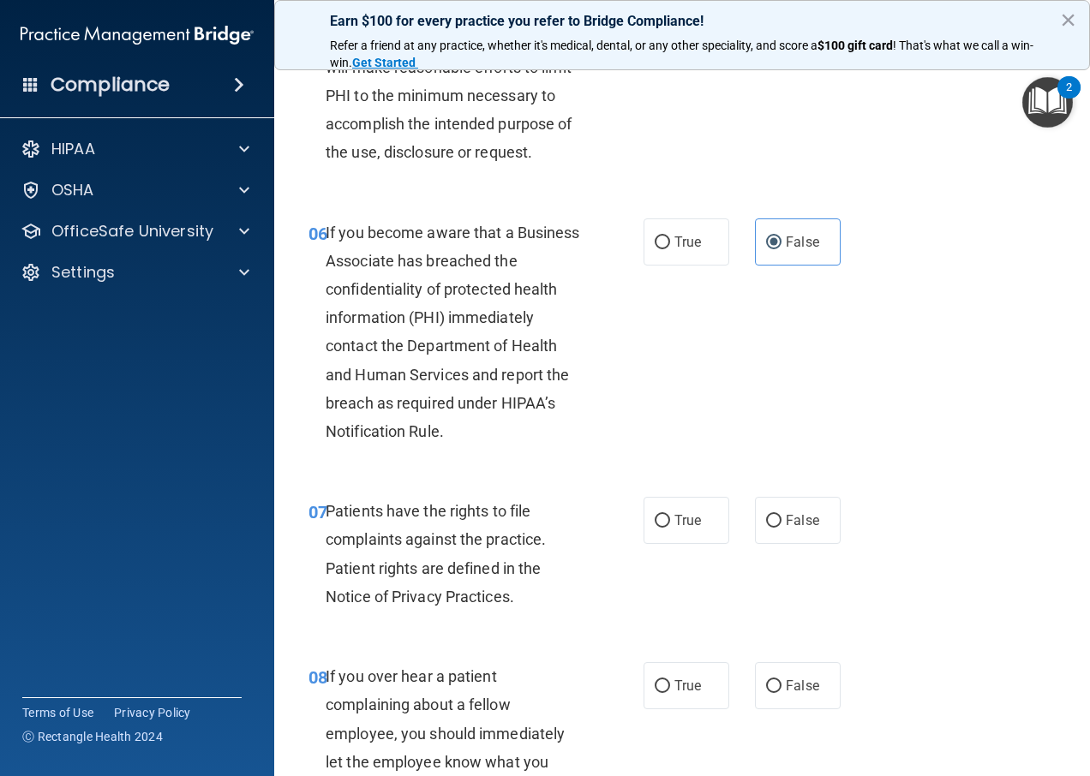
scroll to position [1028, 0]
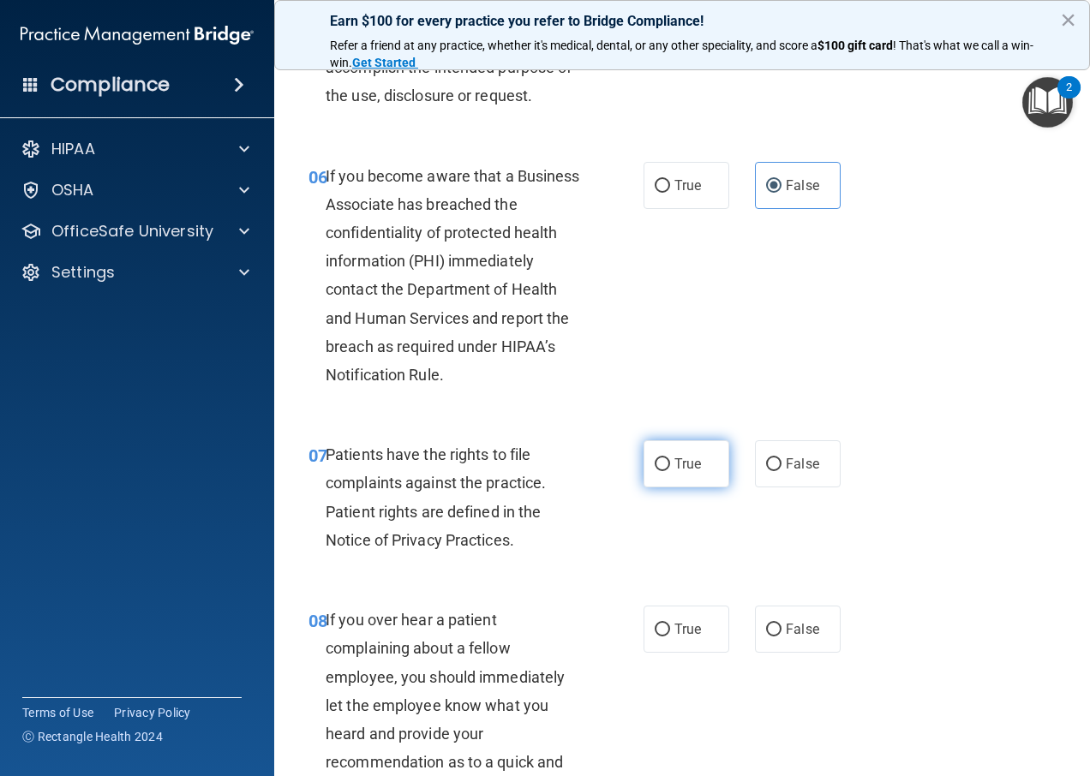
click at [655, 471] on input "True" at bounding box center [662, 464] width 15 height 13
radio input "true"
click at [799, 653] on label "False" at bounding box center [798, 629] width 86 height 47
click at [782, 637] on input "False" at bounding box center [773, 630] width 15 height 13
radio input "true"
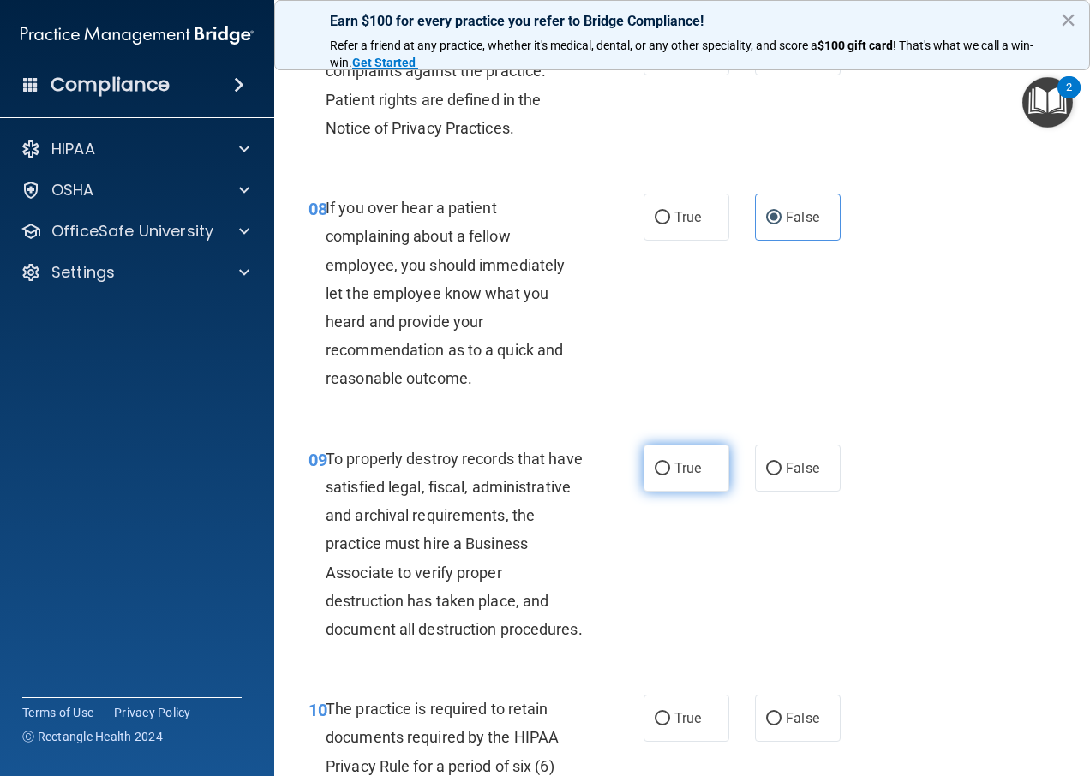
scroll to position [1457, 0]
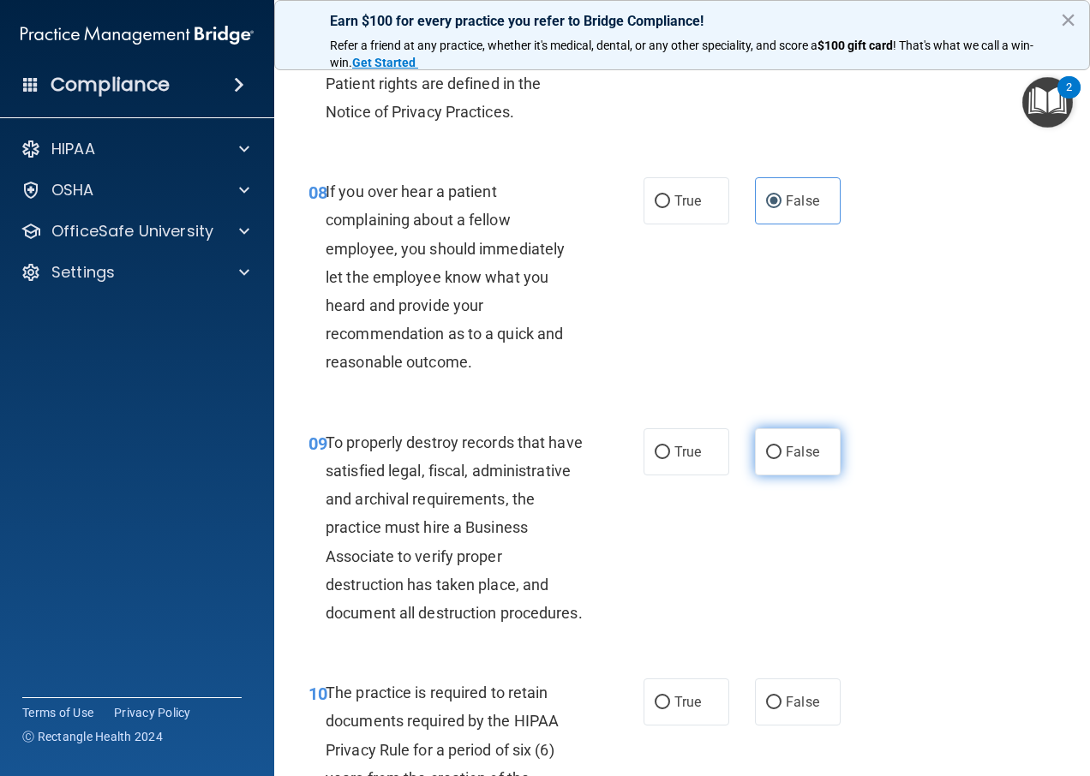
click at [766, 476] on label "False" at bounding box center [798, 451] width 86 height 47
click at [766, 459] on input "False" at bounding box center [773, 452] width 15 height 13
radio input "true"
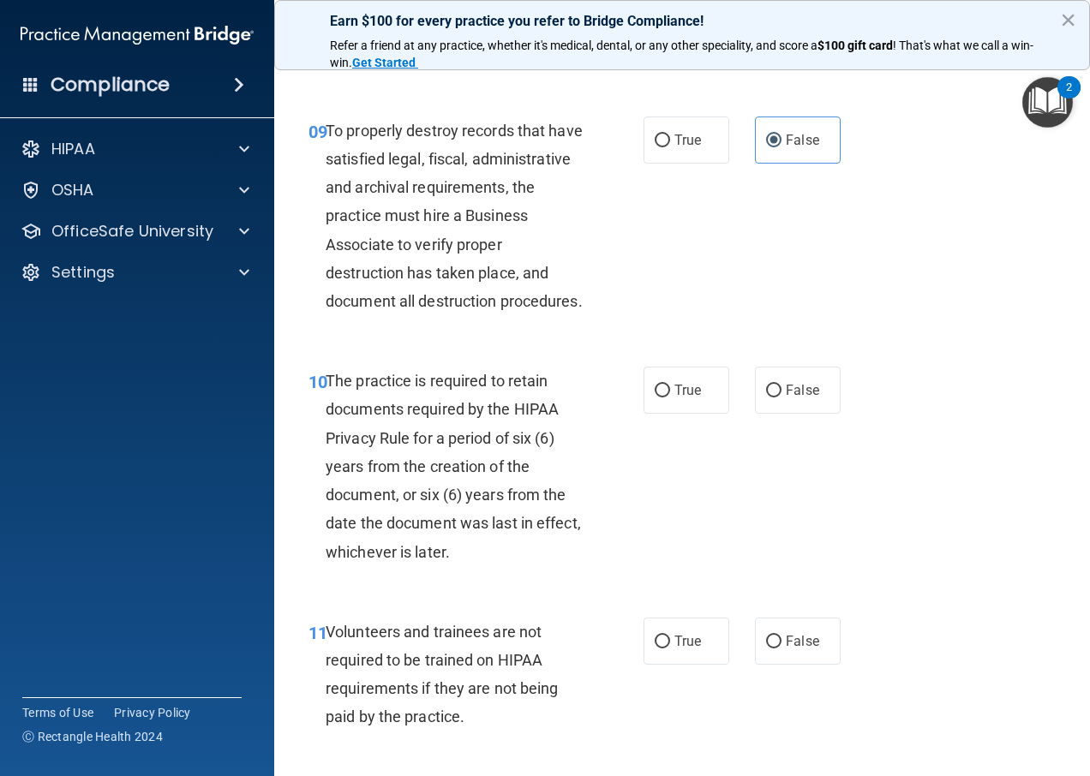
scroll to position [1800, 0]
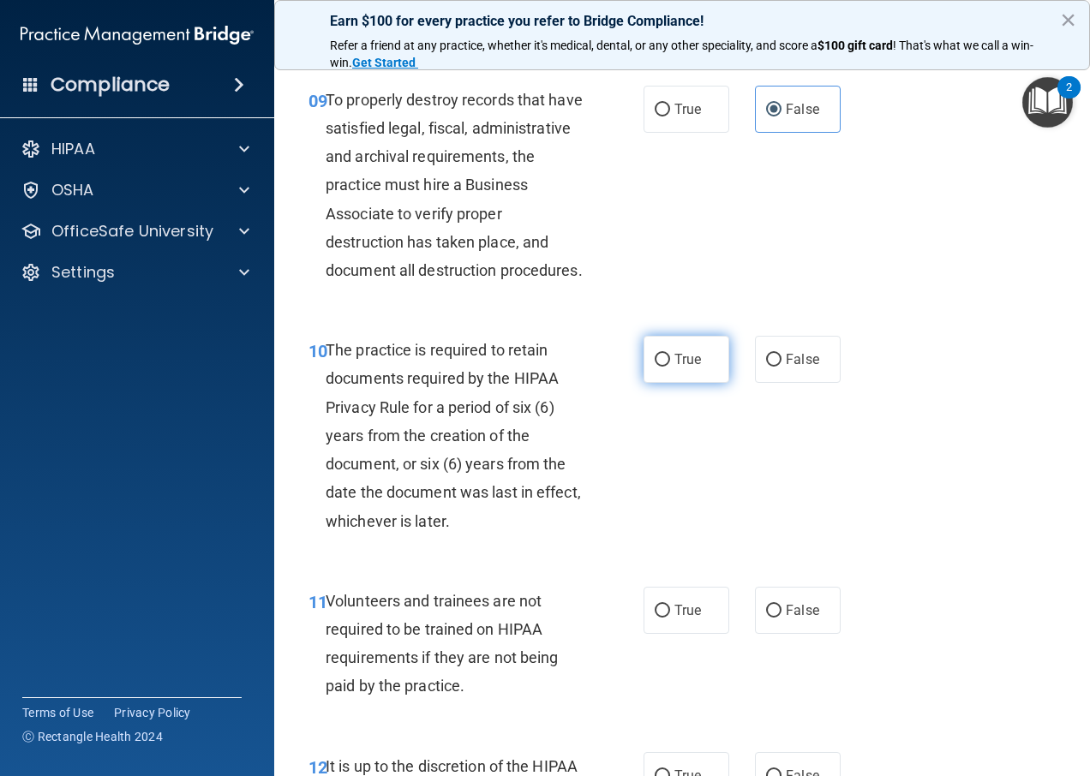
click at [657, 383] on label "True" at bounding box center [687, 359] width 86 height 47
click at [657, 367] on input "True" at bounding box center [662, 360] width 15 height 13
radio input "true"
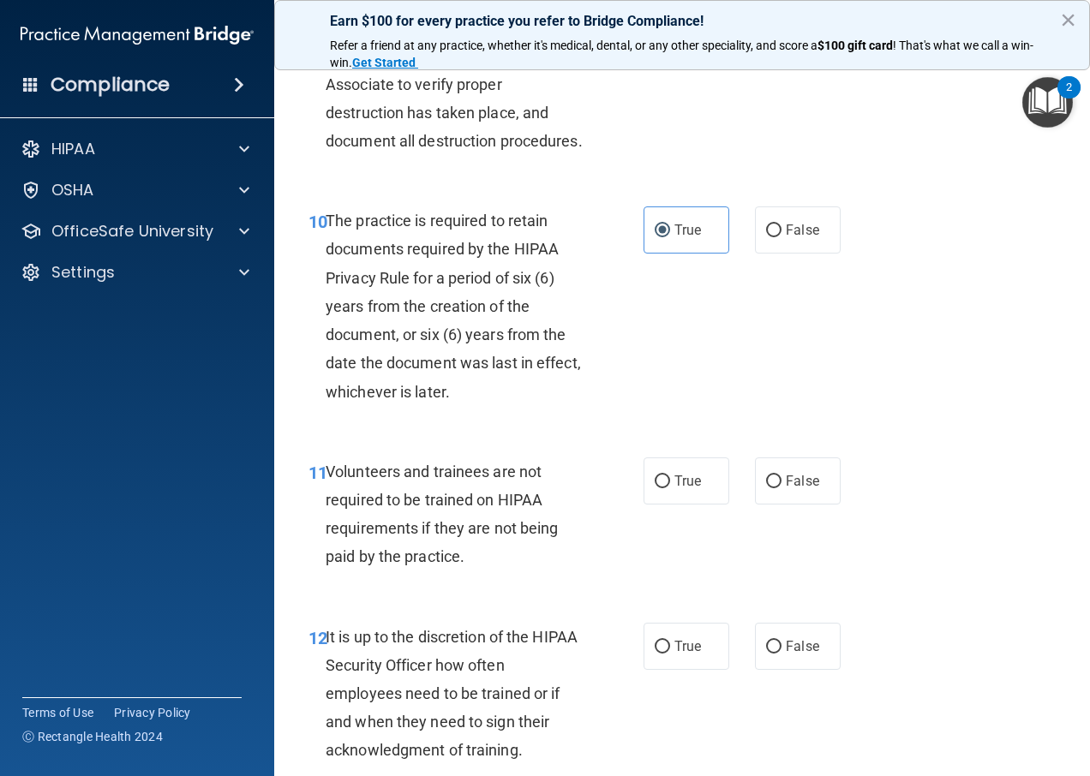
scroll to position [1971, 0]
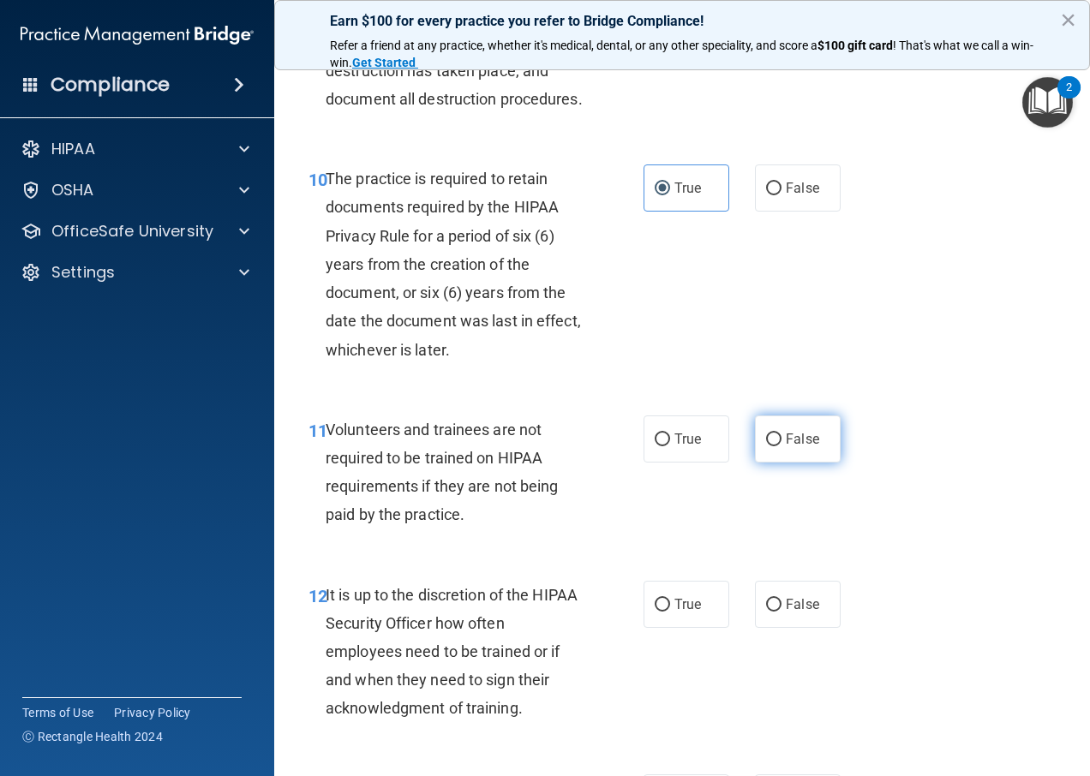
click at [778, 463] on label "False" at bounding box center [798, 439] width 86 height 47
click at [778, 446] on input "False" at bounding box center [773, 440] width 15 height 13
radio input "true"
click at [793, 628] on label "False" at bounding box center [798, 604] width 86 height 47
click at [782, 612] on input "False" at bounding box center [773, 605] width 15 height 13
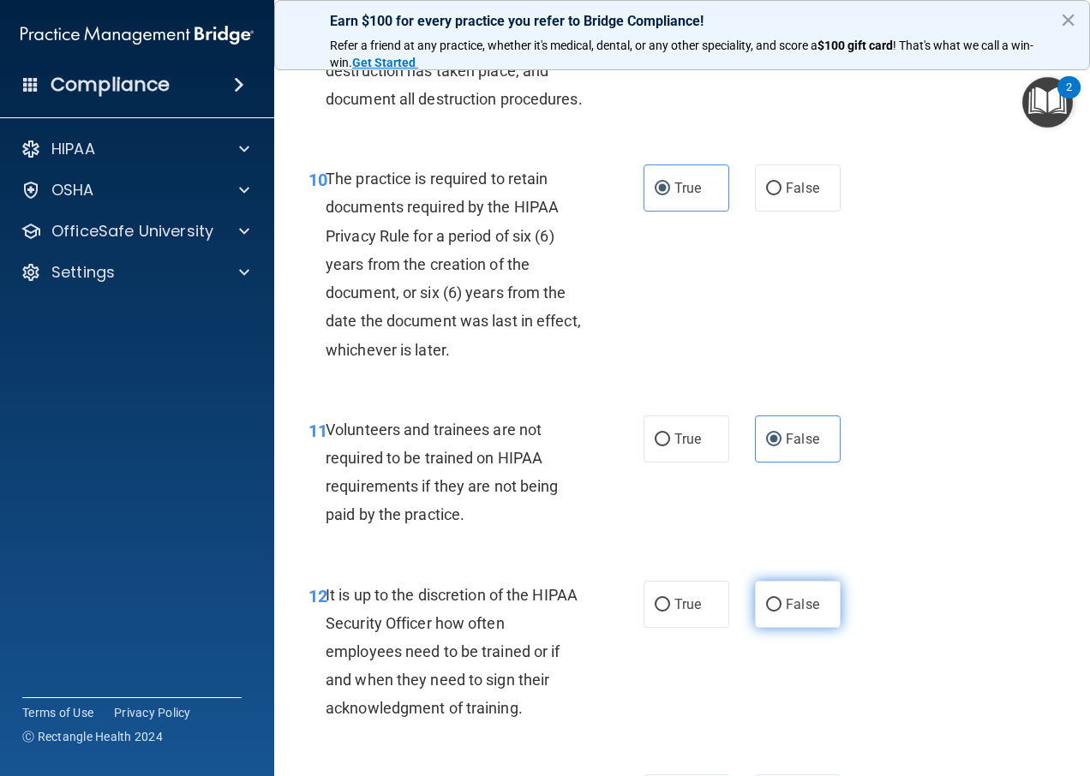
radio input "true"
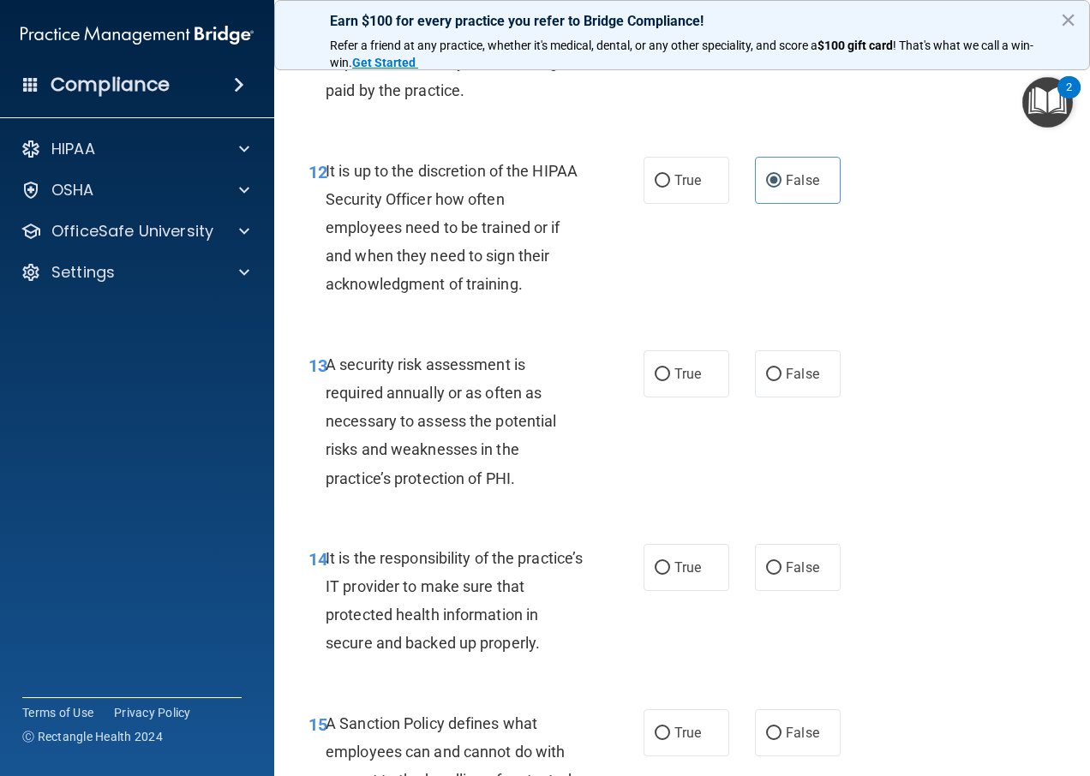
scroll to position [2399, 0]
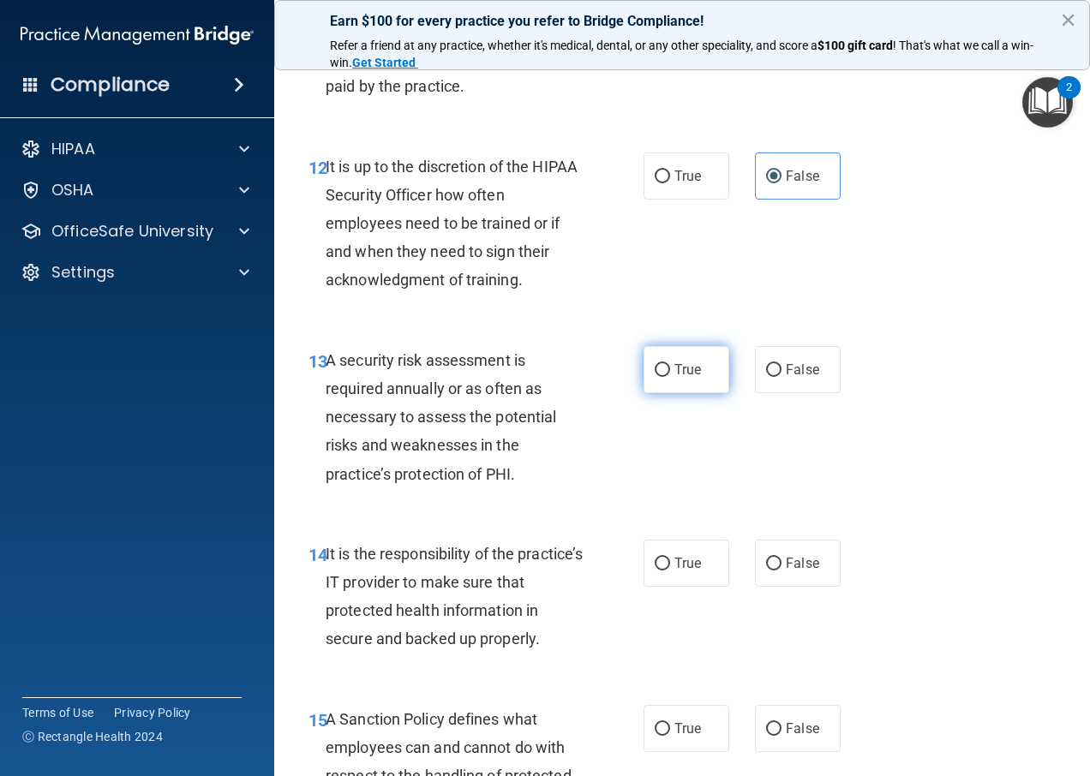
drag, startPoint x: 664, startPoint y: 417, endPoint x: 721, endPoint y: 649, distance: 238.2
click at [664, 393] on label "True" at bounding box center [687, 369] width 86 height 47
click at [664, 377] on input "True" at bounding box center [662, 370] width 15 height 13
radio input "true"
click at [771, 571] on input "False" at bounding box center [773, 564] width 15 height 13
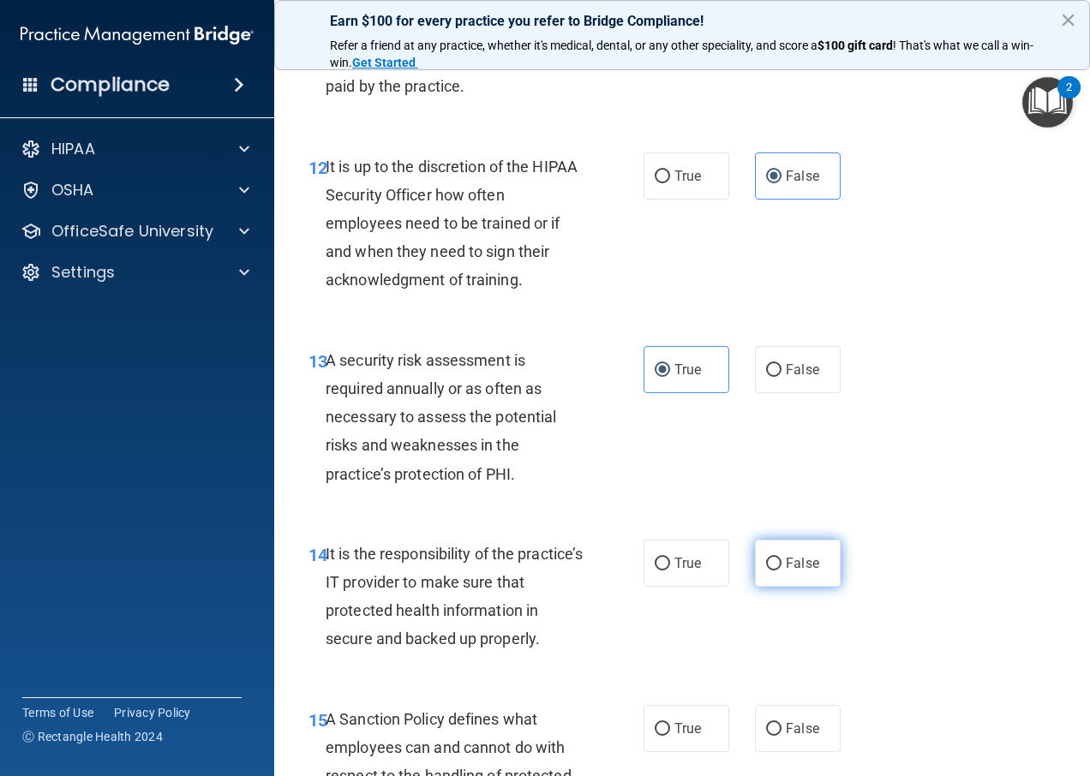
radio input "true"
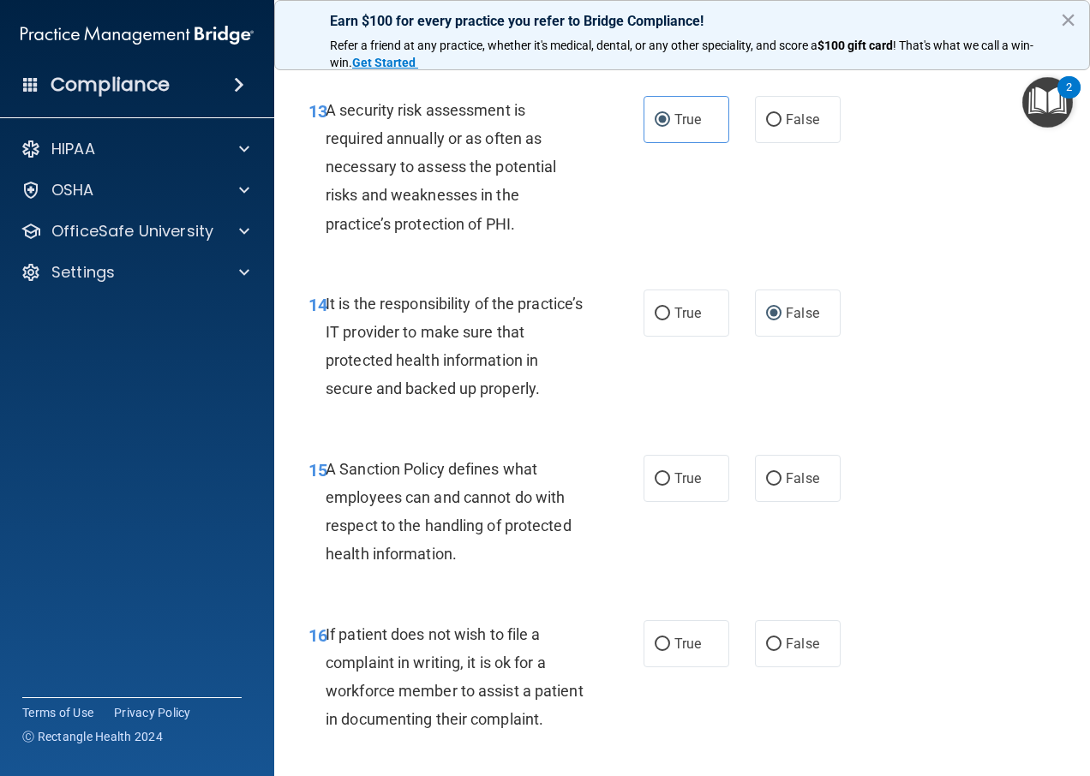
scroll to position [2742, 0]
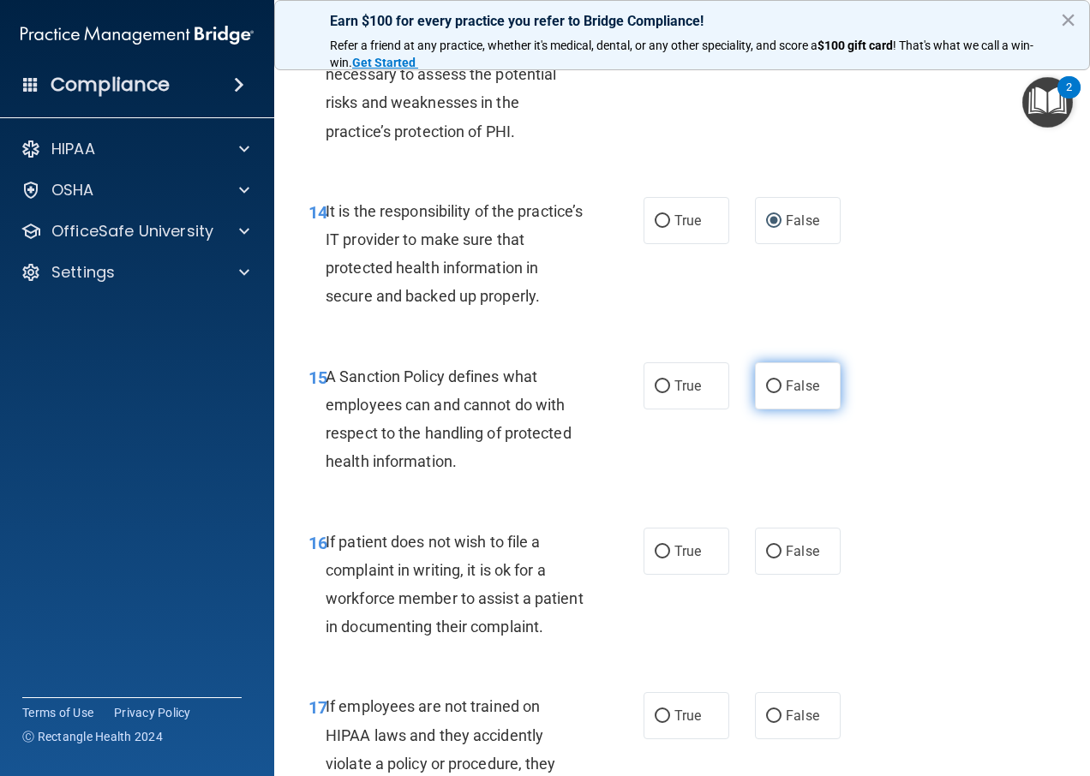
click at [772, 393] on input "False" at bounding box center [773, 386] width 15 height 13
radio input "true"
click at [663, 575] on label "True" at bounding box center [687, 551] width 86 height 47
click at [663, 559] on input "True" at bounding box center [662, 552] width 15 height 13
radio input "true"
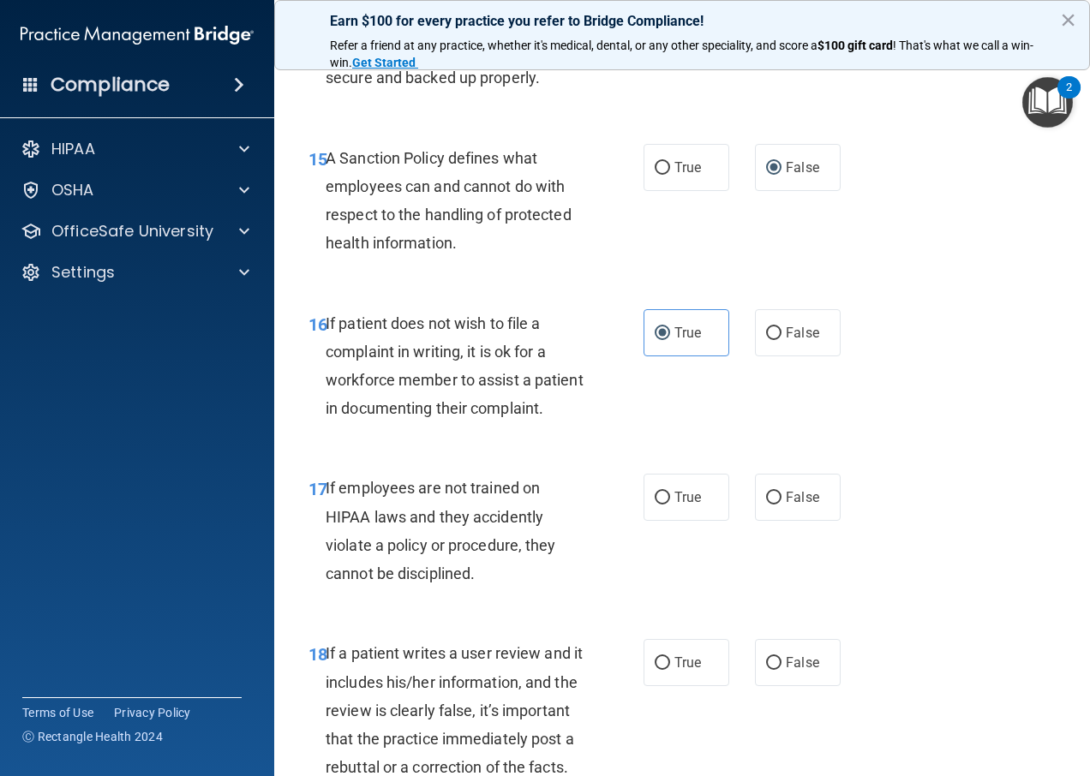
scroll to position [2999, 0]
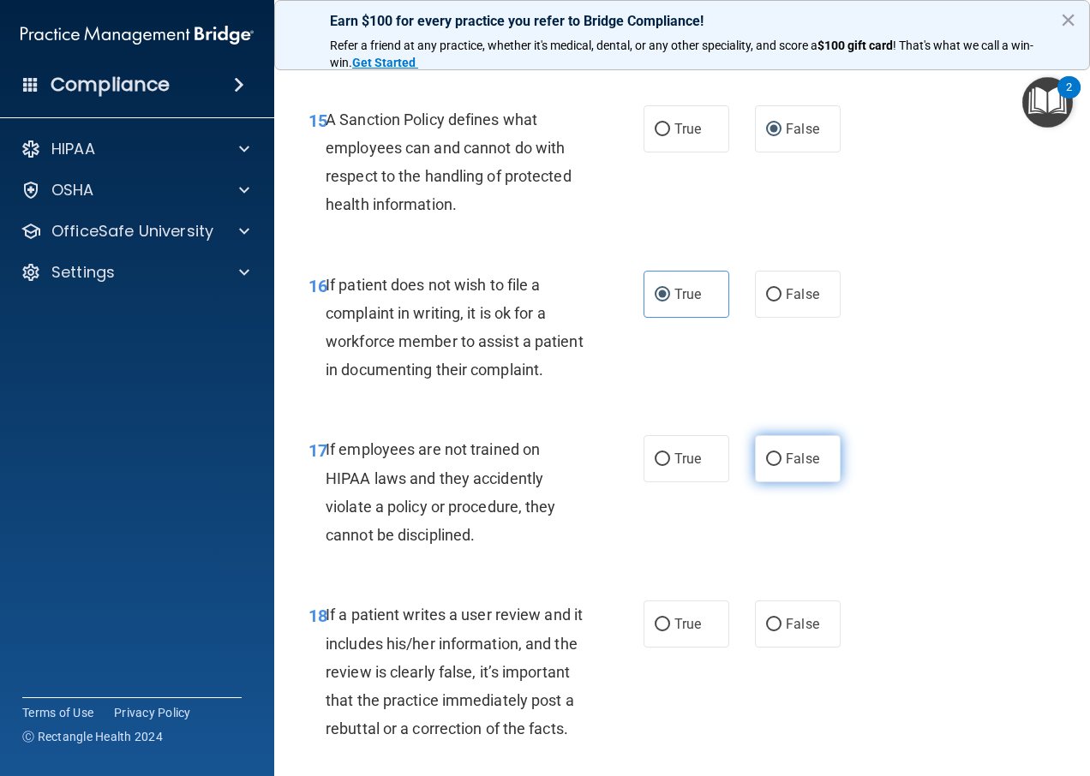
click at [812, 482] on label "False" at bounding box center [798, 458] width 86 height 47
click at [782, 466] on input "False" at bounding box center [773, 459] width 15 height 13
radio input "true"
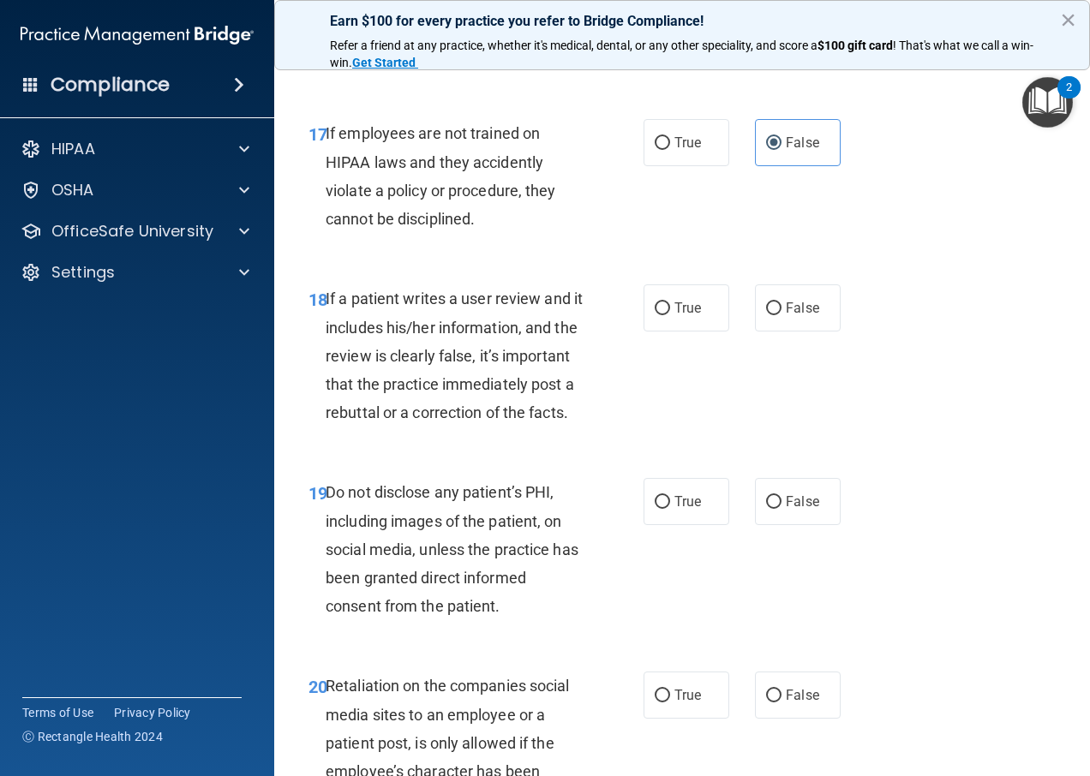
scroll to position [3342, 0]
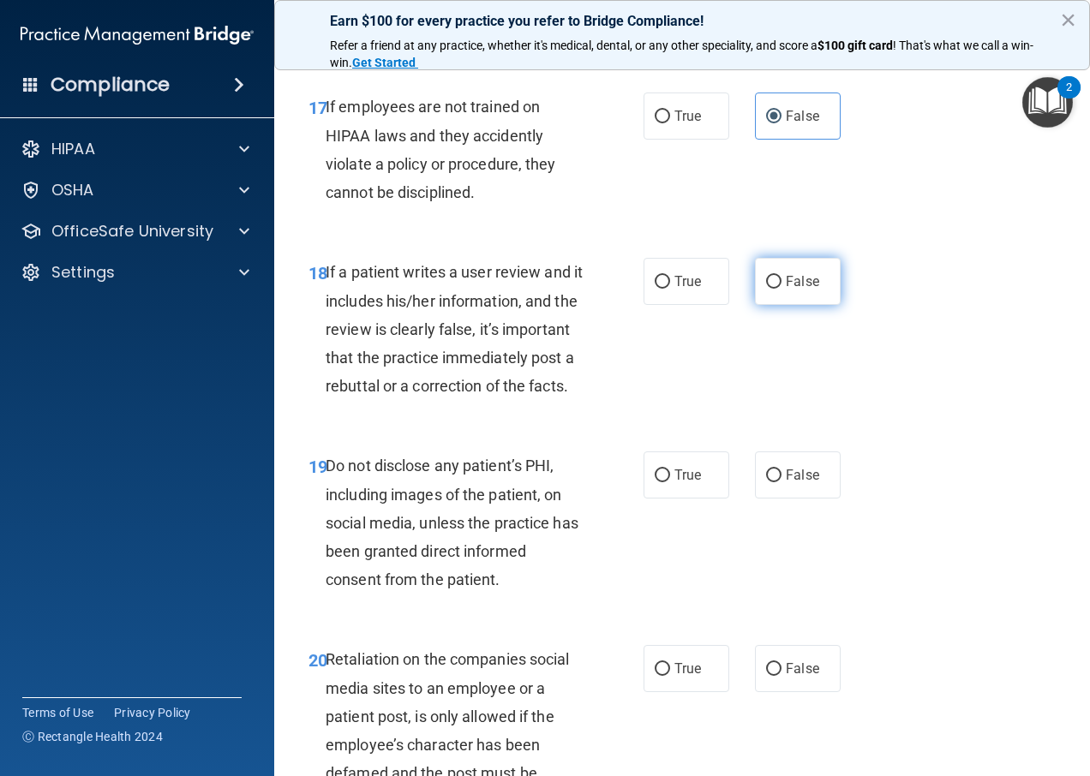
click at [786, 290] on span "False" at bounding box center [802, 281] width 33 height 16
click at [782, 289] on input "False" at bounding box center [773, 282] width 15 height 13
radio input "true"
click at [674, 483] on span "True" at bounding box center [687, 475] width 27 height 16
click at [670, 482] on input "True" at bounding box center [662, 476] width 15 height 13
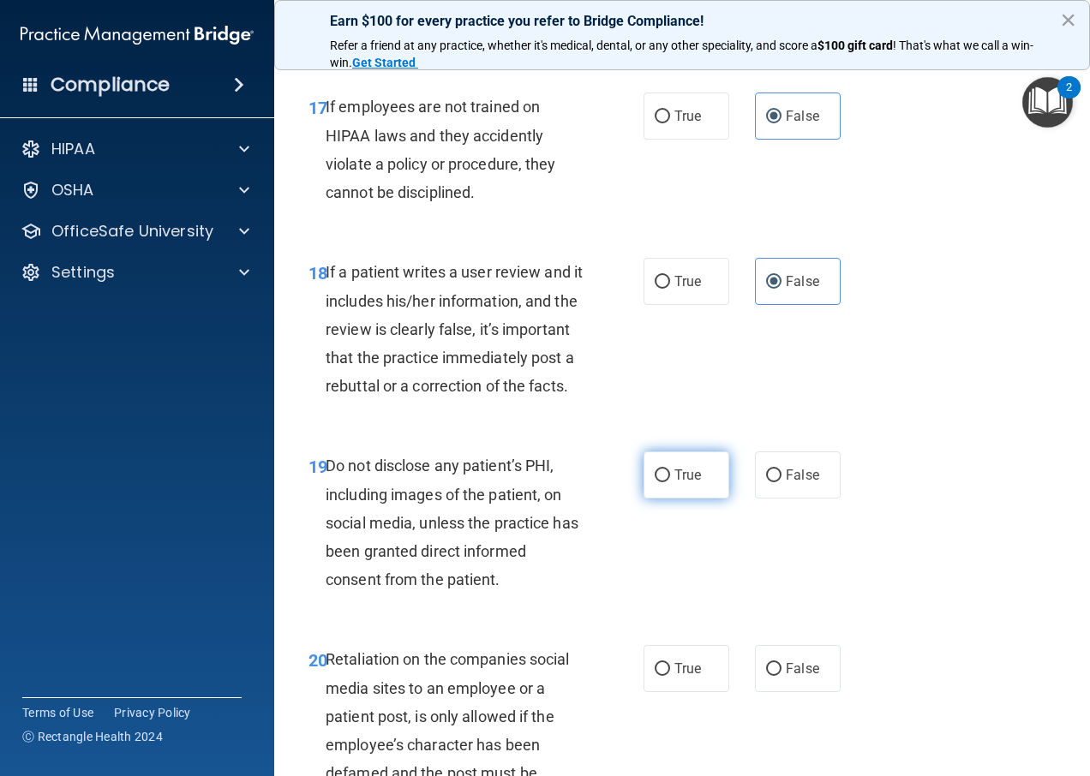
radio input "true"
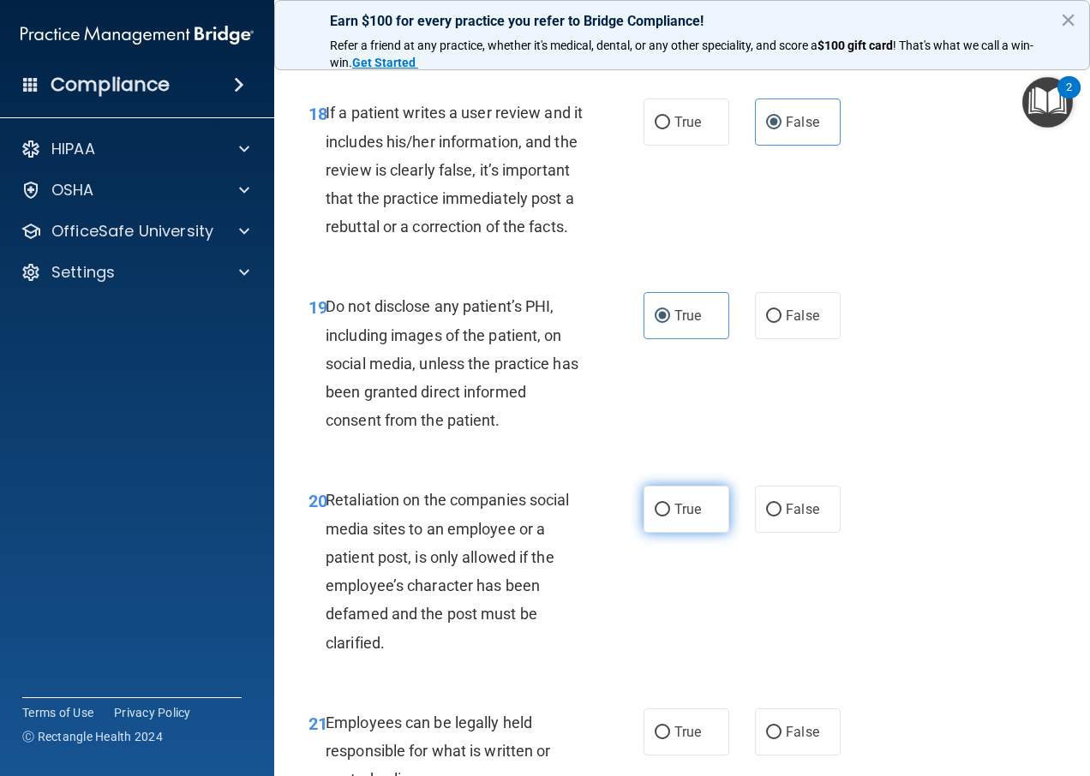
scroll to position [3513, 0]
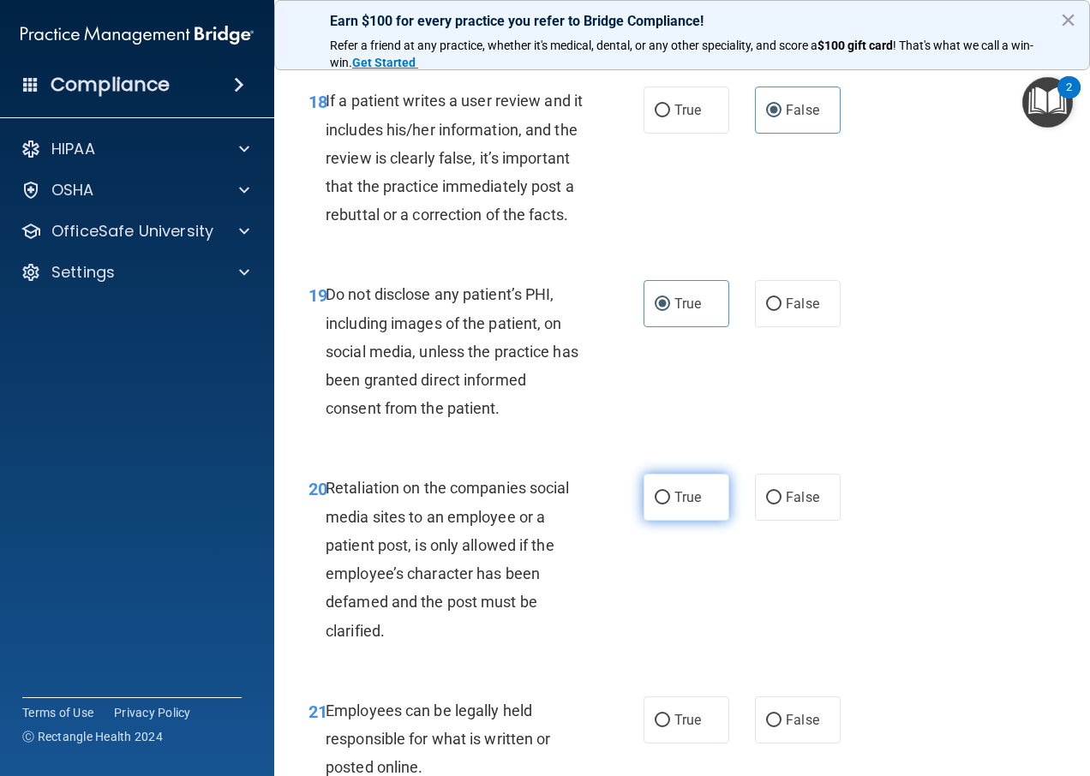
click at [649, 521] on label "True" at bounding box center [687, 497] width 86 height 47
click at [655, 505] on input "True" at bounding box center [662, 498] width 15 height 13
radio input "true"
click at [776, 521] on label "False" at bounding box center [798, 497] width 86 height 47
click at [776, 505] on input "False" at bounding box center [773, 498] width 15 height 13
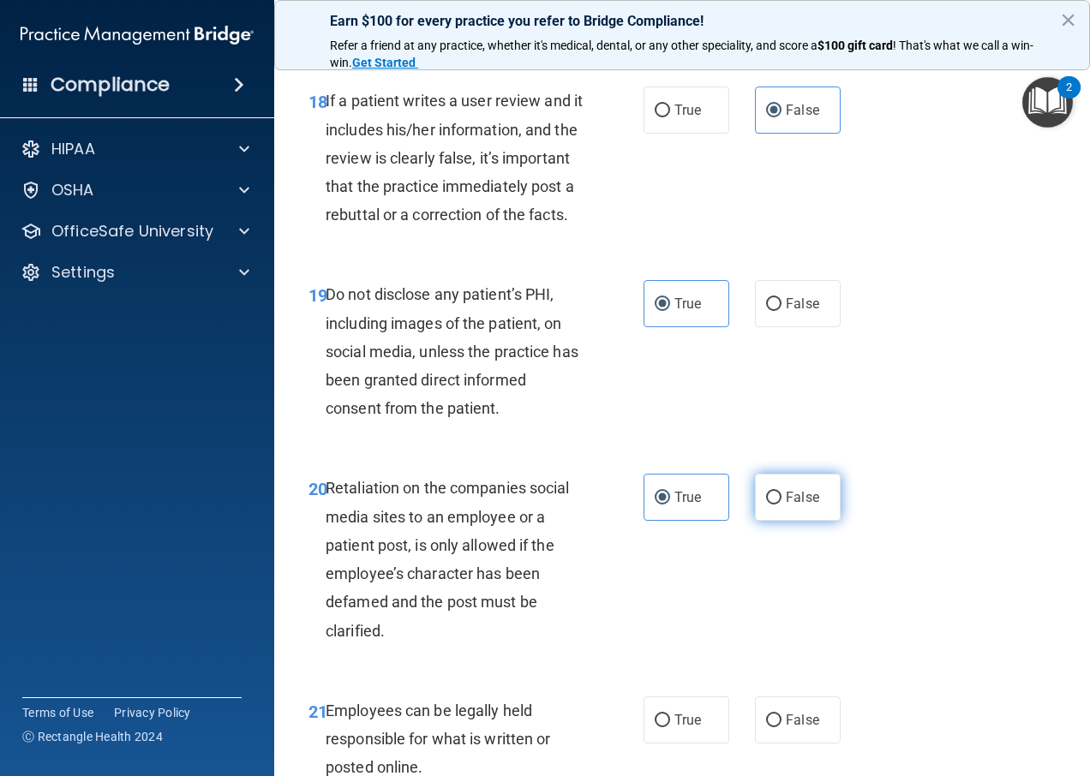
radio input "true"
radio input "false"
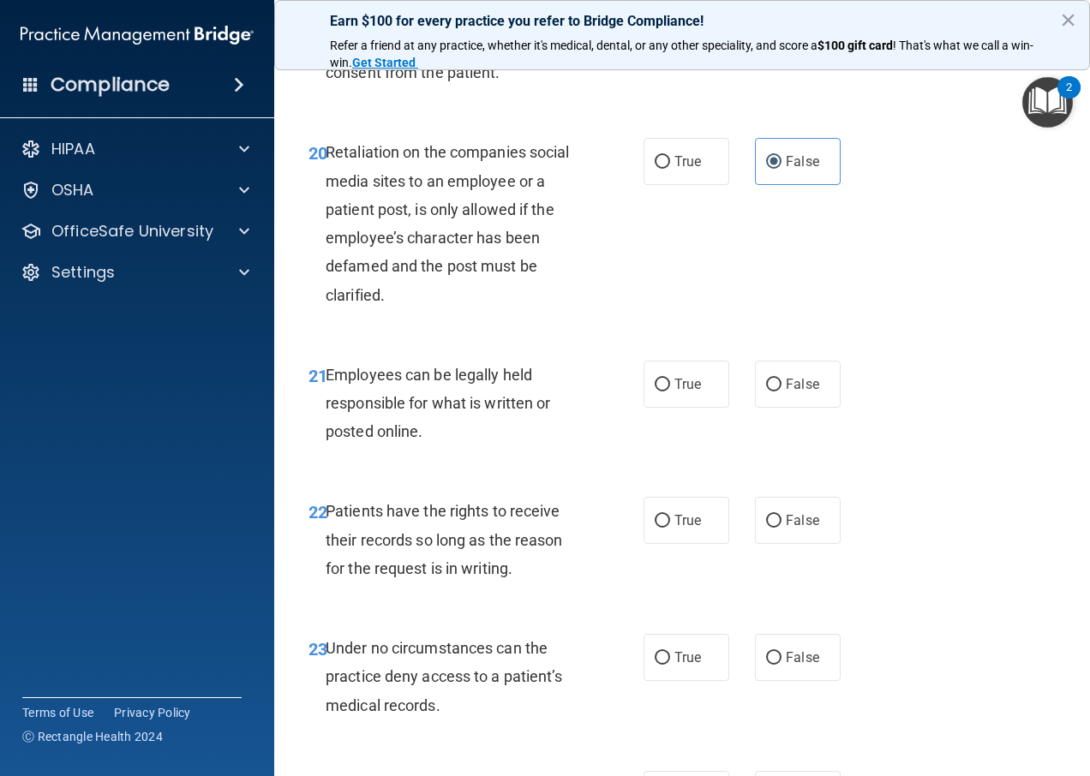
scroll to position [3856, 0]
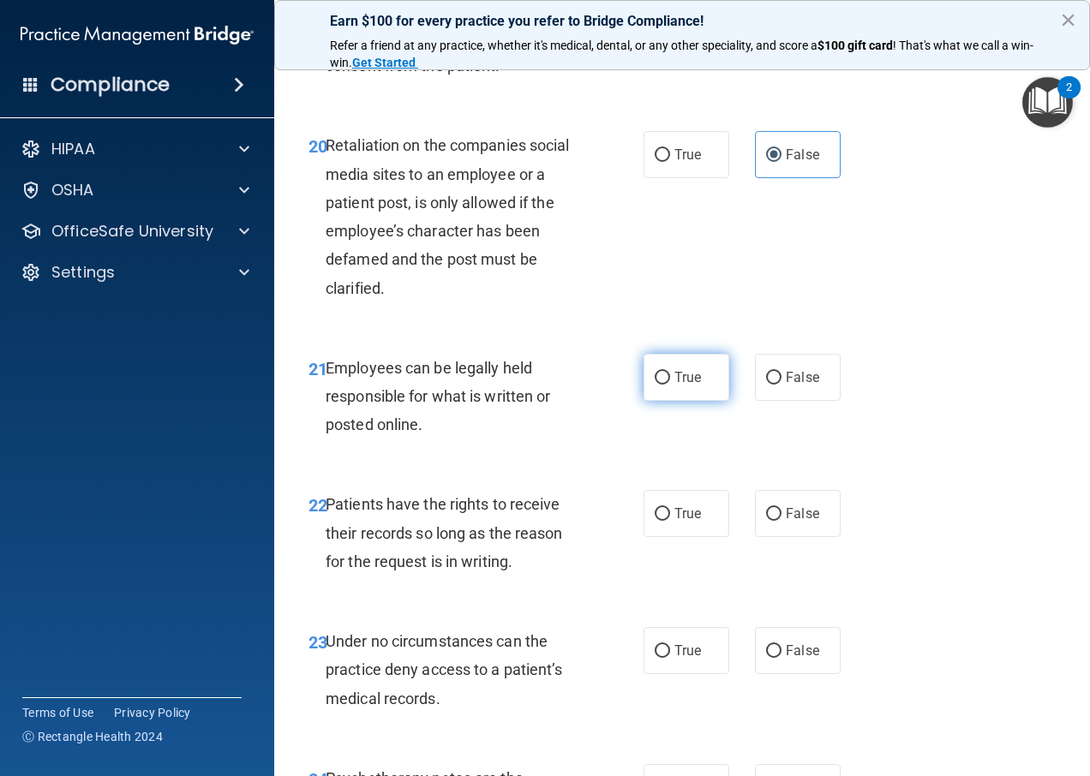
click at [674, 386] on span "True" at bounding box center [687, 377] width 27 height 16
click at [670, 385] on input "True" at bounding box center [662, 378] width 15 height 13
radio input "true"
click at [770, 521] on input "False" at bounding box center [773, 514] width 15 height 13
radio input "true"
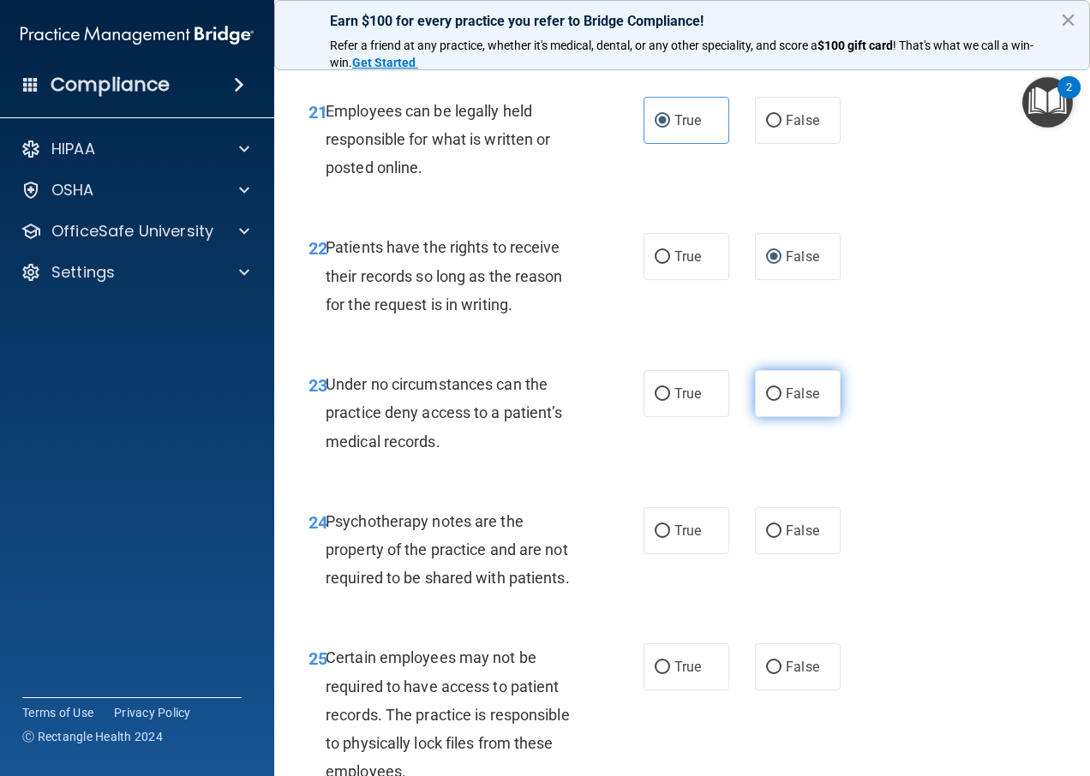
click at [787, 417] on label "False" at bounding box center [798, 393] width 86 height 47
click at [782, 401] on input "False" at bounding box center [773, 394] width 15 height 13
radio input "true"
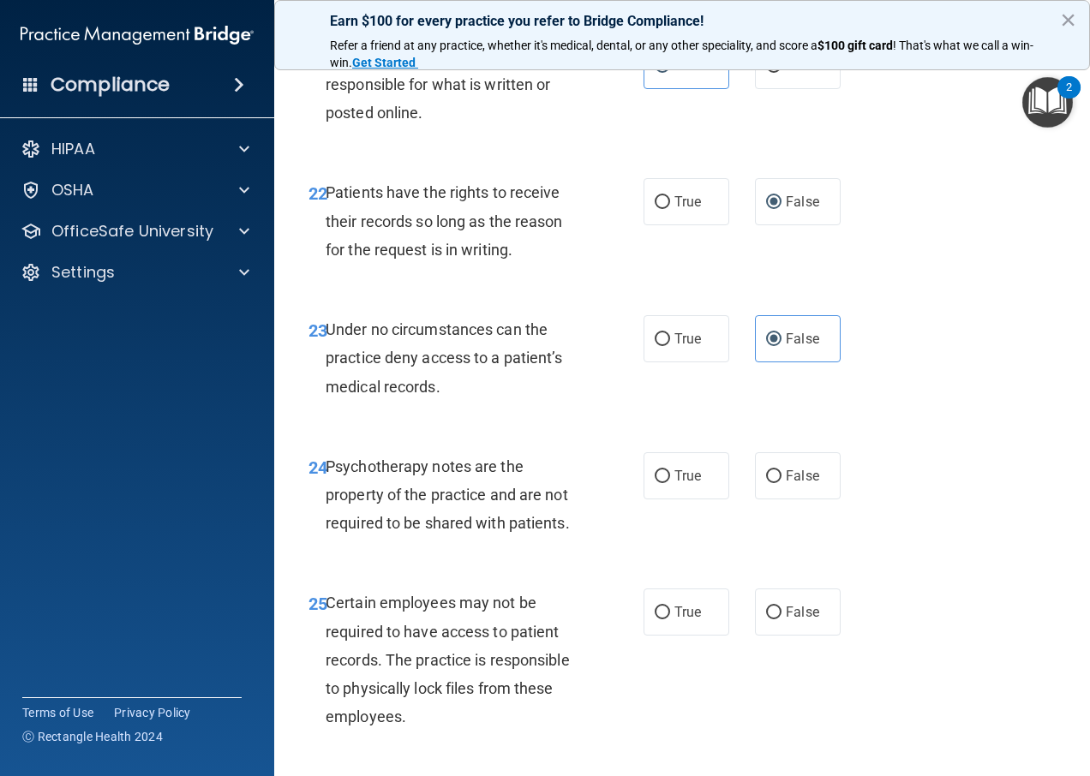
scroll to position [4199, 0]
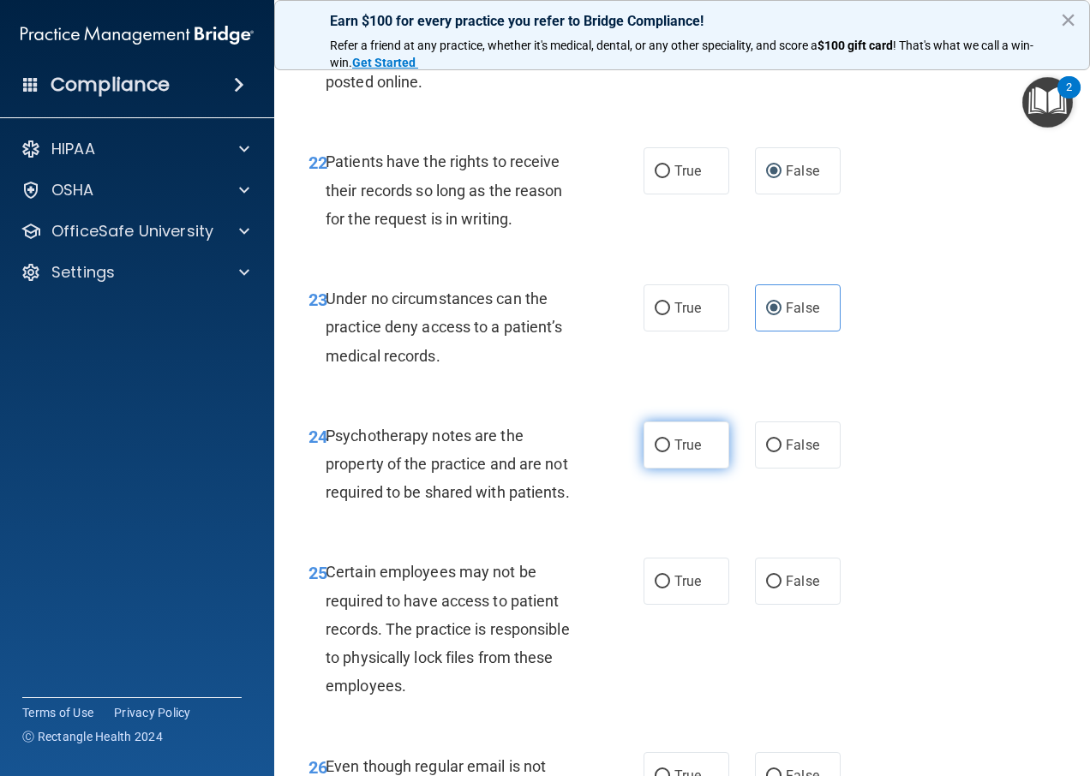
click at [655, 469] on label "True" at bounding box center [687, 445] width 86 height 47
click at [655, 452] on input "True" at bounding box center [662, 446] width 15 height 13
radio input "true"
click at [645, 605] on label "True" at bounding box center [687, 581] width 86 height 47
click at [655, 589] on input "True" at bounding box center [662, 582] width 15 height 13
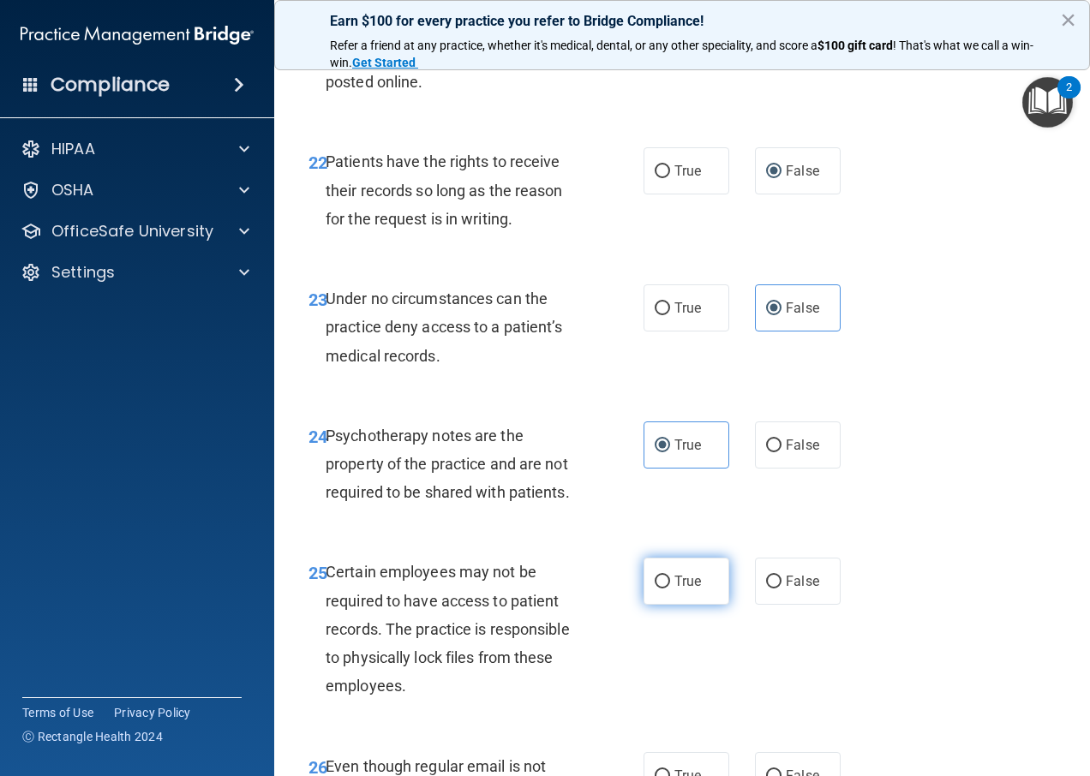
radio input "true"
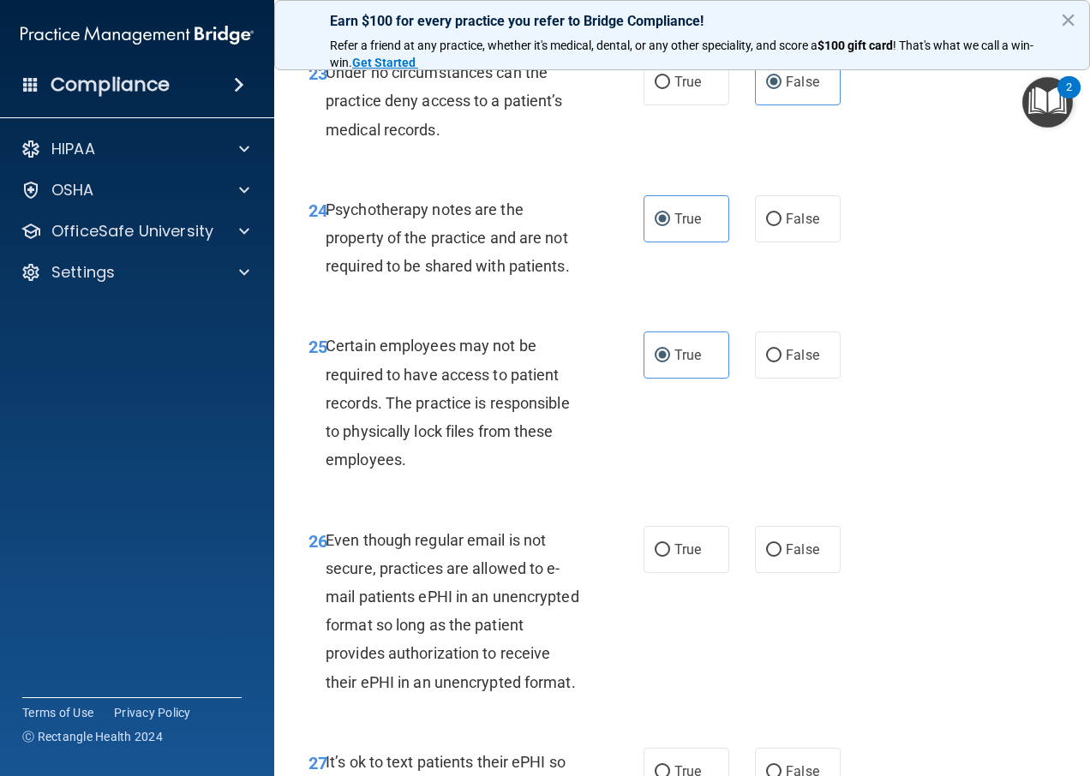
scroll to position [4456, 0]
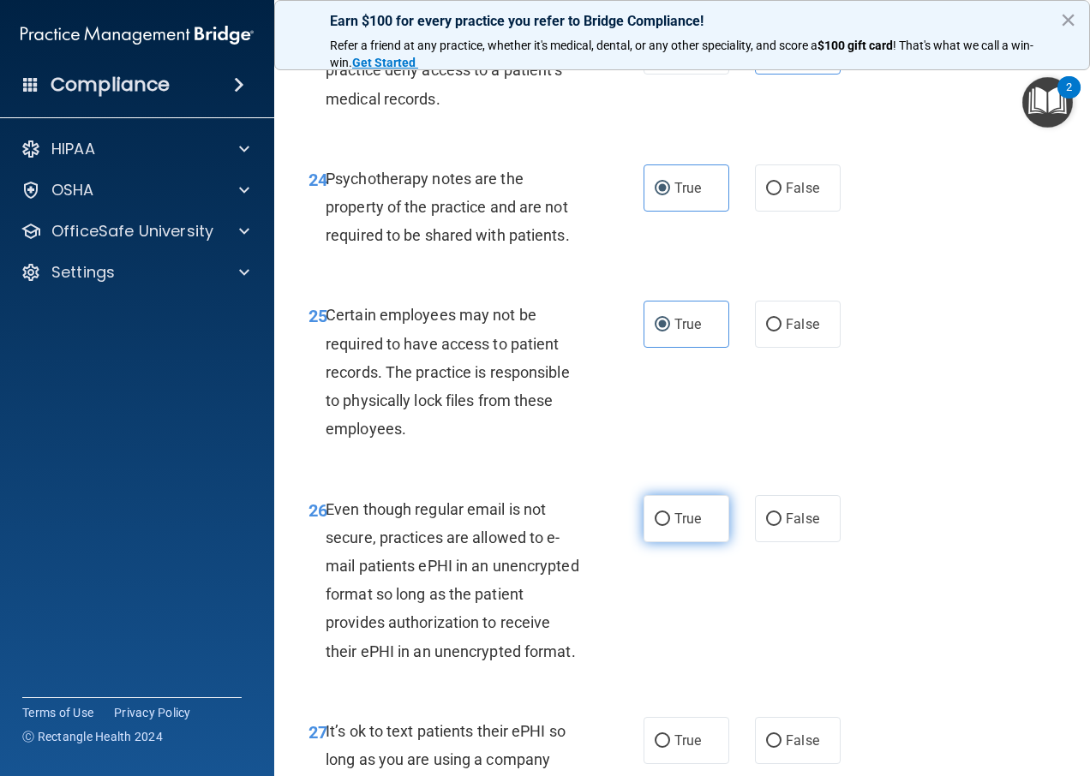
click at [692, 542] on label "True" at bounding box center [687, 518] width 86 height 47
click at [670, 526] on input "True" at bounding box center [662, 519] width 15 height 13
radio input "true"
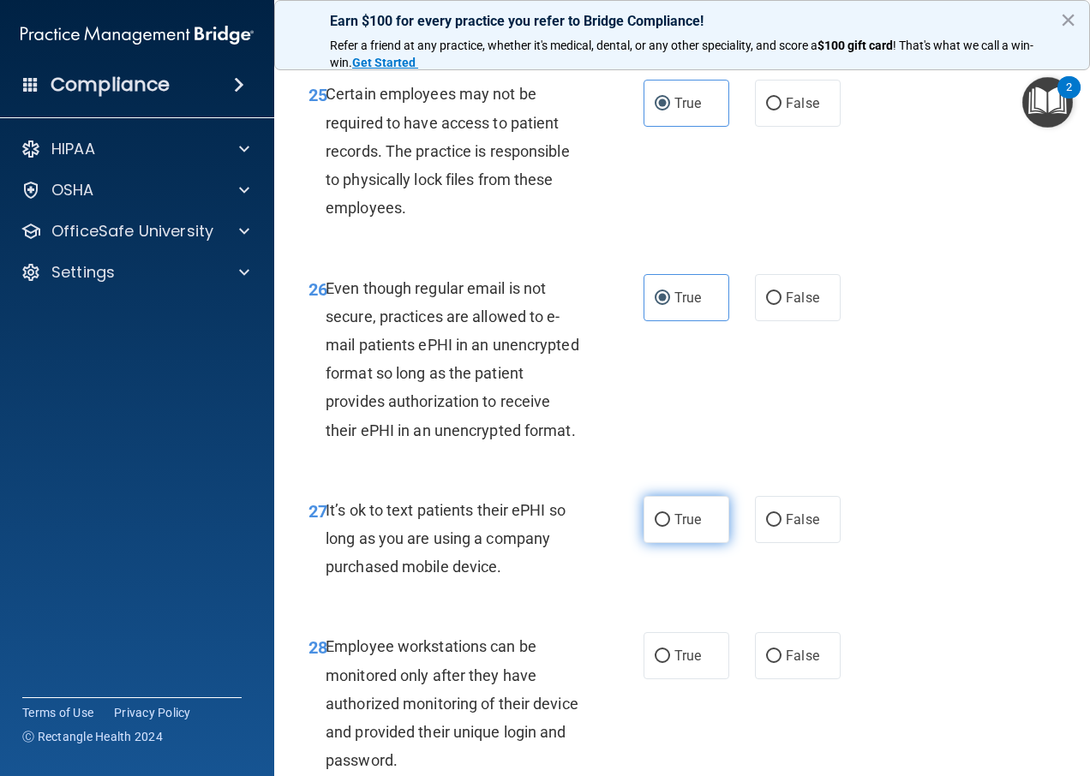
scroll to position [4713, 0]
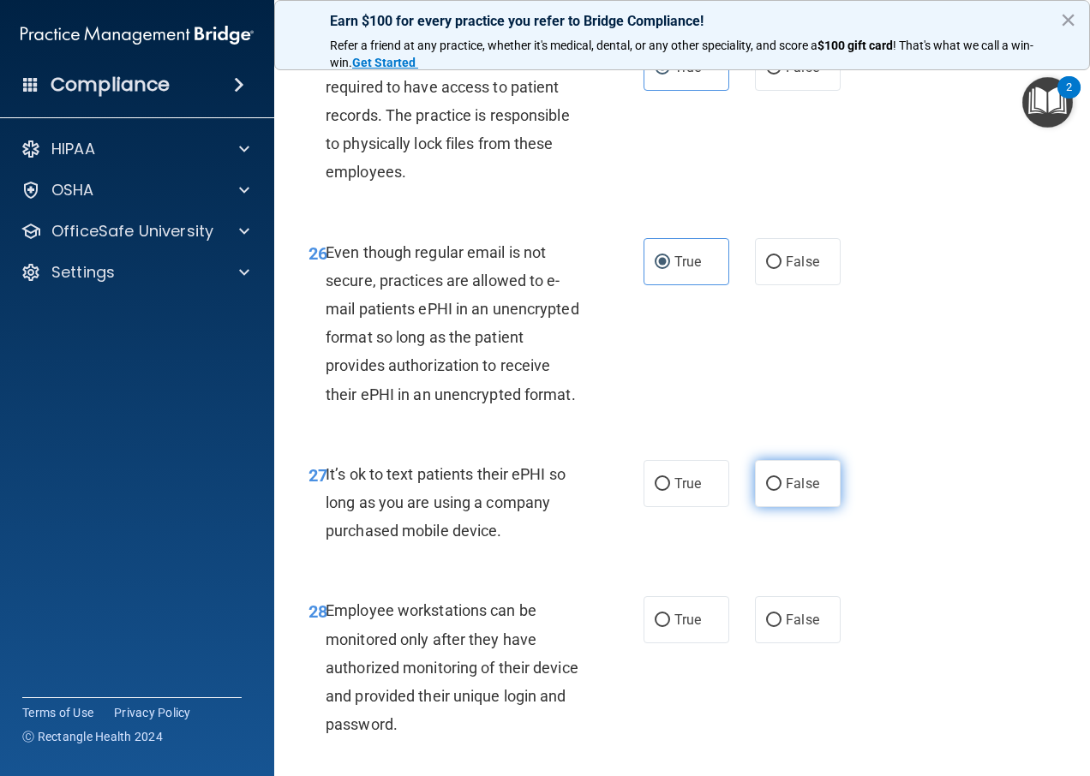
click at [795, 507] on label "False" at bounding box center [798, 483] width 86 height 47
click at [782, 491] on input "False" at bounding box center [773, 484] width 15 height 13
radio input "true"
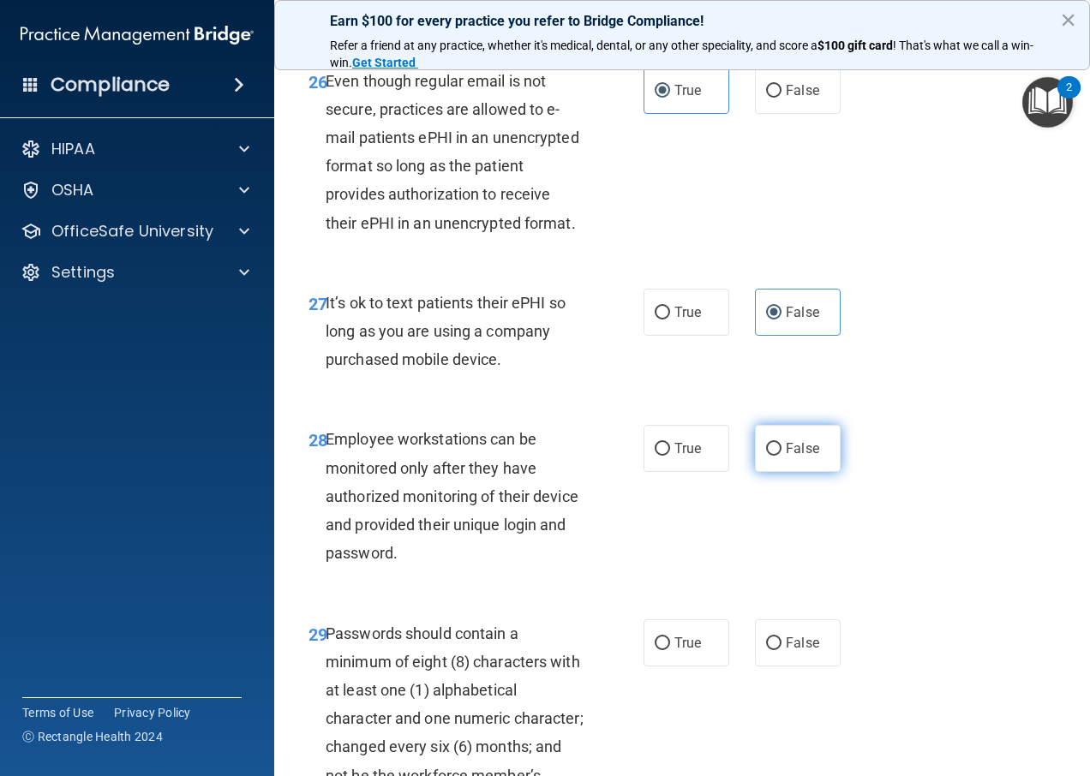
click at [794, 457] on span "False" at bounding box center [802, 448] width 33 height 16
click at [782, 456] on input "False" at bounding box center [773, 449] width 15 height 13
radio input "true"
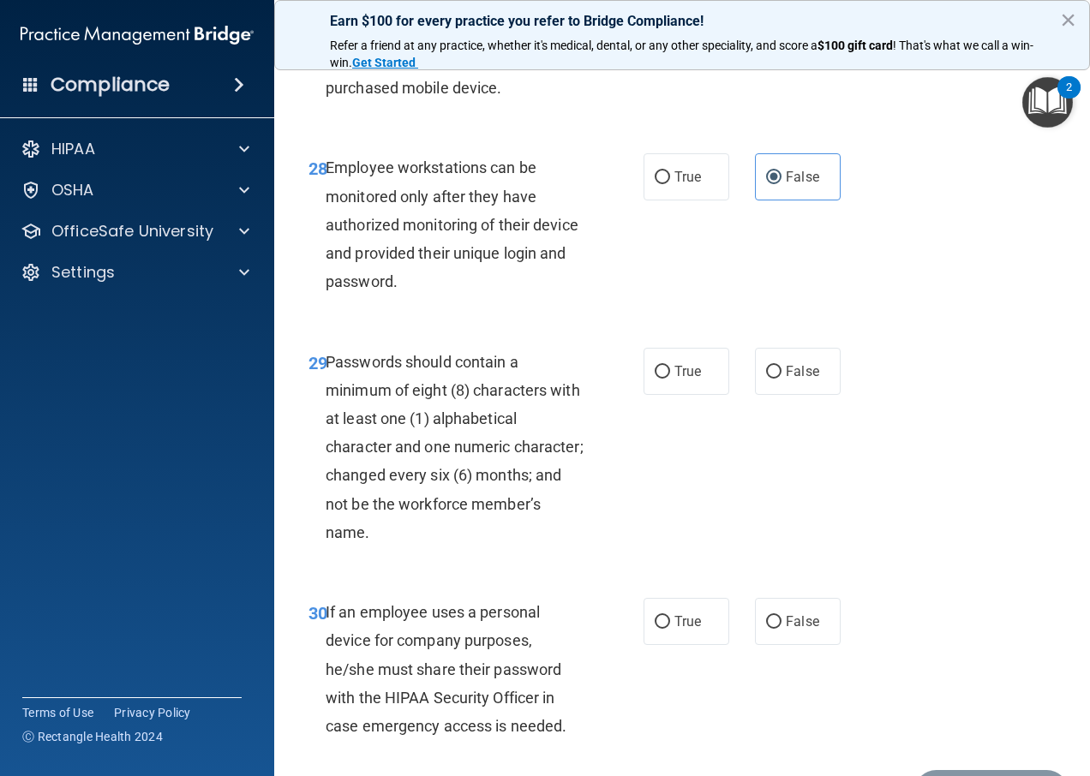
scroll to position [5227, 0]
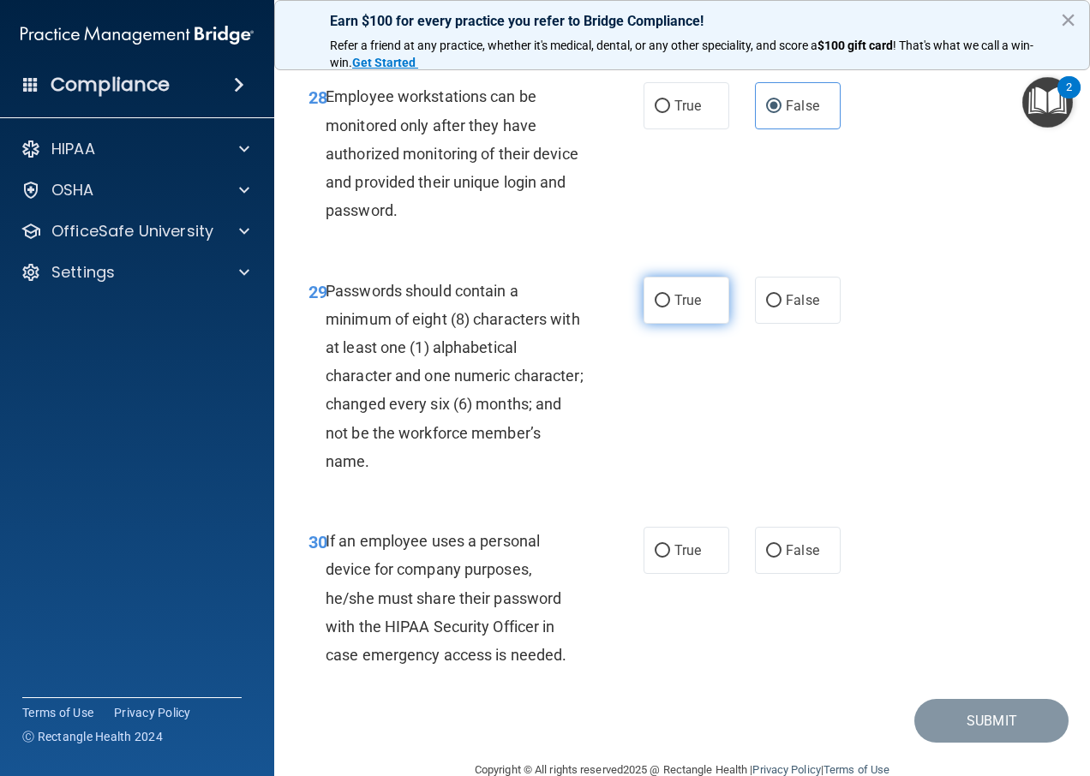
click at [701, 324] on label "True" at bounding box center [687, 300] width 86 height 47
click at [670, 308] on input "True" at bounding box center [662, 301] width 15 height 13
radio input "true"
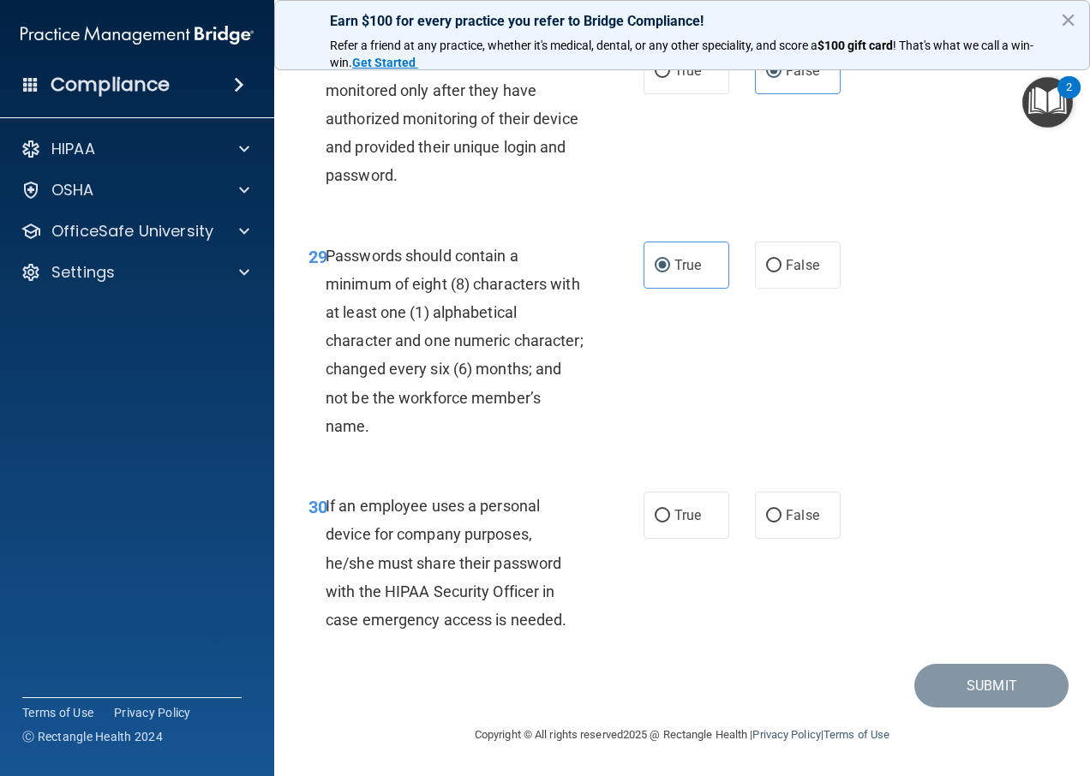
scroll to position [5399, 0]
click at [786, 518] on span "False" at bounding box center [802, 515] width 33 height 16
click at [782, 518] on input "False" at bounding box center [773, 516] width 15 height 13
radio input "true"
click at [939, 678] on button "Submit" at bounding box center [991, 686] width 154 height 44
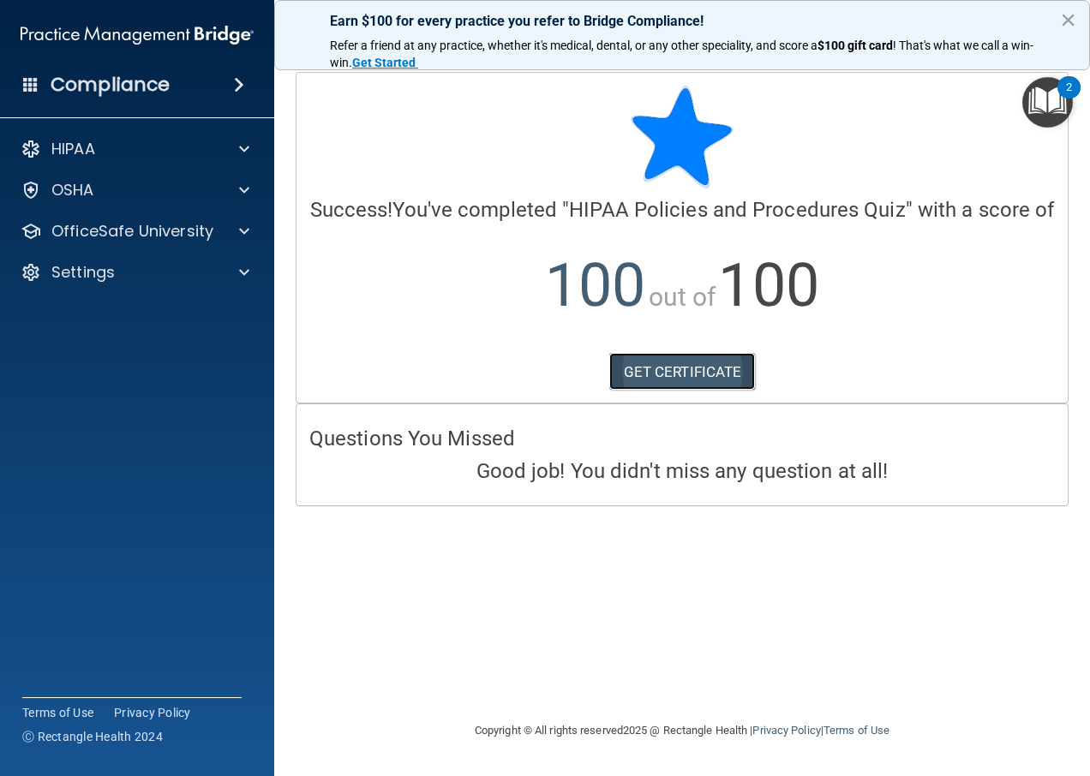
click at [680, 368] on link "GET CERTIFICATE" at bounding box center [682, 372] width 147 height 38
